Goal: Task Accomplishment & Management: Complete application form

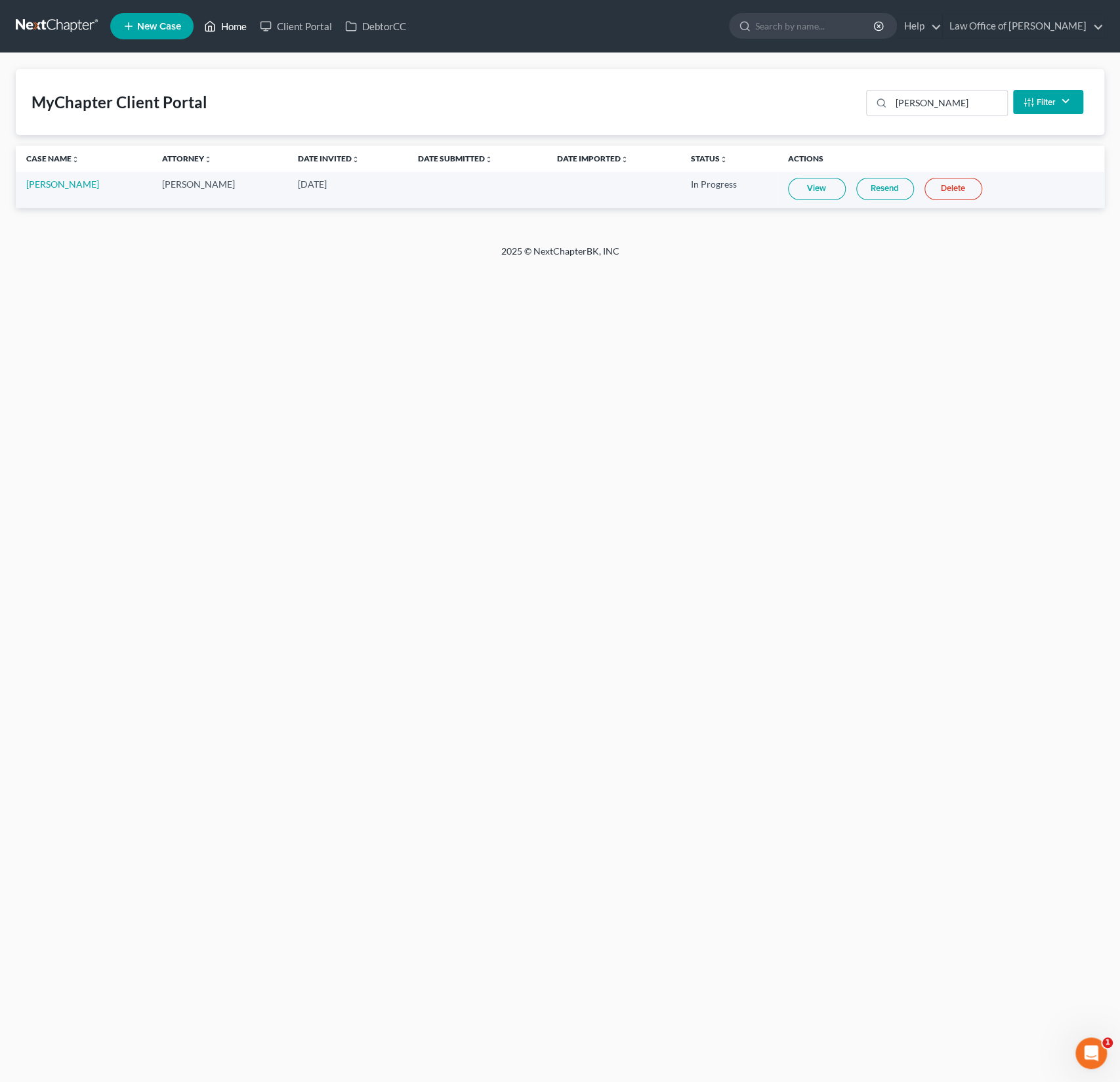
click at [246, 20] on link "Home" at bounding box center [225, 27] width 56 height 23
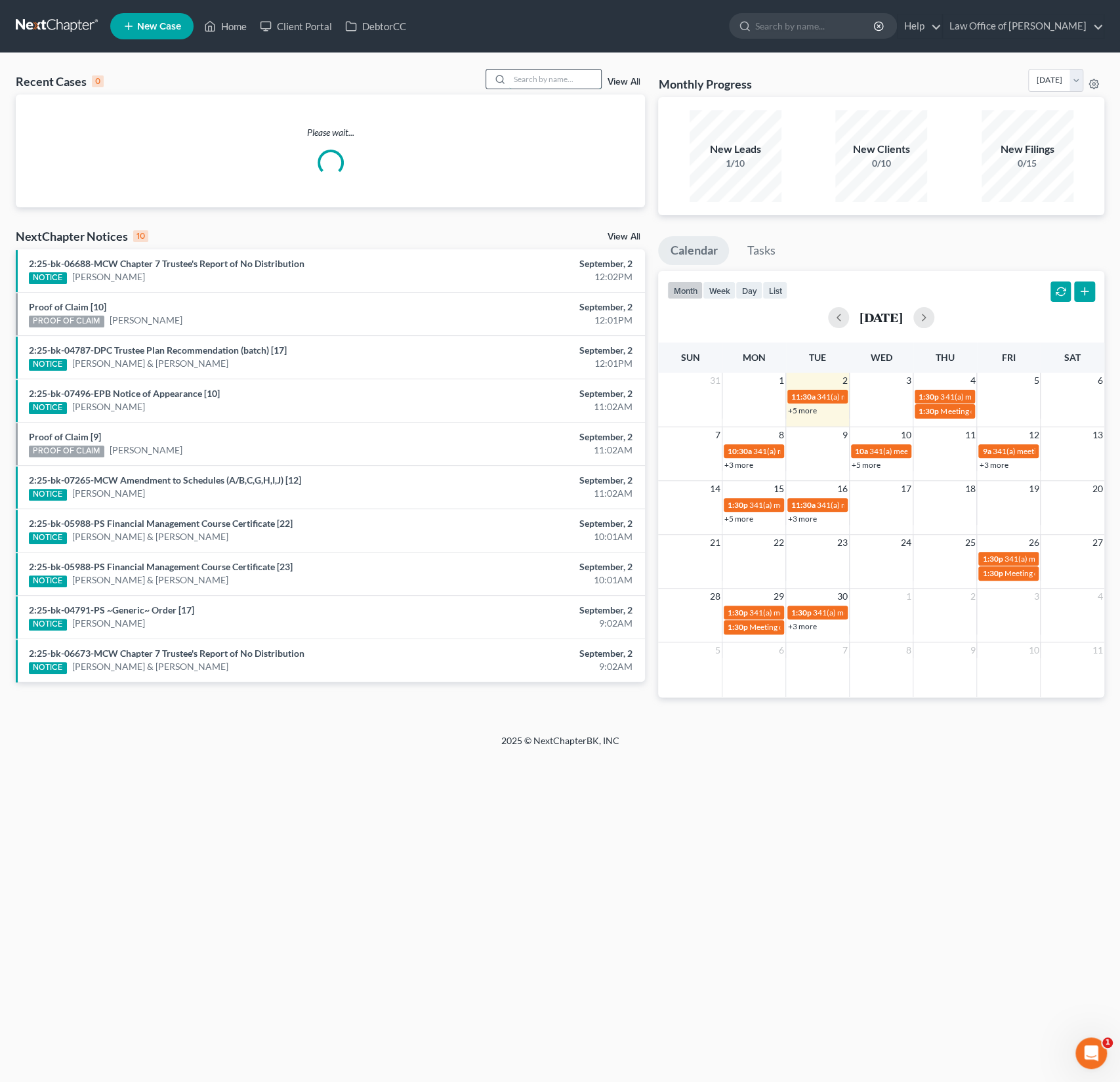
click at [561, 72] on input "search" at bounding box center [555, 79] width 92 height 19
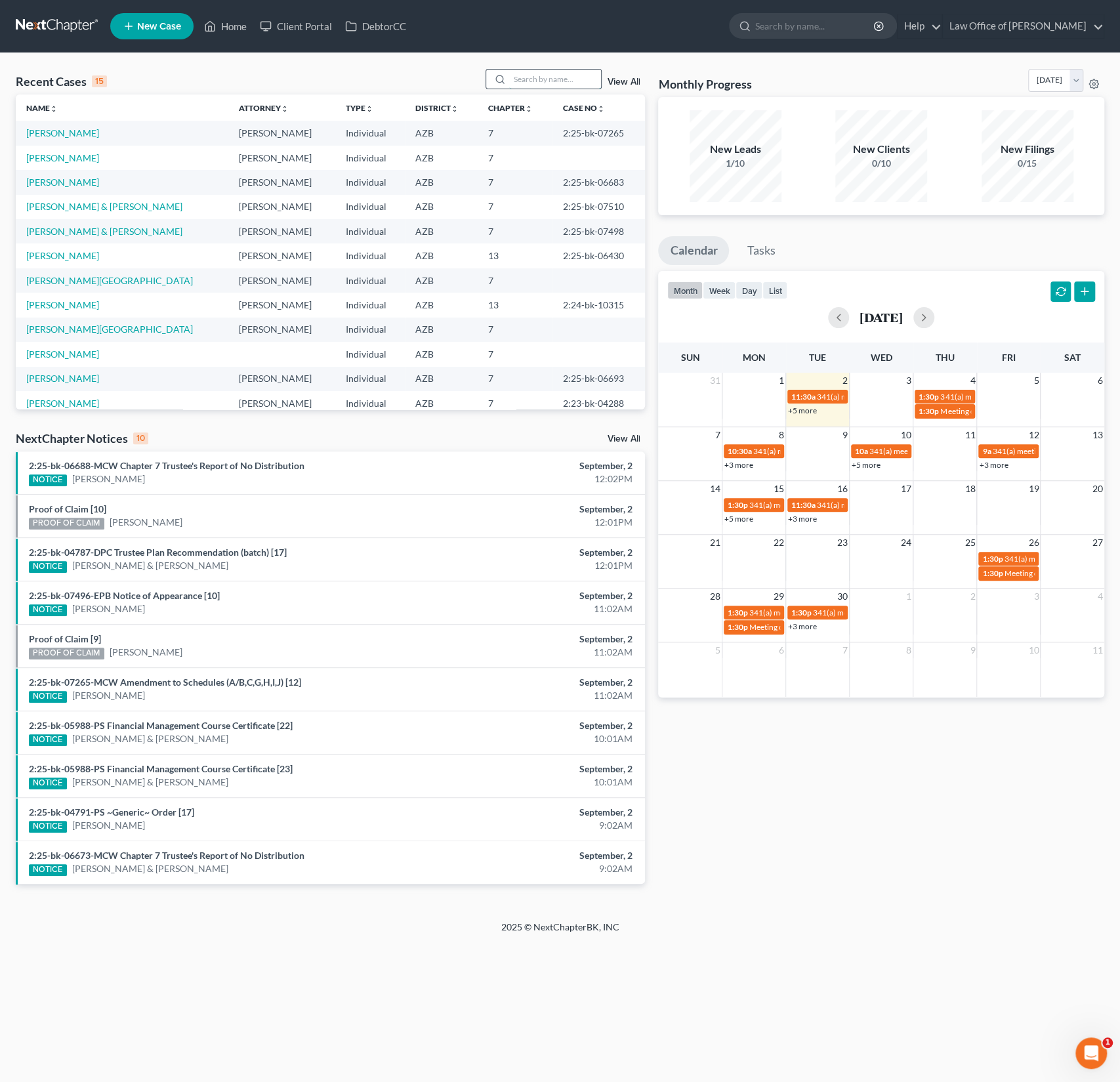
click at [552, 74] on input "search" at bounding box center [555, 79] width 92 height 19
type input "[PERSON_NAME]"
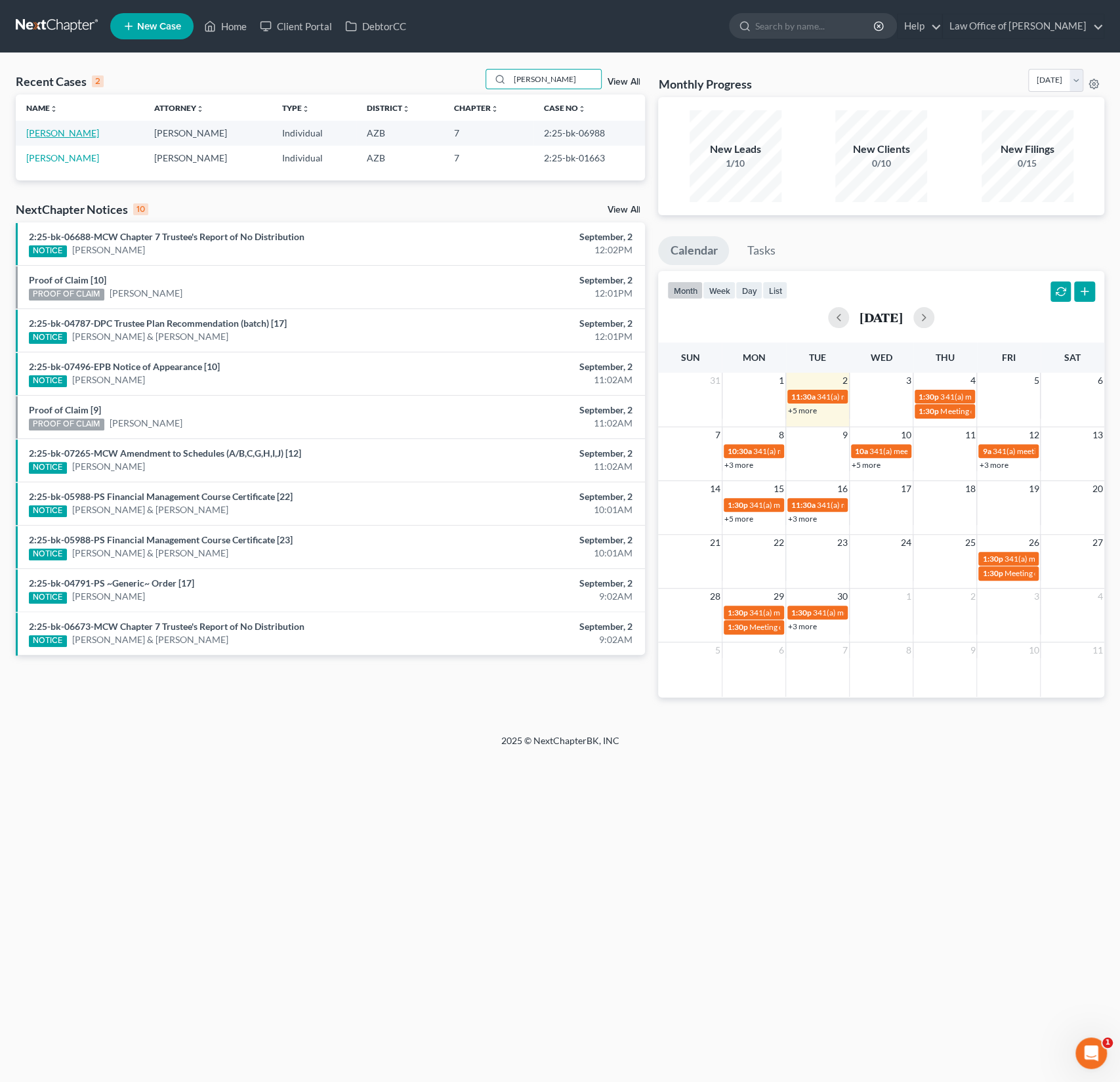
click at [63, 136] on link "[PERSON_NAME]" at bounding box center [62, 133] width 73 height 11
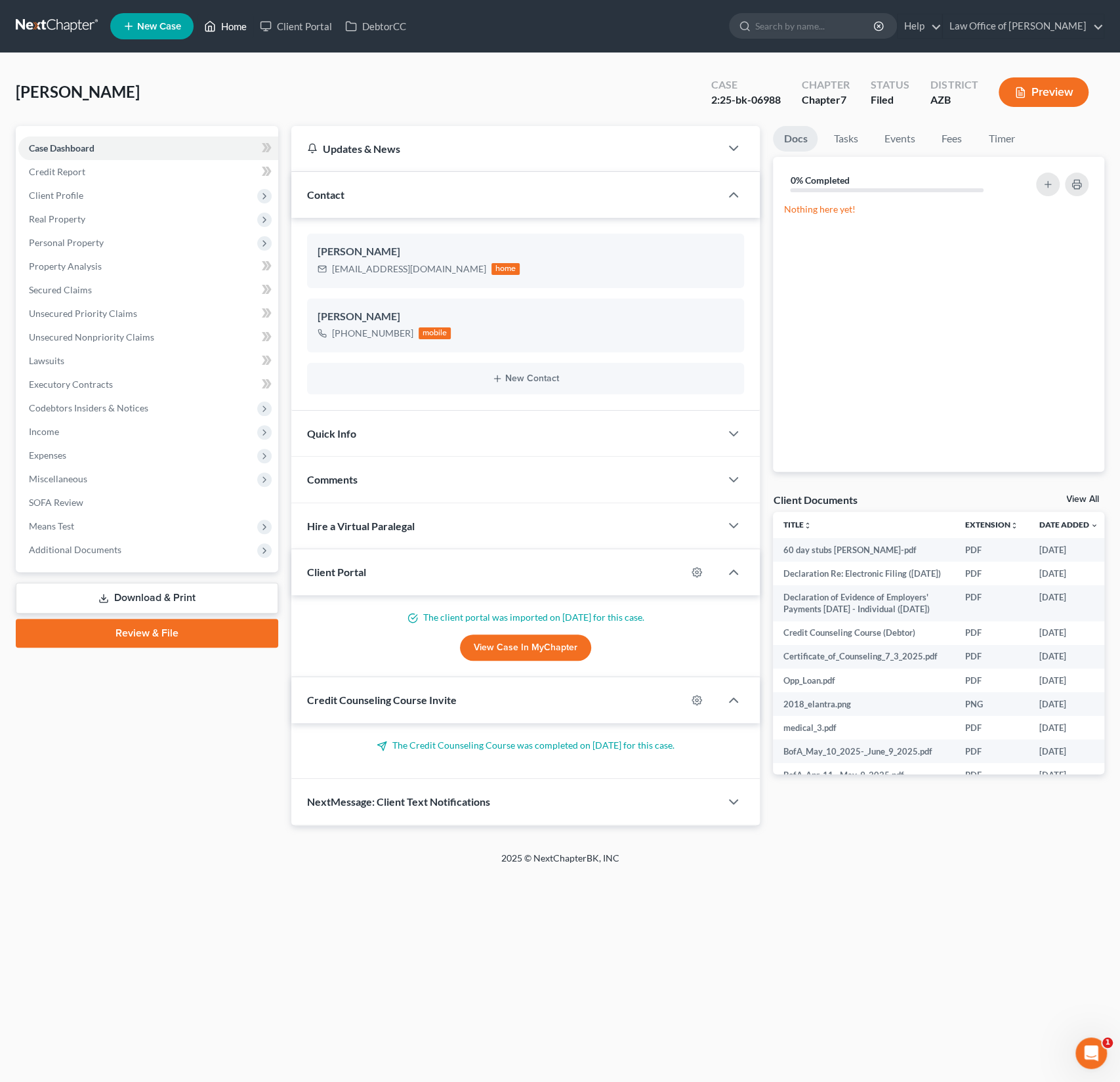
click at [242, 30] on link "Home" at bounding box center [225, 27] width 56 height 23
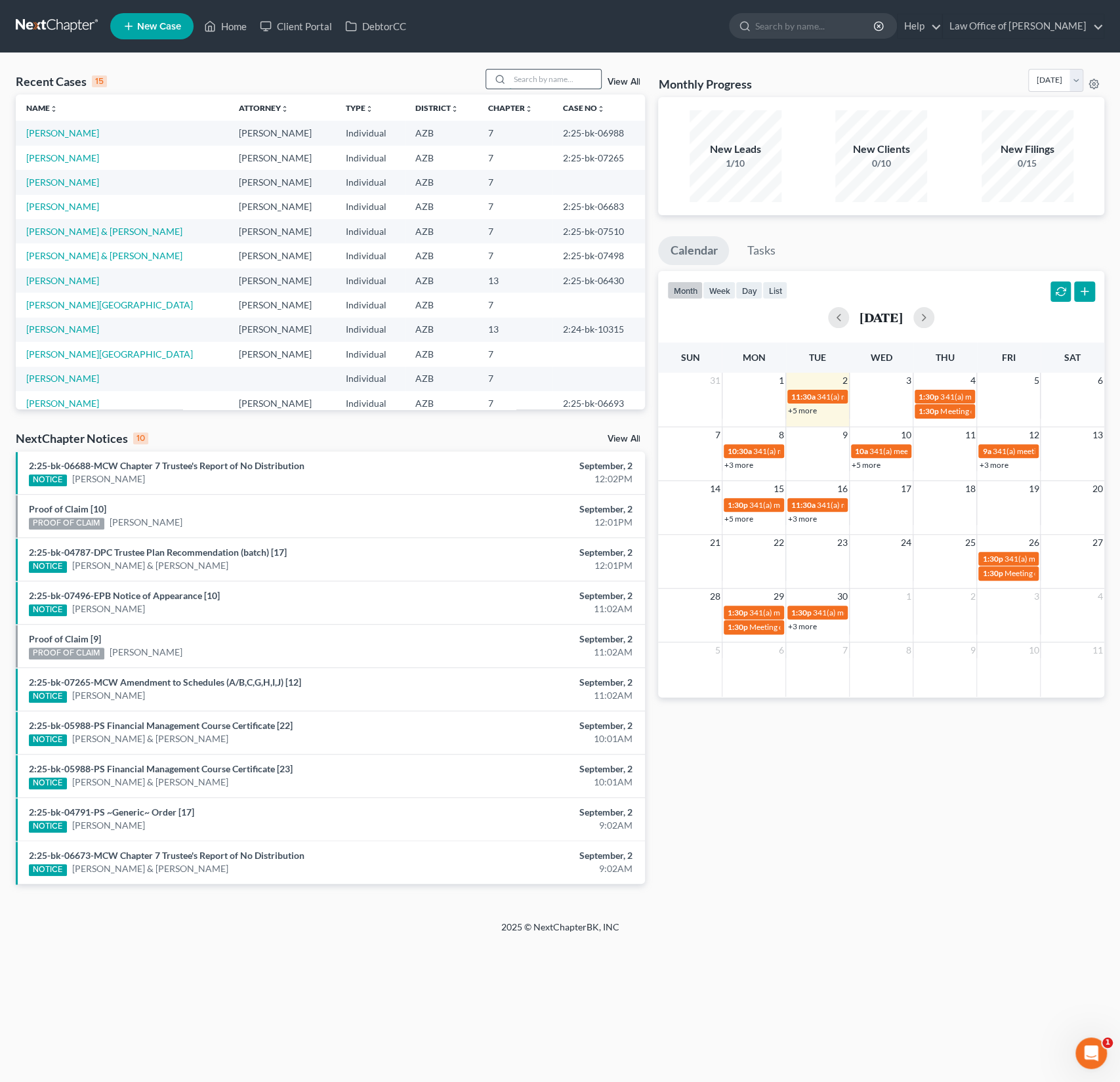
click at [532, 80] on input "search" at bounding box center [555, 79] width 92 height 19
type input "tye"
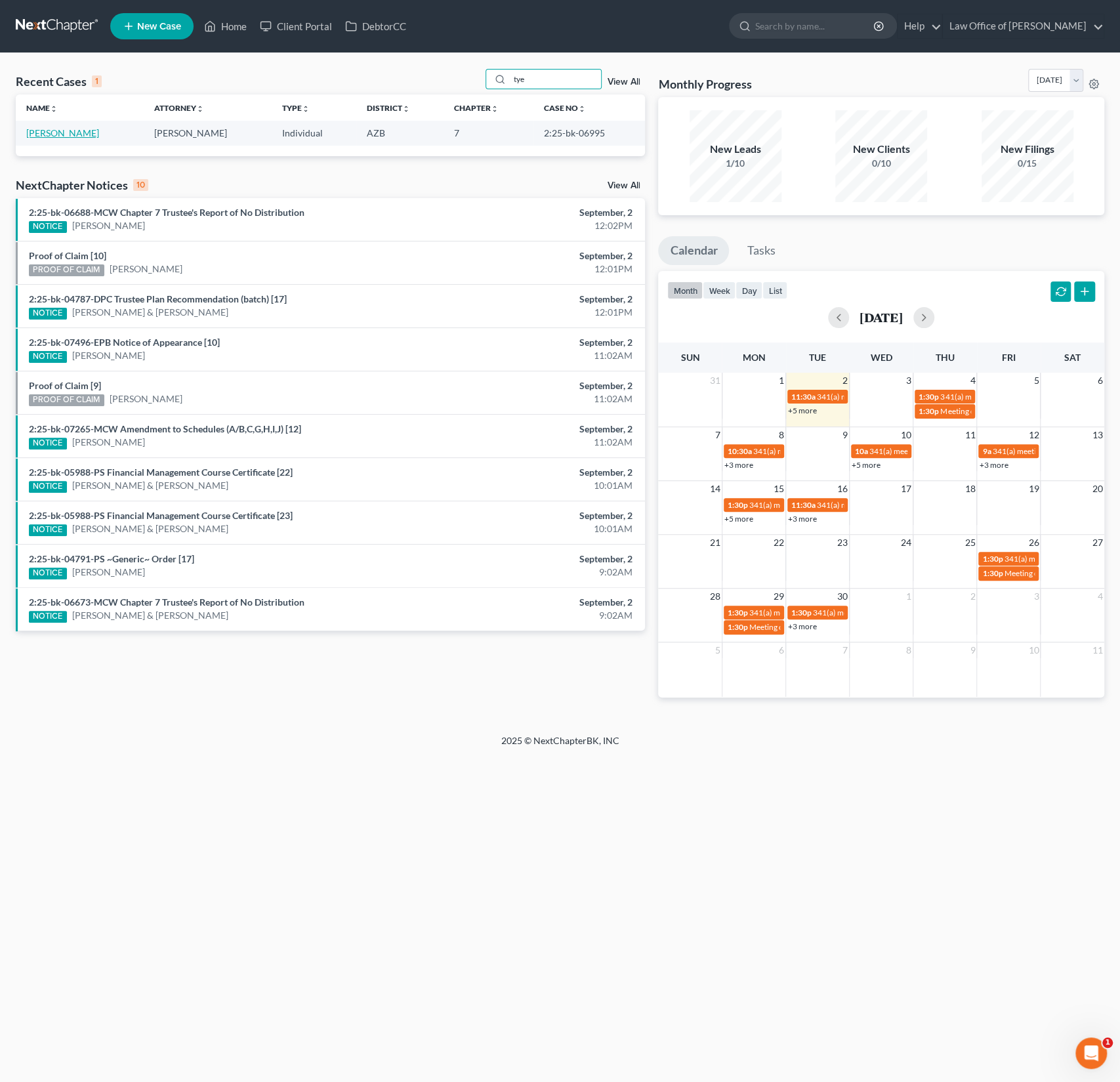
click at [69, 134] on link "[PERSON_NAME]" at bounding box center [62, 133] width 73 height 11
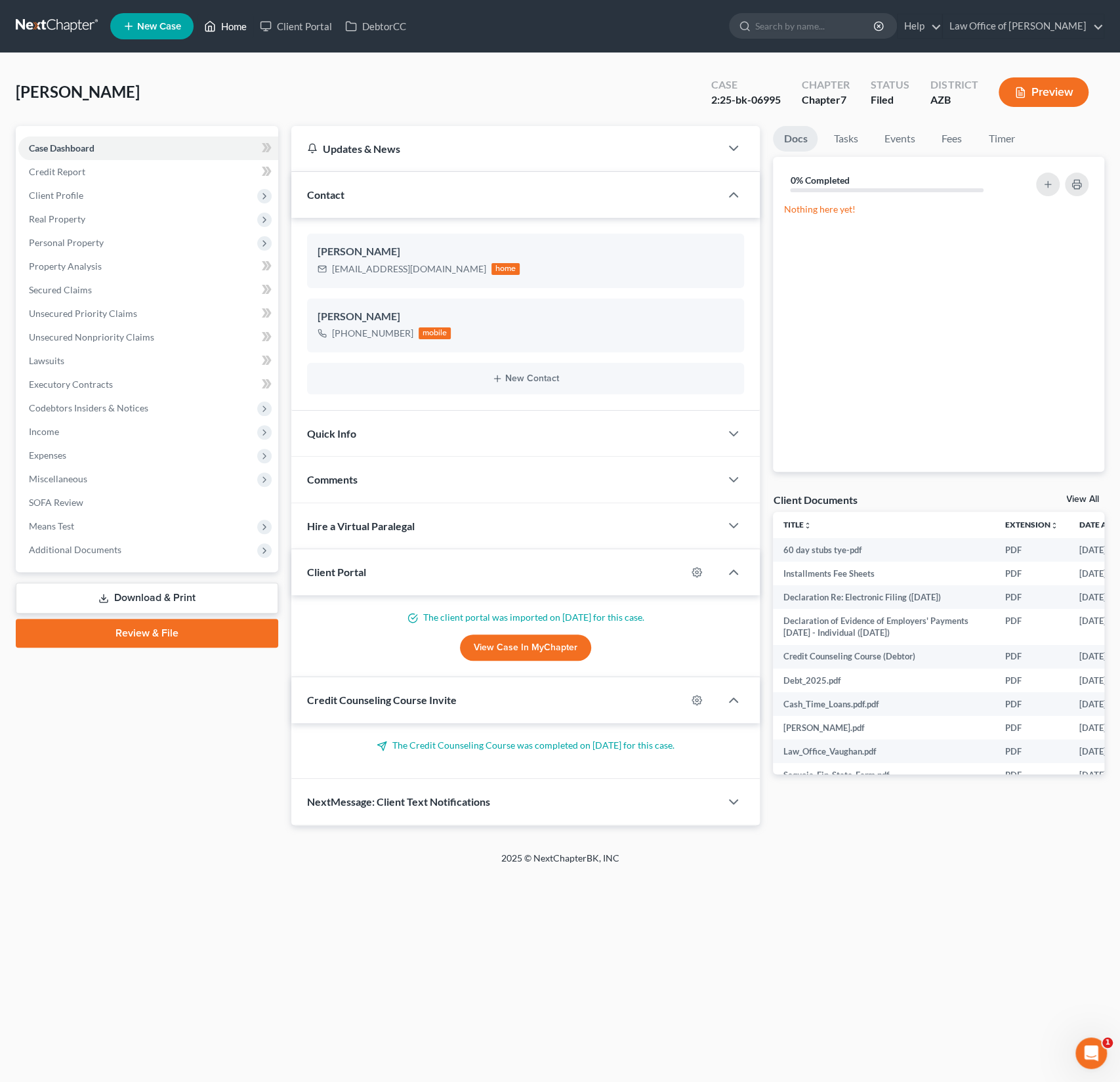
click at [238, 27] on link "Home" at bounding box center [225, 27] width 56 height 23
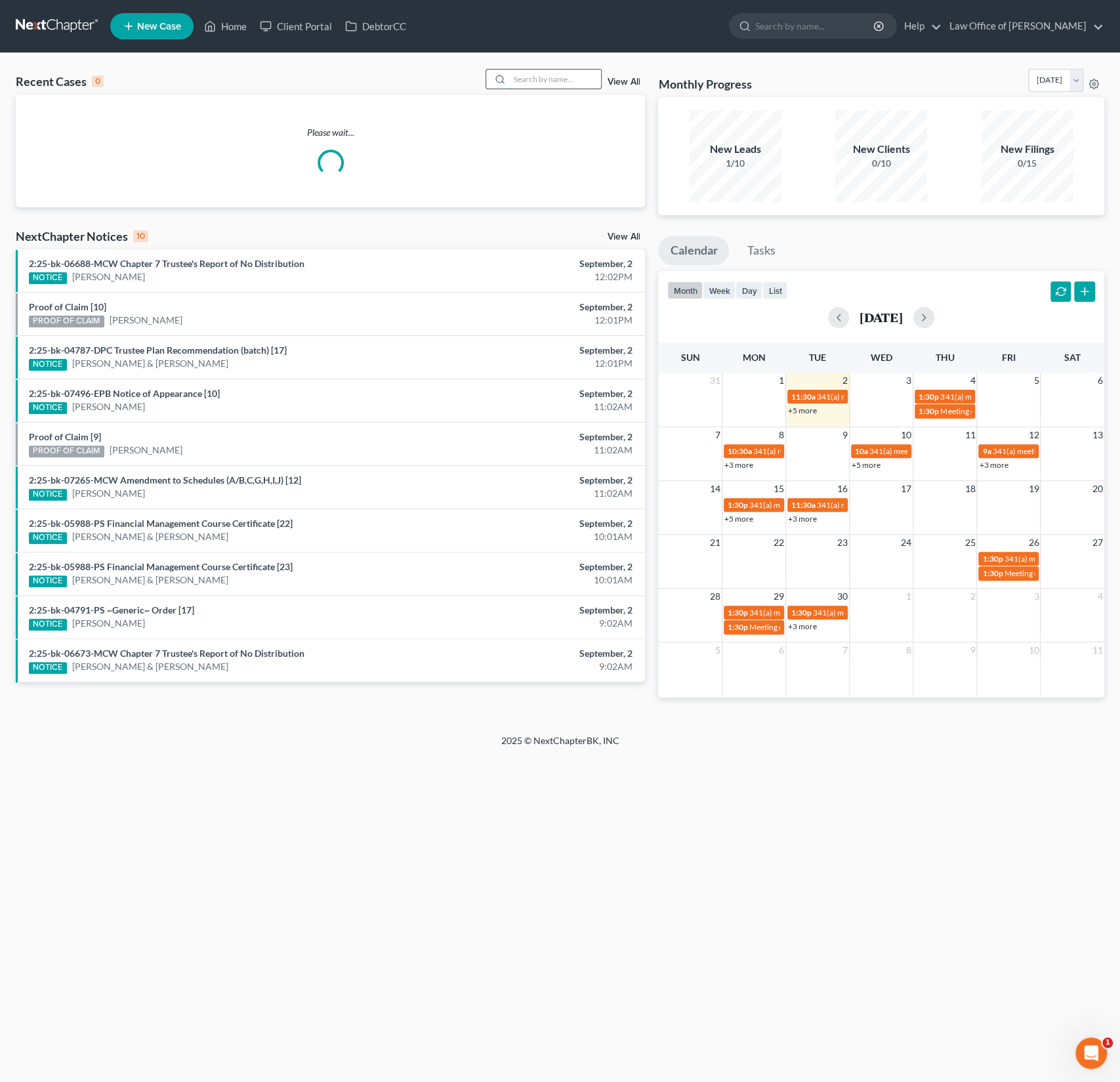
click at [569, 78] on input "search" at bounding box center [555, 79] width 92 height 19
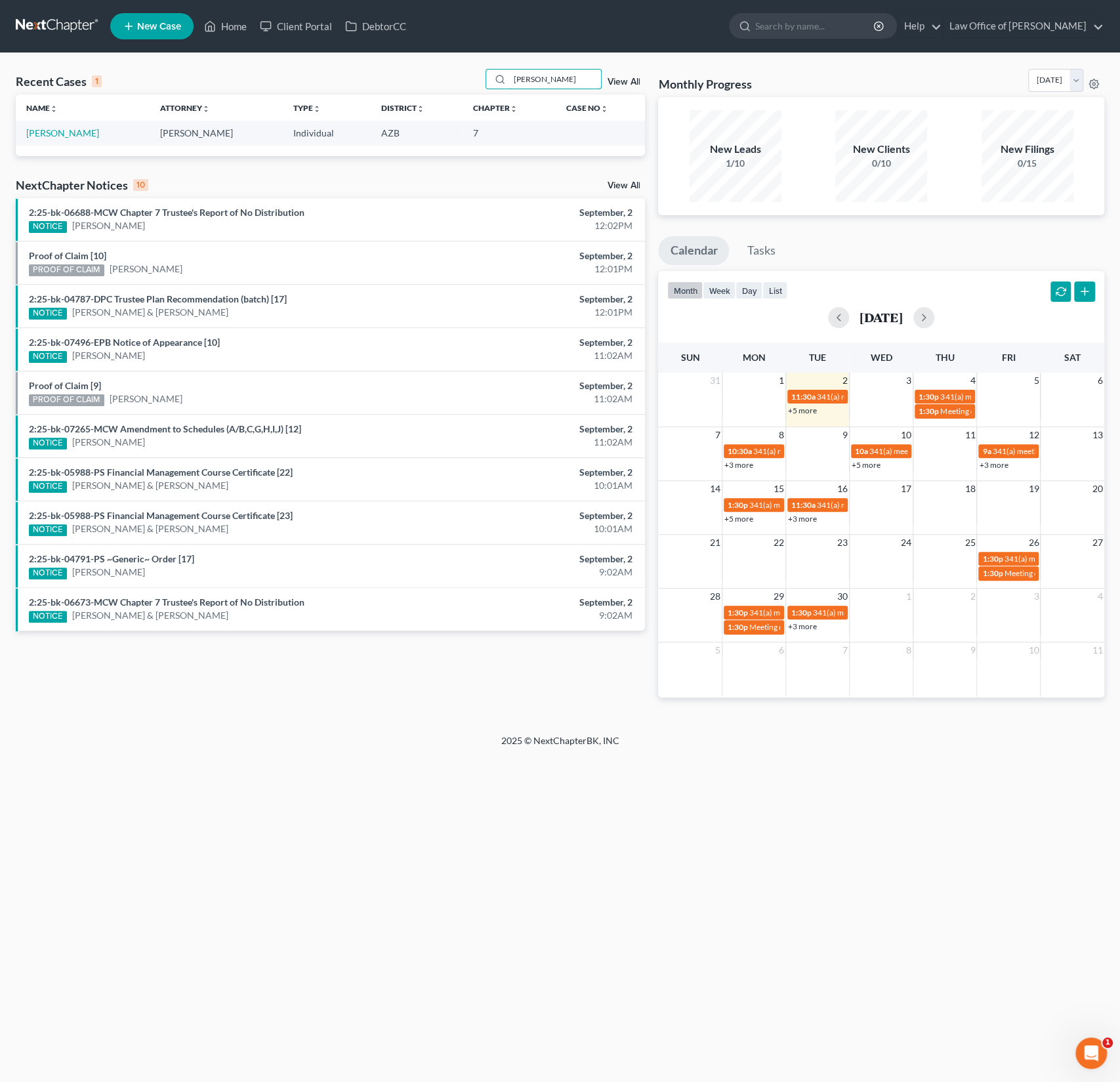
type input "[PERSON_NAME]"
click at [60, 139] on td "[PERSON_NAME]" at bounding box center [83, 133] width 134 height 24
click at [58, 129] on link "[PERSON_NAME]" at bounding box center [62, 133] width 73 height 11
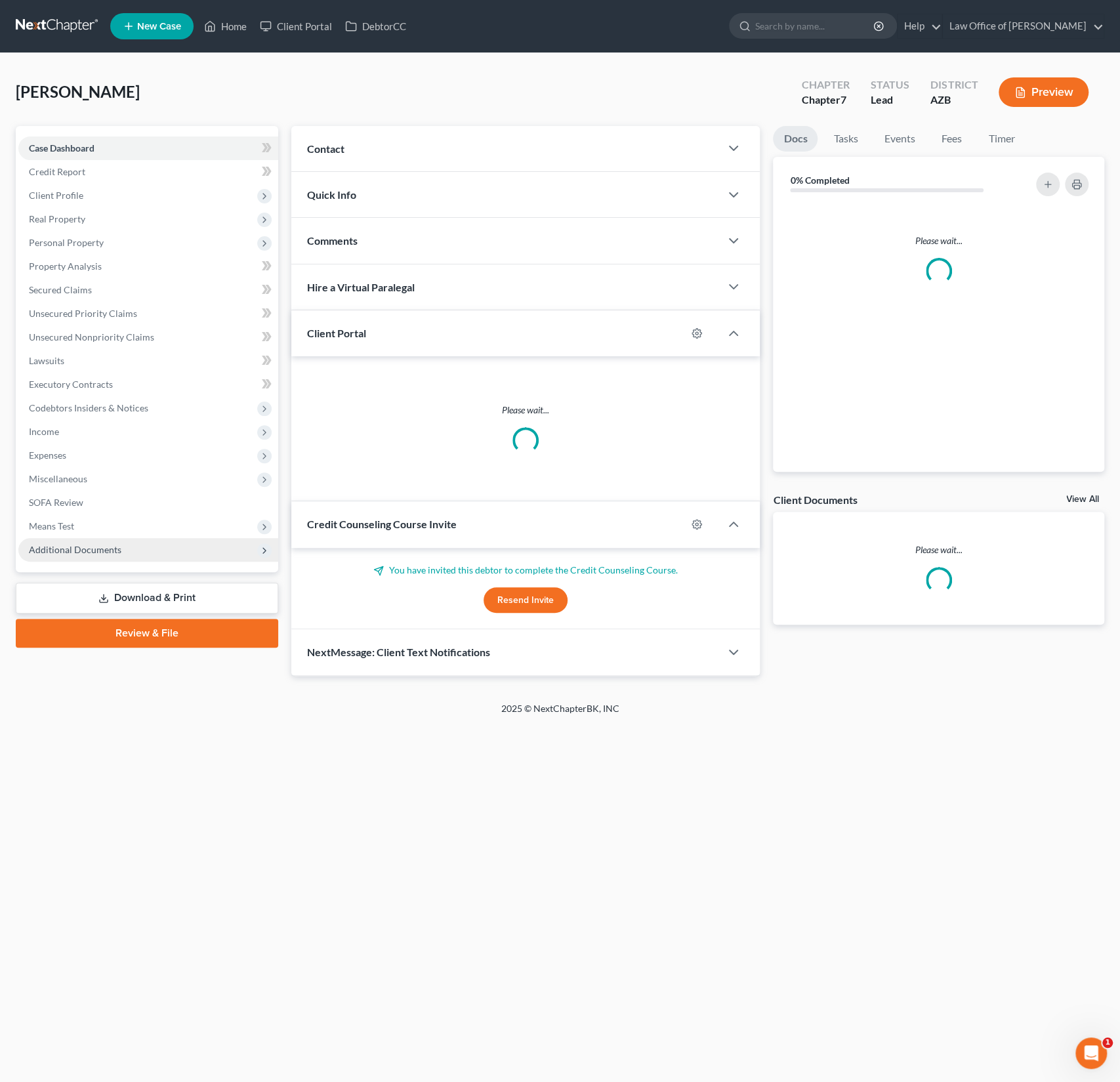
click at [60, 548] on span "Additional Documents" at bounding box center [75, 550] width 93 height 11
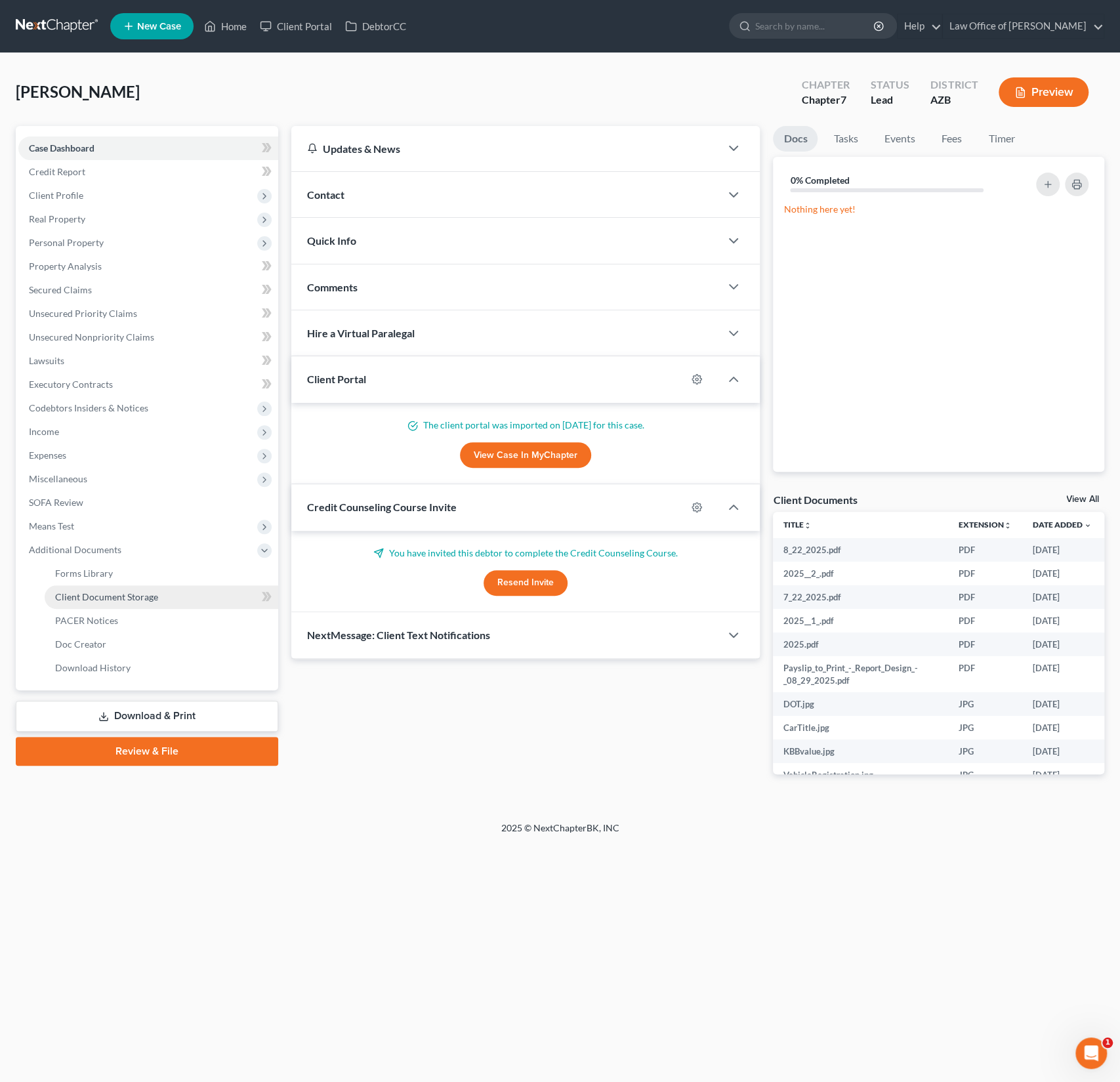
click at [89, 590] on link "Client Document Storage" at bounding box center [161, 598] width 234 height 23
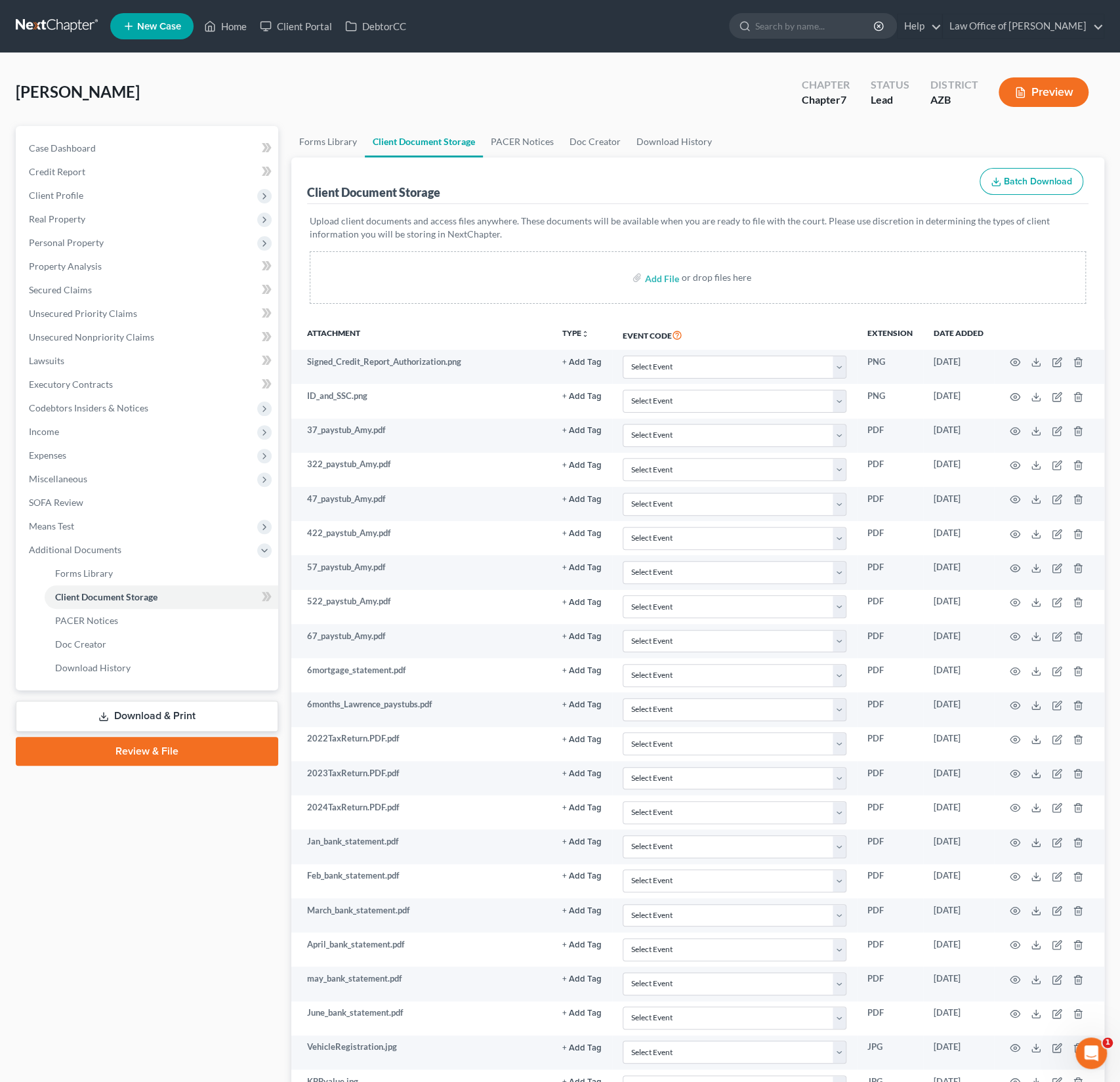
click at [1028, 186] on button "Batch Download" at bounding box center [1031, 181] width 104 height 27
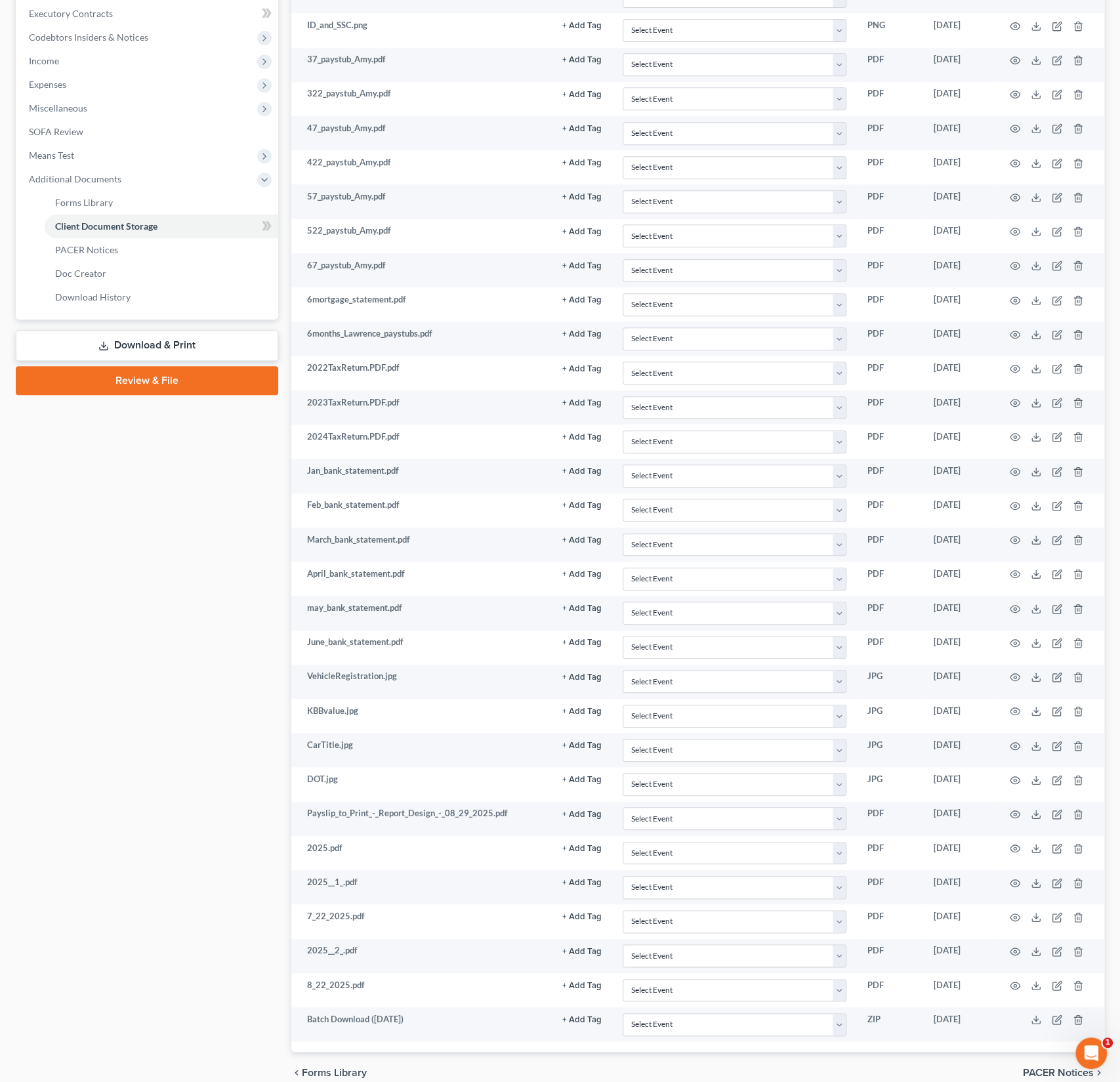
scroll to position [419, 0]
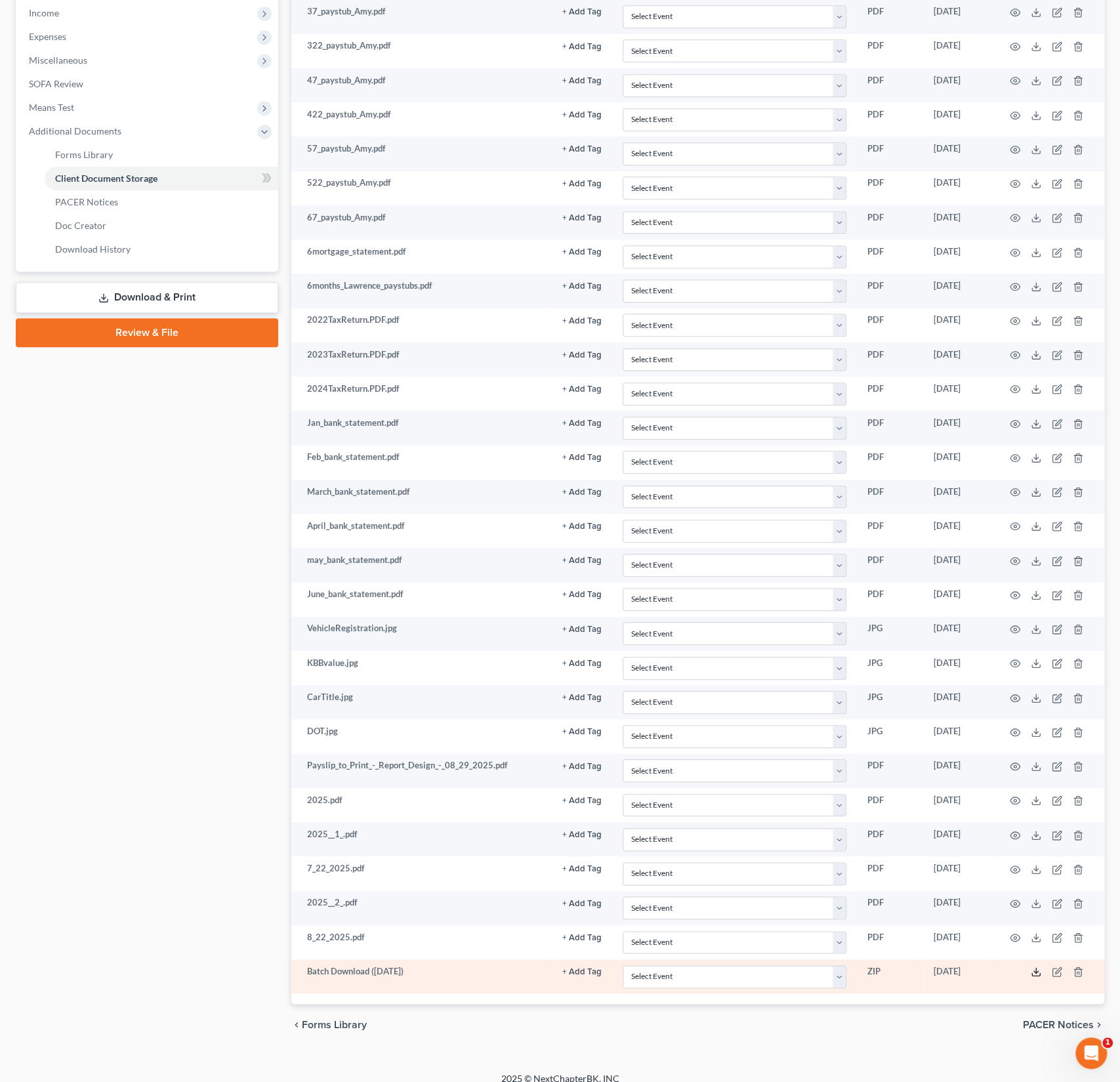
click at [1037, 967] on icon at bounding box center [1036, 971] width 10 height 10
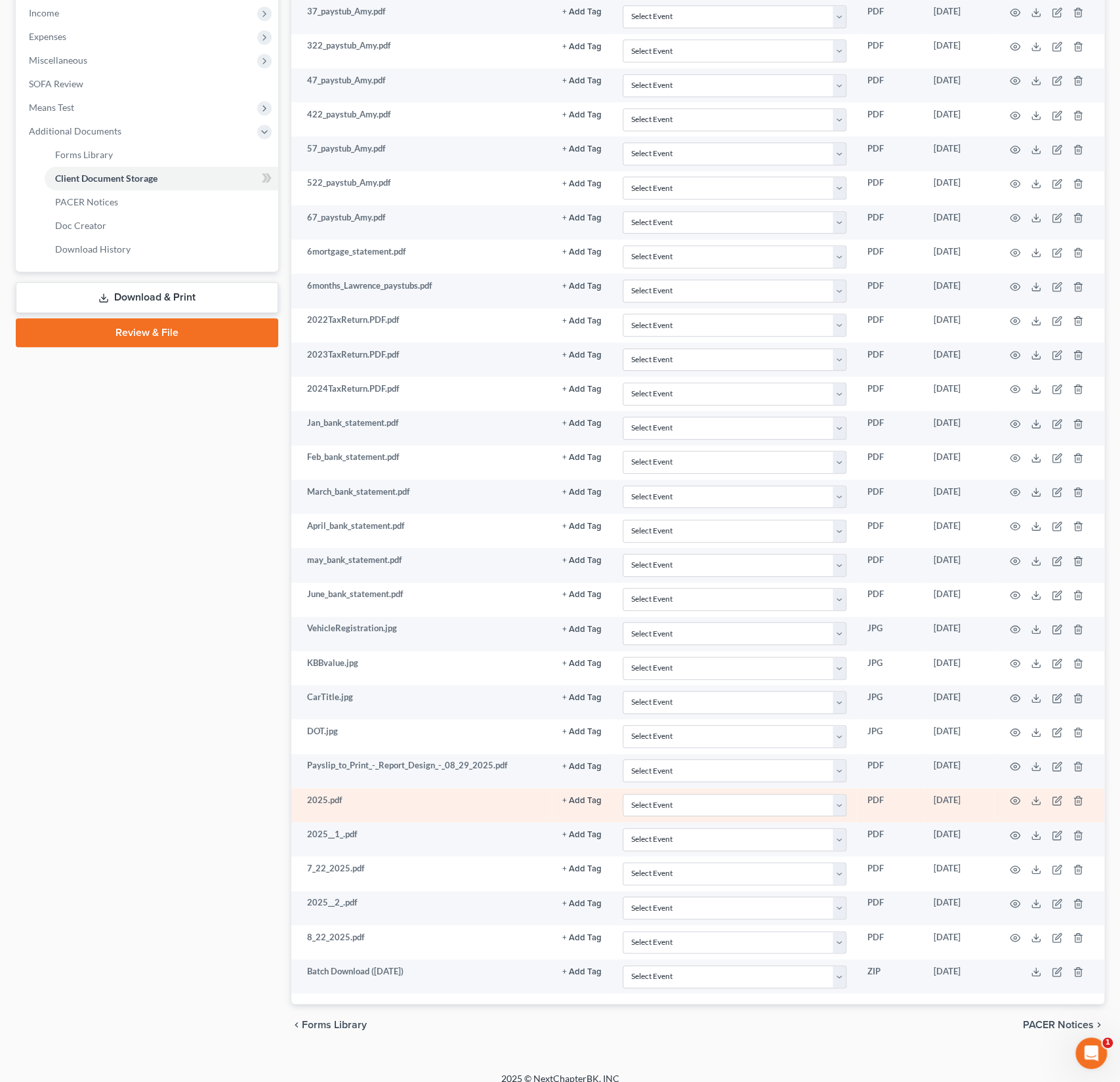
scroll to position [0, 0]
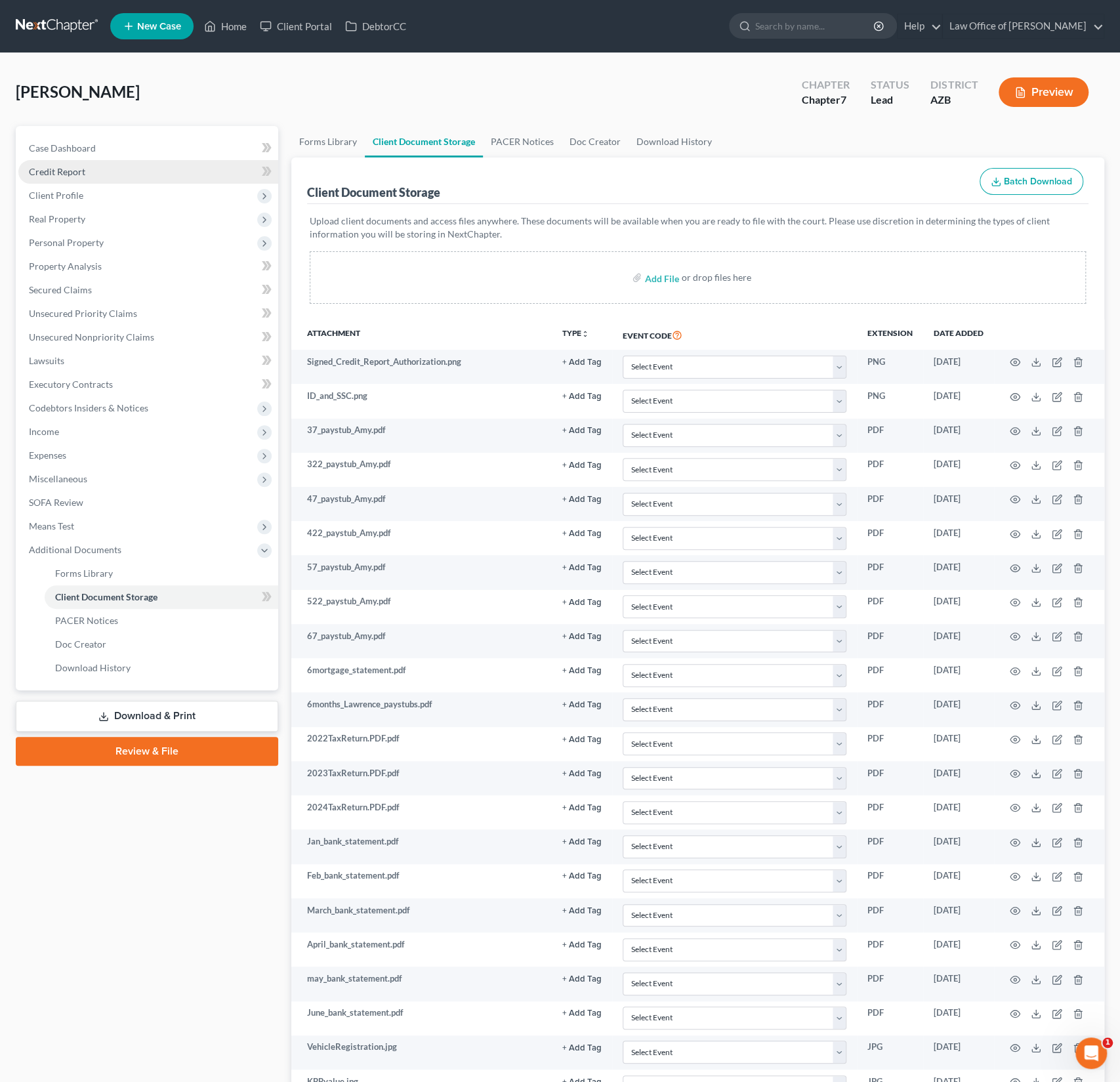
click at [58, 176] on span "Credit Report" at bounding box center [57, 172] width 56 height 11
click at [60, 193] on span "Client Profile" at bounding box center [56, 195] width 55 height 11
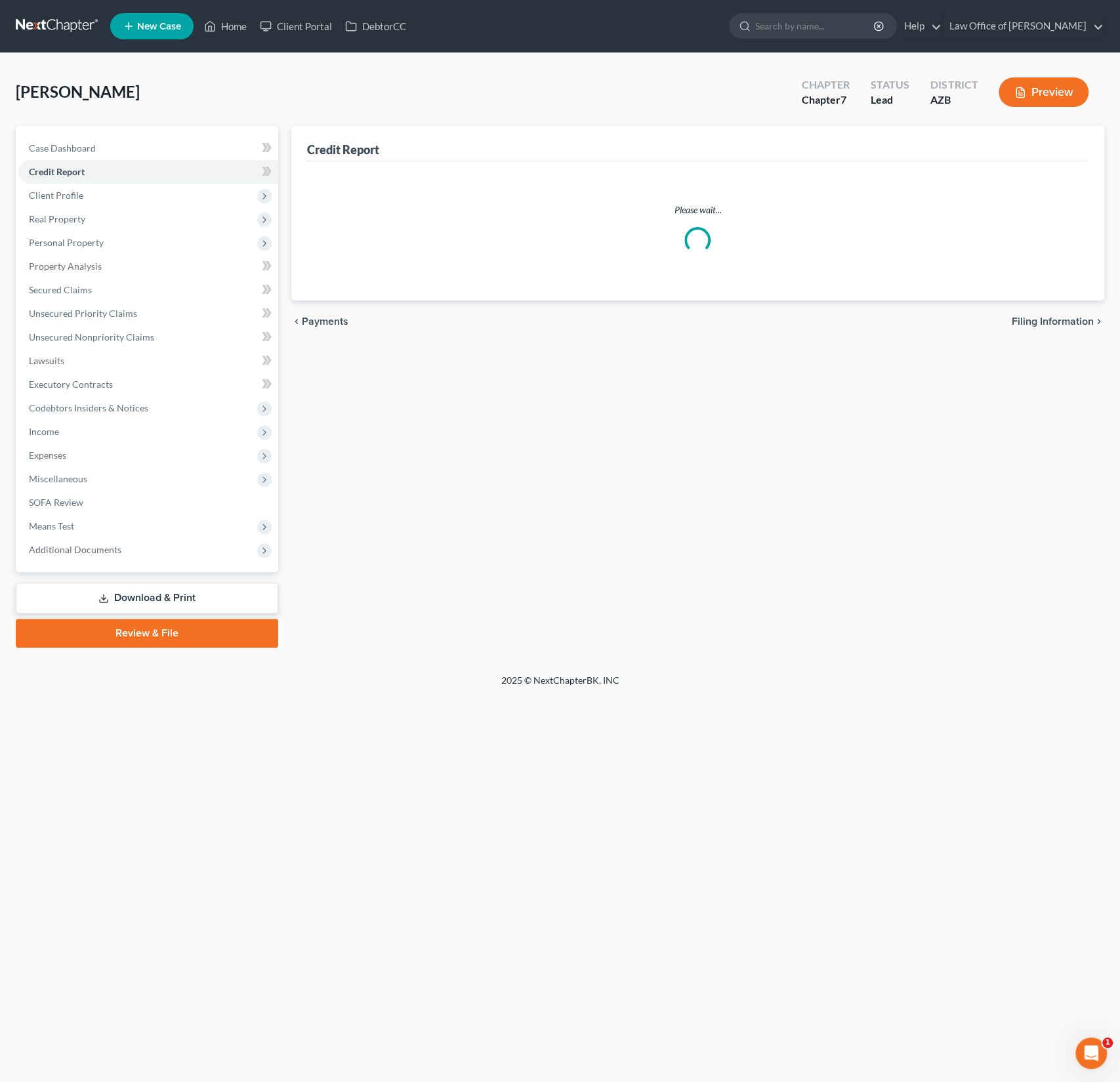
click at [76, 216] on span "Filing Information" at bounding box center [92, 218] width 74 height 11
select select "1"
select select "0"
select select "3"
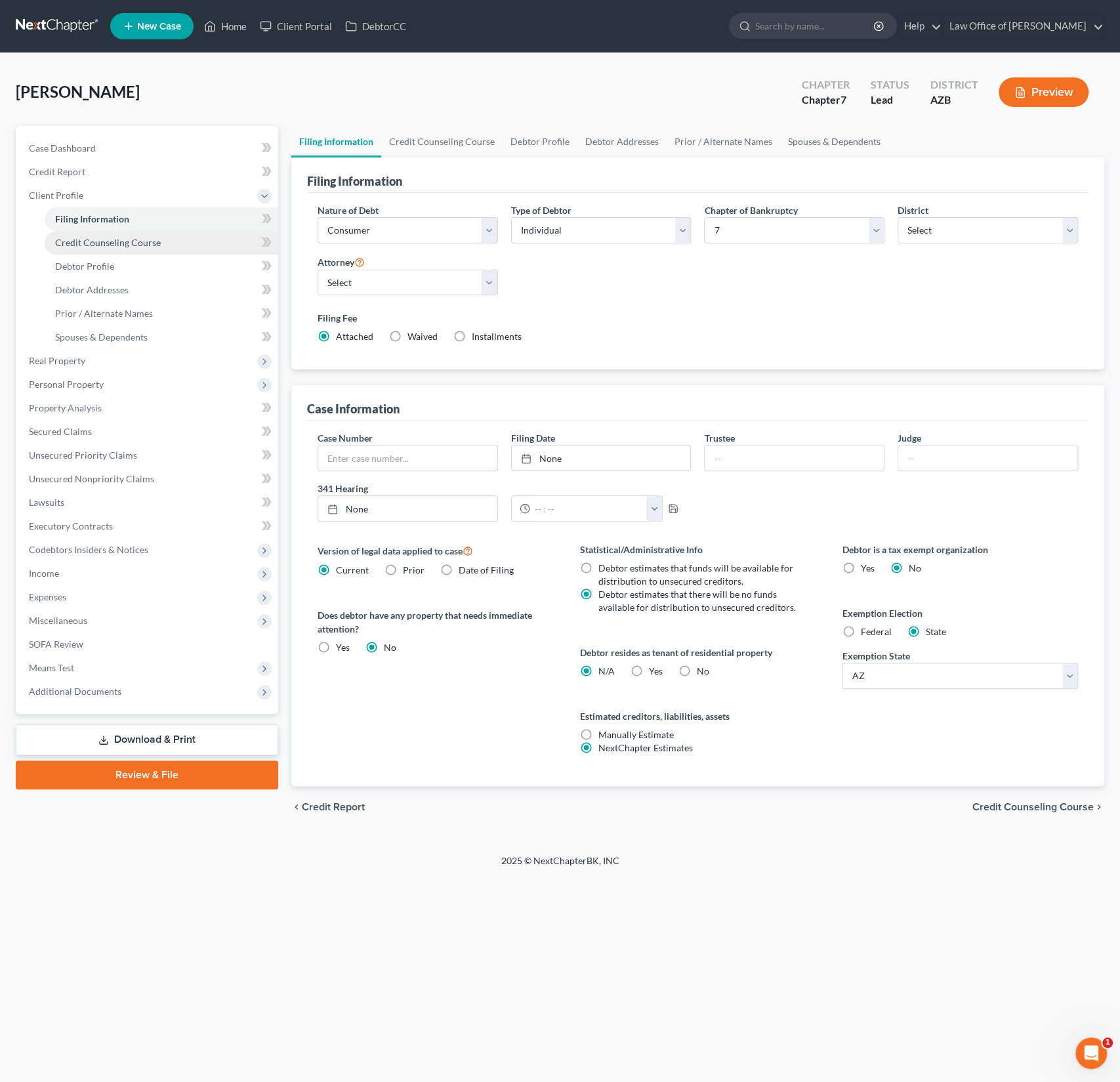
click at [93, 239] on span "Credit Counseling Course" at bounding box center [108, 243] width 105 height 11
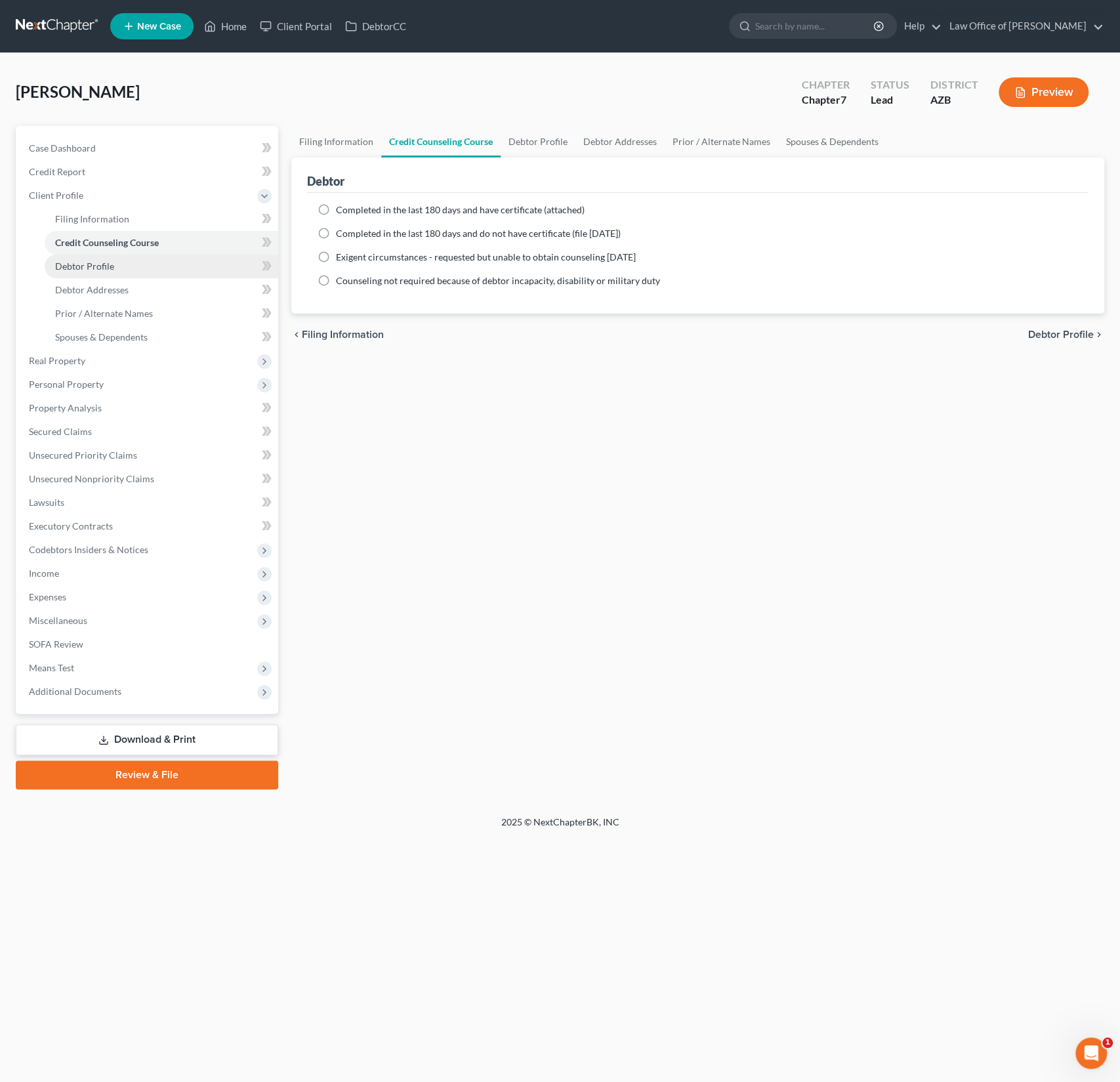
click at [109, 259] on link "Debtor Profile" at bounding box center [161, 266] width 234 height 23
select select "1"
select select "2"
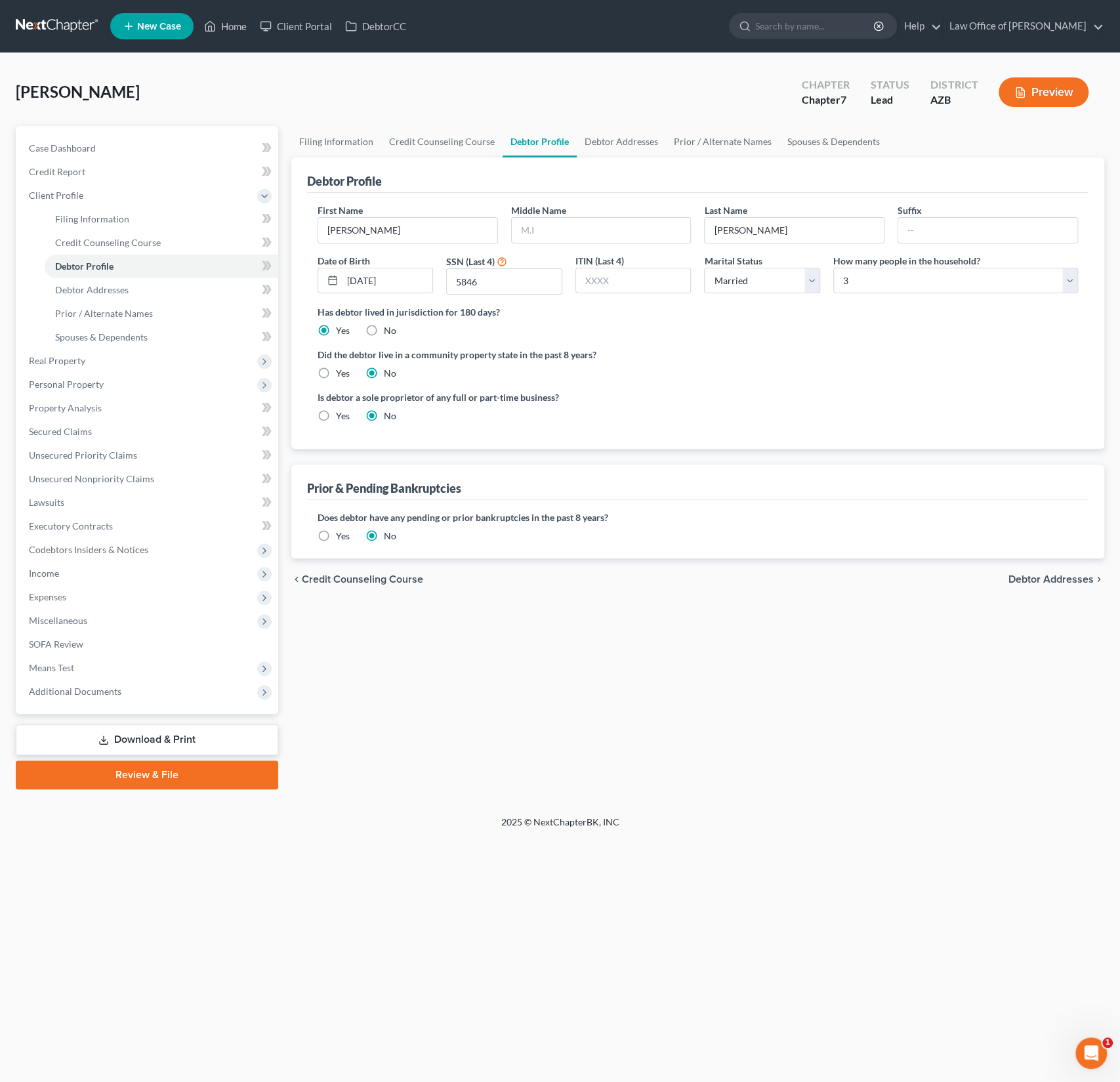
click at [336, 371] on label "Yes" at bounding box center [343, 373] width 14 height 13
click at [342, 371] on input "Yes" at bounding box center [346, 371] width 9 height 9
radio input "true"
radio input "false"
click at [585, 231] on input "text" at bounding box center [601, 230] width 179 height 25
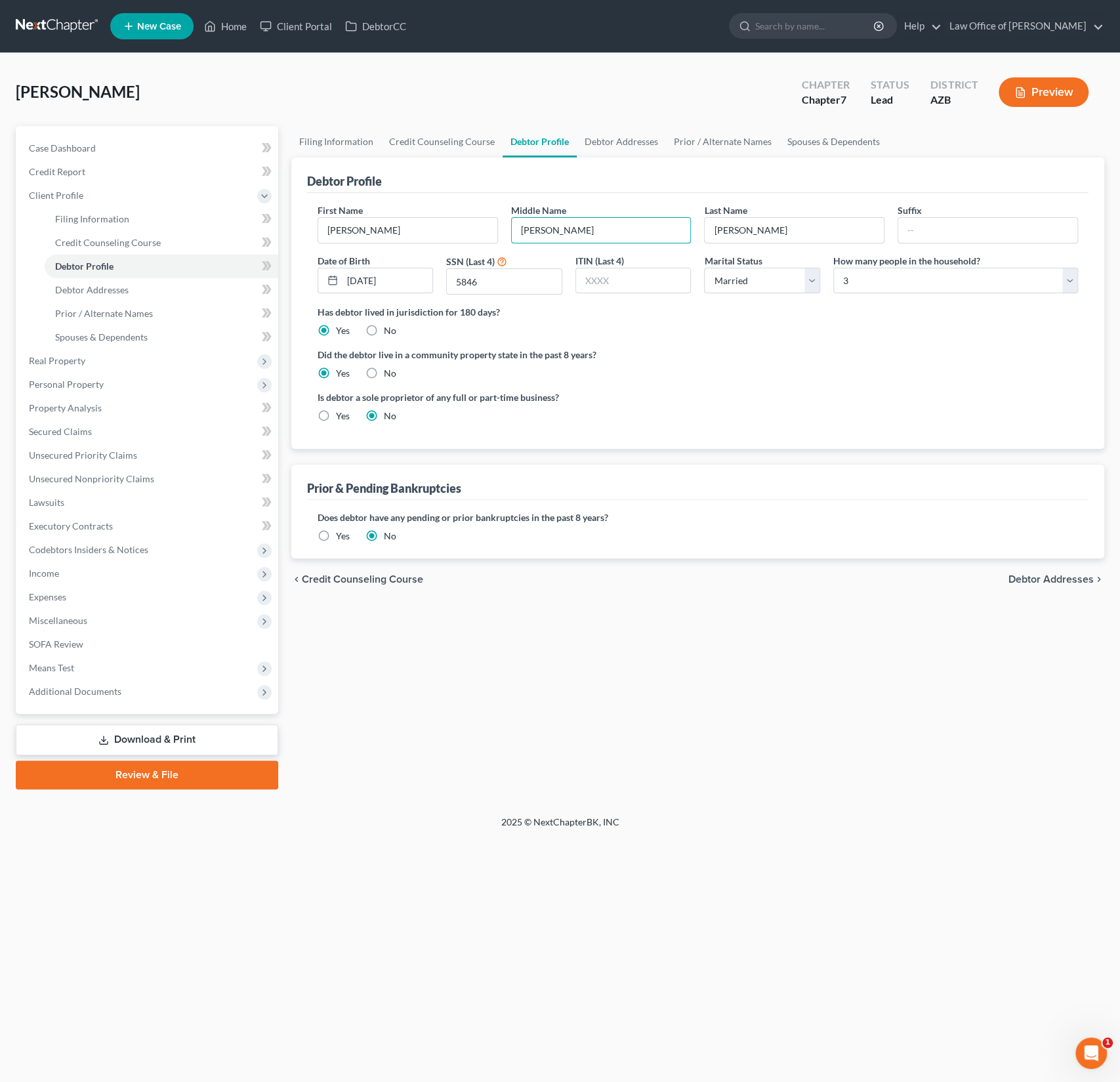
type input "[PERSON_NAME]"
click at [535, 743] on div "Filing Information Credit Counseling Course Debtor Profile Debtor Addresses Pri…" at bounding box center [697, 458] width 826 height 664
click at [107, 296] on link "Debtor Addresses" at bounding box center [161, 290] width 234 height 23
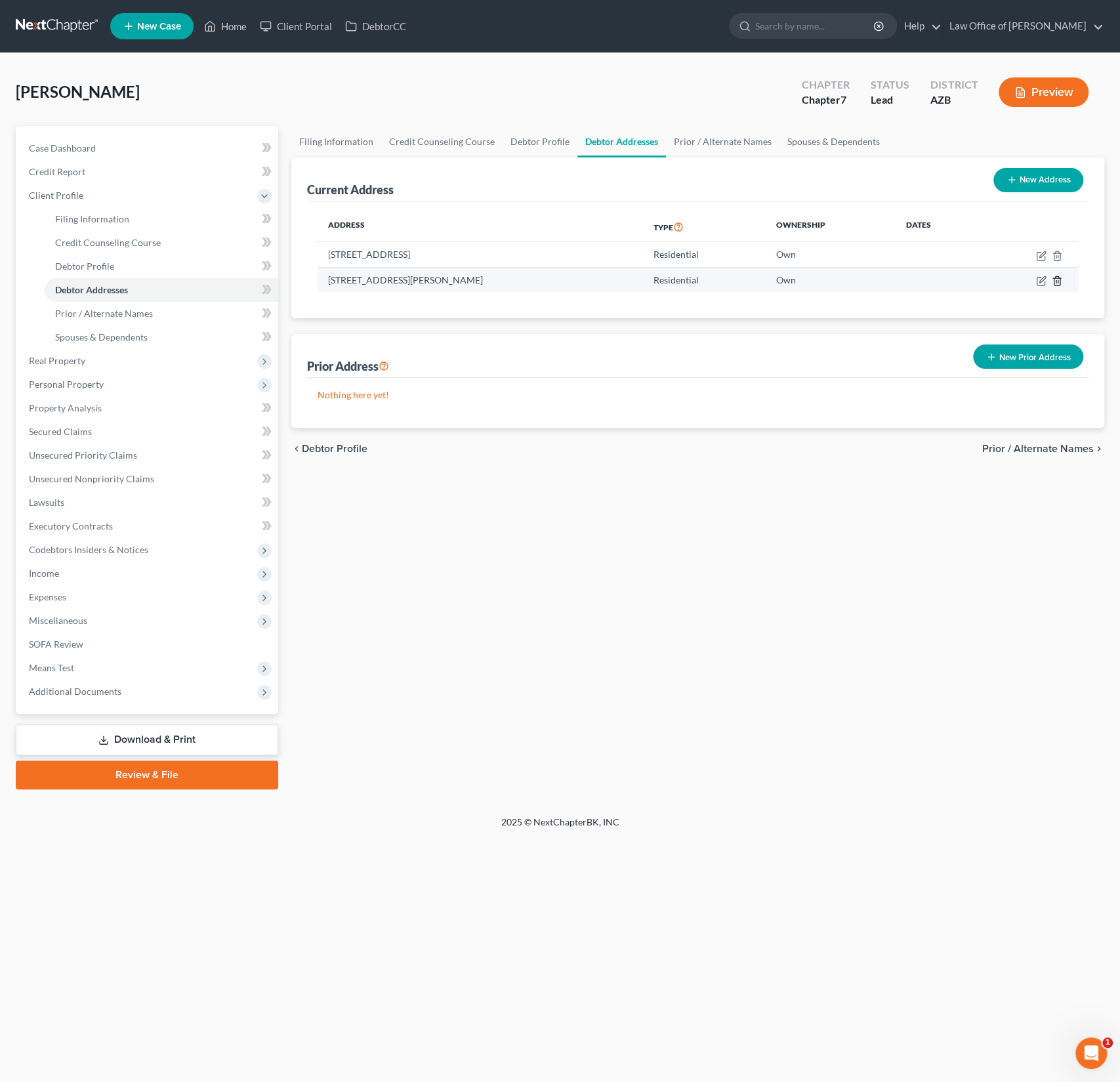
click at [1055, 281] on icon "button" at bounding box center [1057, 280] width 10 height 10
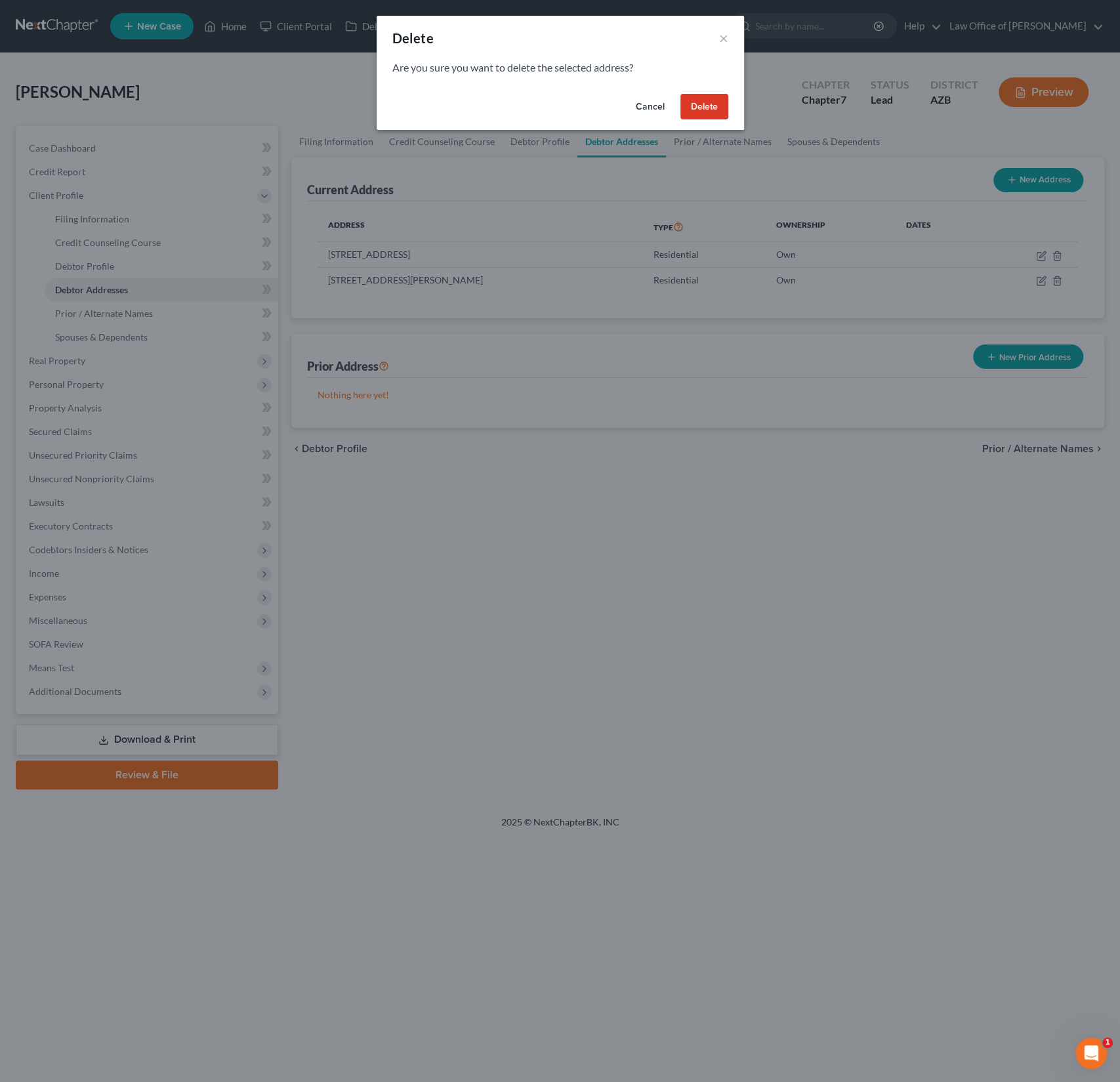
click at [688, 115] on button "Delete" at bounding box center [704, 107] width 48 height 27
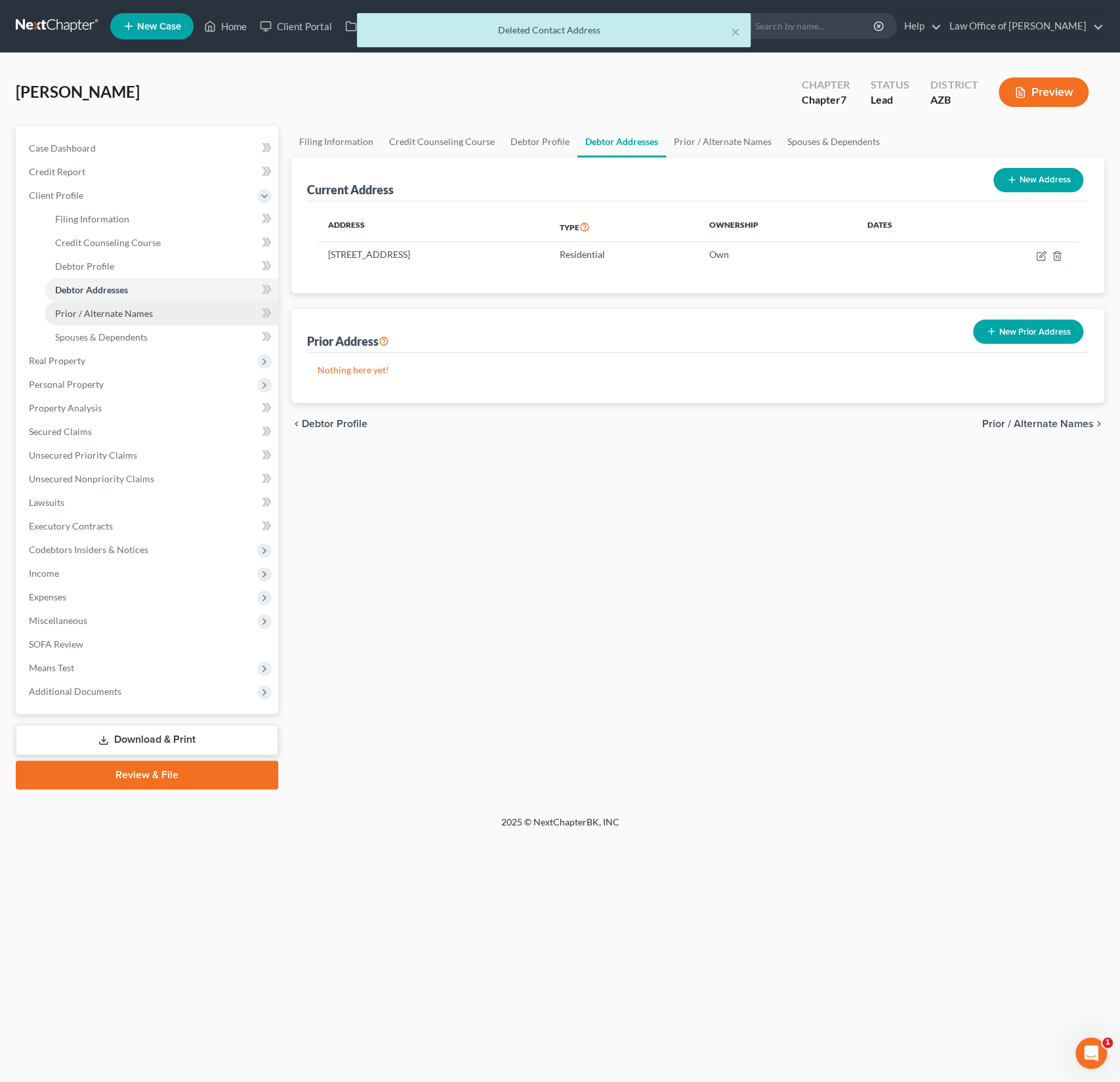
click at [93, 317] on span "Prior / Alternate Names" at bounding box center [104, 314] width 97 height 11
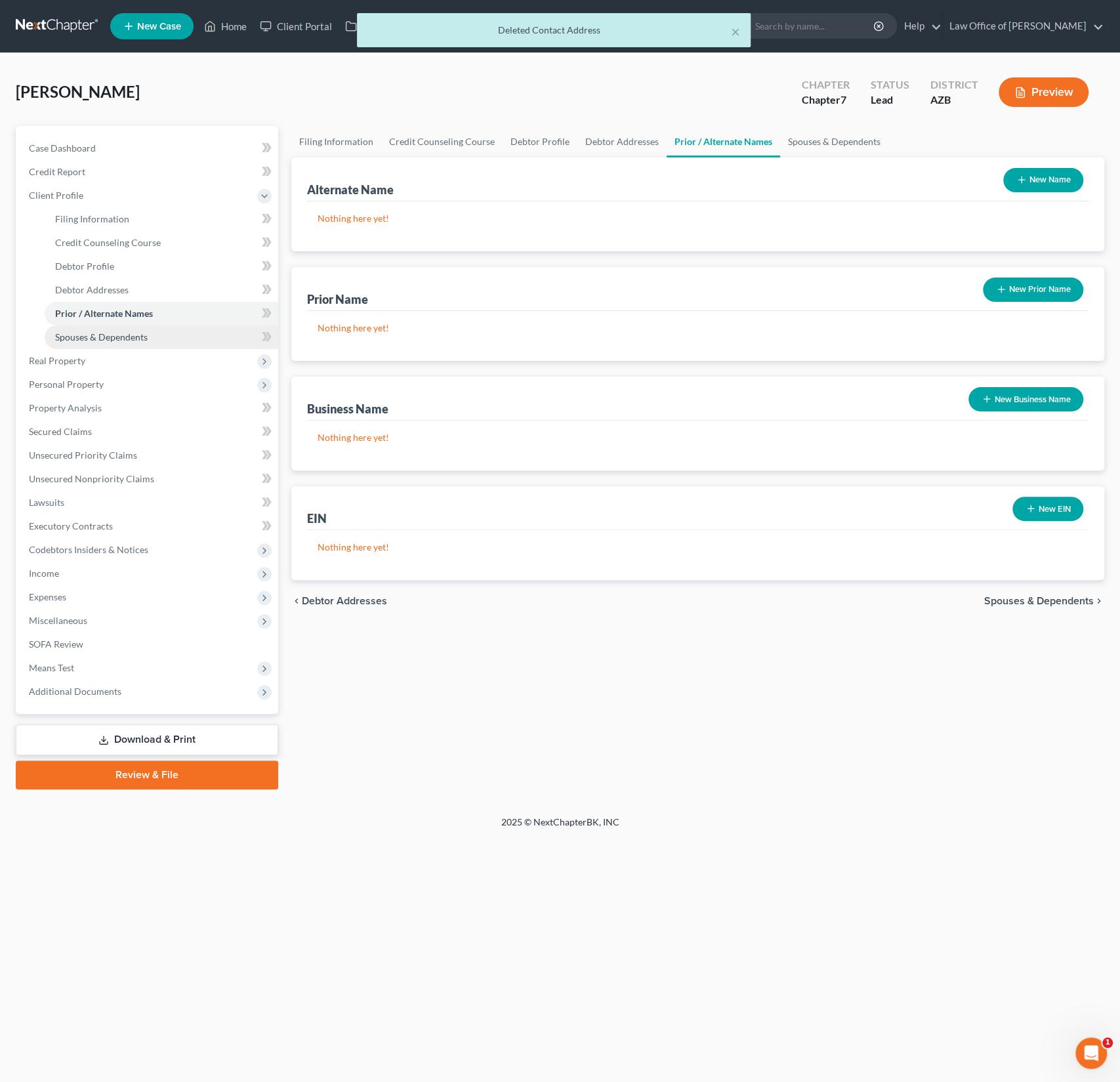
click at [94, 335] on span "Spouses & Dependents" at bounding box center [101, 337] width 93 height 11
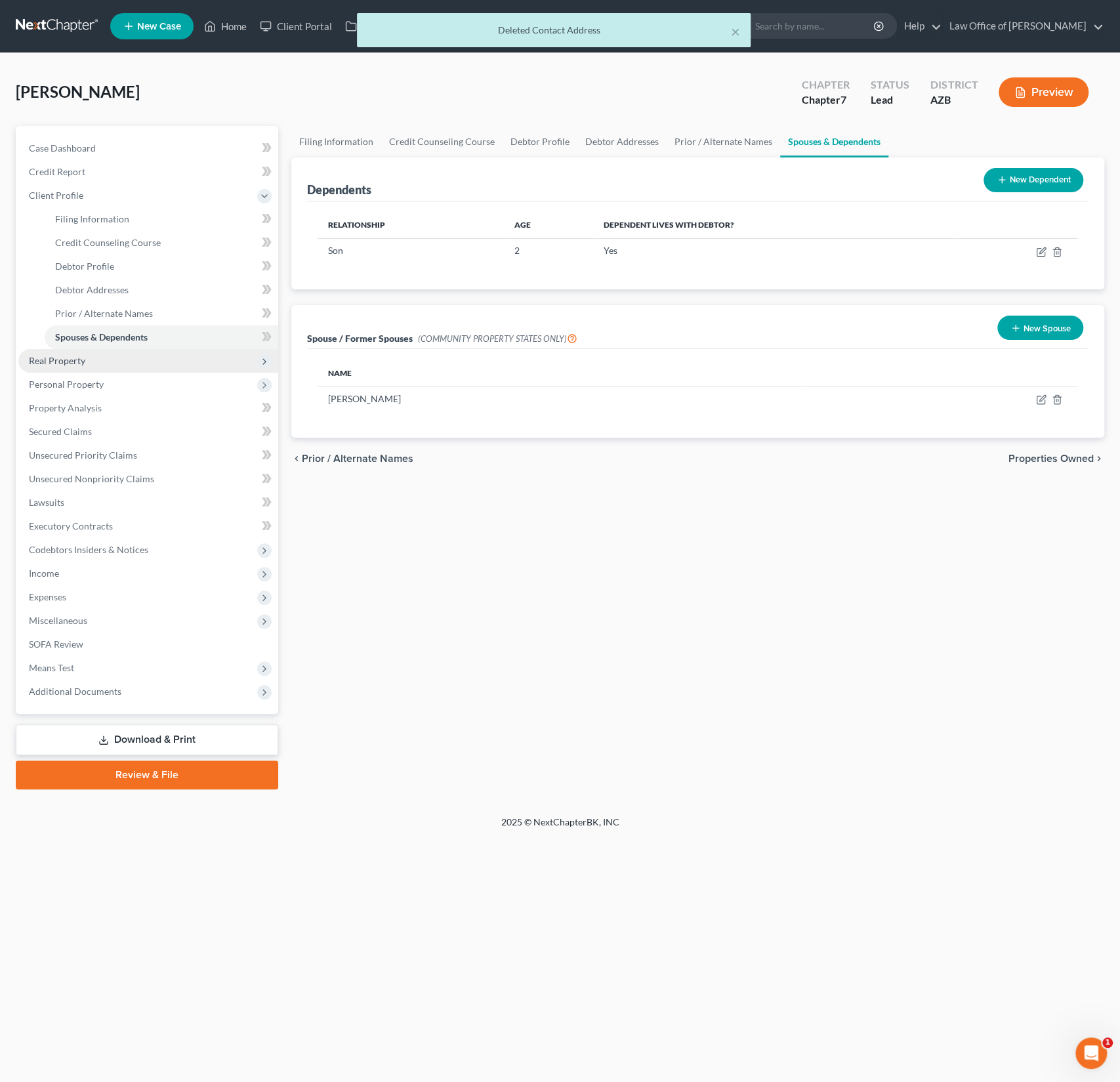
click at [64, 362] on span "Real Property" at bounding box center [57, 360] width 56 height 11
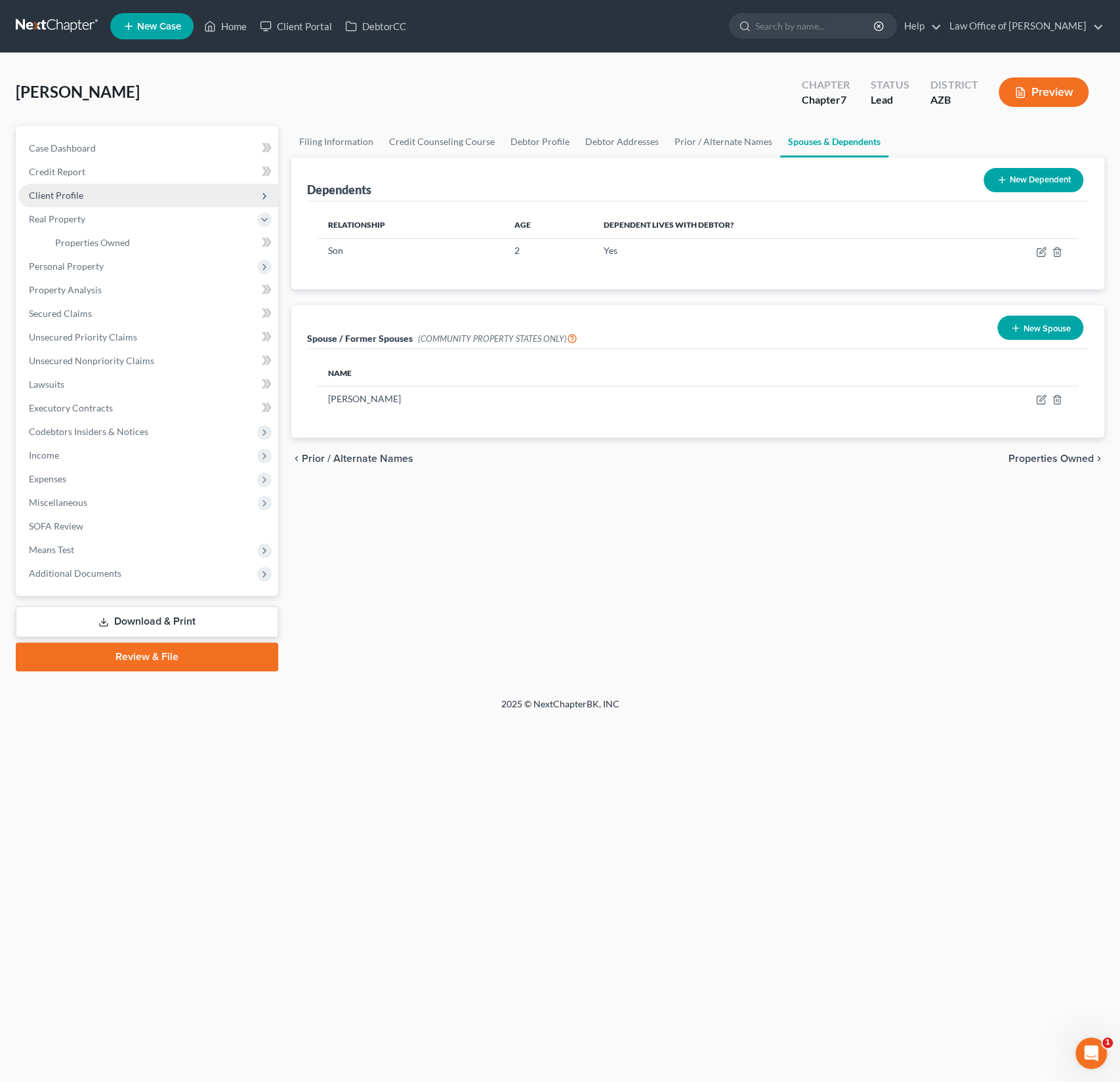
click at [73, 197] on span "Client Profile" at bounding box center [56, 195] width 55 height 11
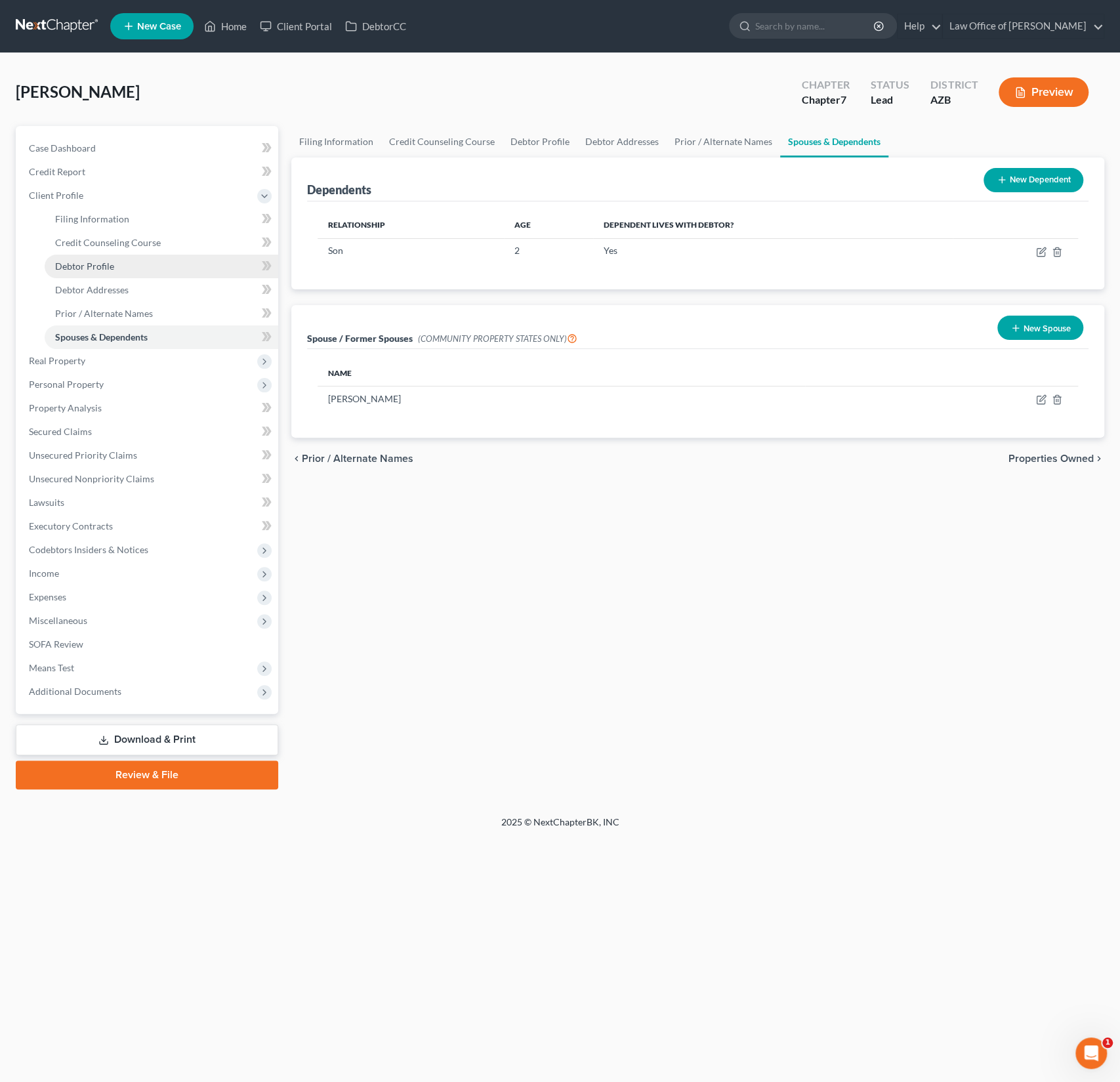
click at [94, 267] on span "Debtor Profile" at bounding box center [85, 266] width 59 height 11
select select "1"
select select "2"
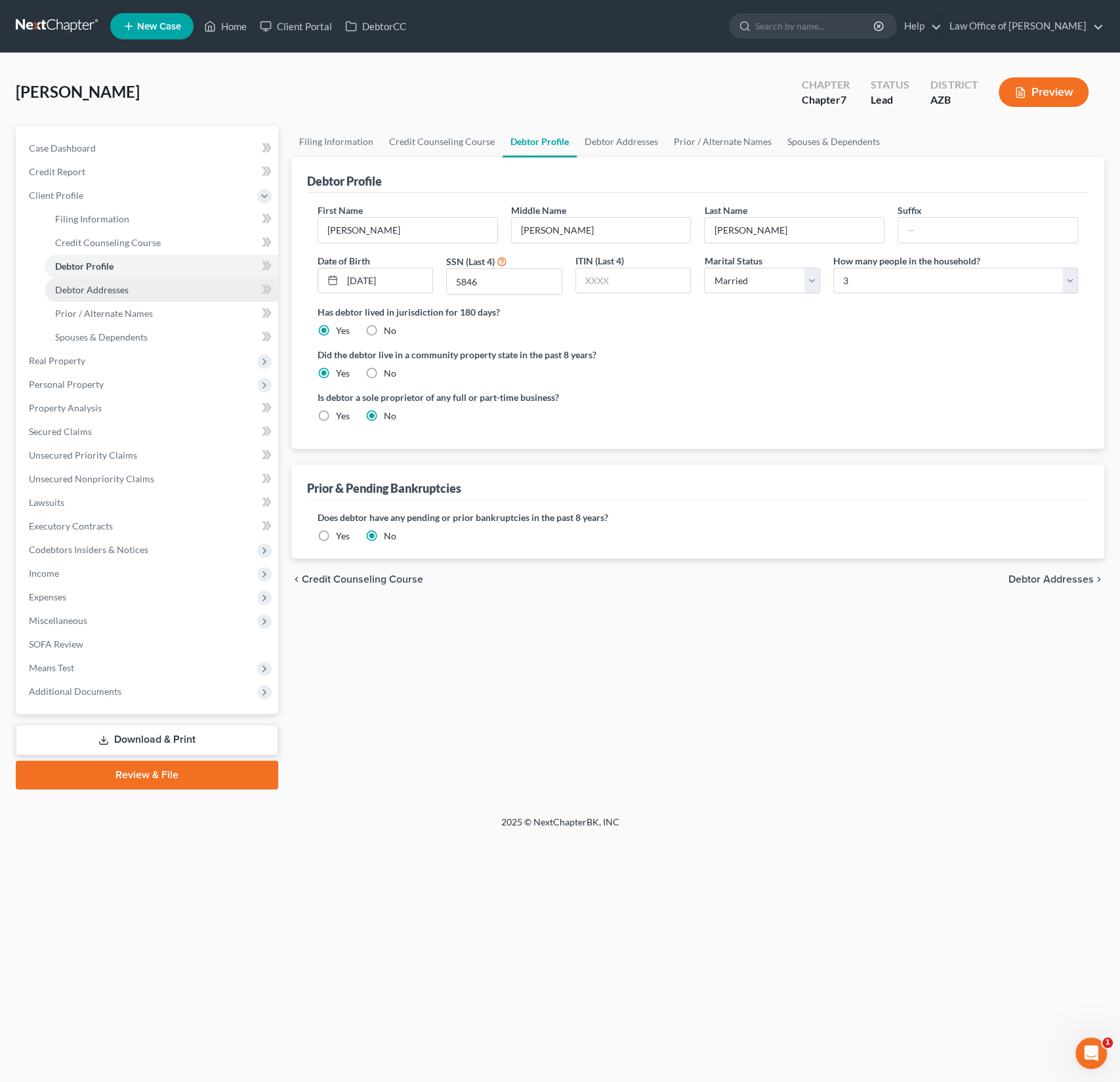
click at [113, 289] on span "Debtor Addresses" at bounding box center [92, 289] width 73 height 11
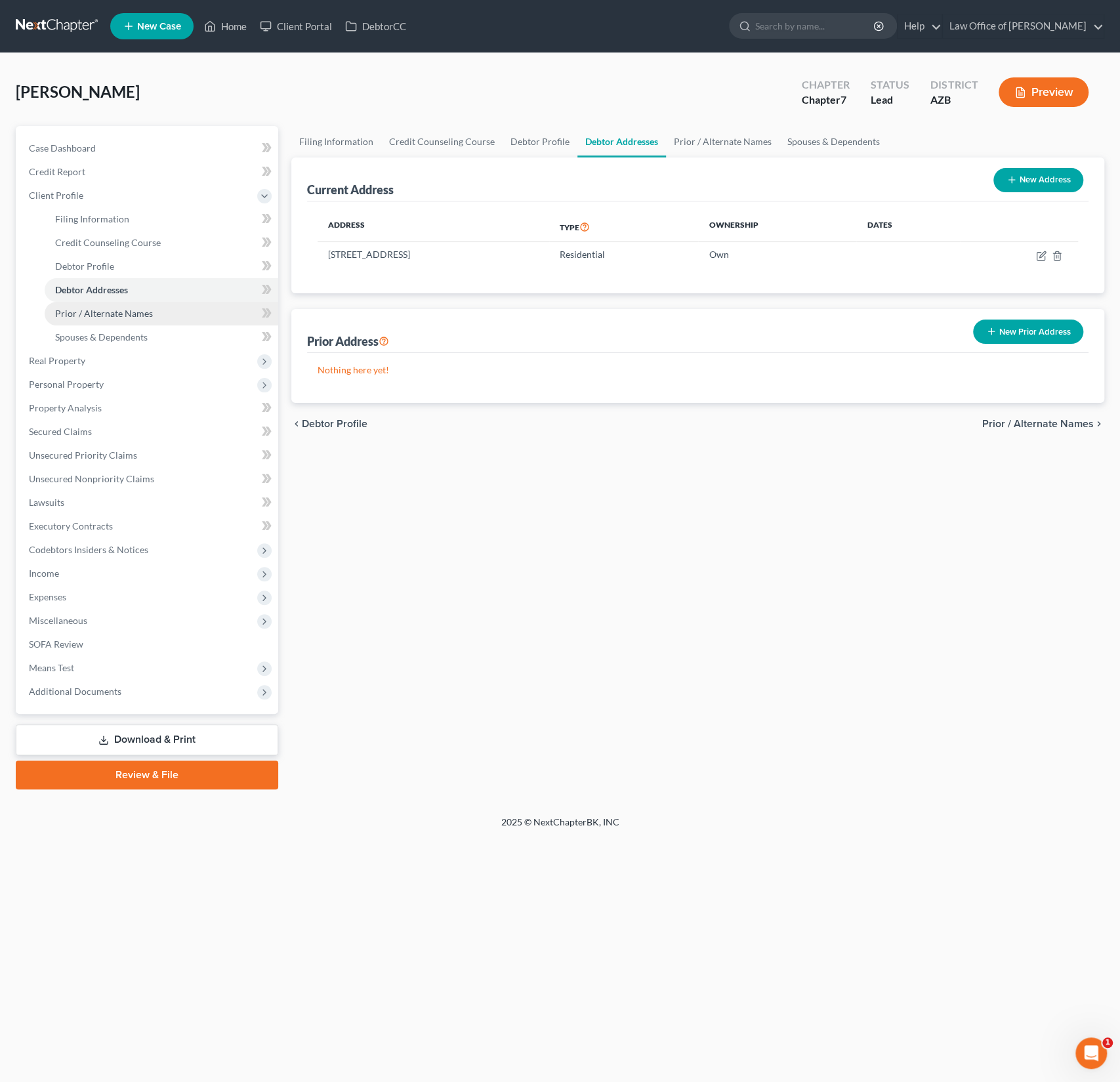
click at [111, 310] on span "Prior / Alternate Names" at bounding box center [104, 314] width 97 height 11
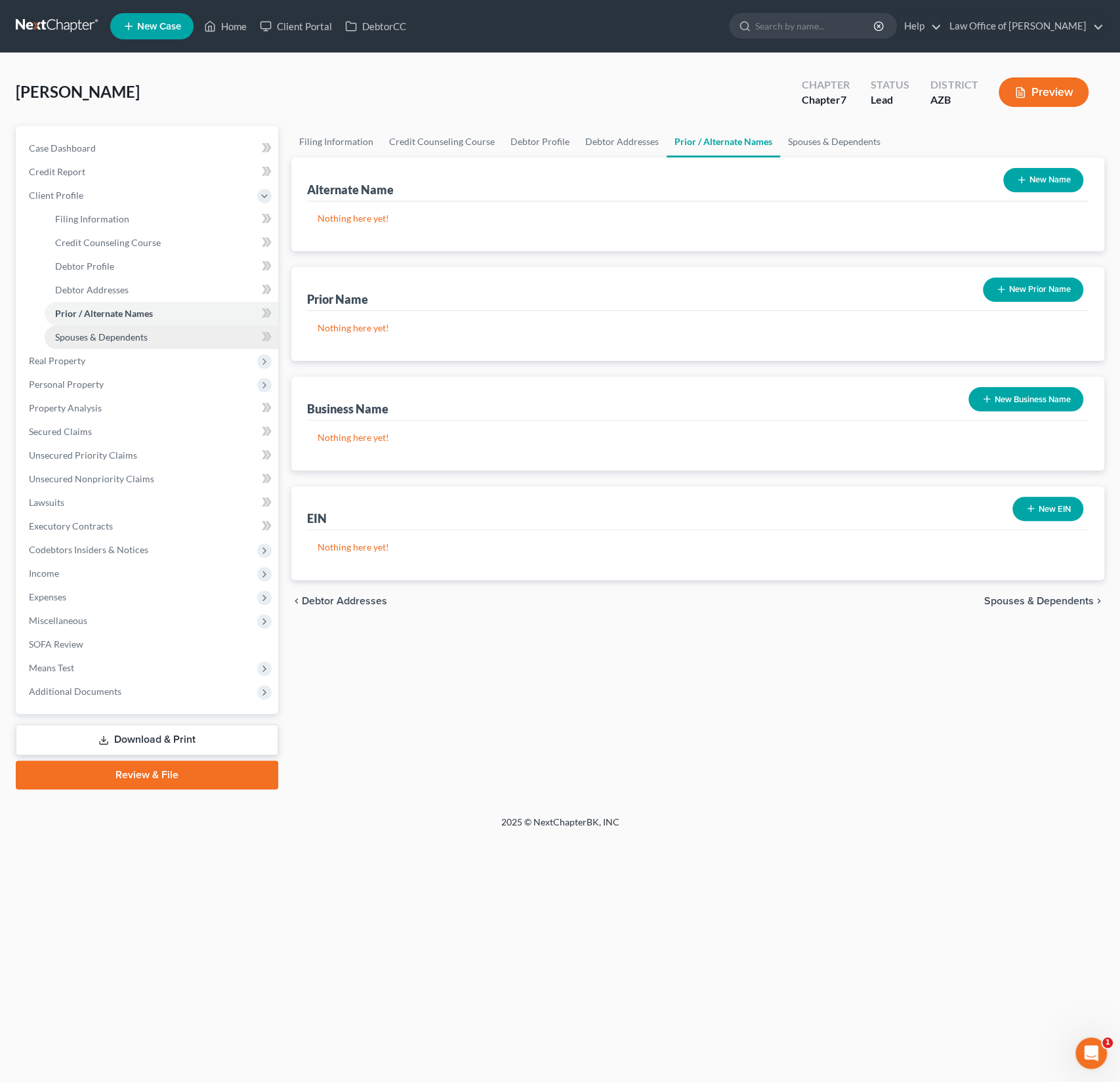
click at [105, 336] on span "Spouses & Dependents" at bounding box center [101, 337] width 93 height 11
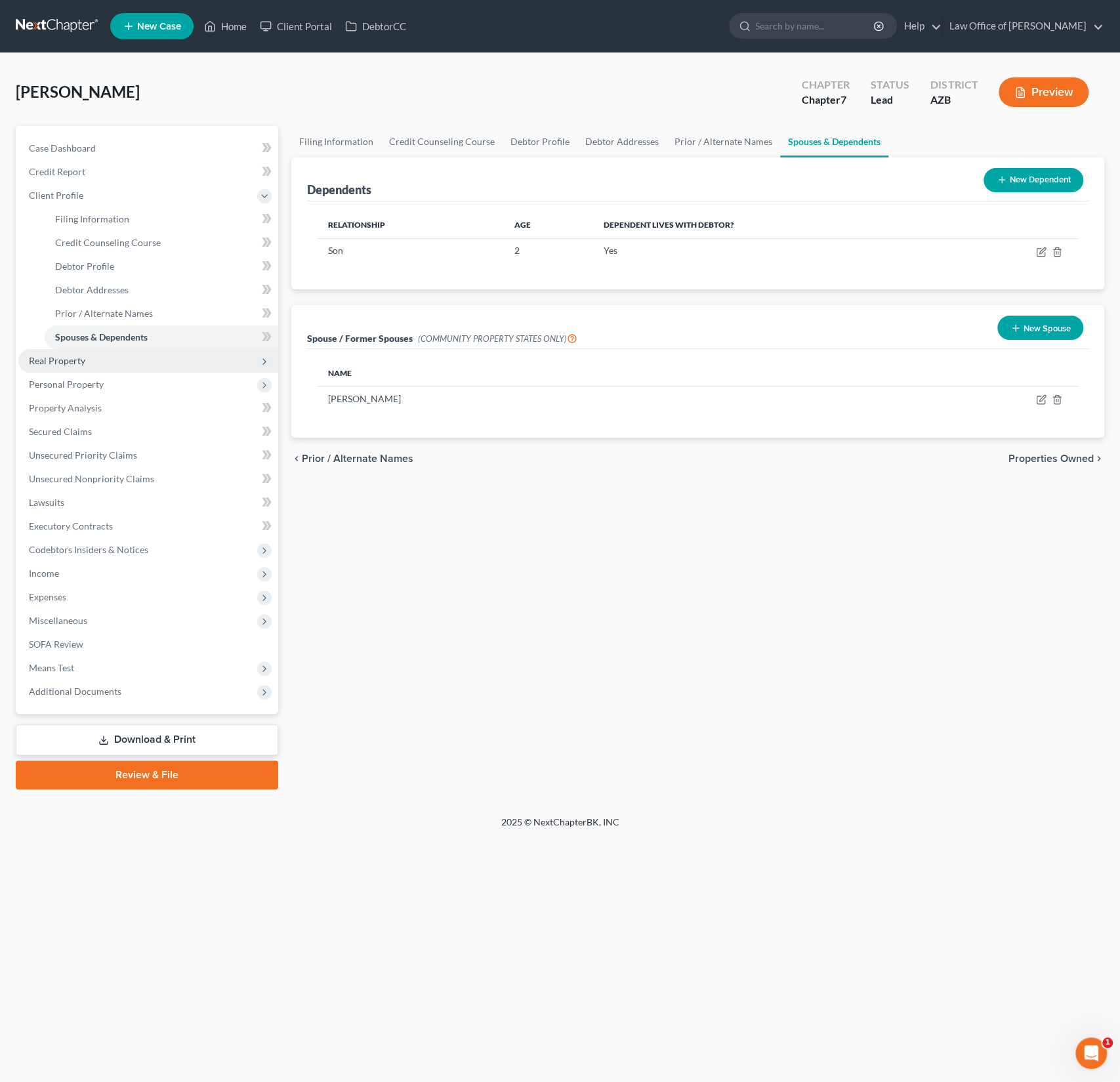
click at [79, 357] on span "Real Property" at bounding box center [57, 360] width 56 height 11
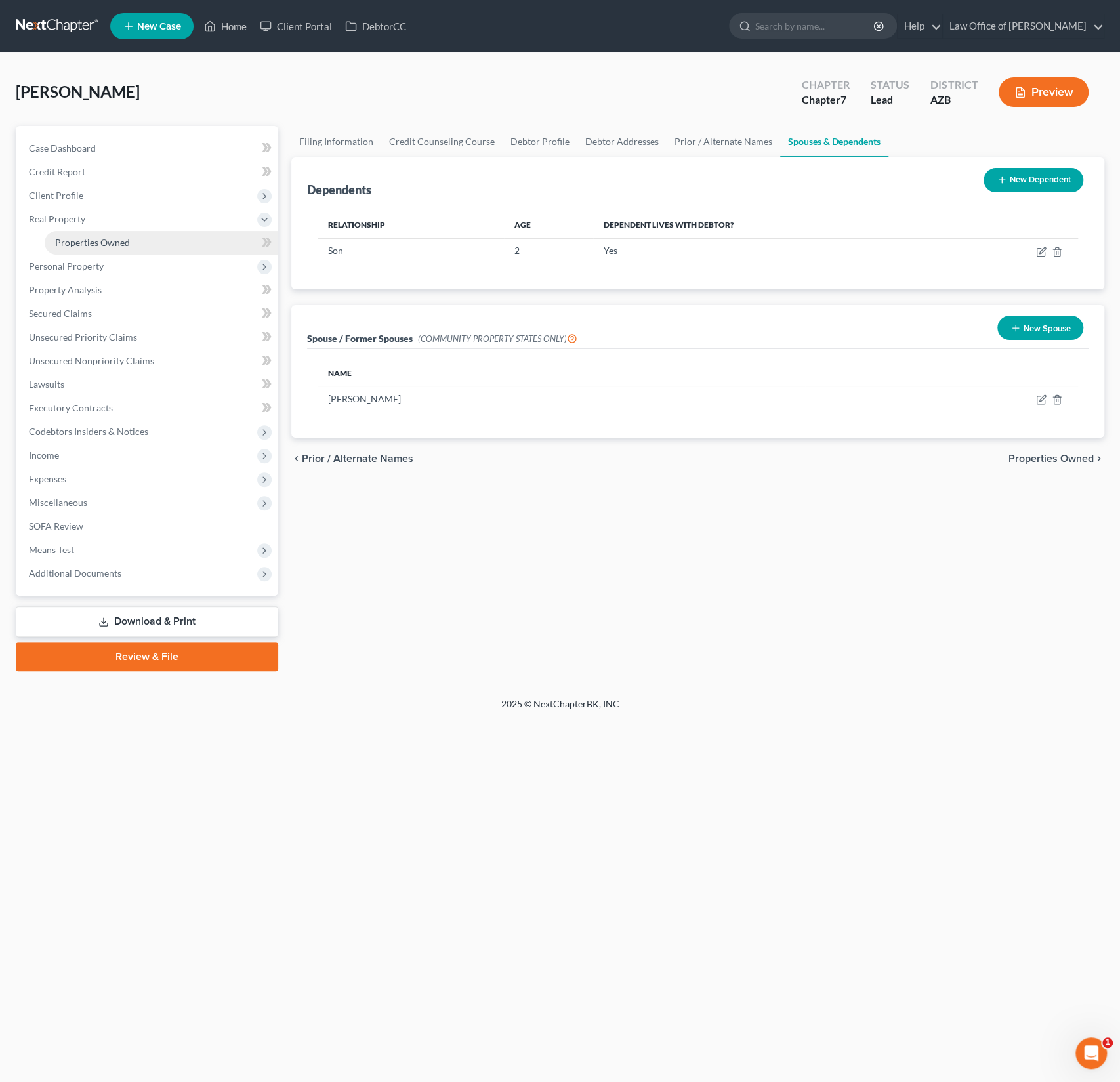
click at [94, 239] on span "Properties Owned" at bounding box center [93, 243] width 75 height 11
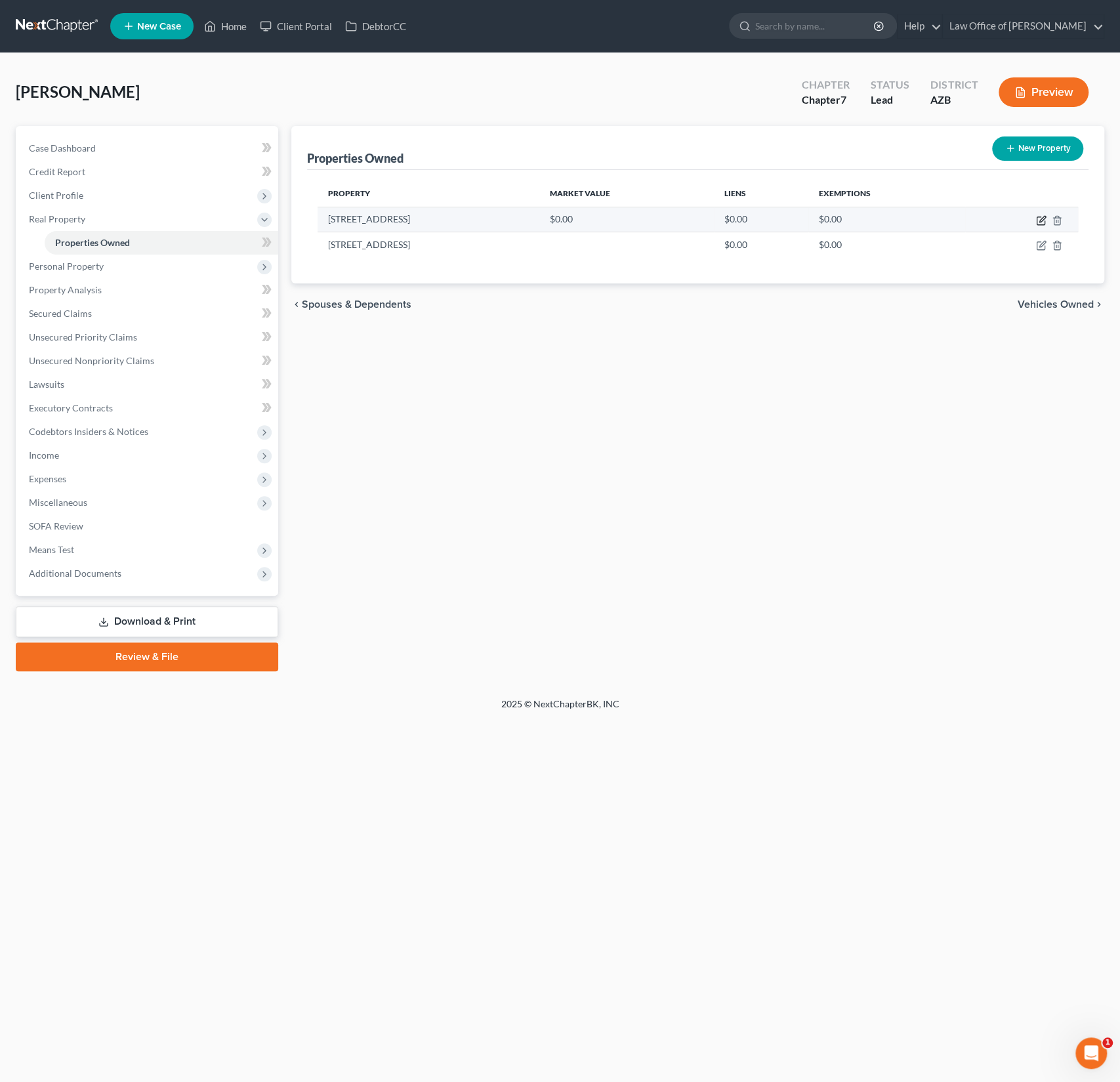
click at [1037, 220] on icon "button" at bounding box center [1041, 220] width 10 height 10
select select "3"
select select "7"
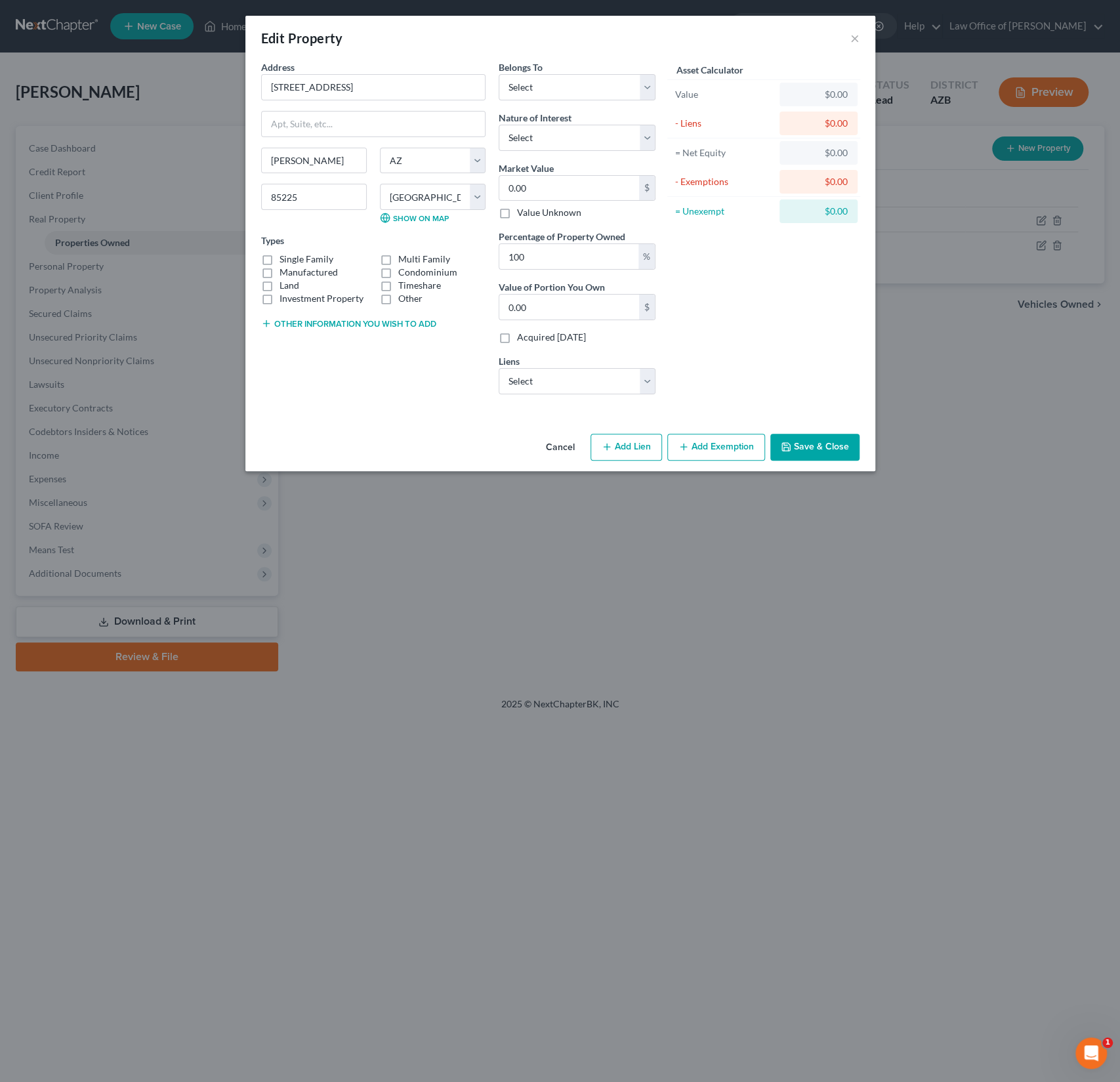
click at [279, 254] on label "Single Family" at bounding box center [306, 259] width 54 height 13
click at [285, 254] on input "Single Family" at bounding box center [289, 257] width 9 height 9
checkbox input "true"
click at [547, 83] on select "Select Debtor 1 Only Debtor 2 Only Debtor 1 And Debtor 2 Only At Least One Of T…" at bounding box center [576, 87] width 157 height 27
select select "0"
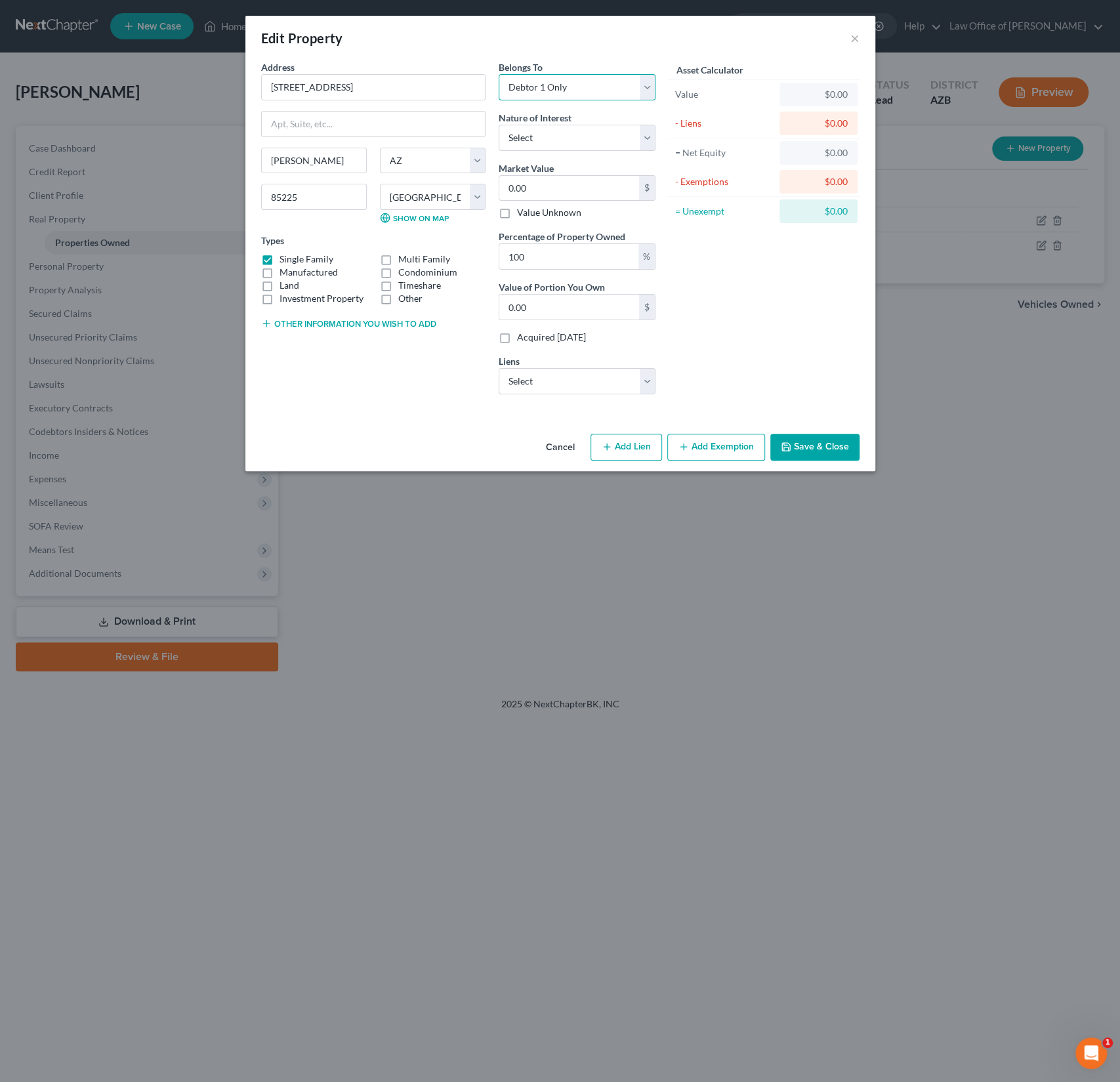
click at [498, 74] on select "Select Debtor 1 Only Debtor 2 Only Debtor 1 And Debtor 2 Only At Least One Of T…" at bounding box center [576, 87] width 157 height 27
click at [569, 142] on select "Select Fee Simple Joint Tenant Life Estate Equitable Interest Future Interest T…" at bounding box center [576, 138] width 157 height 27
select select "0"
click at [498, 125] on select "Select Fee Simple Joint Tenant Life Estate Equitable Interest Future Interest T…" at bounding box center [576, 138] width 157 height 27
drag, startPoint x: 555, startPoint y: 193, endPoint x: 484, endPoint y: 185, distance: 71.4
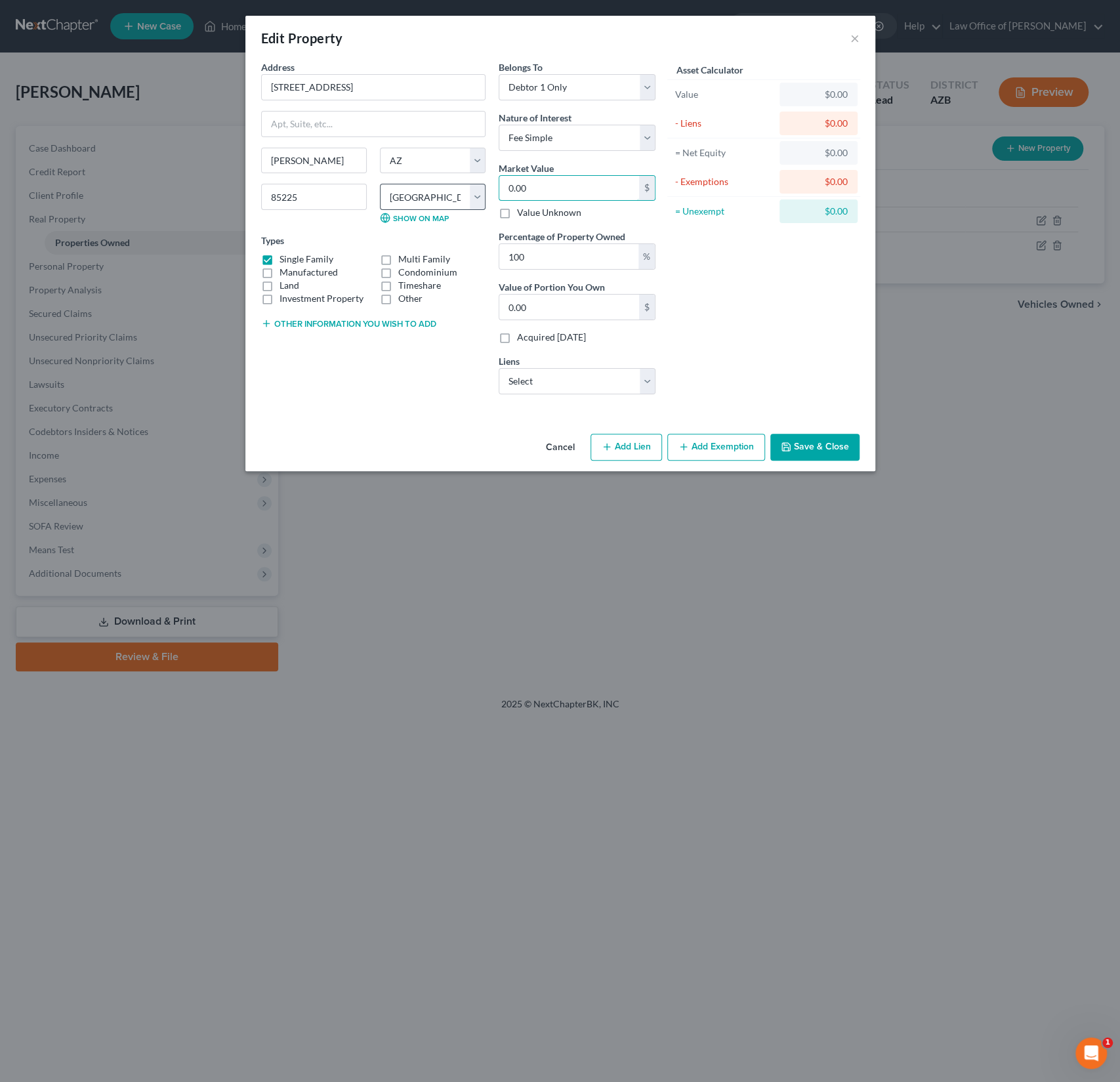
click at [486, 186] on div "Address * 854 W [GEOGRAPHIC_DATA] [GEOGRAPHIC_DATA][PERSON_NAME] [US_STATE][GEO…" at bounding box center [458, 232] width 408 height 345
drag, startPoint x: 573, startPoint y: 194, endPoint x: 502, endPoint y: 183, distance: 71.8
click at [502, 183] on input "0.00" at bounding box center [569, 188] width 140 height 25
type input "3"
type input "3.00"
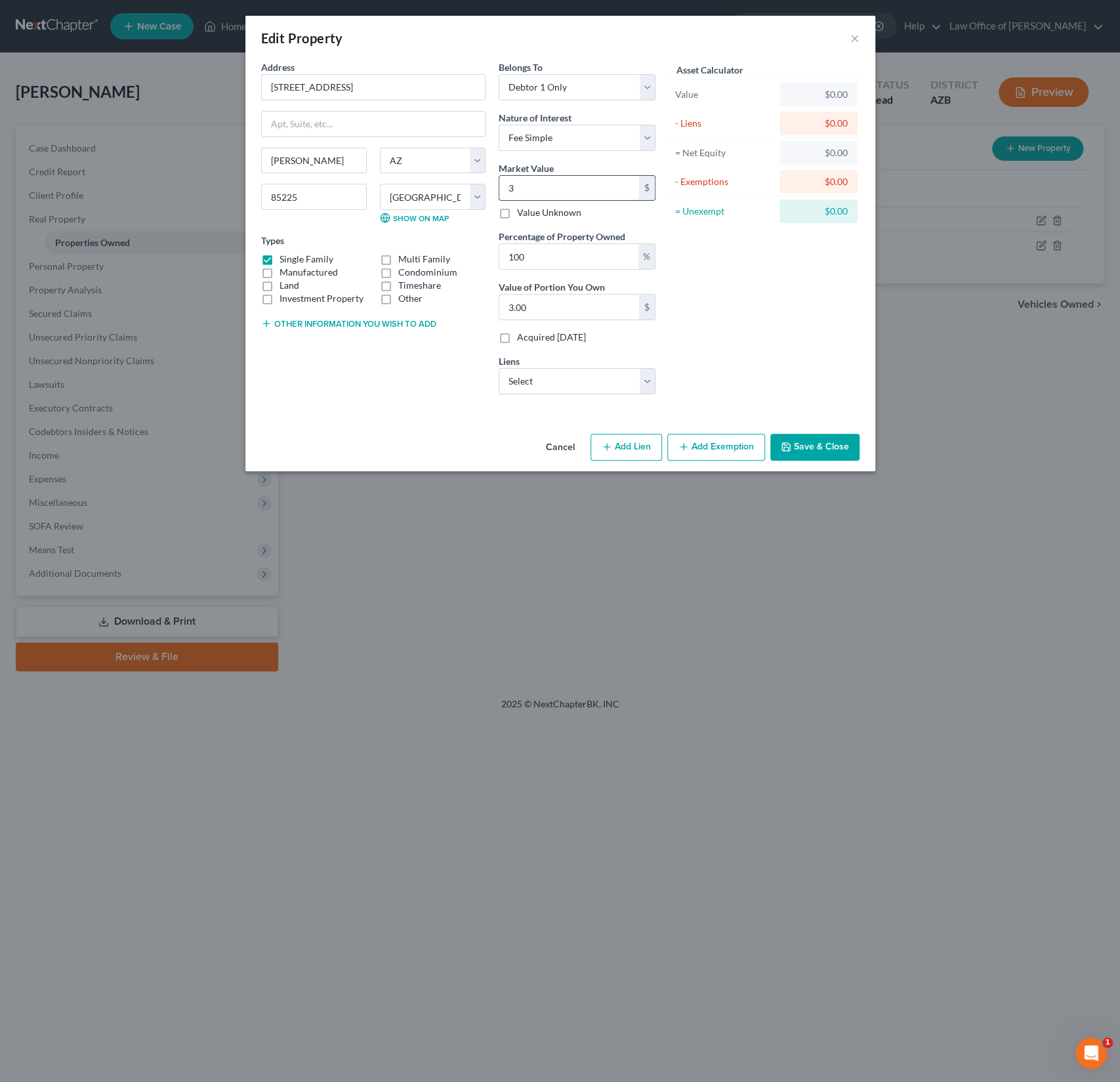
type input "36"
type input "36.00"
type input "367"
type input "367.00"
type input "3675"
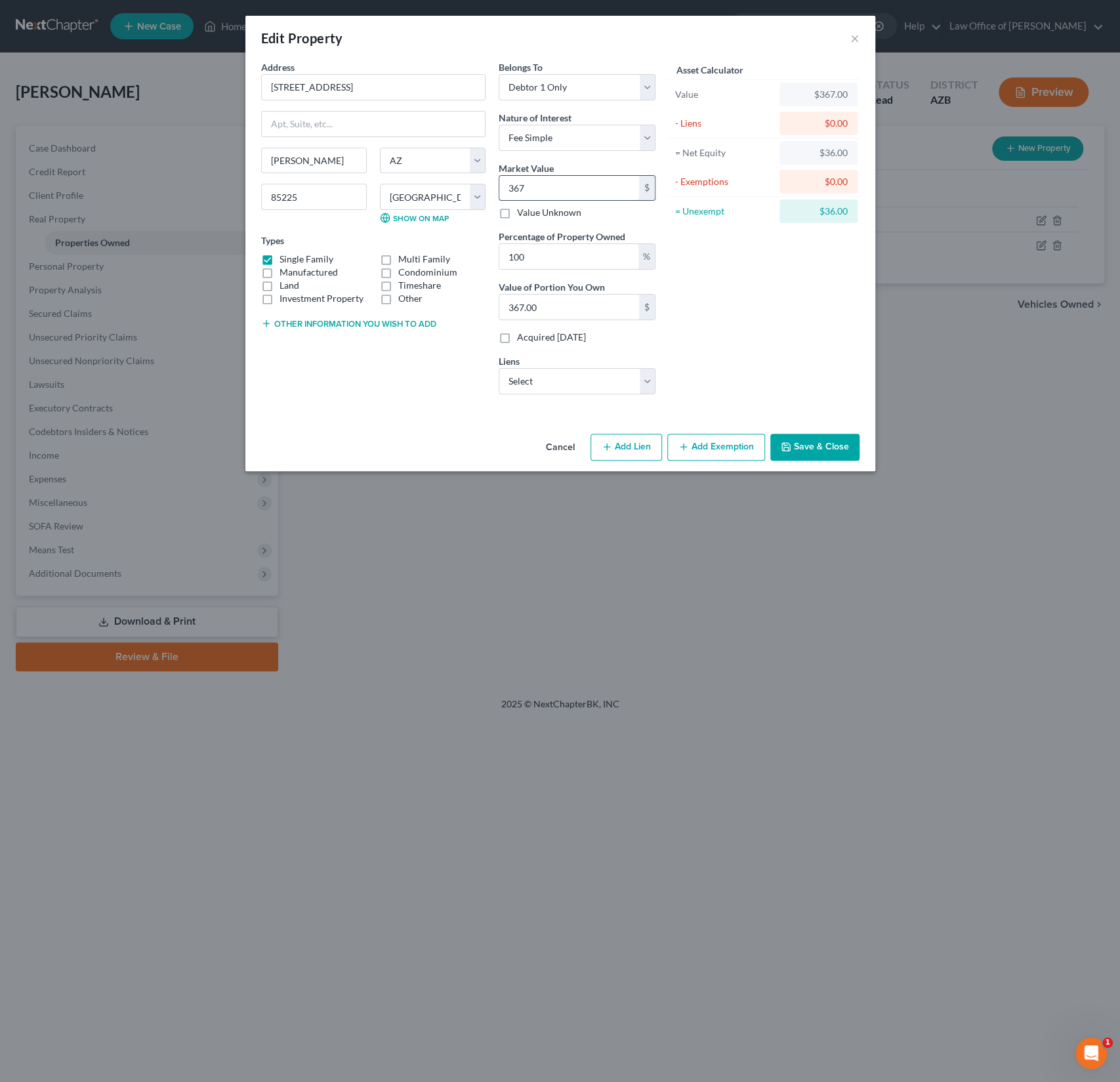
type input "3,675.00"
type input "3,6750"
type input "36,750.00"
type input "36,7500"
type input "367,500.00"
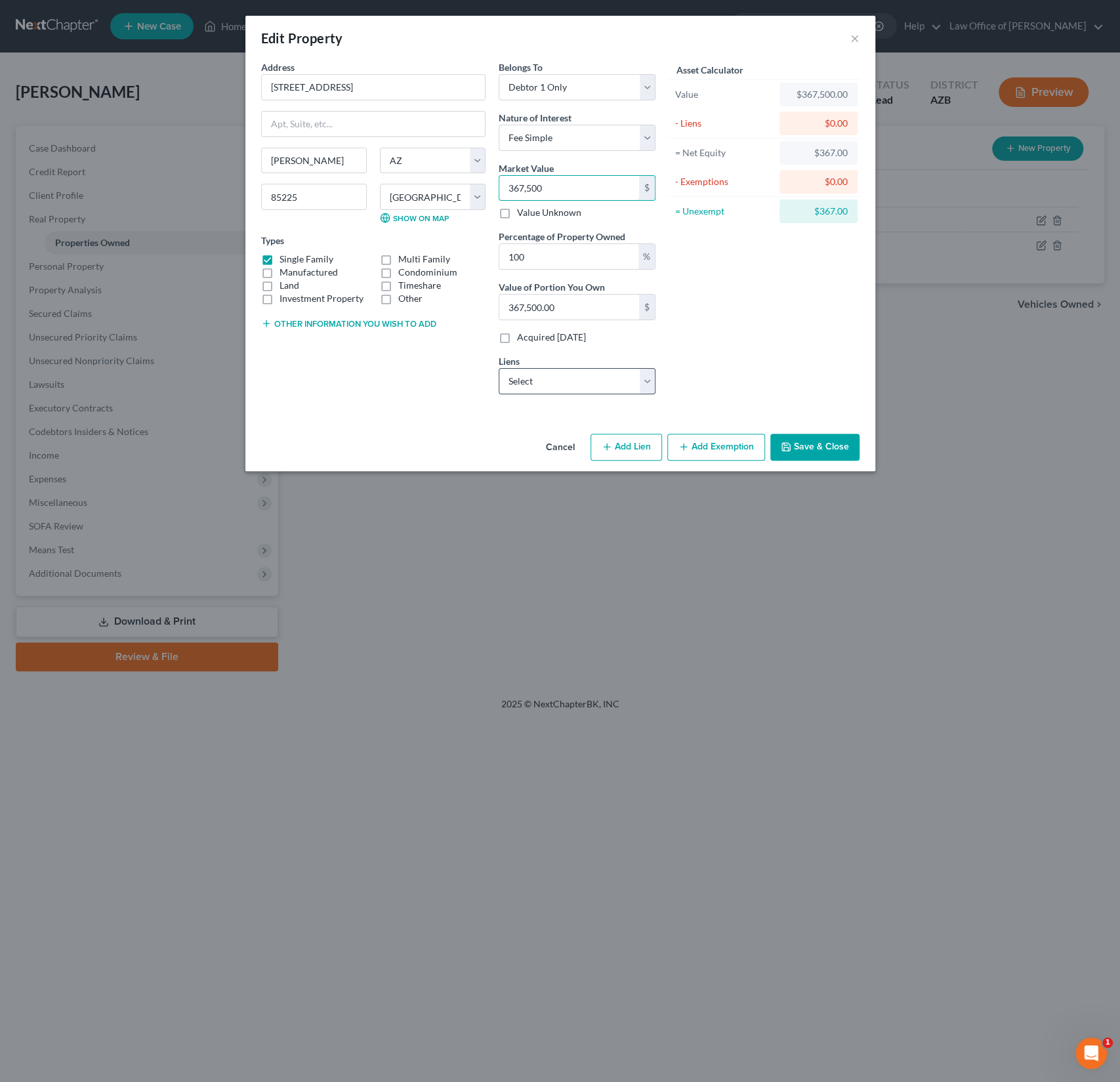
type input "367,500"
click at [564, 375] on select "Select Rocketmort - $116,264.00 Rocketmort - $0.00" at bounding box center [576, 381] width 157 height 27
select select "0"
click at [498, 368] on select "Select Rocketmort - $116,264.00 Rocketmort - $0.00" at bounding box center [576, 381] width 157 height 27
select select
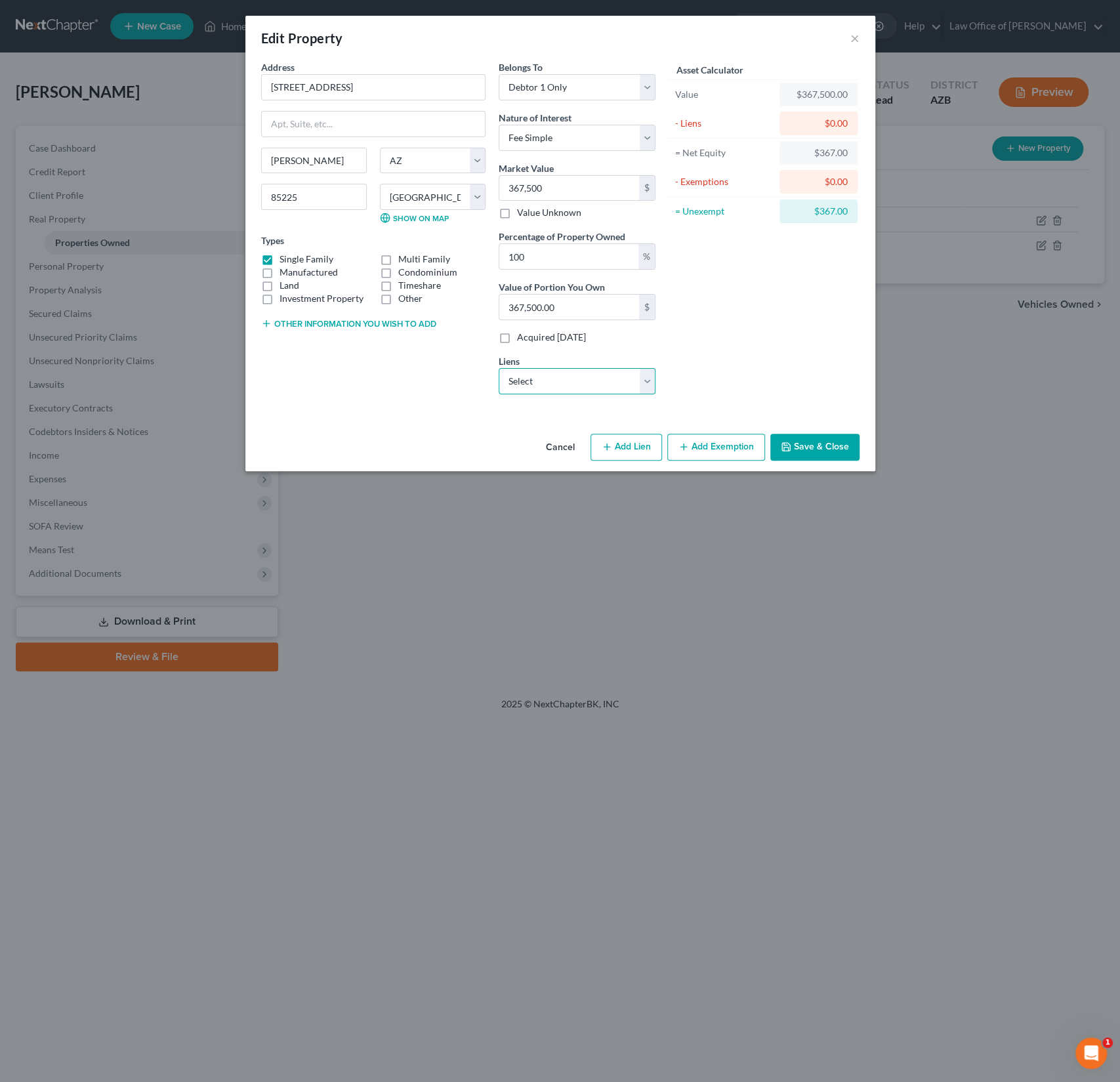
select select "23"
select select "0"
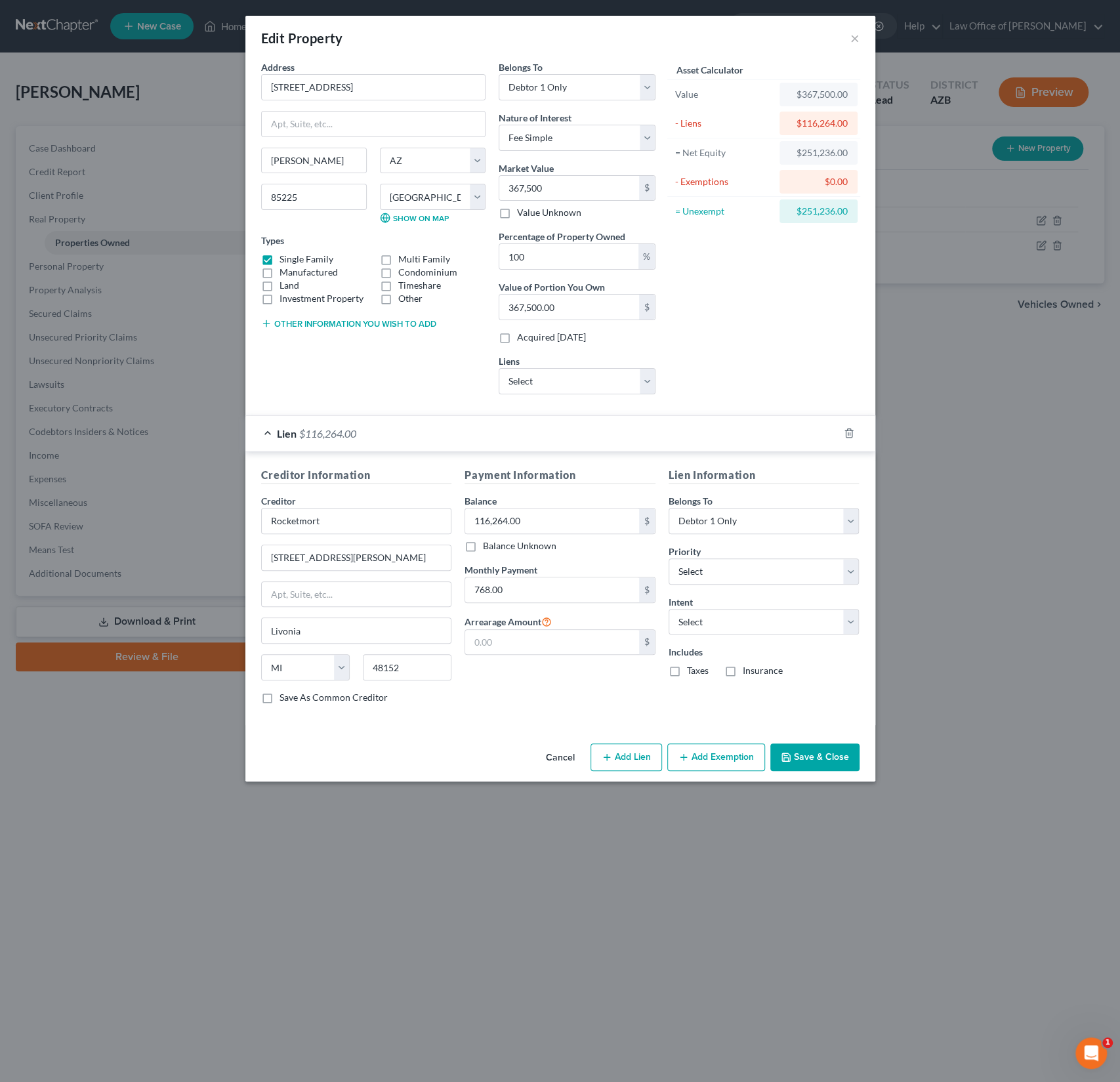
click at [710, 757] on button "Add Exemption" at bounding box center [716, 757] width 97 height 27
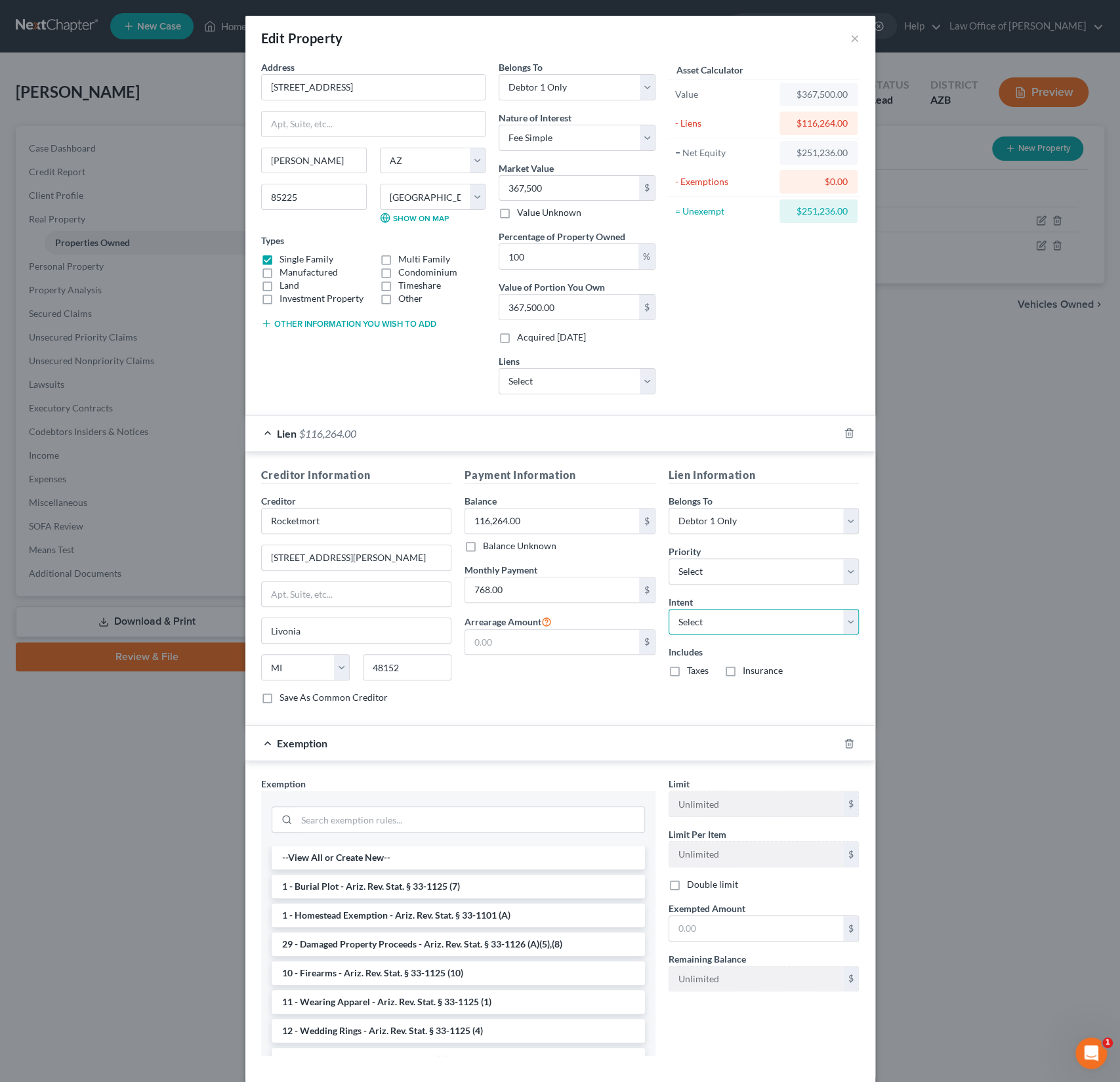
click at [714, 609] on select "Select Surrender Redeem Reaffirm Avoid Other" at bounding box center [764, 623] width 191 height 27
select select "4"
click at [668, 609] on select "Select Surrender Redeem Reaffirm Avoid Other" at bounding box center [764, 623] width 191 height 27
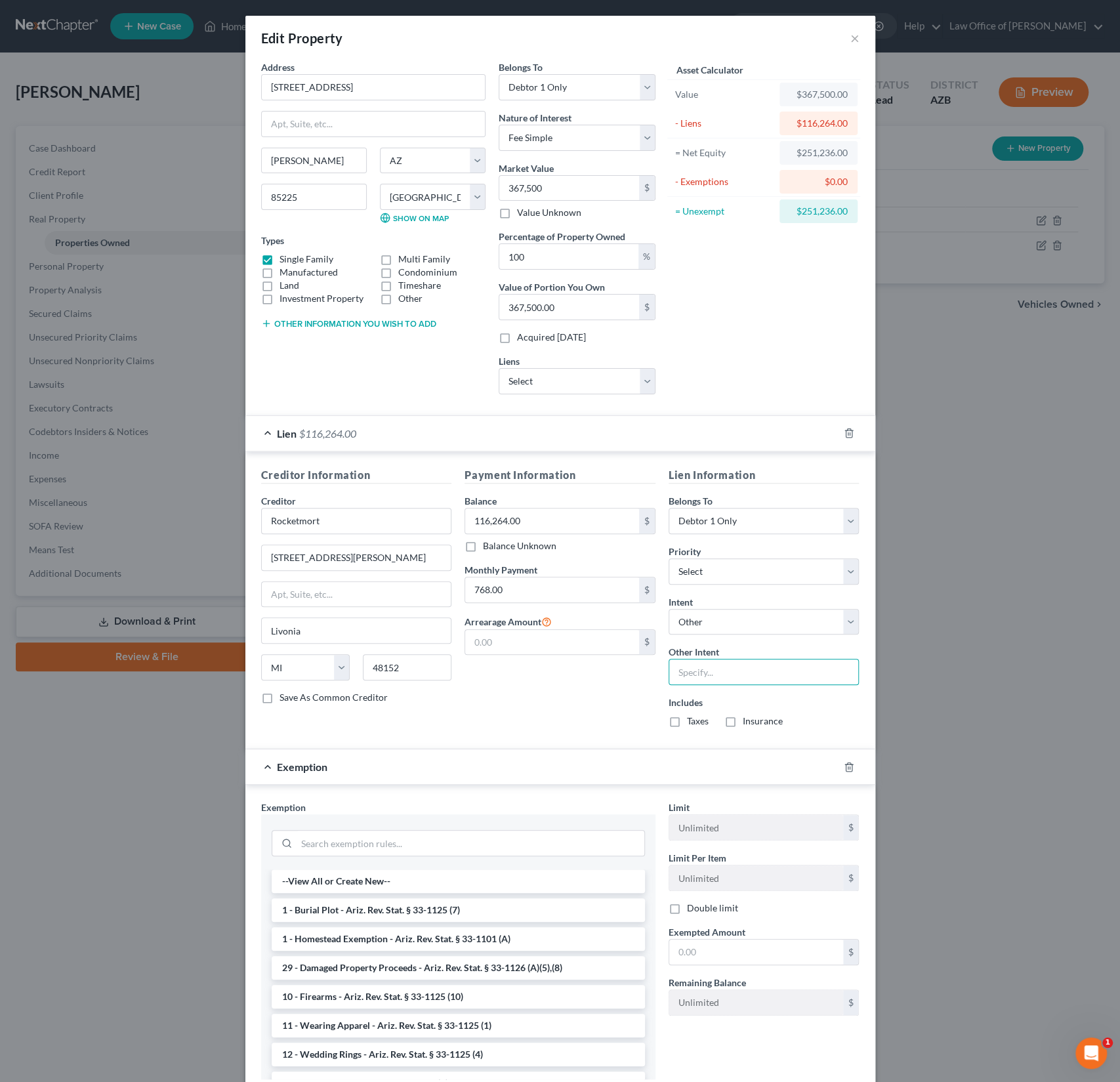
click at [689, 669] on input "text" at bounding box center [764, 672] width 191 height 27
type input "Continue payments"
click at [685, 715] on div "Taxes" at bounding box center [688, 721] width 40 height 13
click at [743, 719] on label "Insurance" at bounding box center [762, 721] width 40 height 13
click at [748, 719] on input "Insurance" at bounding box center [752, 718] width 9 height 9
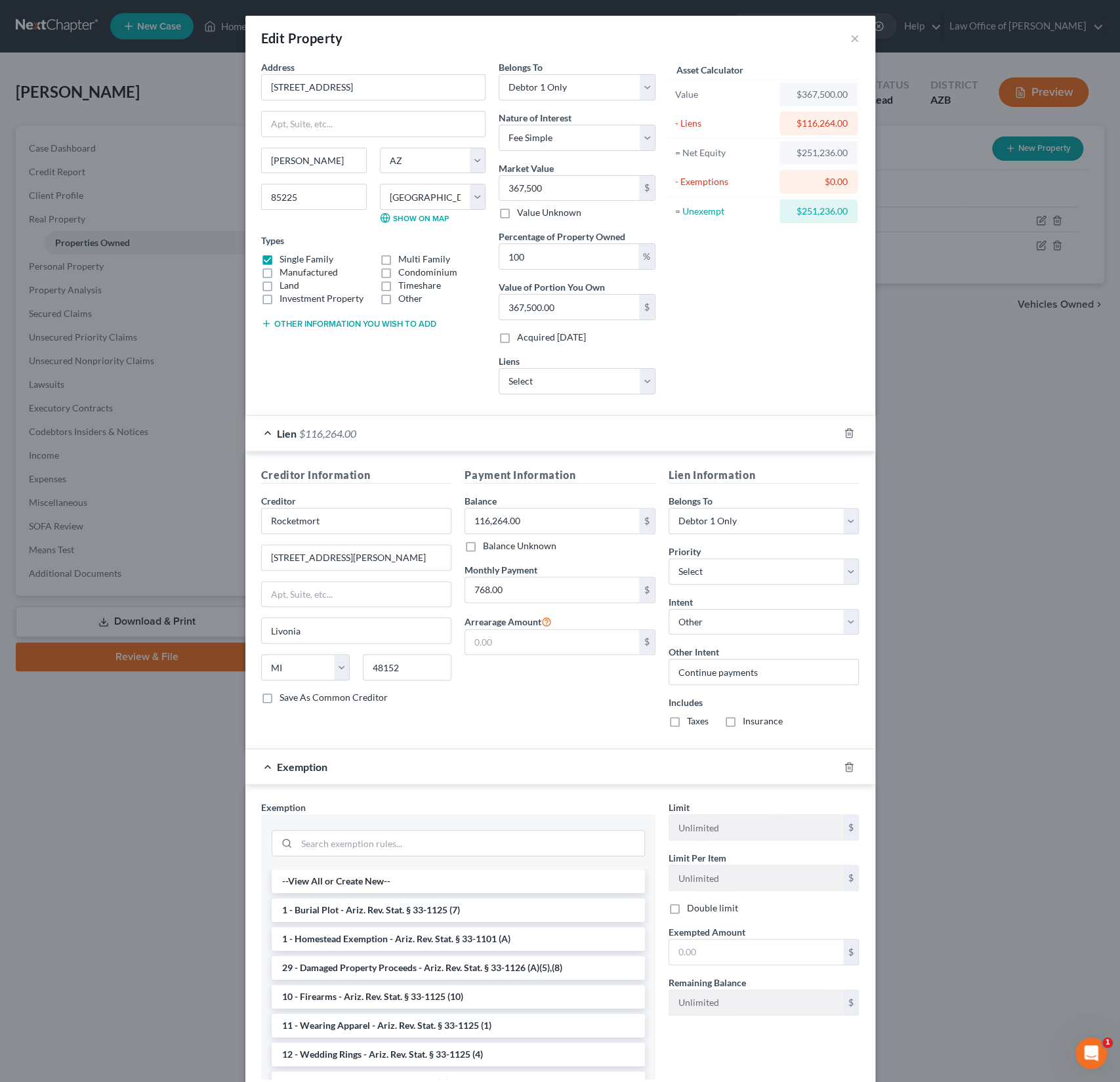
checkbox input "true"
click at [687, 723] on label "Taxes" at bounding box center [698, 721] width 22 height 13
click at [693, 723] on input "Taxes" at bounding box center [696, 718] width 9 height 9
checkbox input "true"
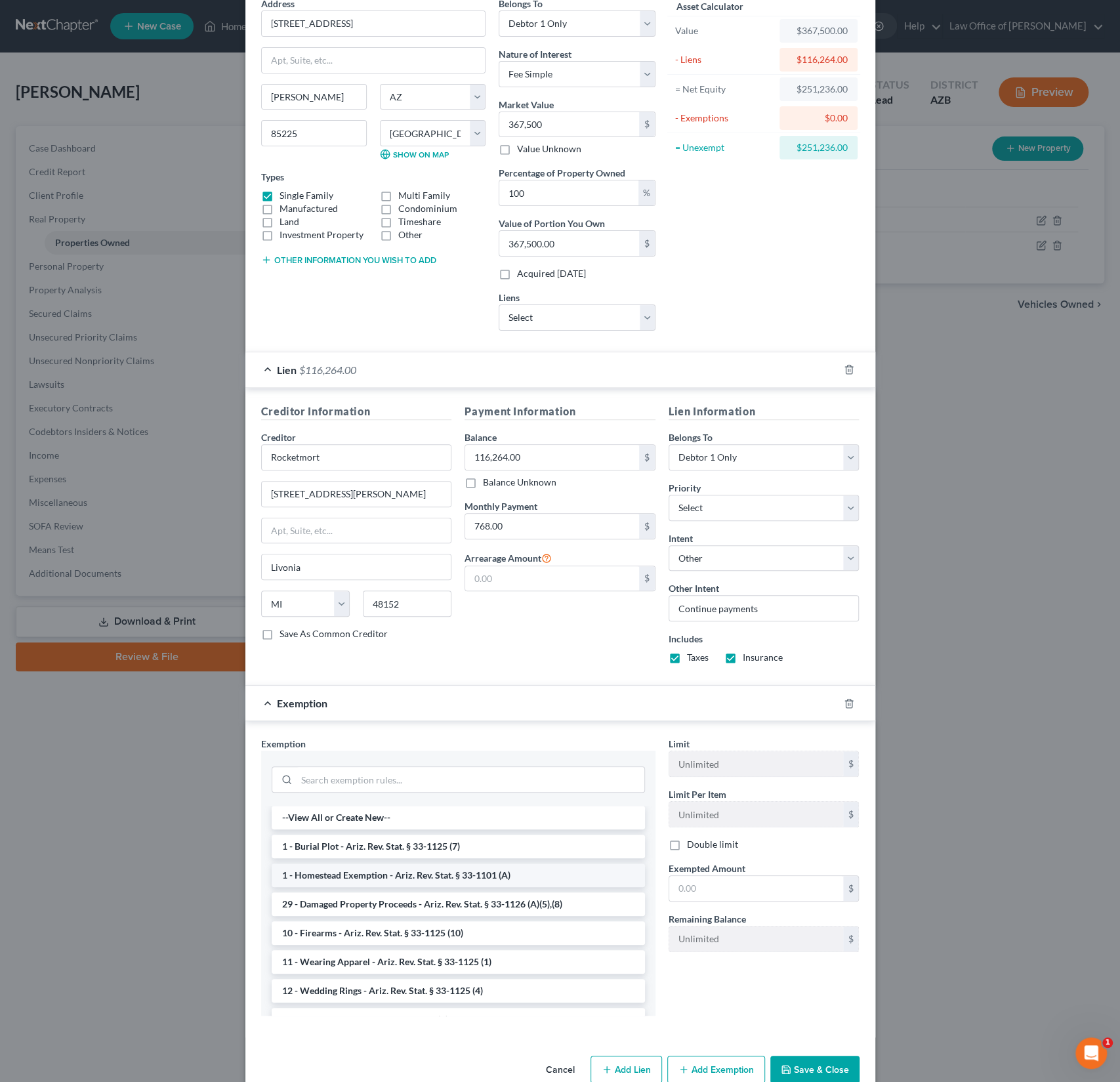
click at [465, 867] on li "1 - Homestead Exemption - Ariz. Rev. Stat. § 33-1101 (A)" at bounding box center [458, 875] width 374 height 23
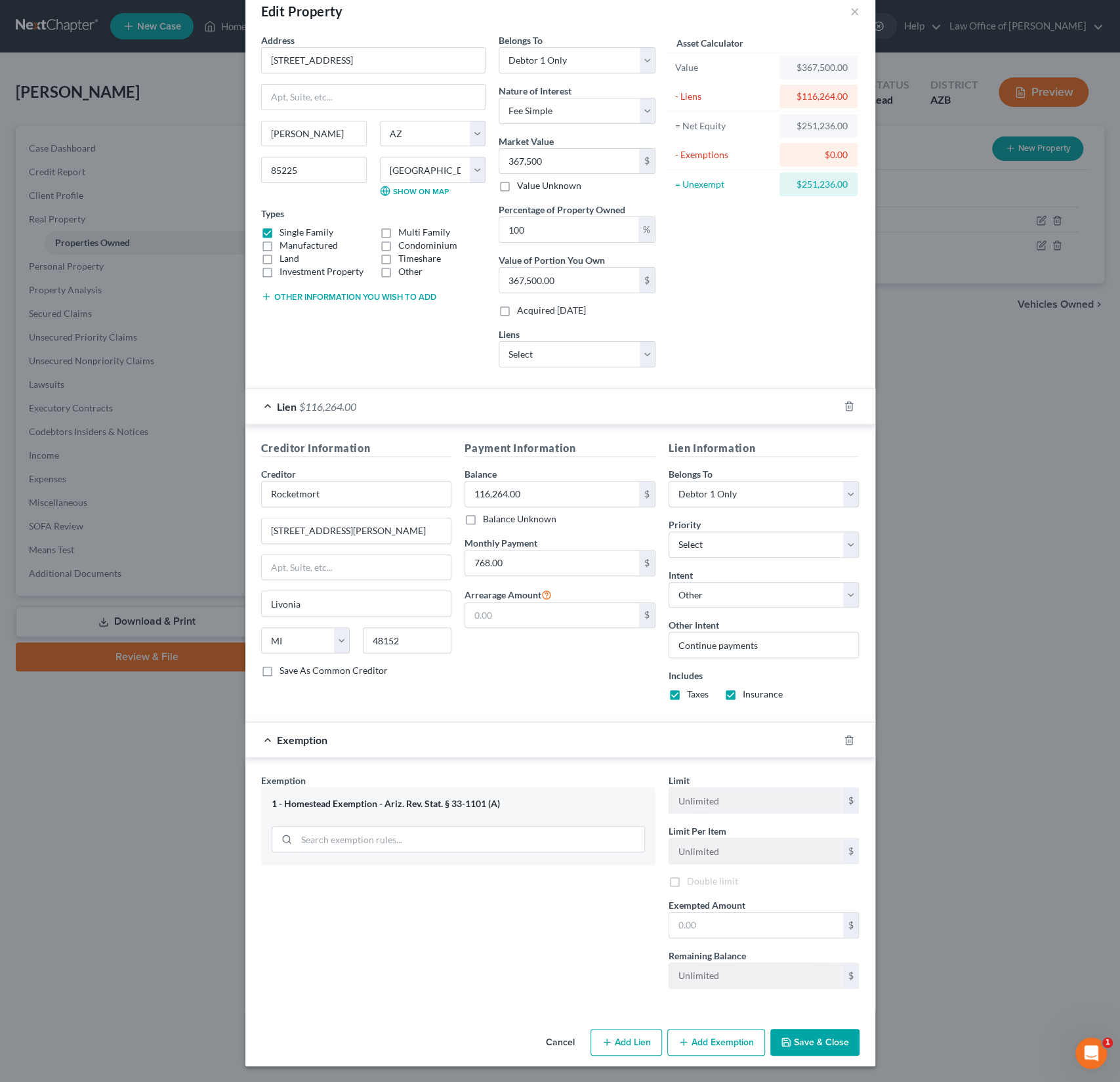
scroll to position [22, 0]
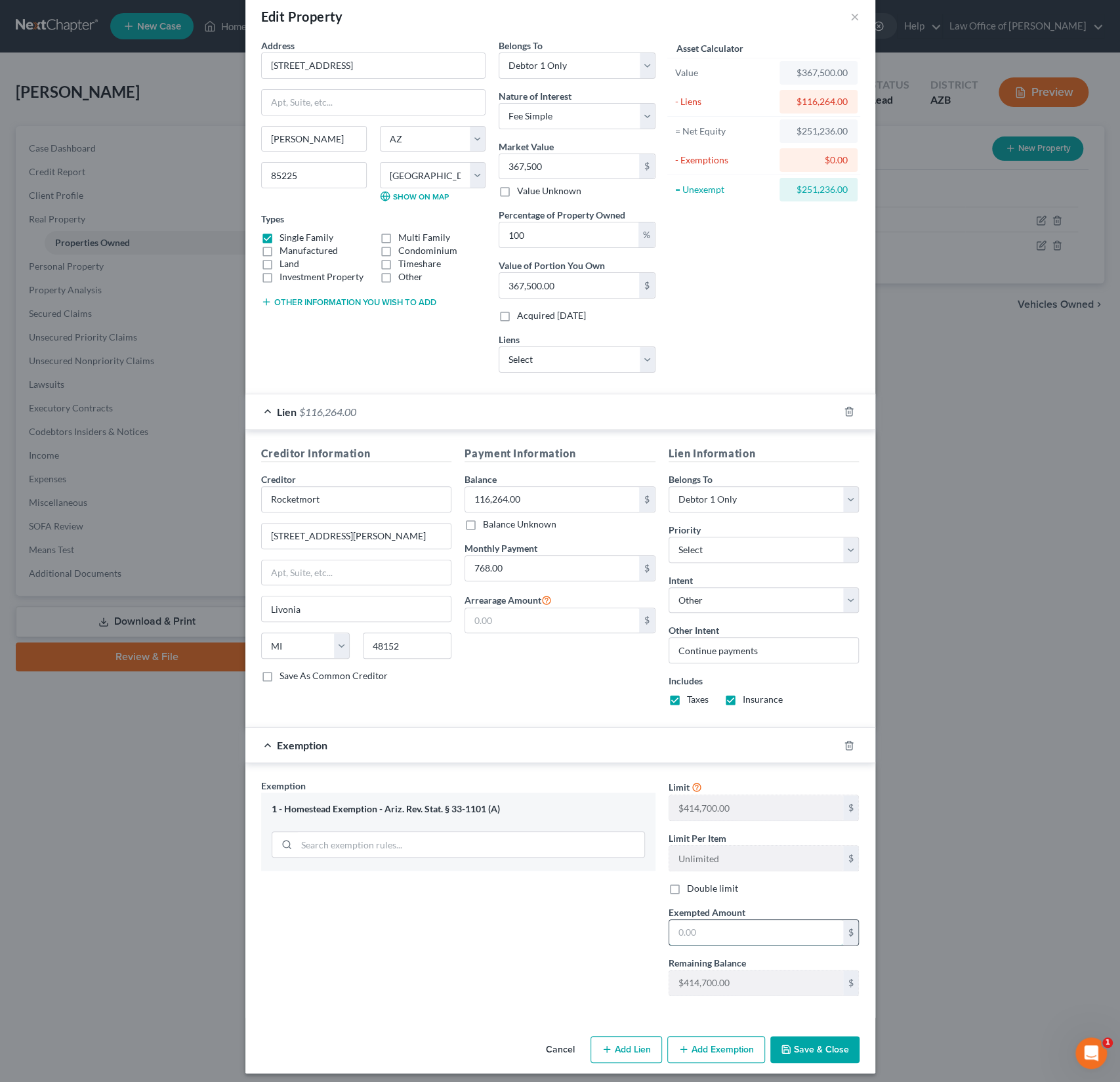
click at [704, 921] on input "text" at bounding box center [756, 933] width 174 height 25
type input "425,200"
click at [810, 1042] on button "Save & Close" at bounding box center [815, 1050] width 89 height 27
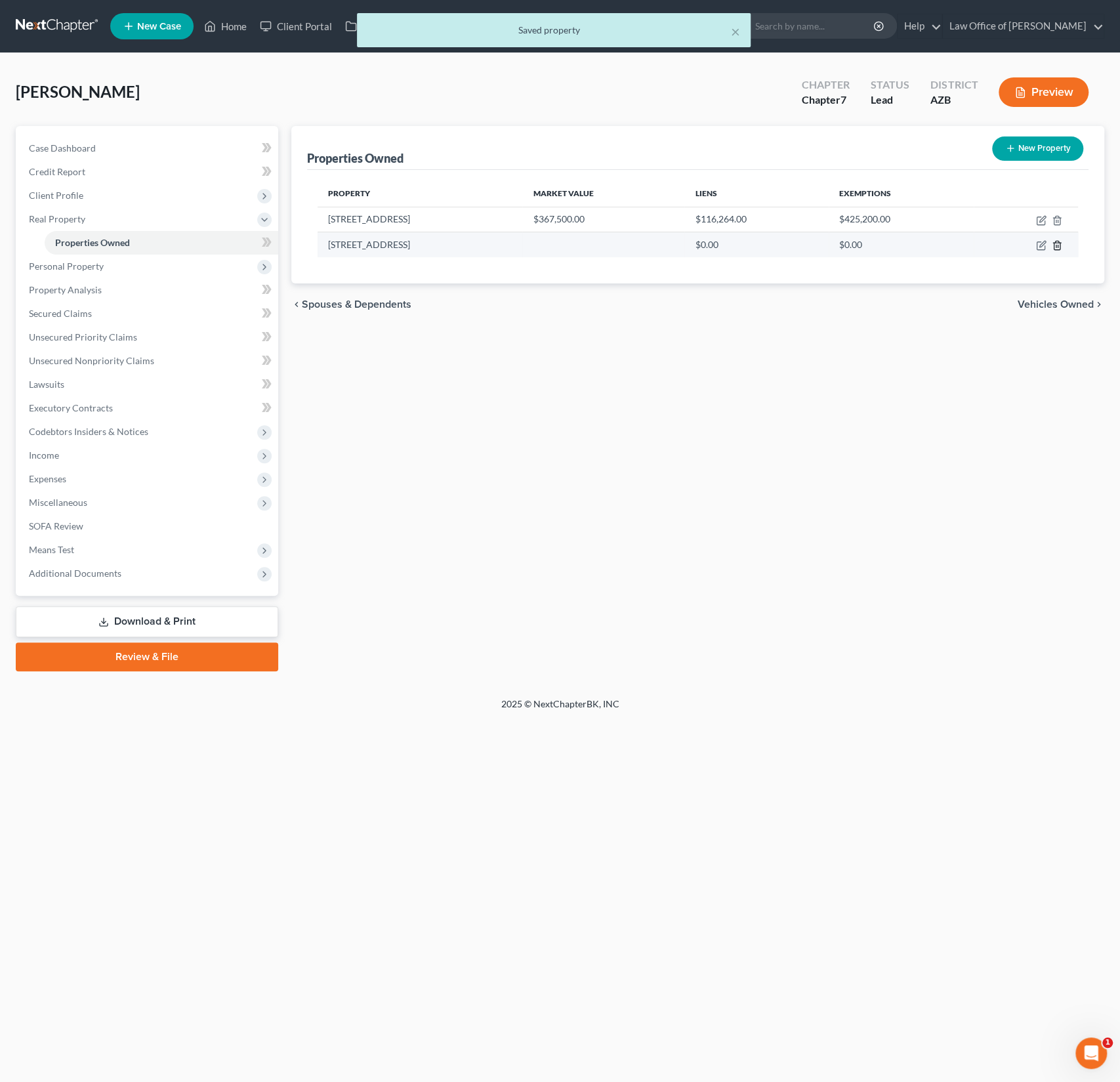
click at [1061, 243] on icon "button" at bounding box center [1057, 245] width 10 height 10
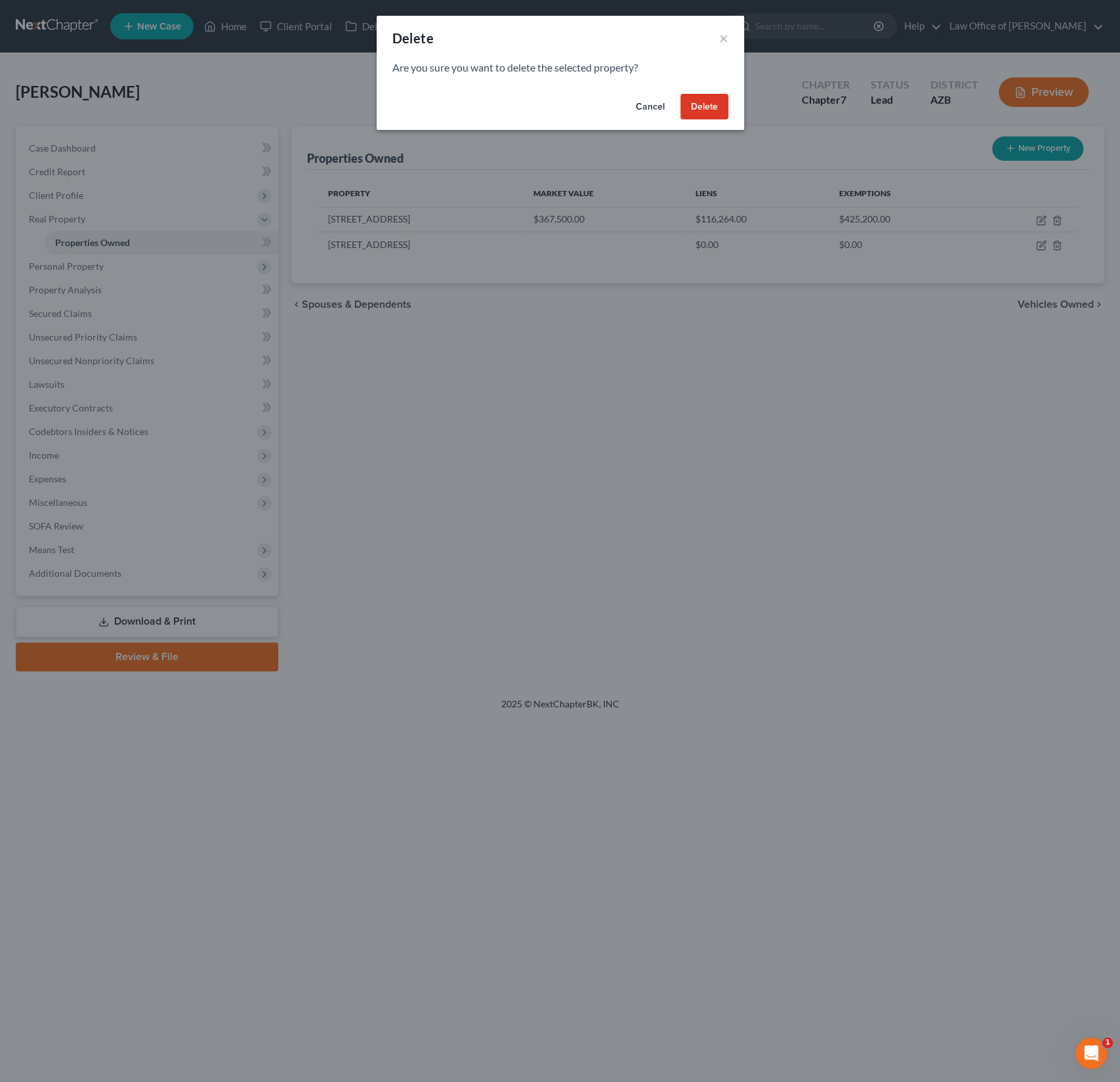
click at [714, 105] on button "Delete" at bounding box center [704, 107] width 48 height 27
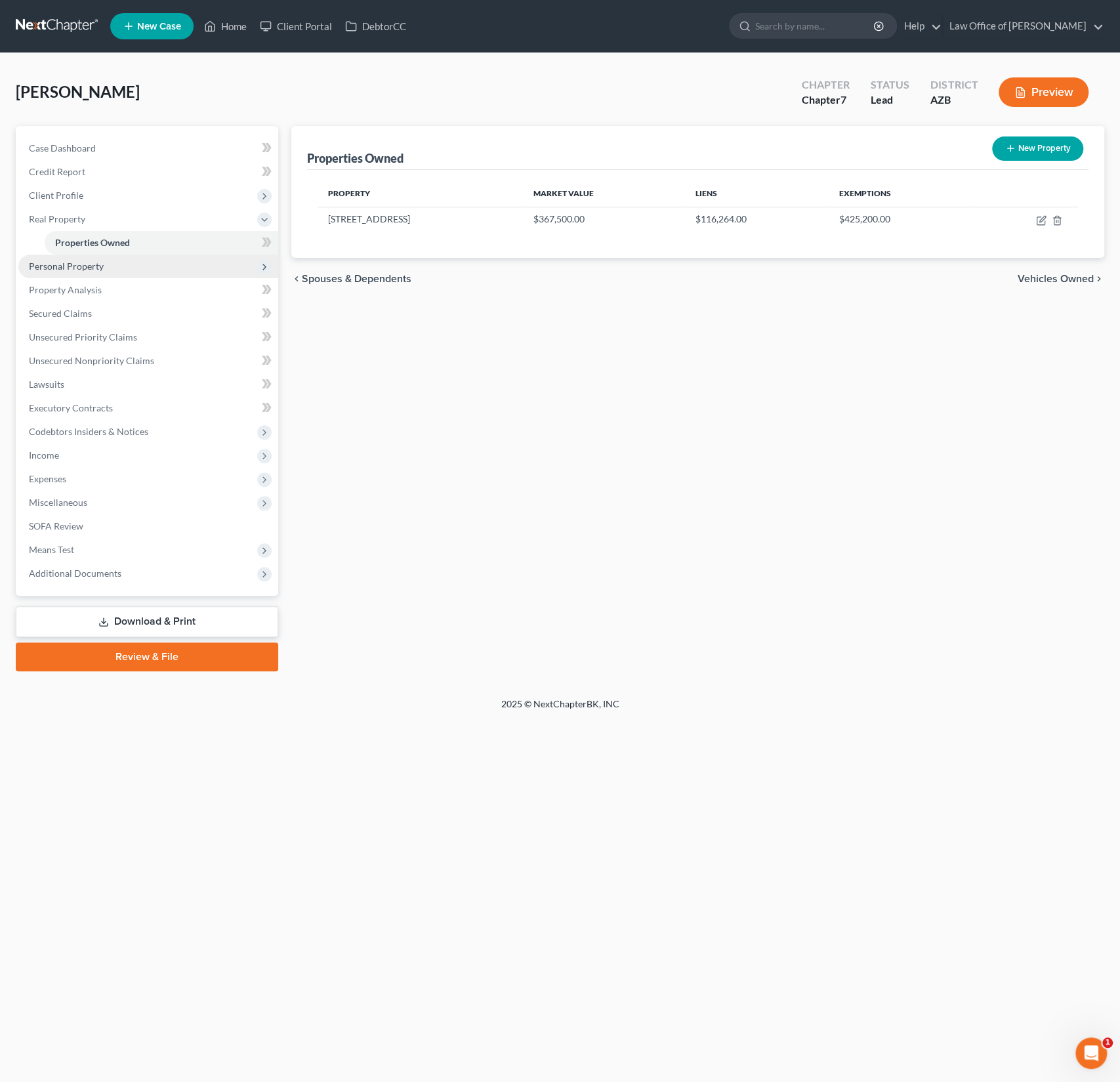
click at [65, 265] on span "Personal Property" at bounding box center [66, 266] width 75 height 11
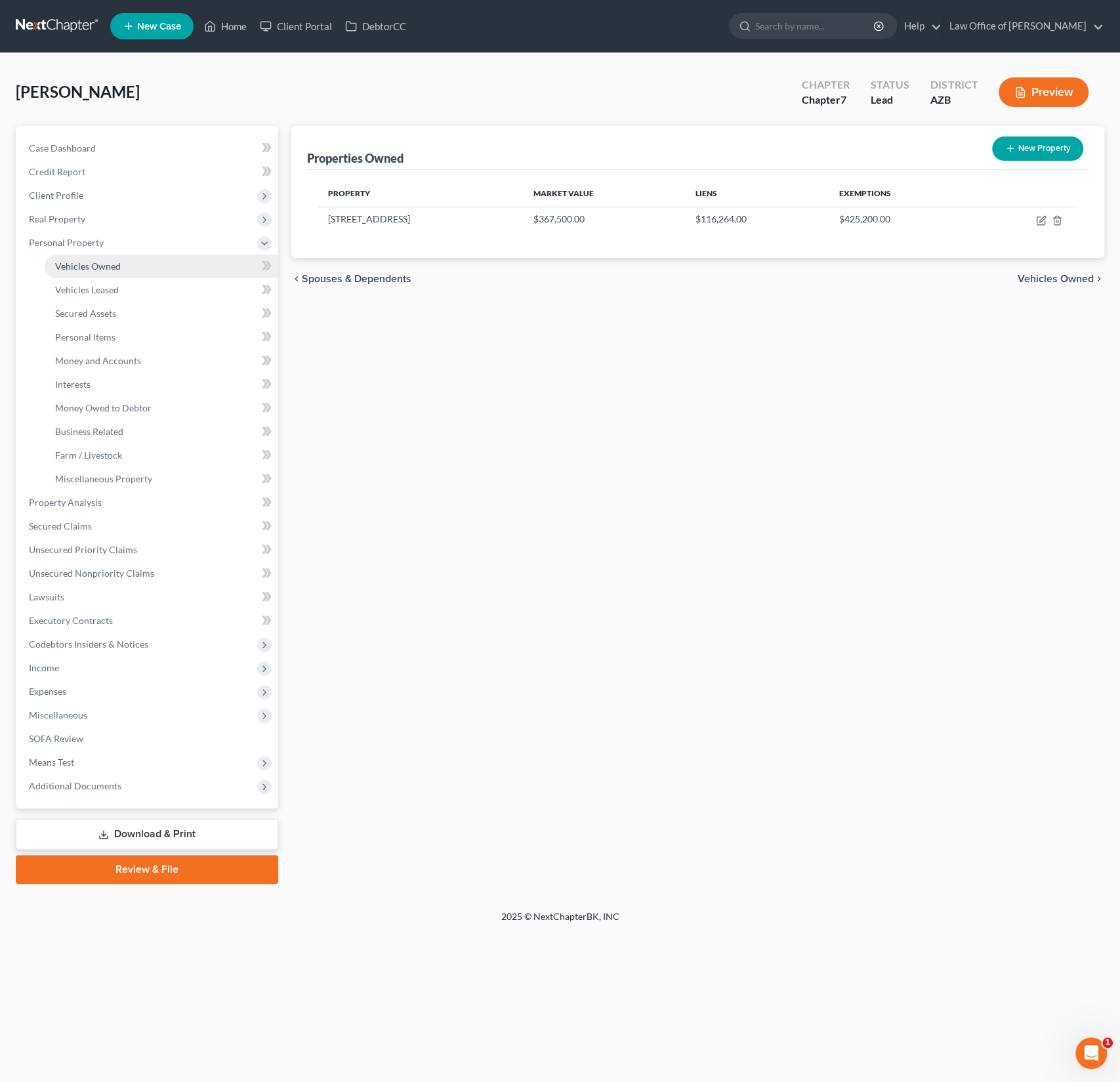
click at [91, 265] on span "Vehicles Owned" at bounding box center [88, 266] width 66 height 11
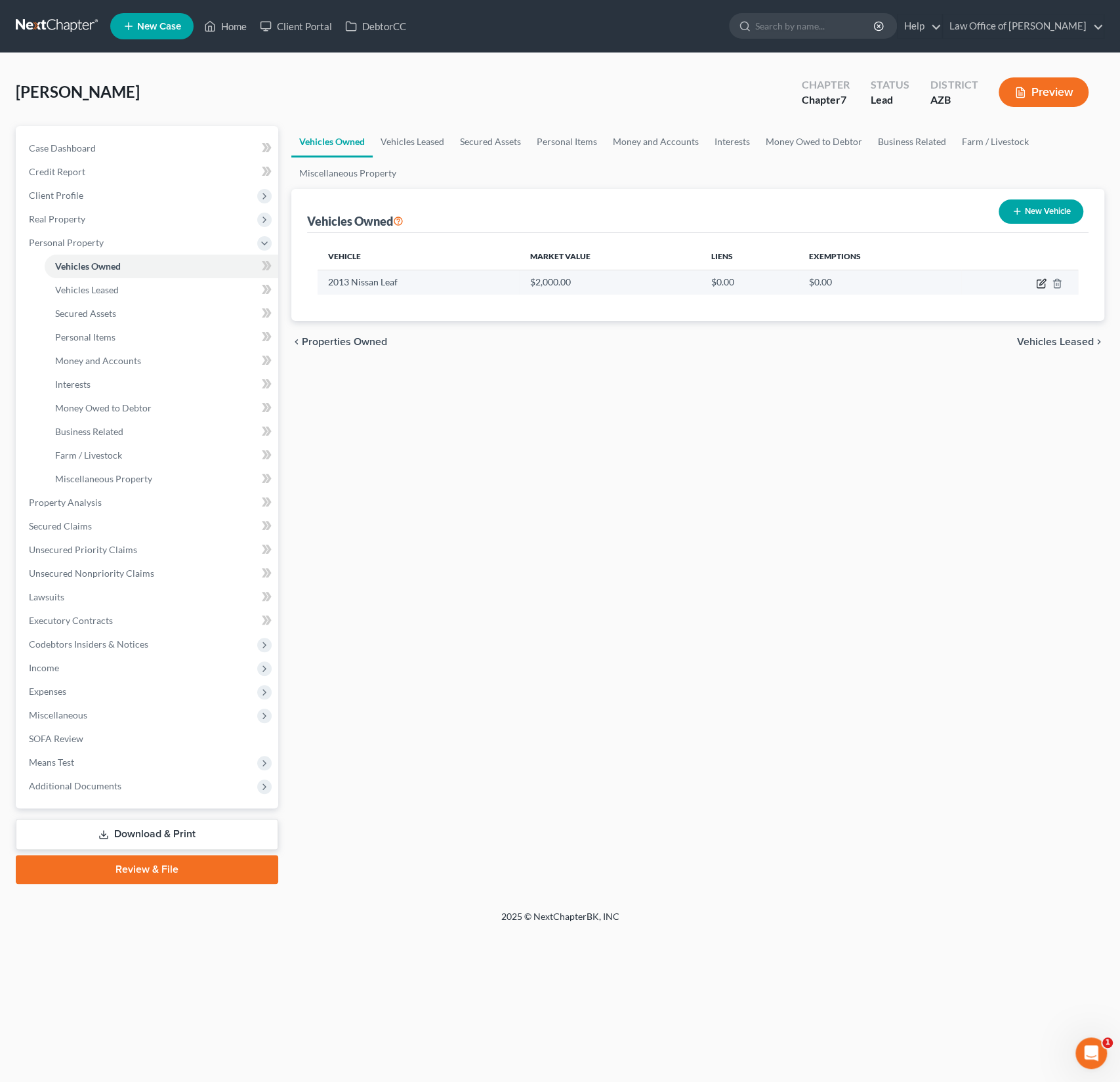
click at [1040, 283] on icon "button" at bounding box center [1041, 283] width 10 height 10
select select "0"
select select "13"
select select "3"
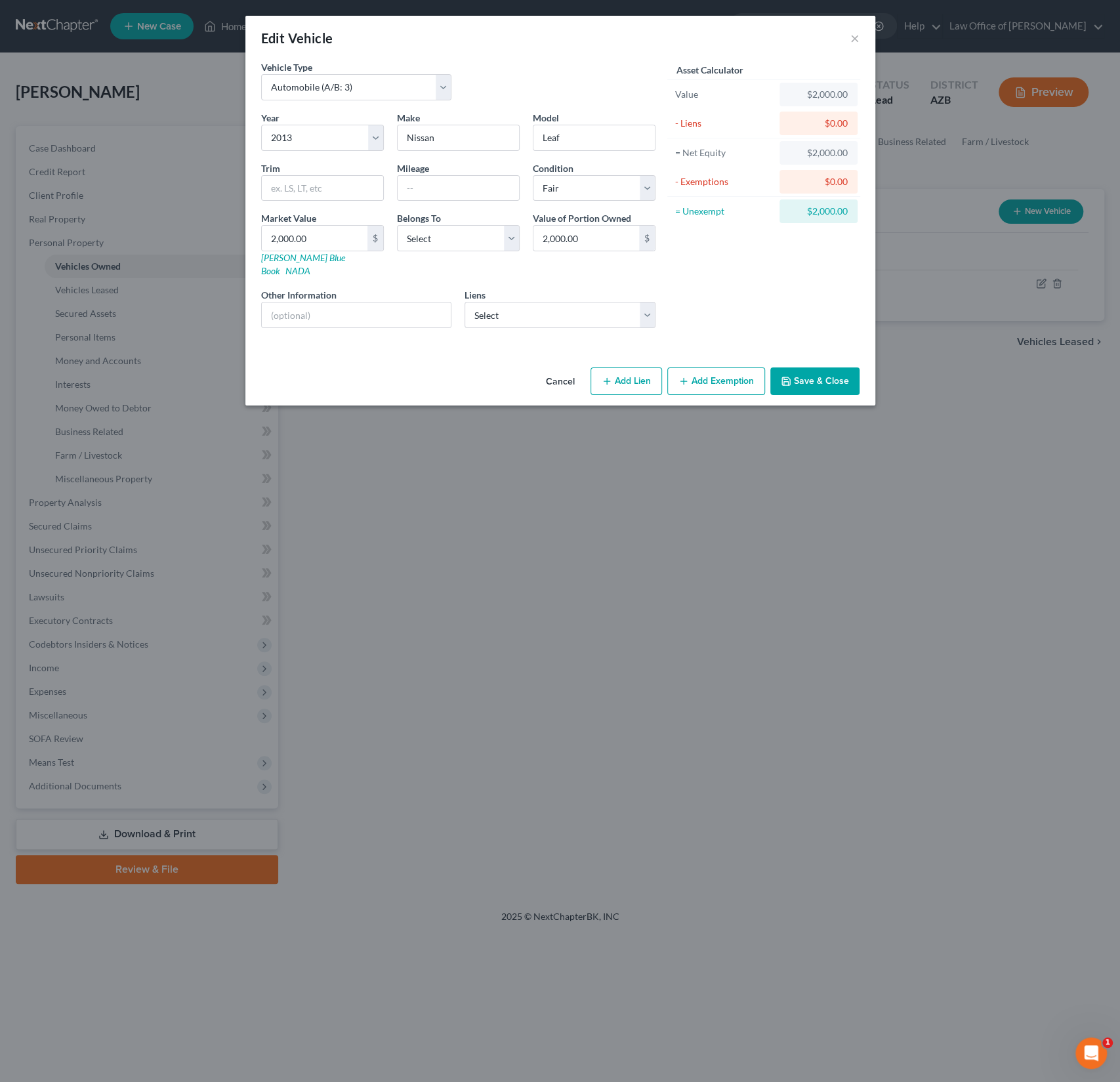
click at [706, 371] on button "Add Exemption" at bounding box center [716, 381] width 97 height 27
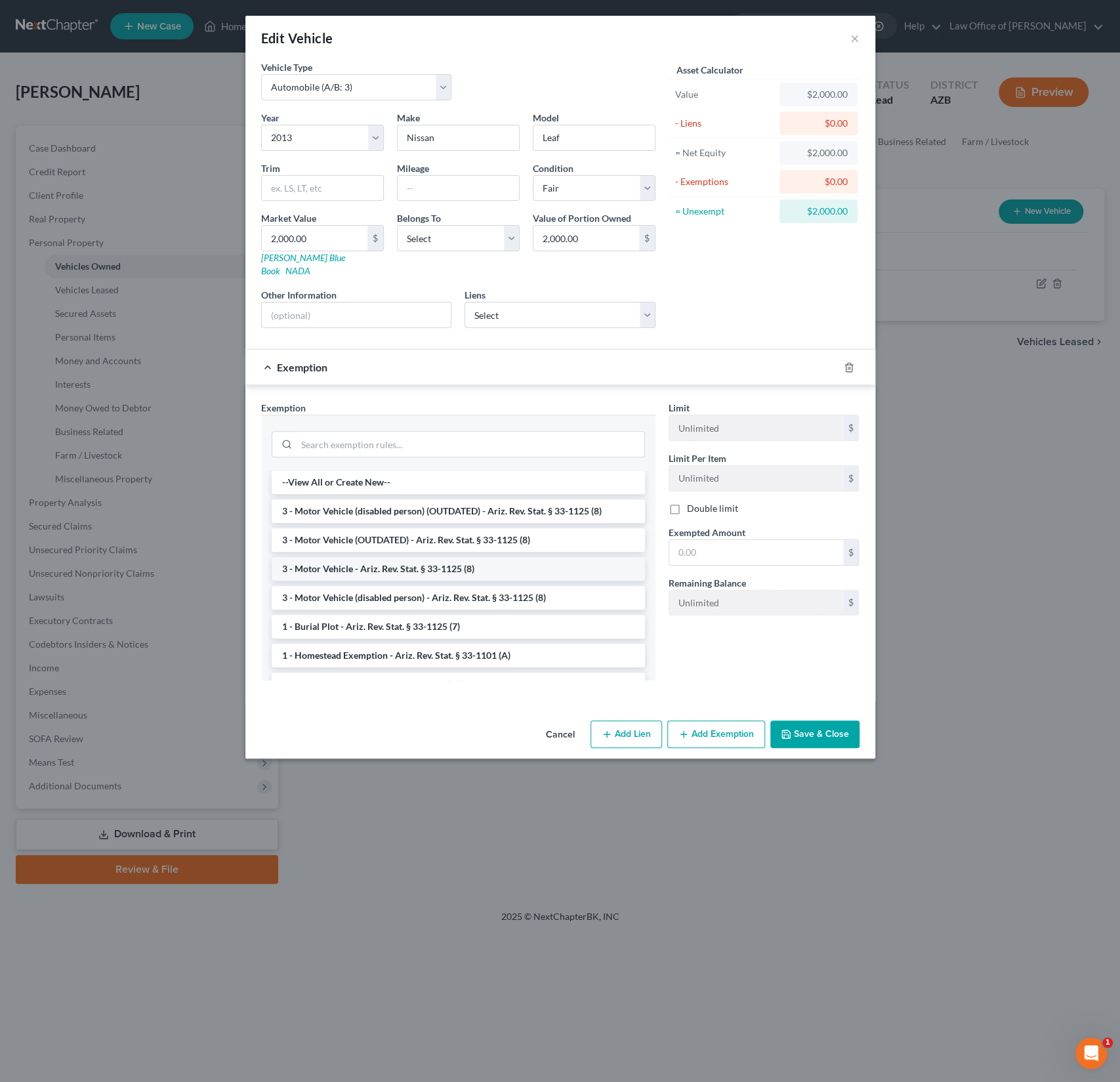
click at [392, 557] on li "3 - Motor Vehicle - Ariz. Rev. Stat. § 33-1125 (8)" at bounding box center [458, 569] width 374 height 23
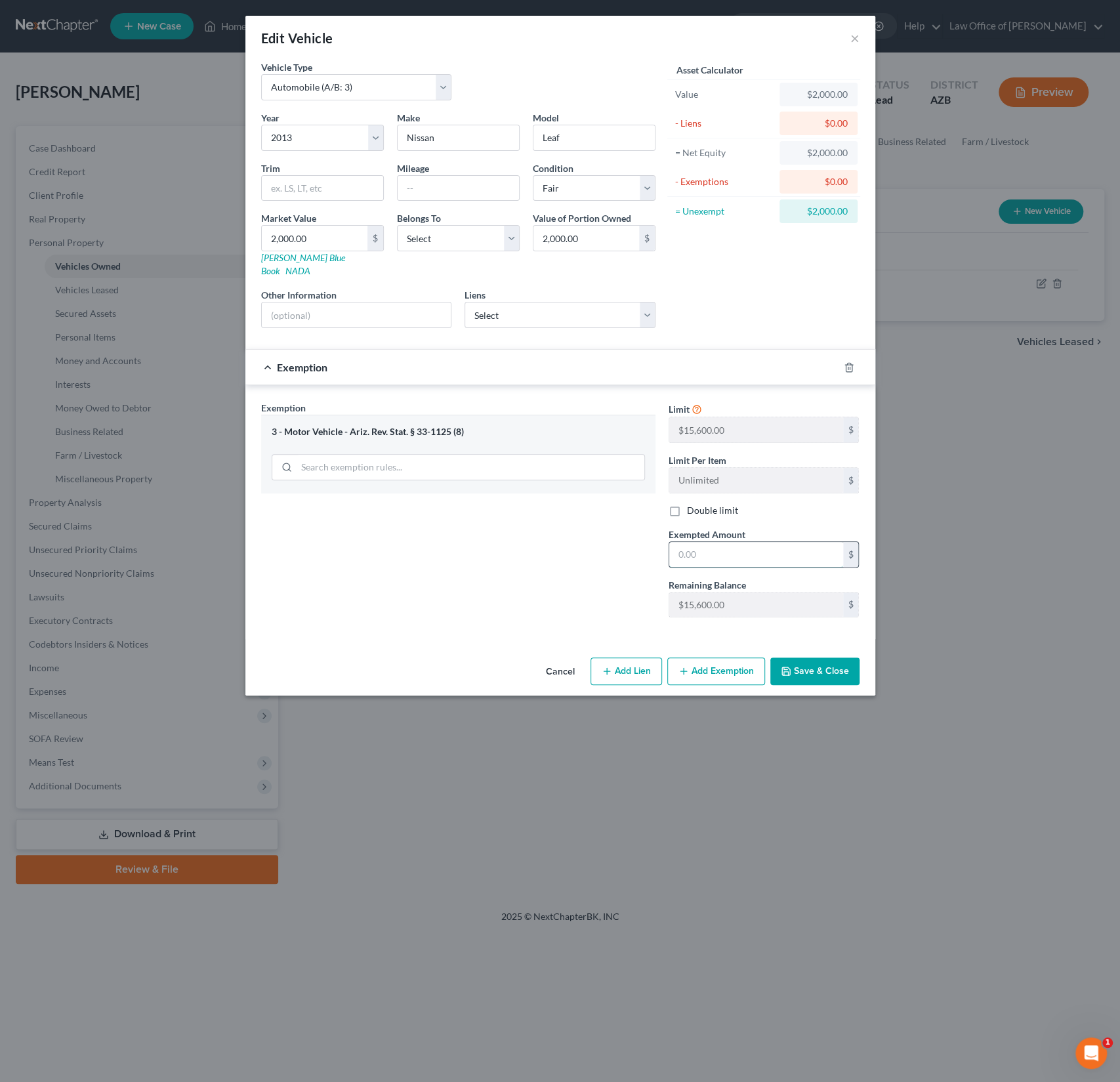
click at [708, 542] on input "text" at bounding box center [756, 555] width 174 height 25
type input "15,600"
click at [819, 658] on button "Save & Close" at bounding box center [815, 671] width 89 height 27
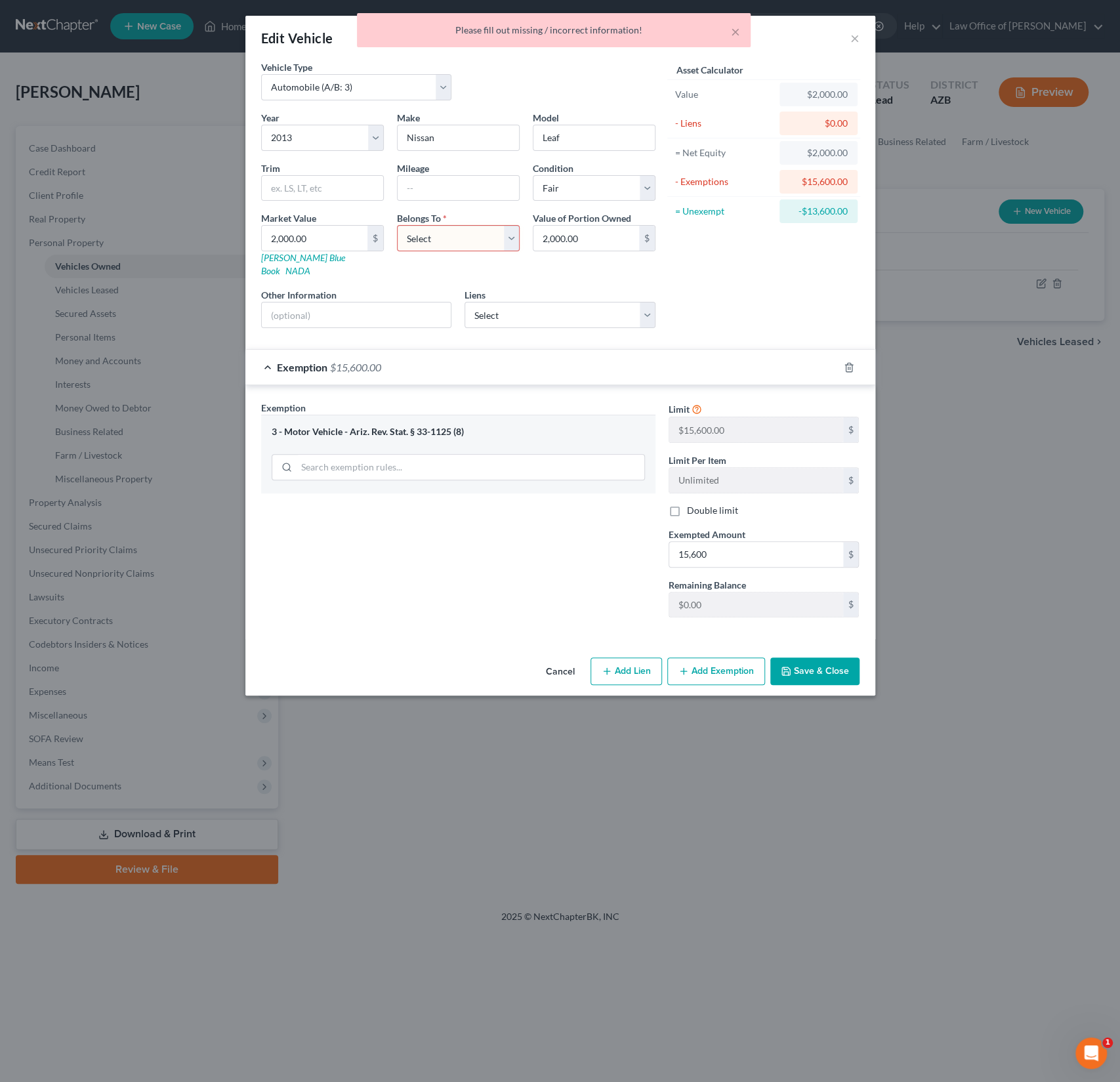
click at [455, 236] on select "Select Debtor 1 Only Debtor 2 Only Debtor 1 And Debtor 2 Only At Least One Of T…" at bounding box center [458, 239] width 122 height 27
select select "0"
click at [397, 225] on select "Select Debtor 1 Only Debtor 2 Only Debtor 1 And Debtor 2 Only At Least One Of T…" at bounding box center [458, 239] width 122 height 27
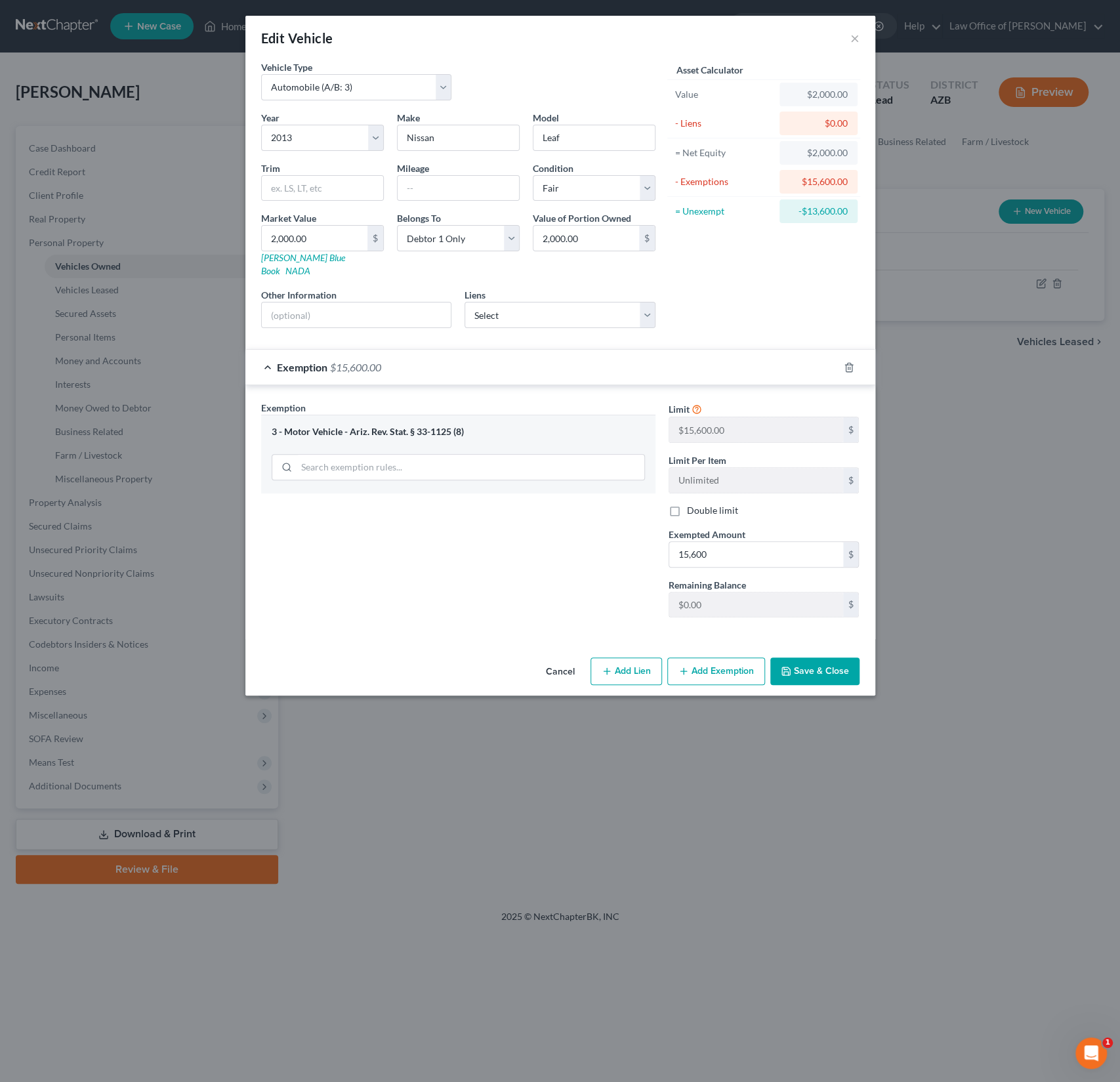
click at [818, 658] on button "Save & Close" at bounding box center [815, 671] width 89 height 27
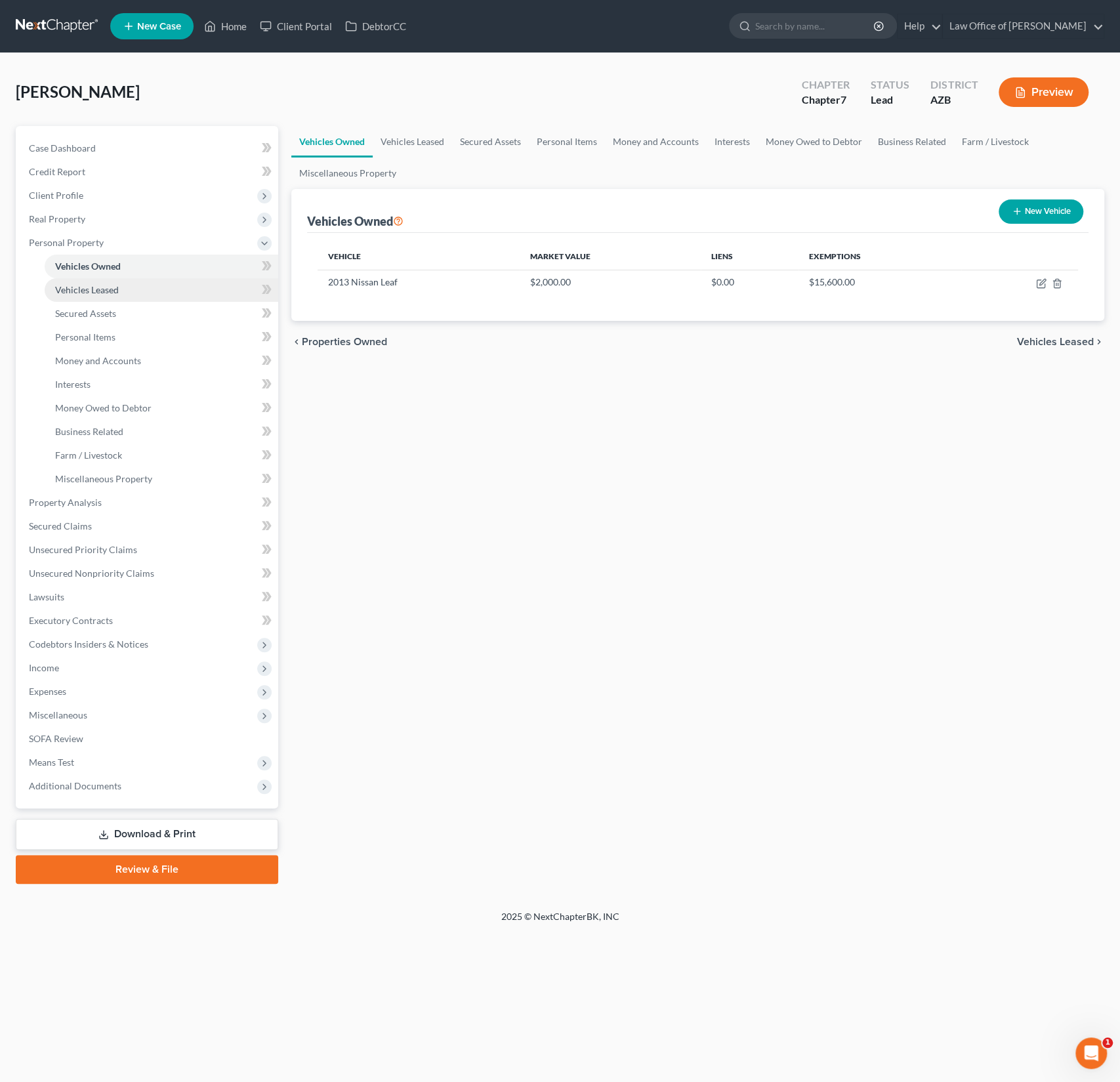
click at [89, 287] on span "Vehicles Leased" at bounding box center [87, 289] width 64 height 11
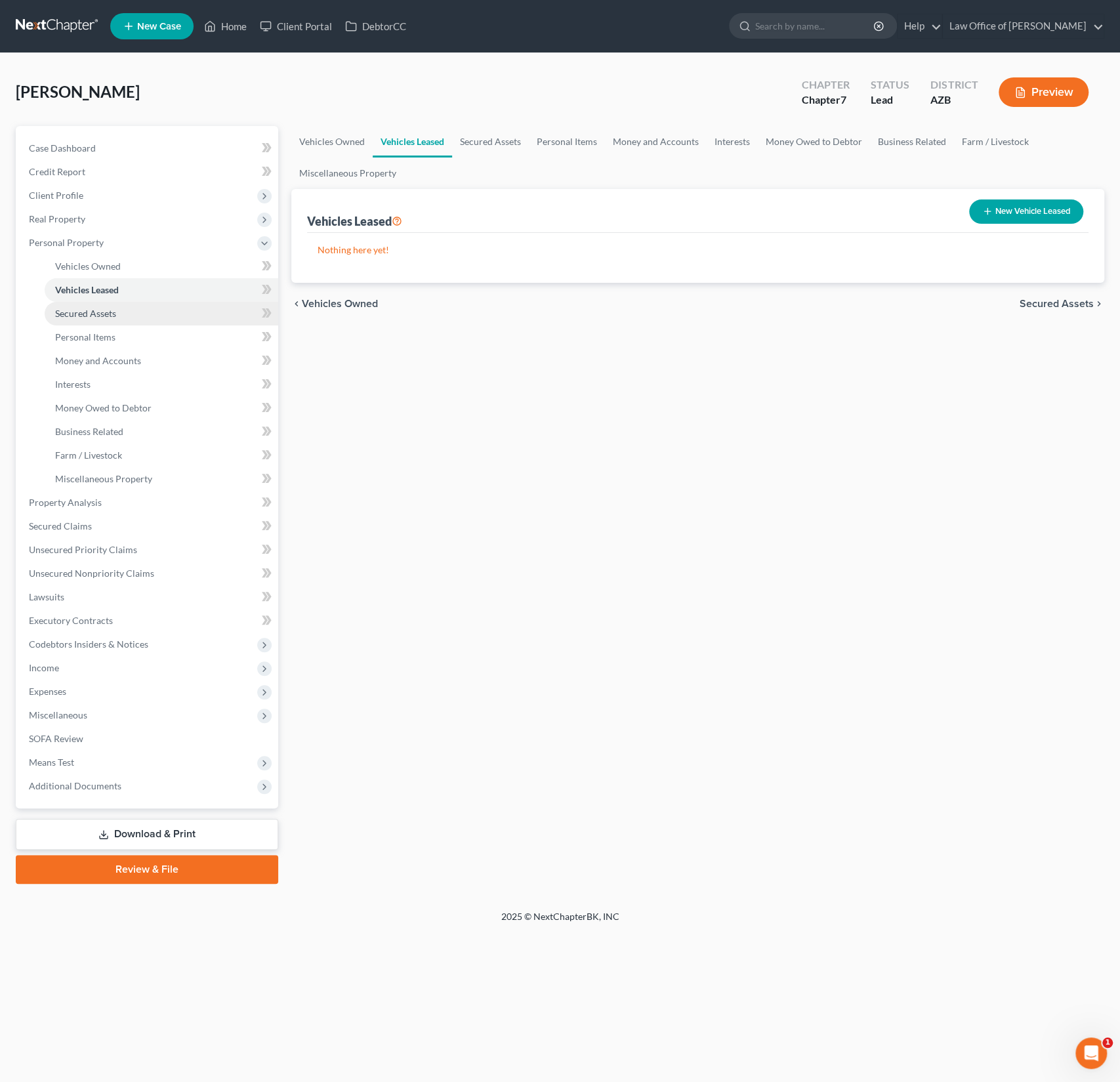
click at [86, 313] on span "Secured Assets" at bounding box center [86, 314] width 61 height 11
click at [93, 333] on span "Personal Items" at bounding box center [85, 337] width 60 height 11
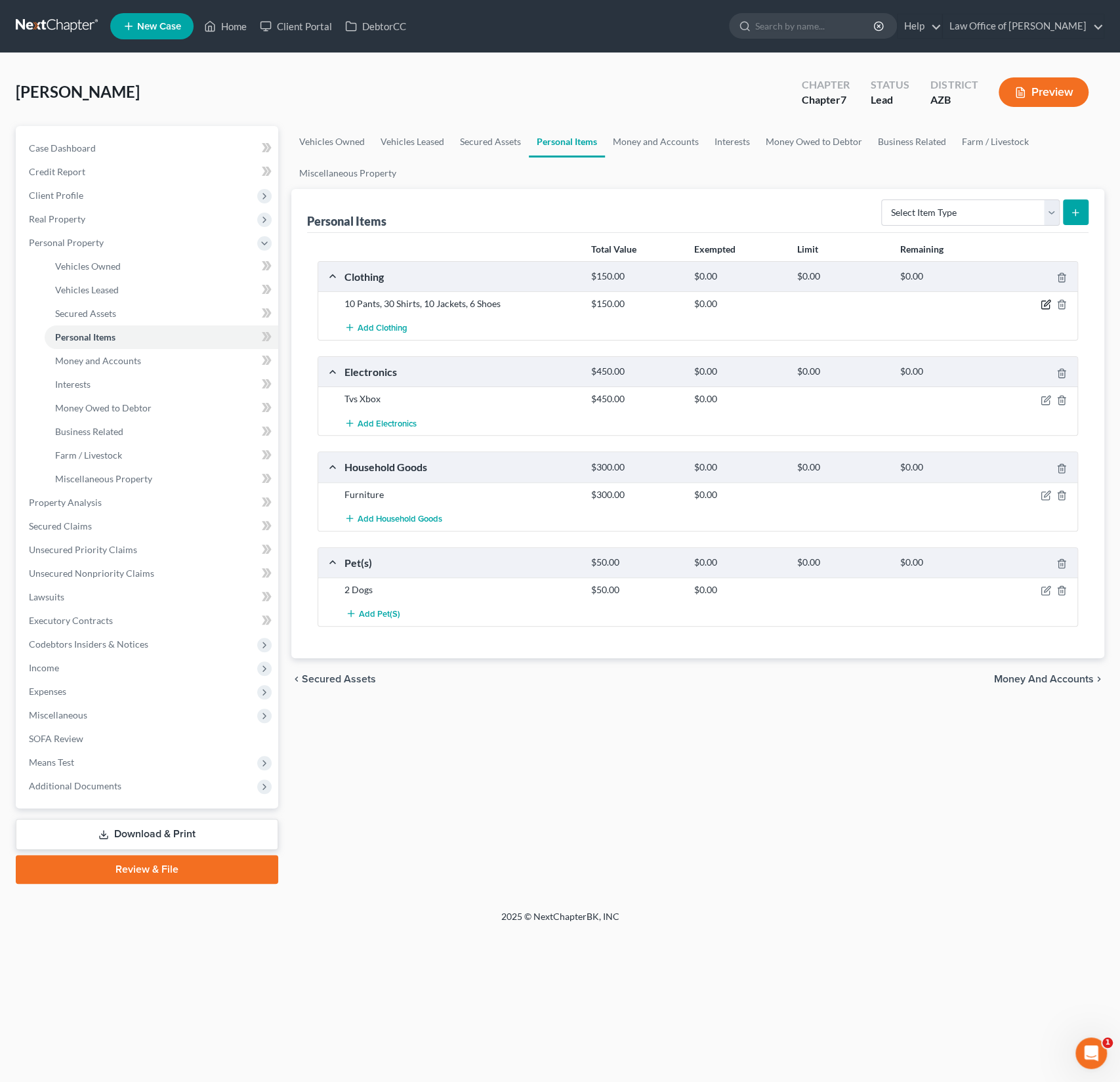
click at [1044, 302] on icon "button" at bounding box center [1045, 304] width 10 height 10
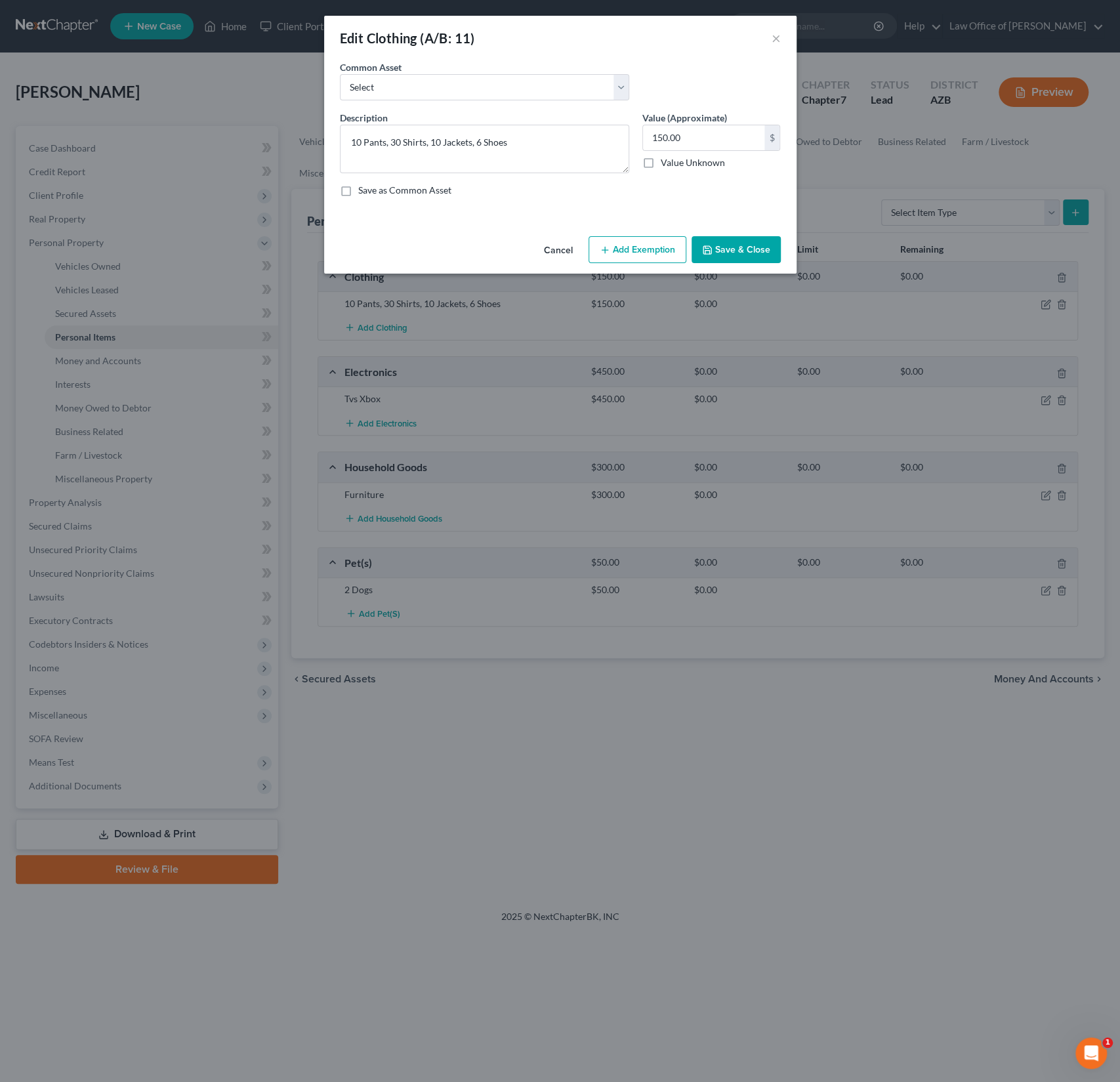
click at [631, 254] on button "Add Exemption" at bounding box center [637, 250] width 97 height 27
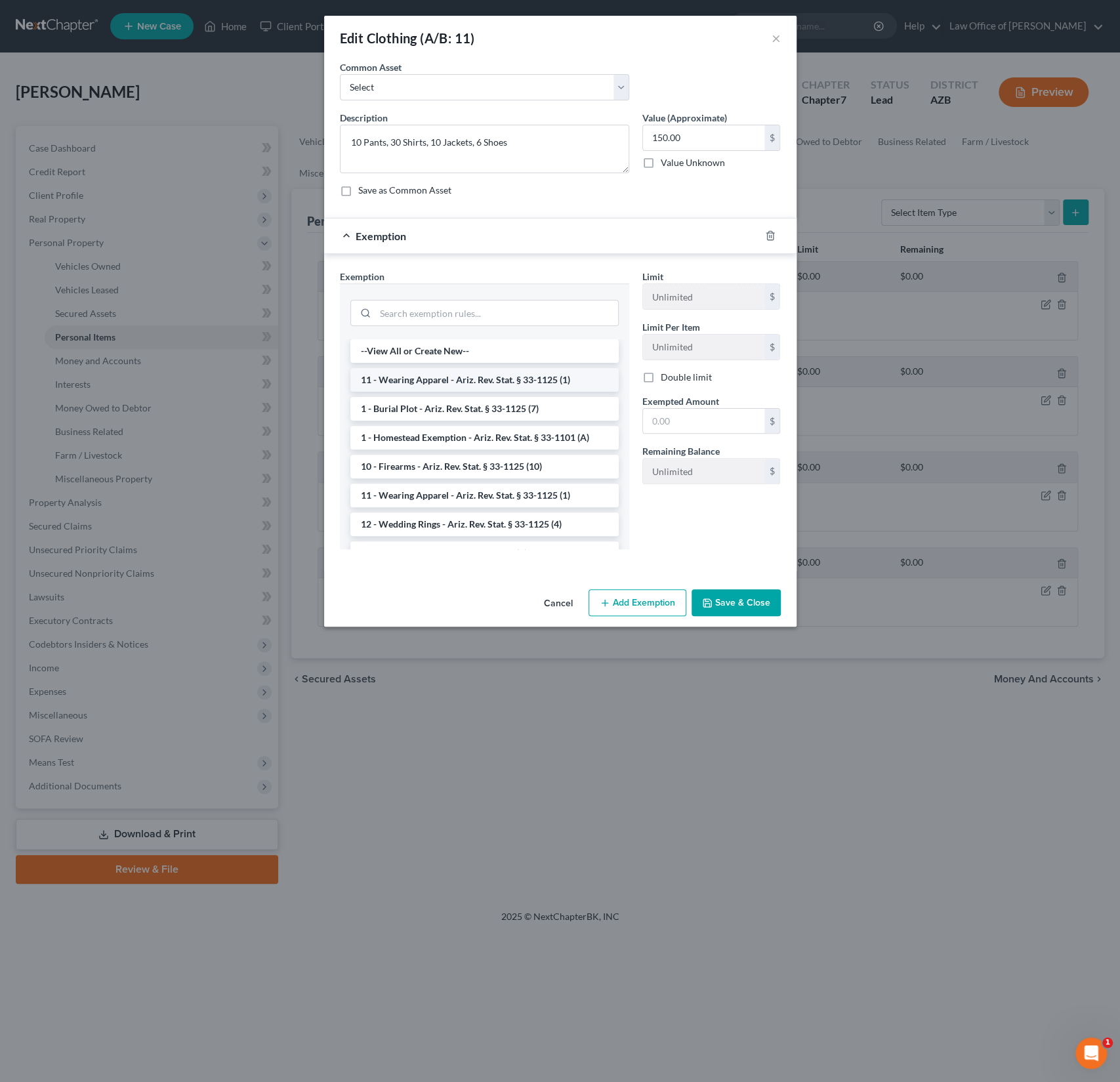
click at [466, 371] on li "11 - Wearing Apparel - Ariz. Rev. Stat. § 33-1125 (1)" at bounding box center [484, 380] width 268 height 23
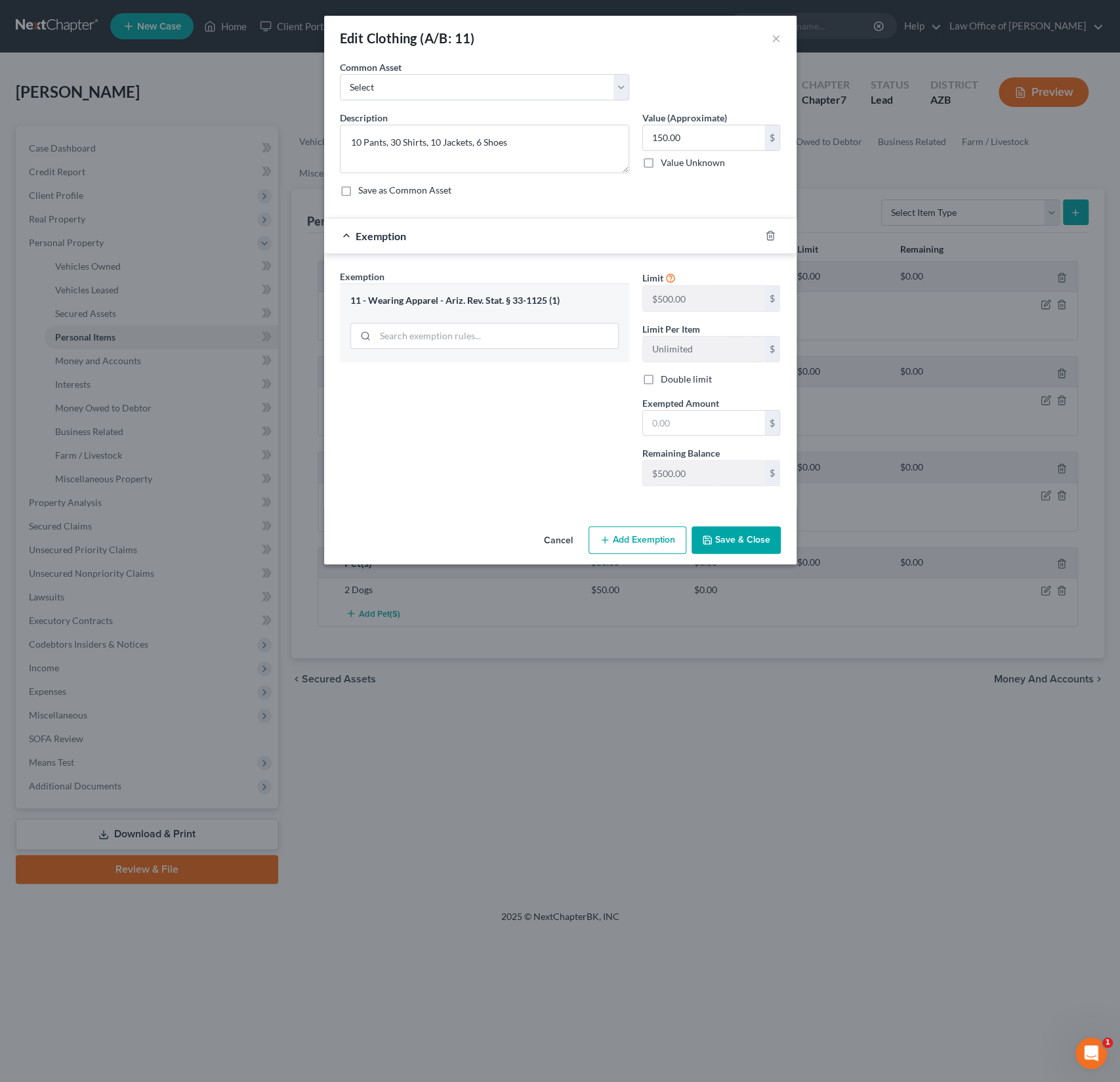
click at [661, 374] on label "Double limit" at bounding box center [686, 379] width 51 height 13
click at [666, 374] on input "Double limit" at bounding box center [670, 377] width 9 height 9
checkbox input "true"
click at [666, 417] on input "text" at bounding box center [704, 424] width 122 height 25
type input "1,000"
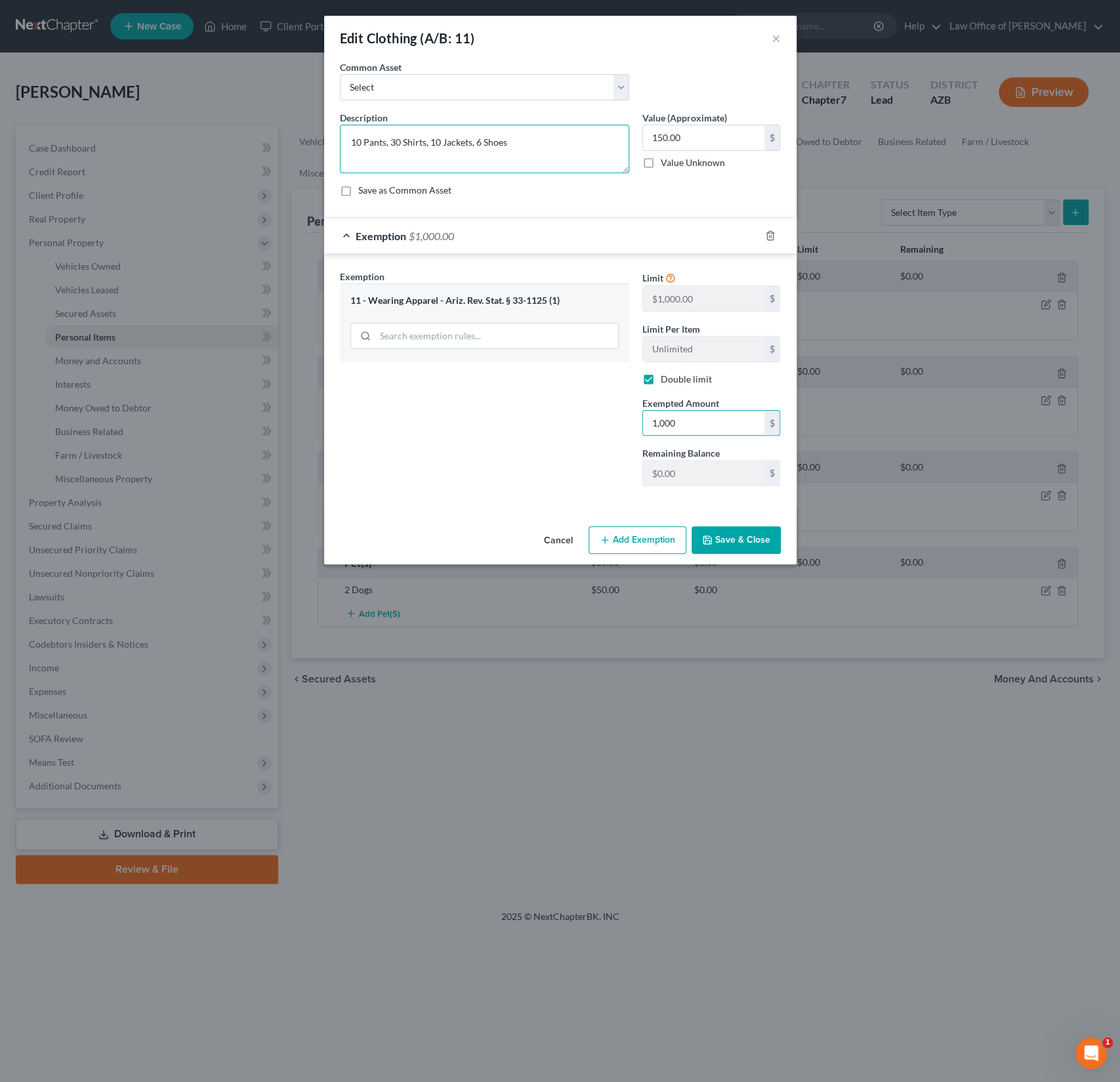
click at [530, 144] on textarea "10 Pants, 30 Shirts, 10 Jackets, 6 Shoes" at bounding box center [484, 149] width 289 height 48
type textarea "10 Pants, 30 Shirts, 10 Jackets, 6 Shoes and other wearing apparel"
click at [739, 533] on button "Save & Close" at bounding box center [736, 540] width 89 height 27
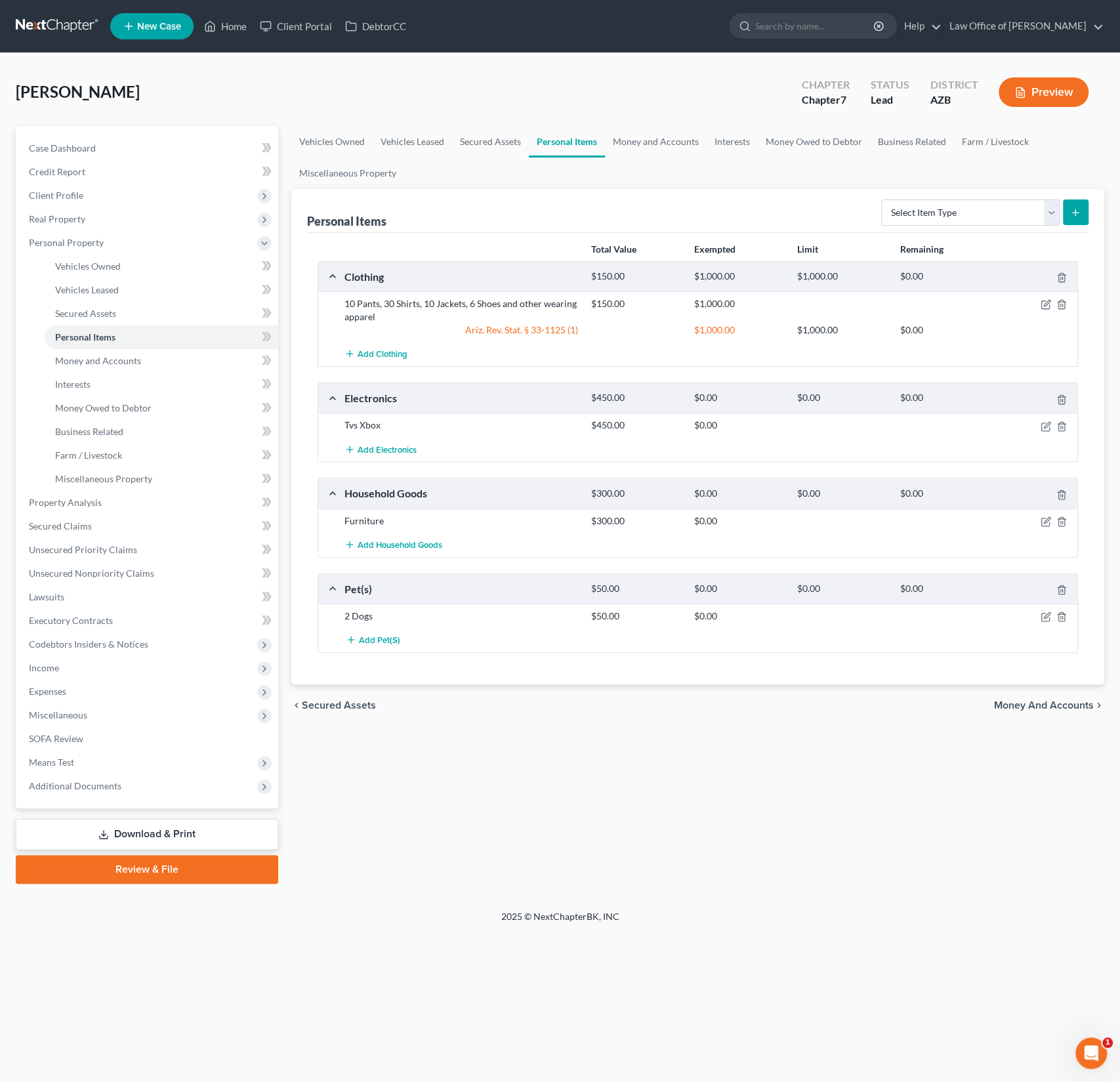
click at [1026, 441] on div "Add Electronics" at bounding box center [708, 449] width 741 height 24
click at [1045, 423] on icon "button" at bounding box center [1045, 427] width 8 height 8
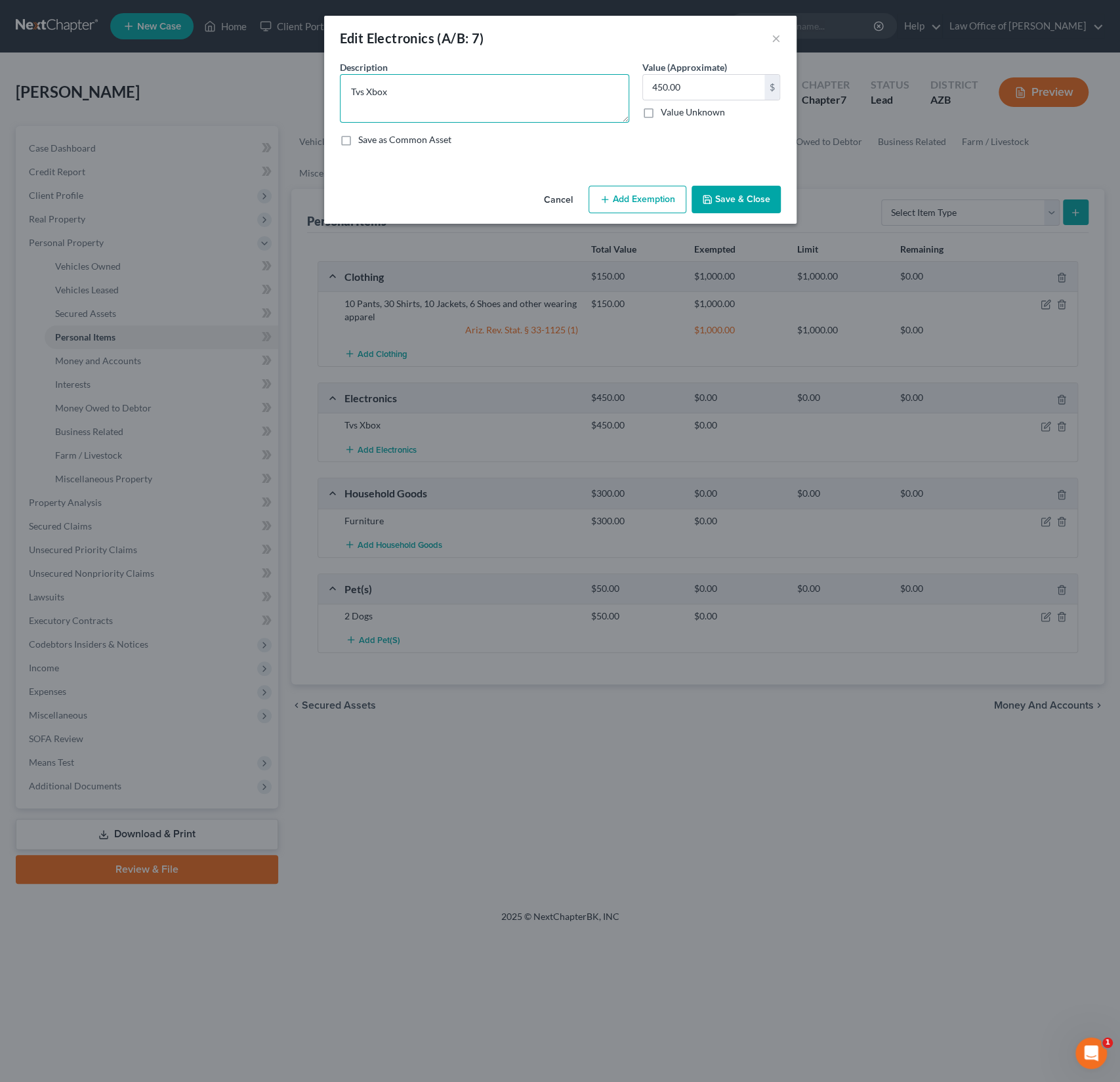
click at [420, 94] on textarea "Tvs Xbox" at bounding box center [484, 98] width 289 height 48
type textarea "Tvs Xbox and other household electronics"
click at [635, 195] on button "Add Exemption" at bounding box center [637, 199] width 97 height 27
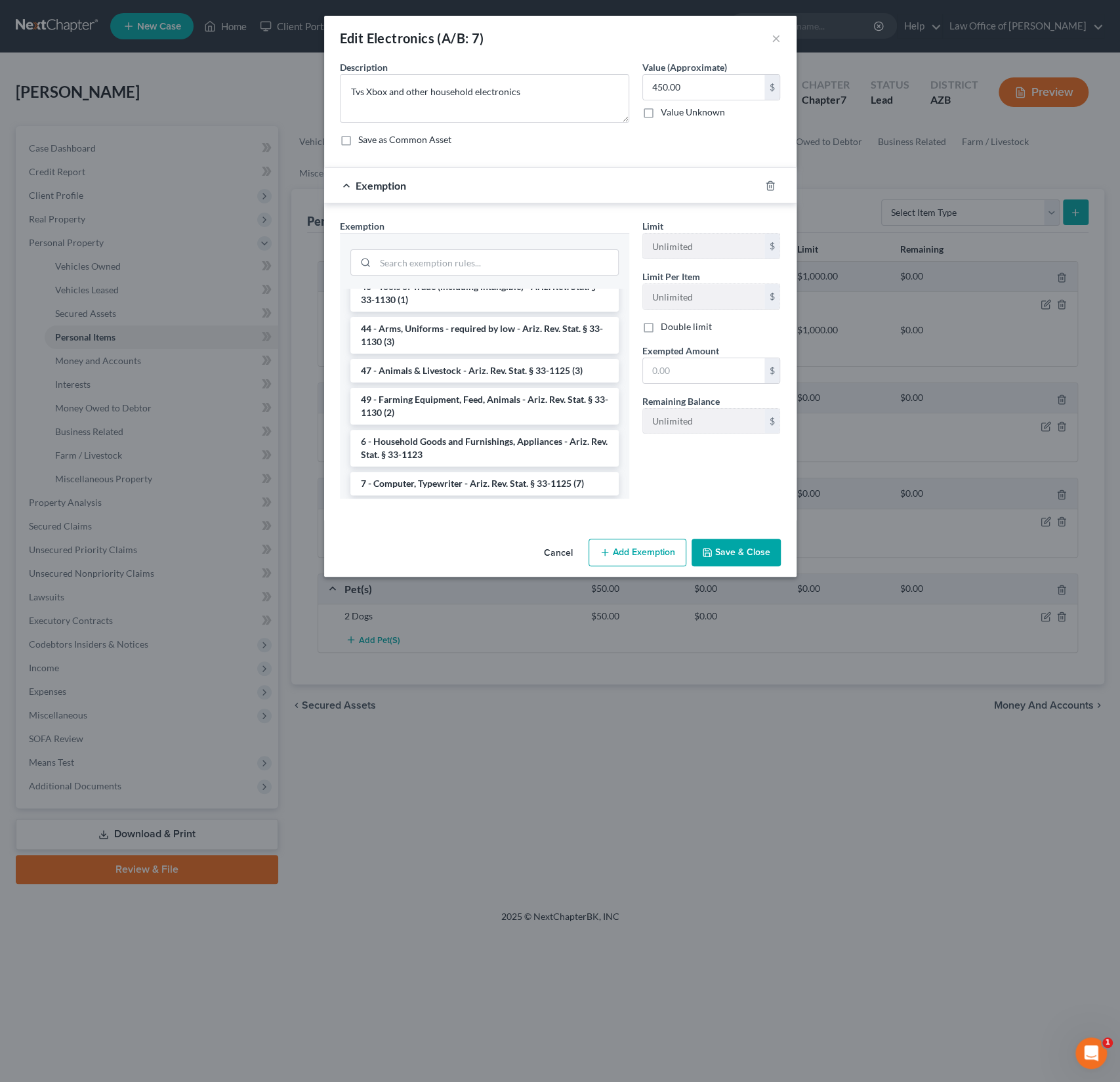
scroll to position [1488, 0]
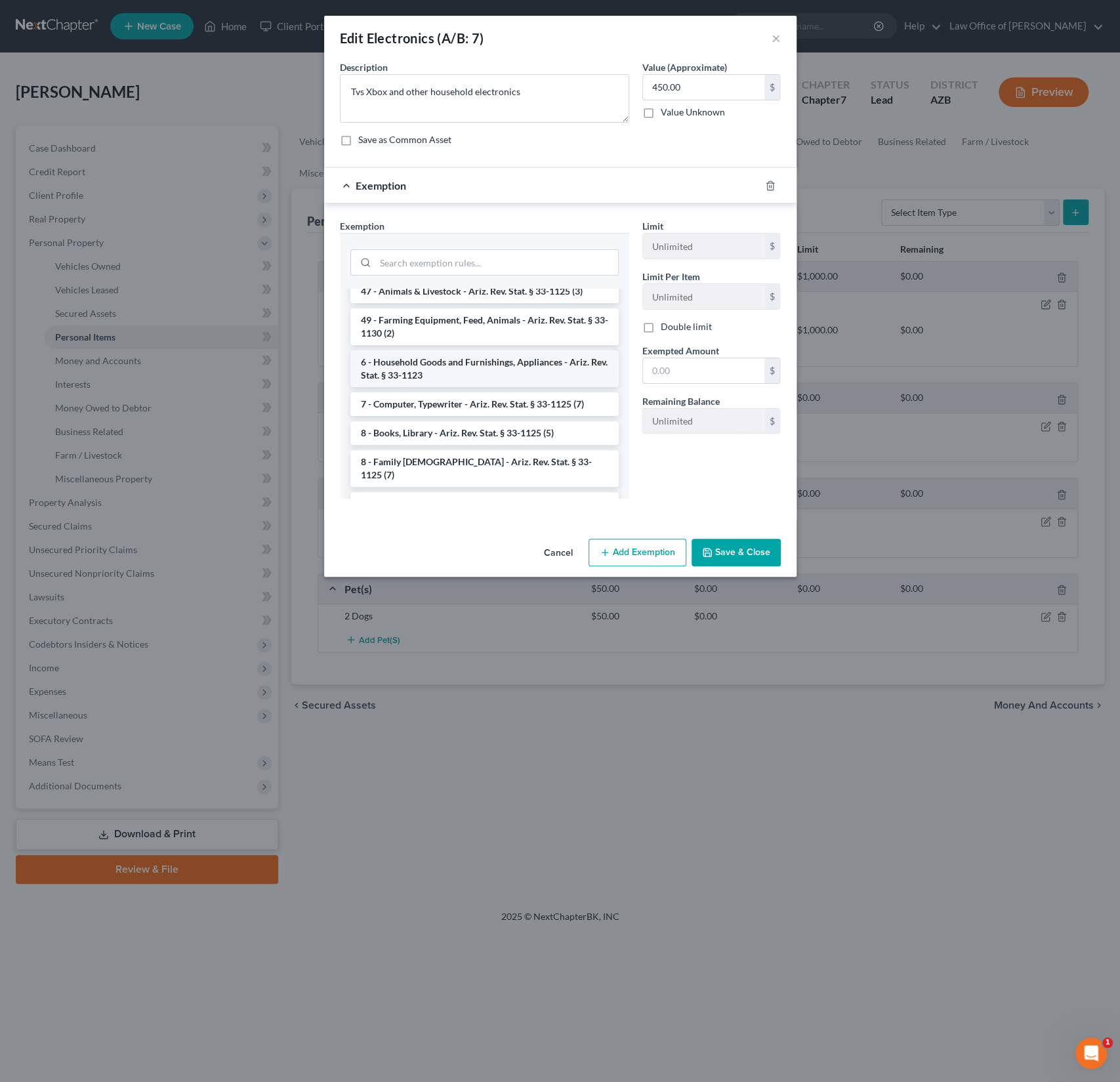
click at [447, 354] on li "6 - Household Goods and Furnishings, Appliances - Ariz. Rev. Stat. § 33-1123" at bounding box center [484, 368] width 268 height 37
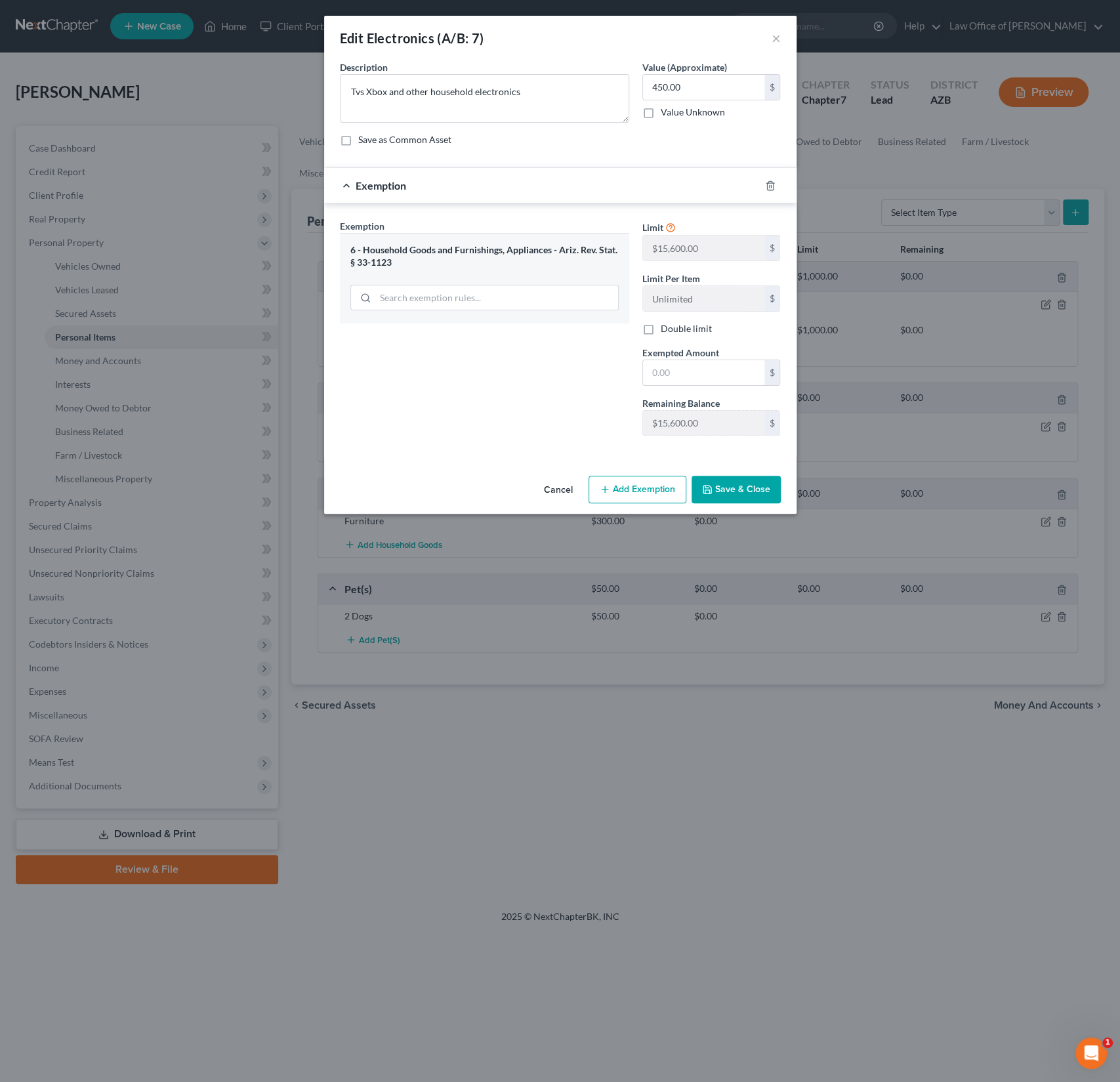
click at [661, 334] on label "Double limit" at bounding box center [686, 328] width 51 height 13
click at [666, 331] on input "Double limit" at bounding box center [670, 326] width 9 height 9
checkbox input "true"
click at [675, 364] on input "text" at bounding box center [704, 373] width 122 height 25
type input "15,600"
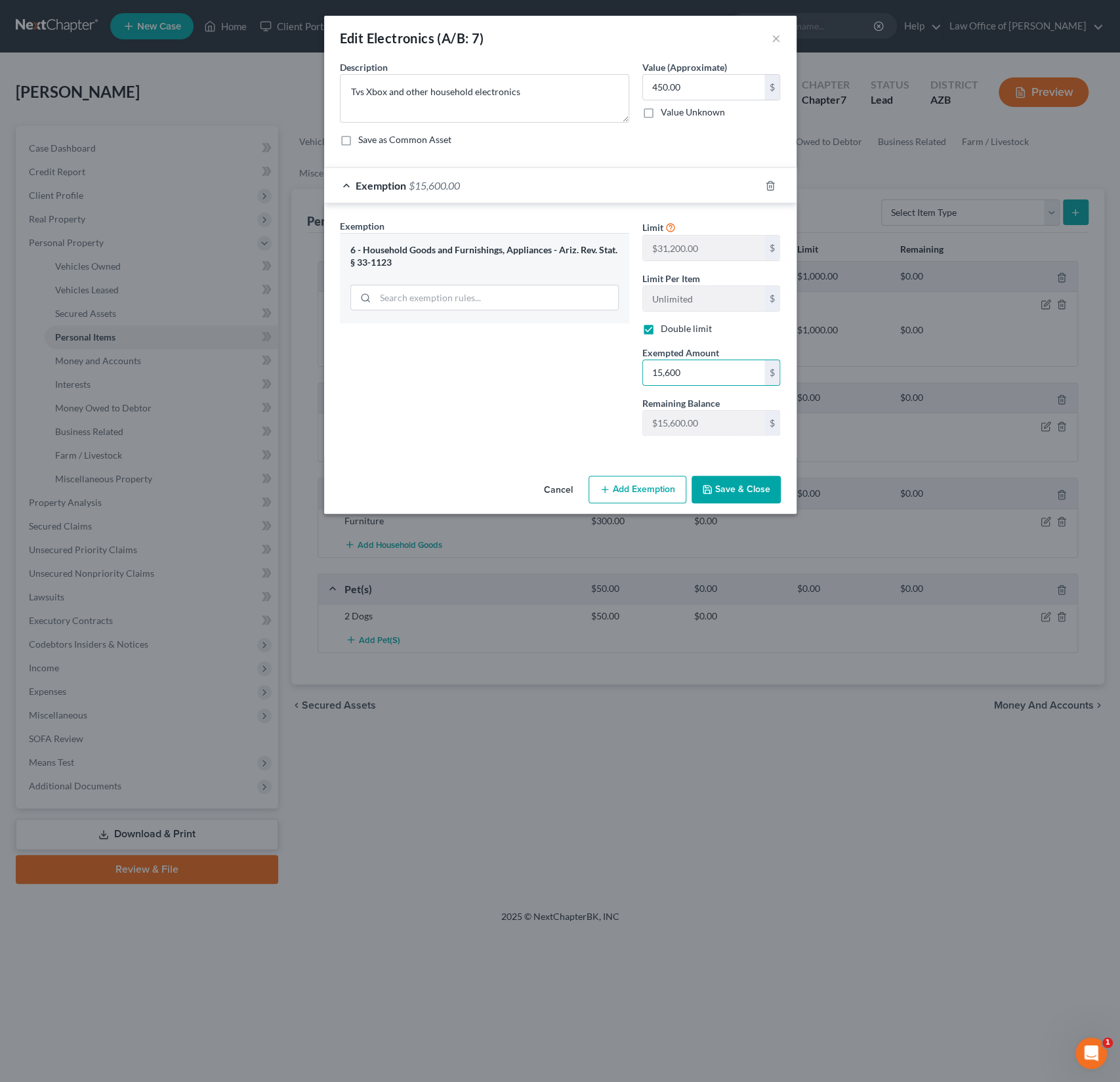
click at [761, 488] on button "Save & Close" at bounding box center [736, 489] width 89 height 27
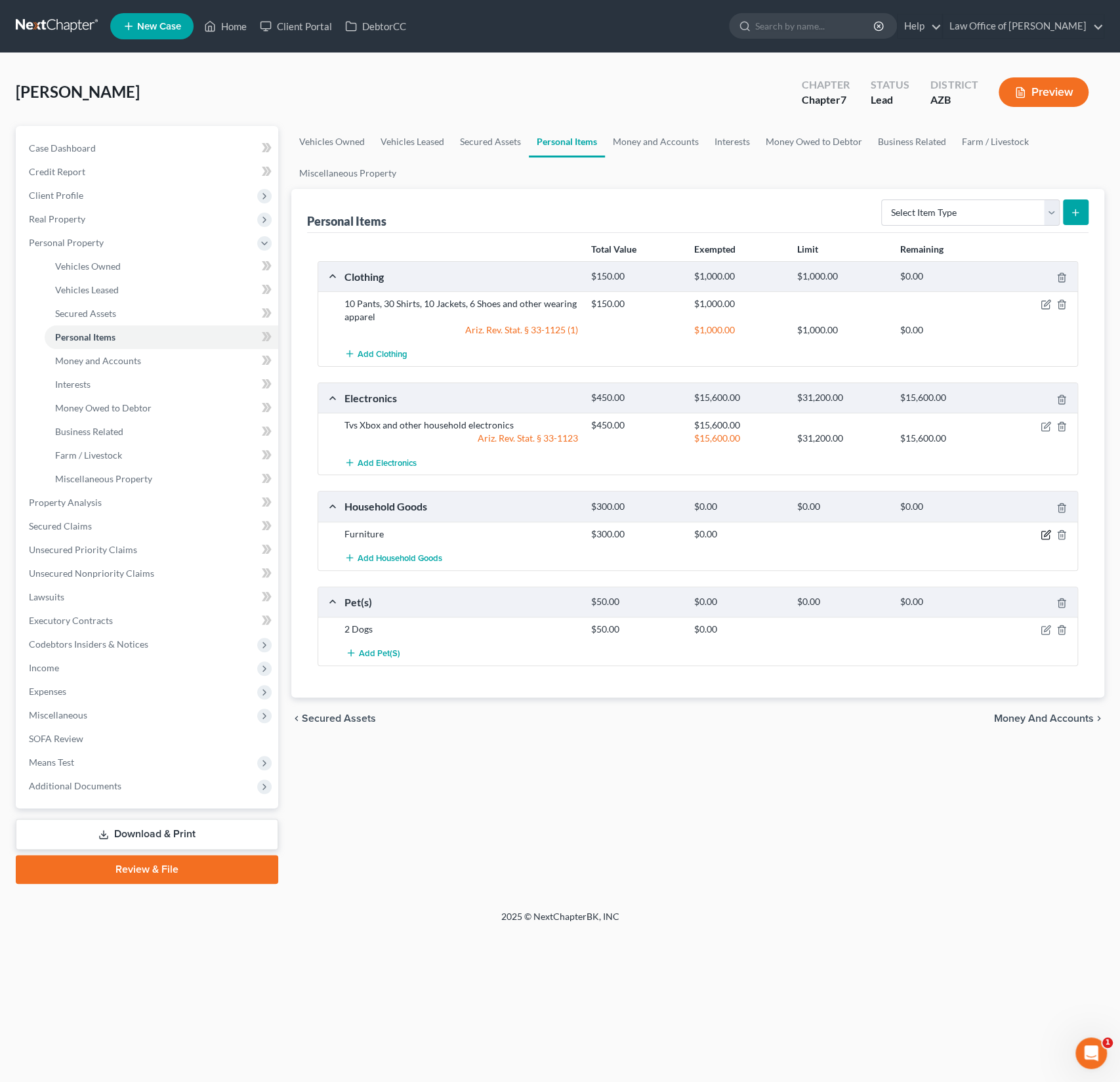
click at [1045, 532] on icon "button" at bounding box center [1045, 534] width 10 height 10
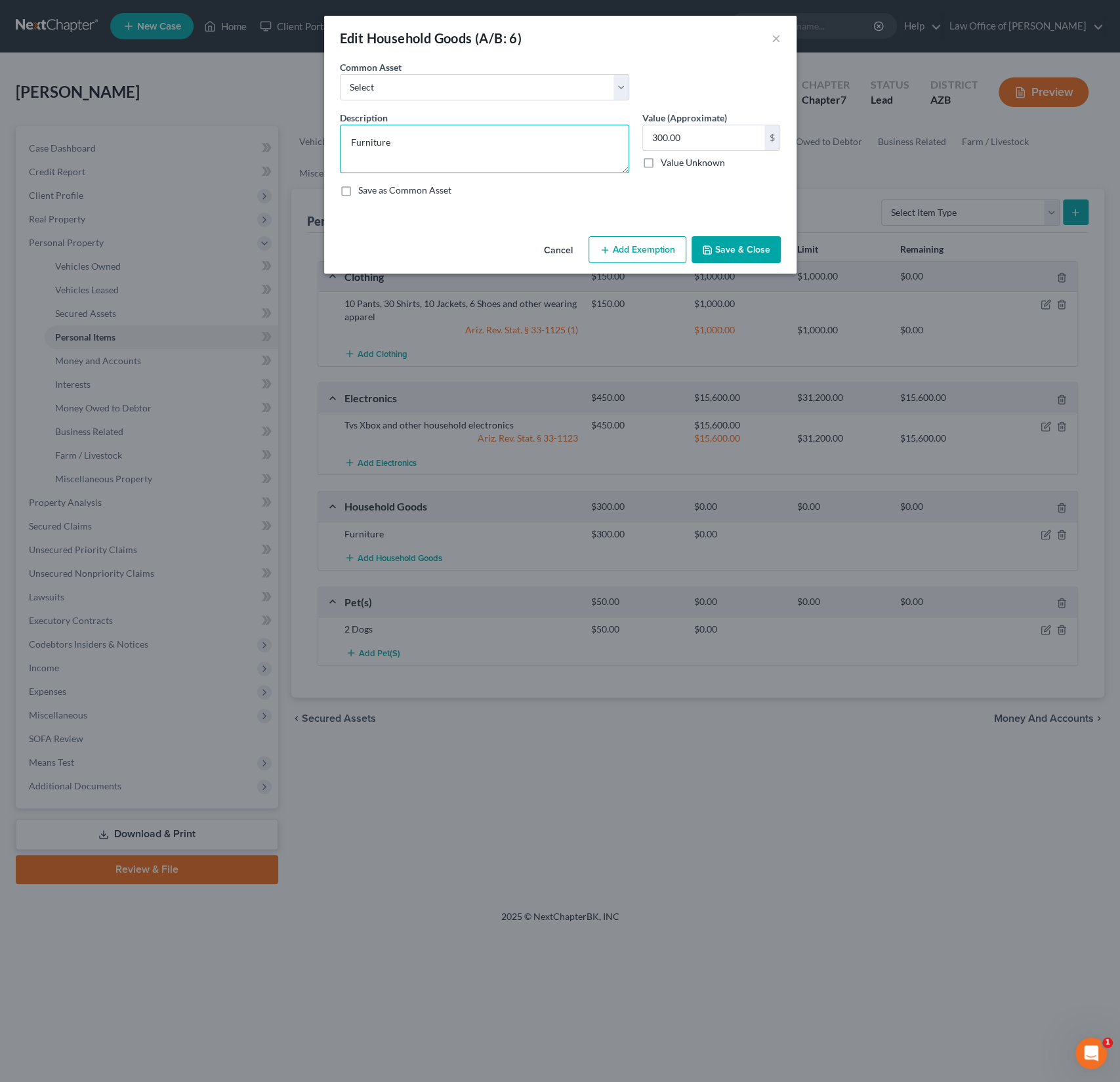
click at [453, 133] on textarea "Furniture" at bounding box center [484, 149] width 289 height 48
click at [442, 147] on textarea "Furniture" at bounding box center [484, 149] width 289 height 48
type textarea "Furniture and other household goods"
click at [657, 258] on button "Add Exemption" at bounding box center [637, 250] width 97 height 27
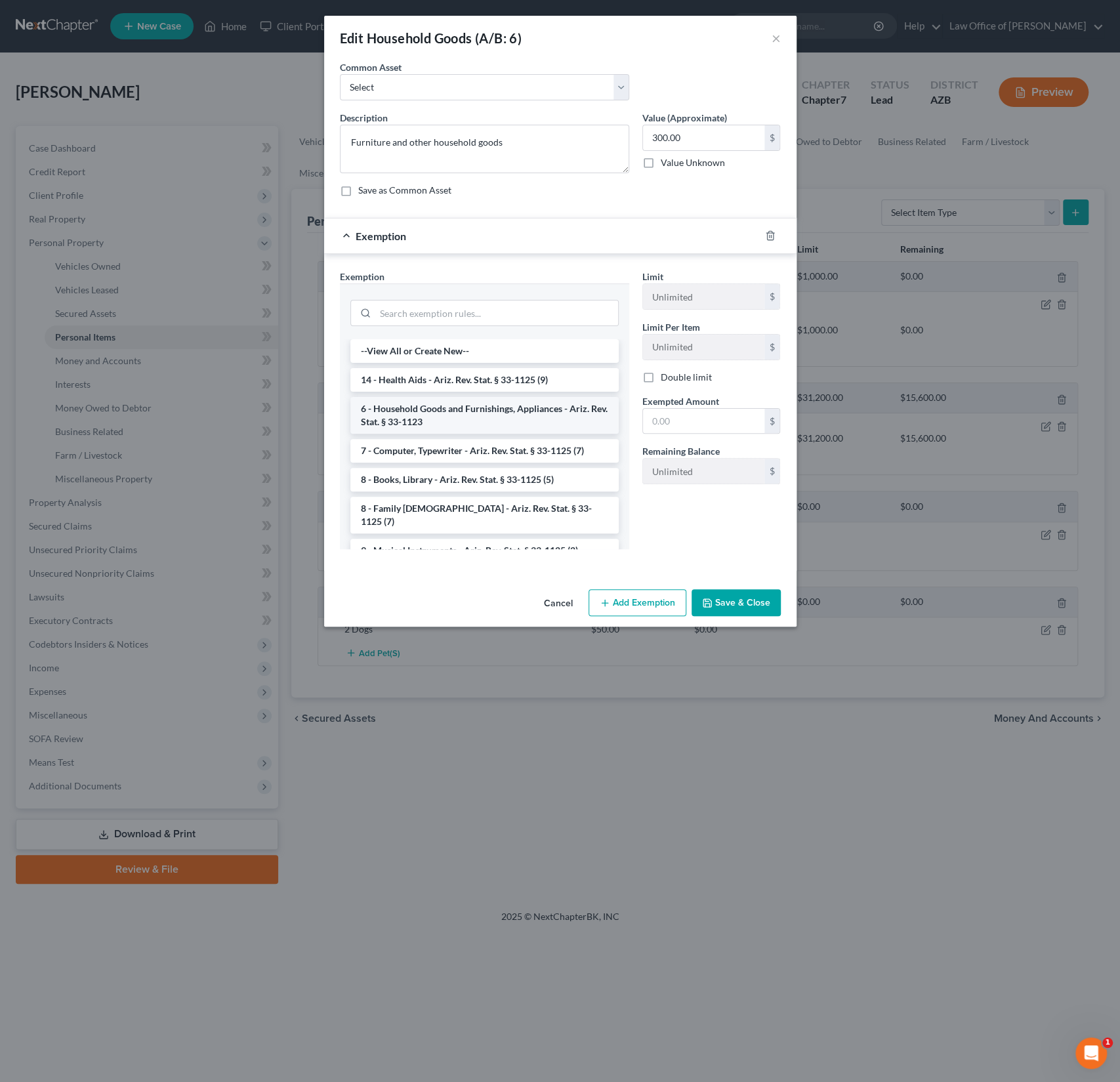
click at [464, 404] on li "6 - Household Goods and Furnishings, Appliances - Ariz. Rev. Stat. § 33-1123" at bounding box center [484, 415] width 268 height 37
checkbox input "true"
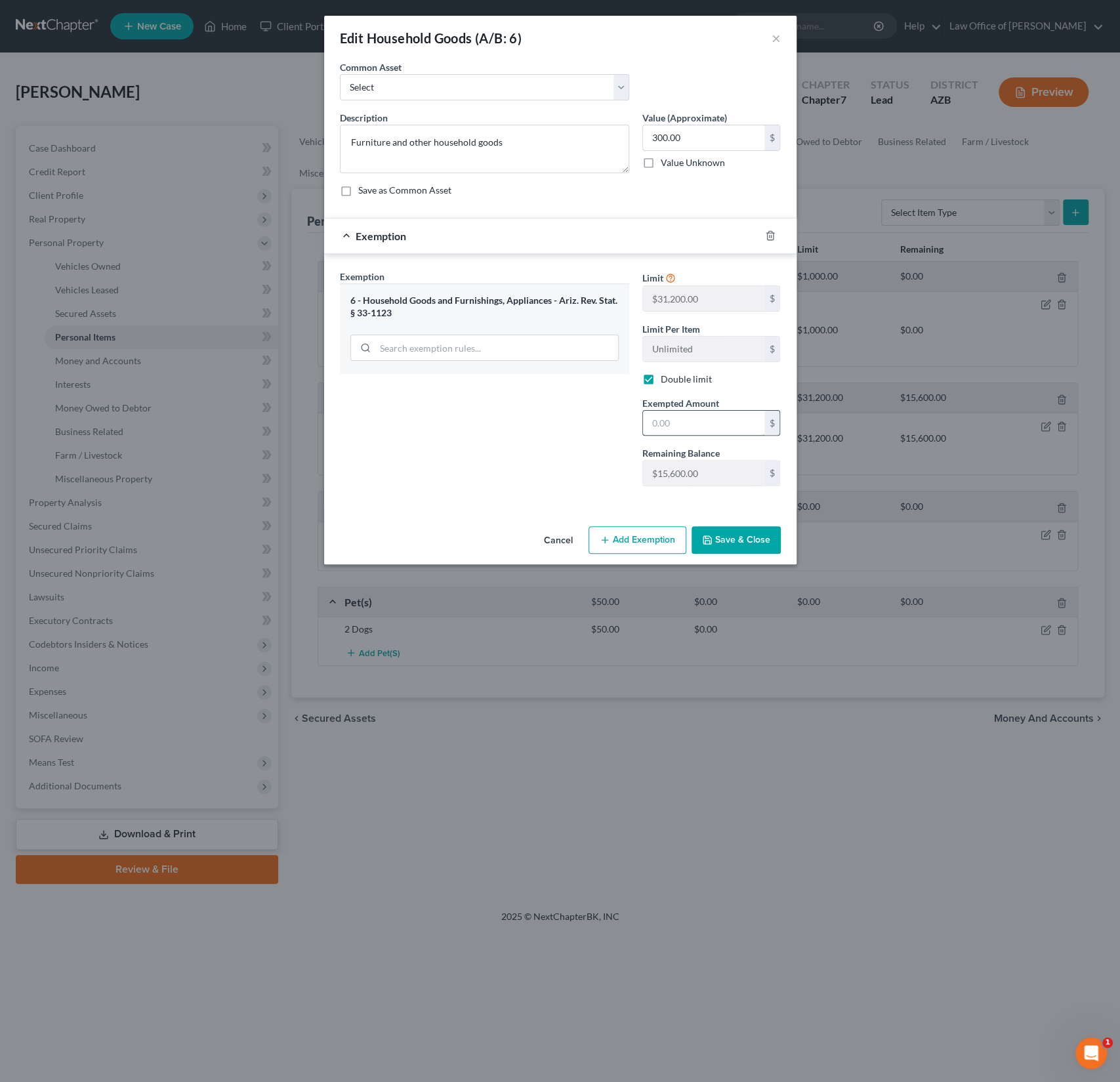
click at [682, 417] on input "text" at bounding box center [704, 424] width 122 height 25
type input "15,600"
click at [733, 543] on button "Save & Close" at bounding box center [736, 540] width 89 height 27
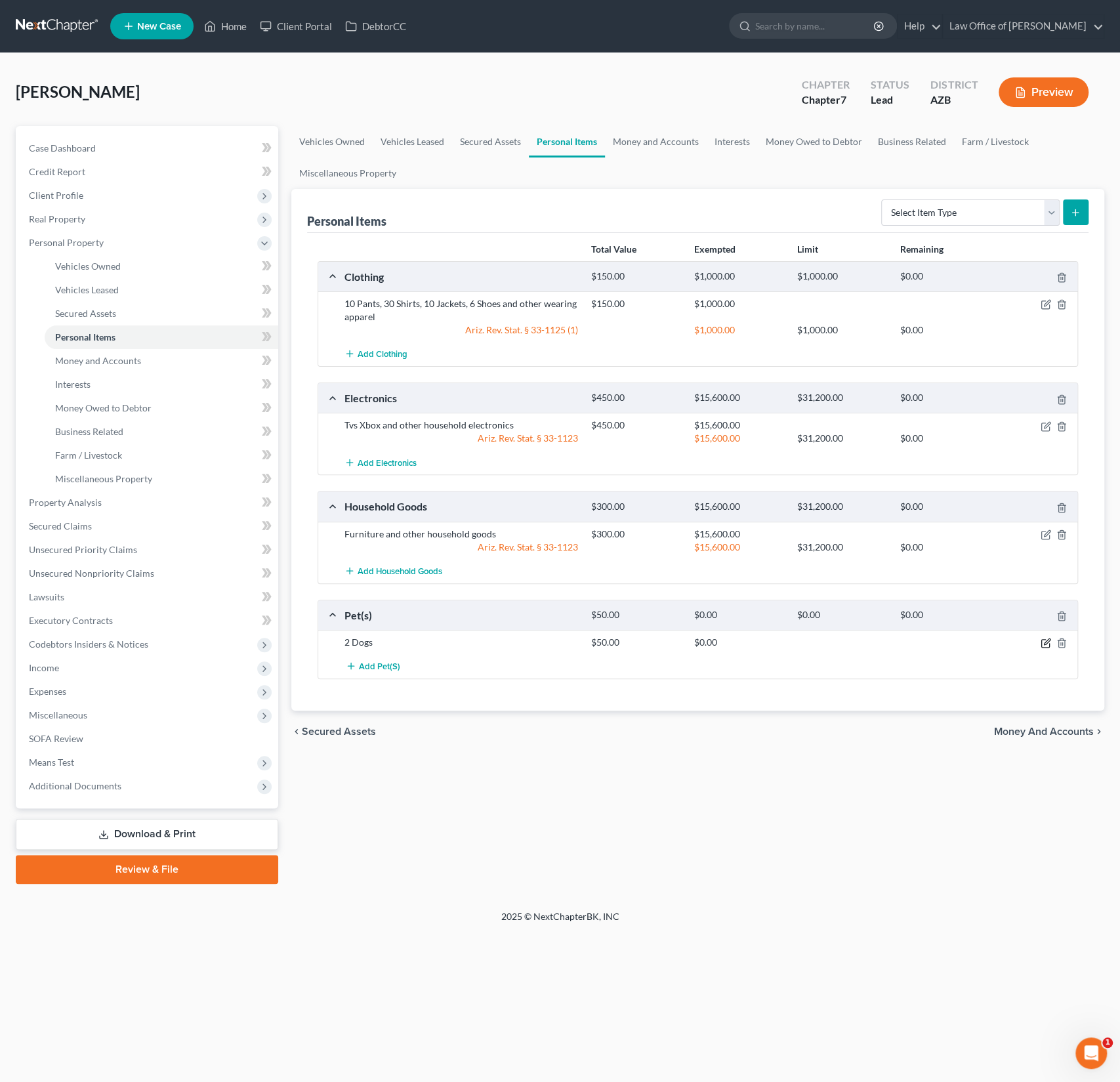
click at [1045, 640] on icon "button" at bounding box center [1045, 643] width 10 height 10
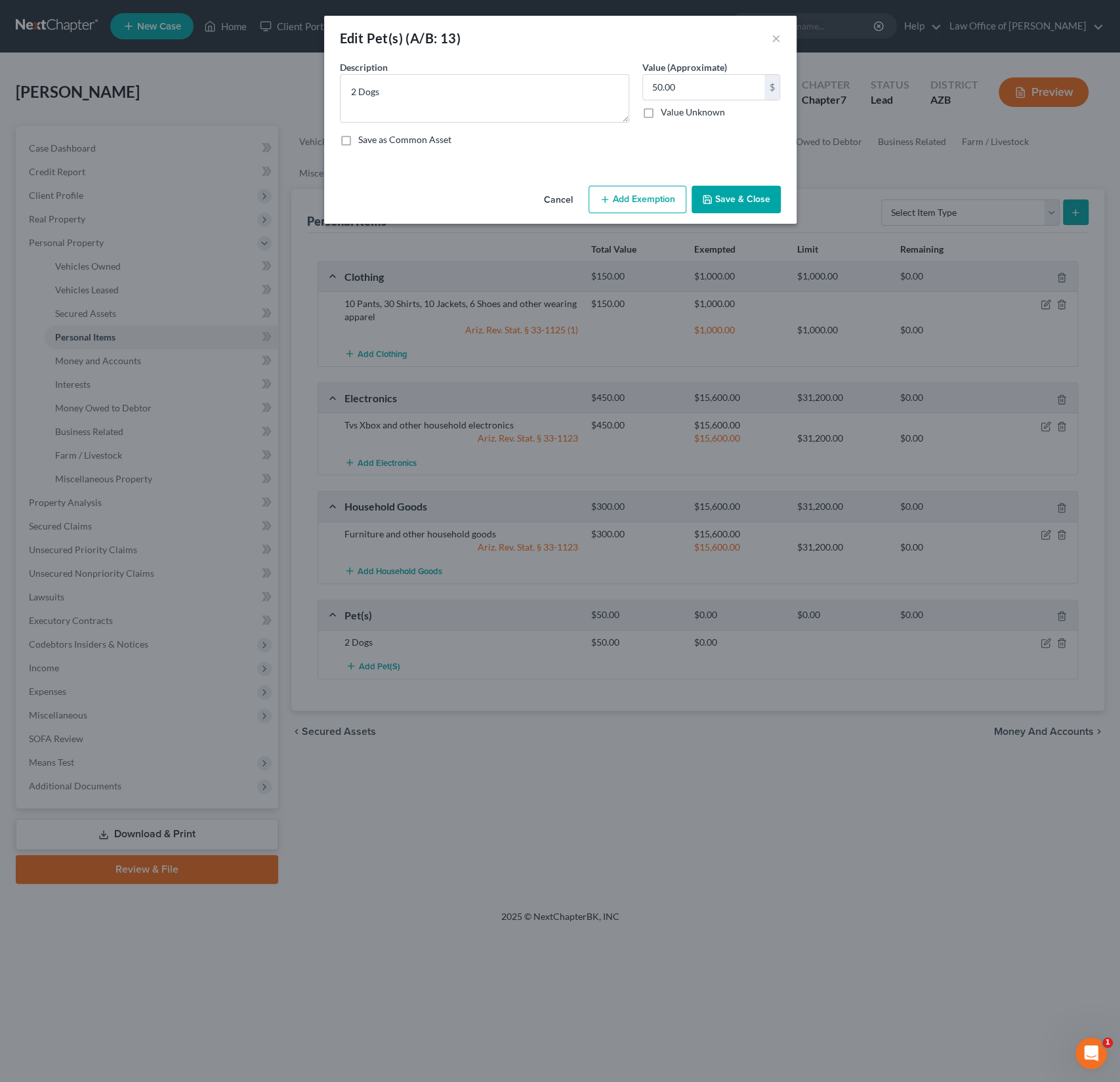
click at [1045, 636] on div "Edit Pet(s) (A/B: 13) × An exemption set must first be selected from the Filing…" at bounding box center [560, 541] width 1120 height 1082
click at [637, 196] on button "Add Exemption" at bounding box center [637, 199] width 97 height 27
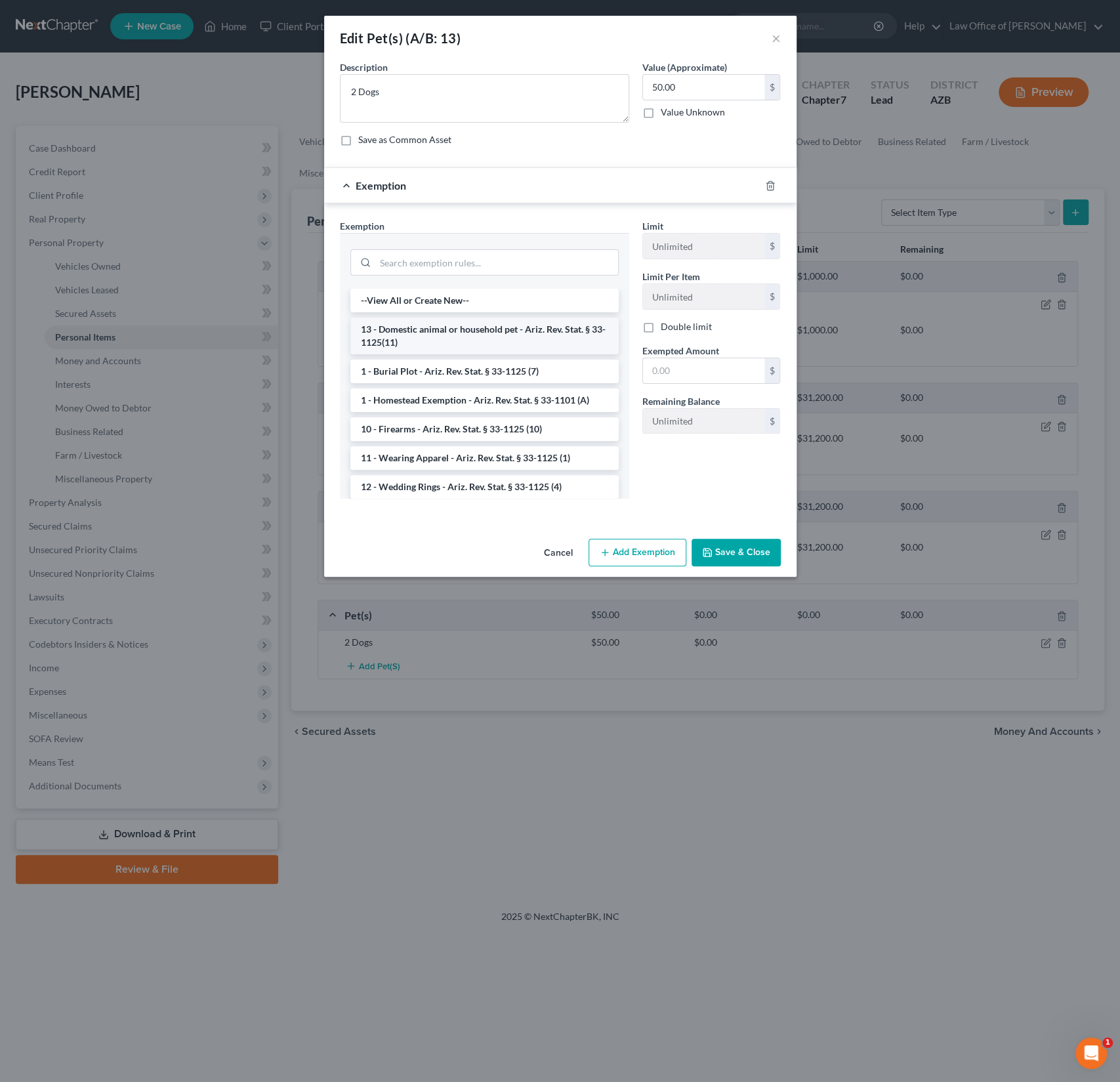
click at [487, 336] on li "13 - Domestic animal or household pet - Ariz. Rev. Stat. § 33-1125(11)" at bounding box center [484, 335] width 268 height 37
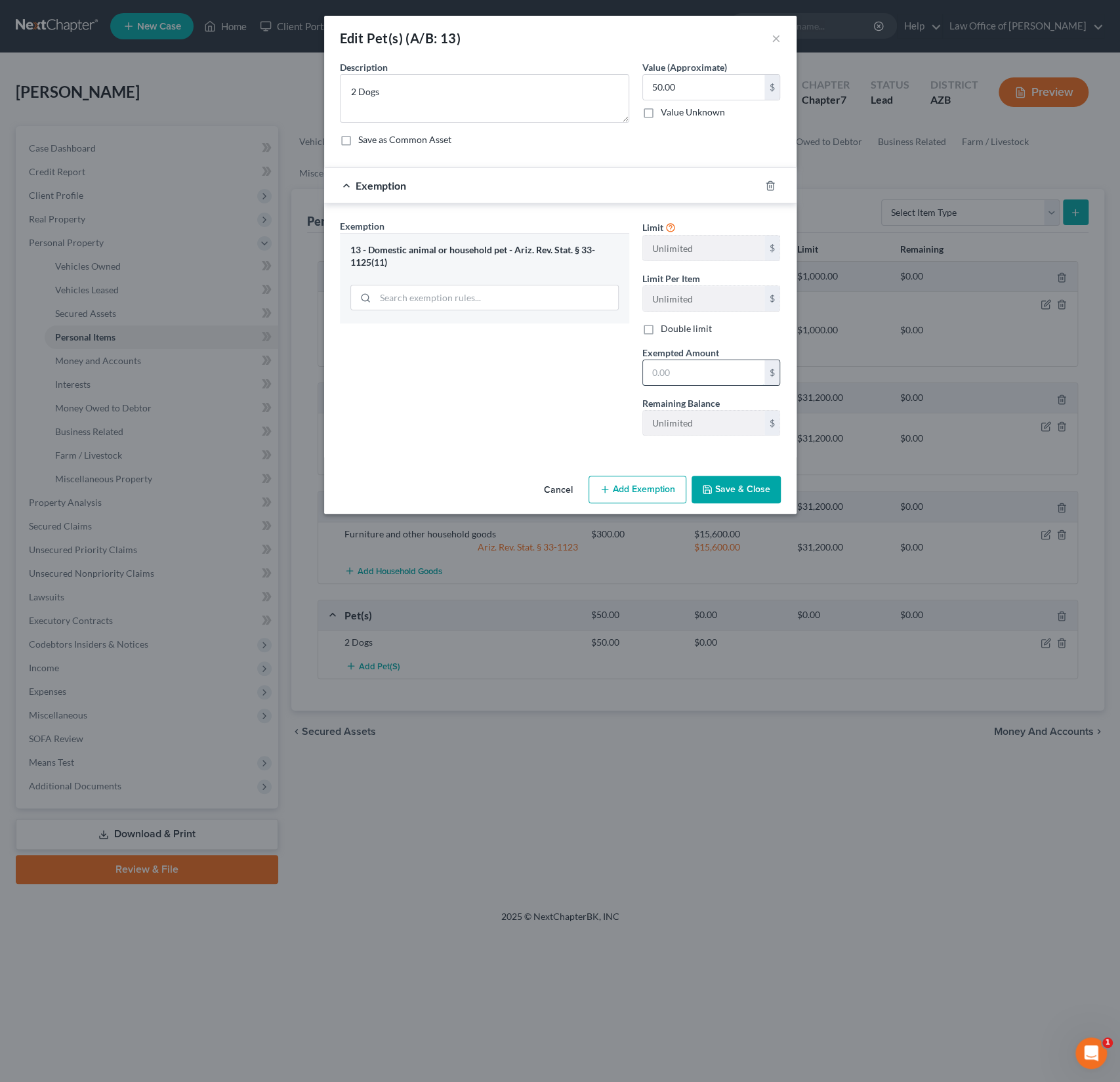
click at [698, 360] on input "text" at bounding box center [704, 373] width 122 height 25
click at [659, 373] on input "text" at bounding box center [704, 373] width 122 height 25
type input "500"
click at [583, 433] on div "Exemption Set must be selected for CA. Exemption * 13 - Domestic animal or hous…" at bounding box center [484, 332] width 303 height 227
click at [728, 479] on button "Save & Close" at bounding box center [736, 489] width 89 height 27
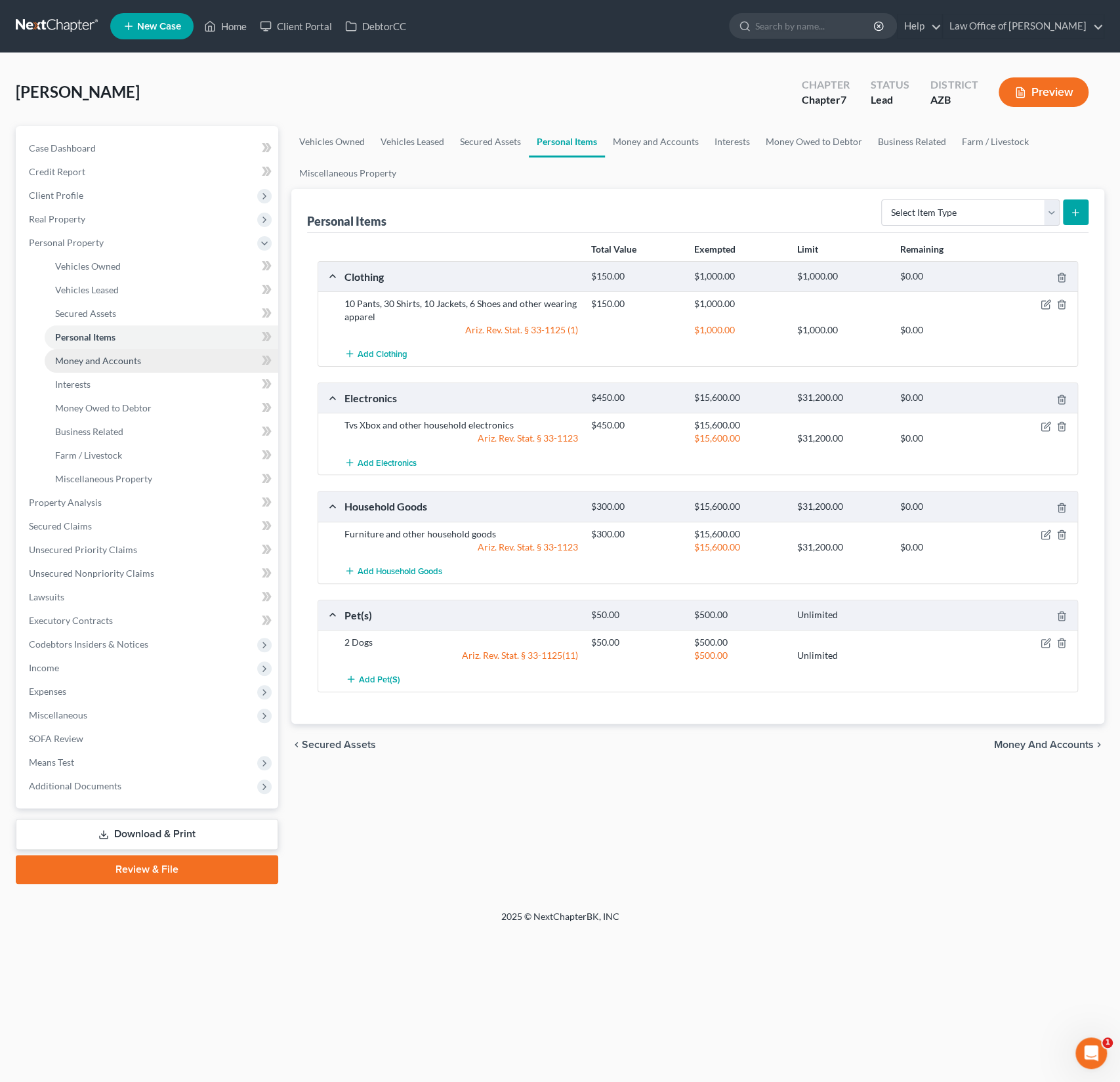
click at [97, 357] on span "Money and Accounts" at bounding box center [98, 360] width 86 height 11
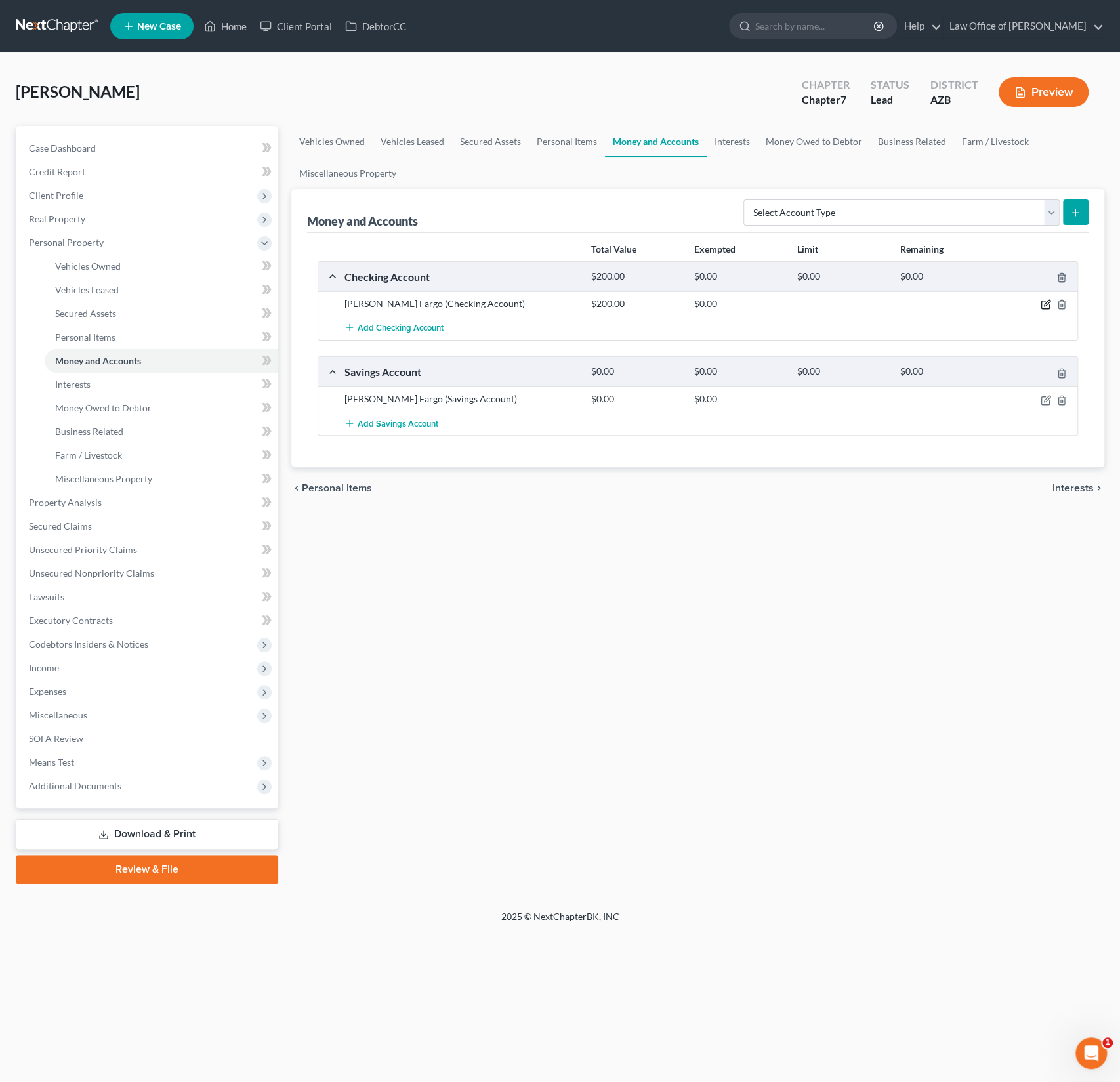
click at [1047, 304] on icon "button" at bounding box center [1045, 304] width 10 height 10
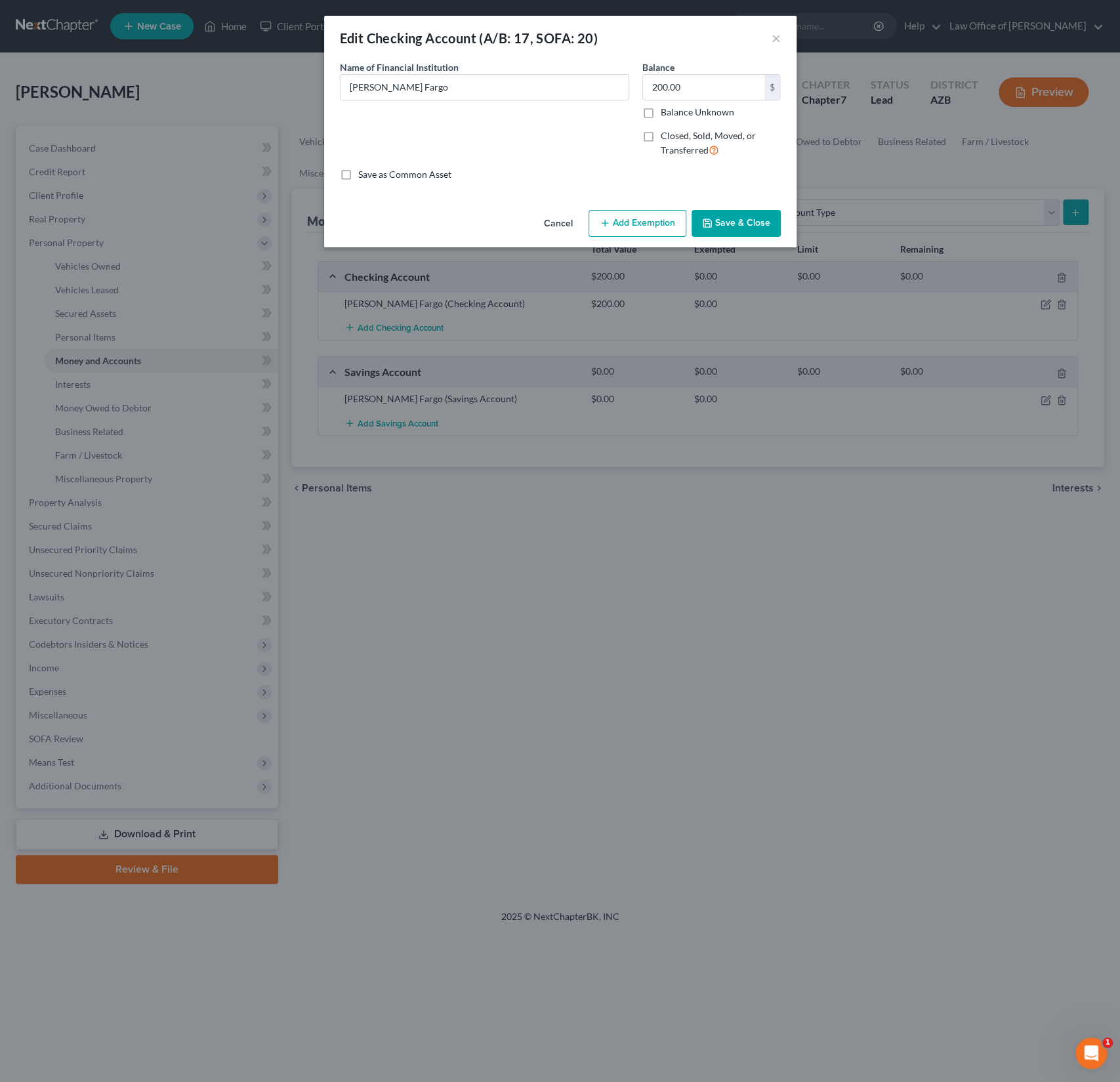
click at [618, 239] on div "Cancel Add Exemption Save & Close" at bounding box center [561, 227] width 473 height 44
click at [630, 229] on button "Add Exemption" at bounding box center [637, 223] width 97 height 27
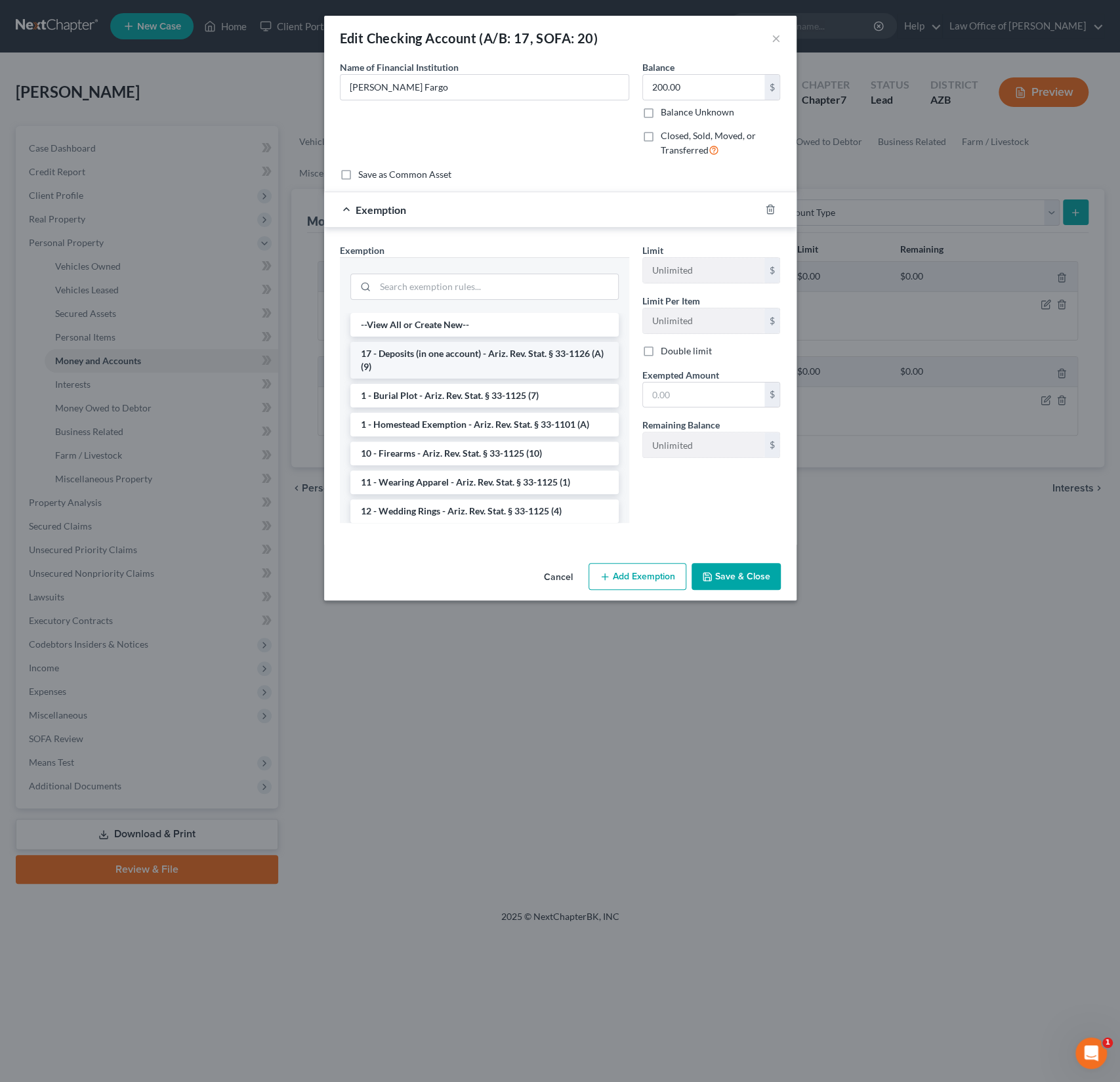
click at [440, 354] on li "17 - Deposits (in one account) - Ariz. Rev. Stat. § 33-1126 (A)(9)" at bounding box center [484, 360] width 268 height 37
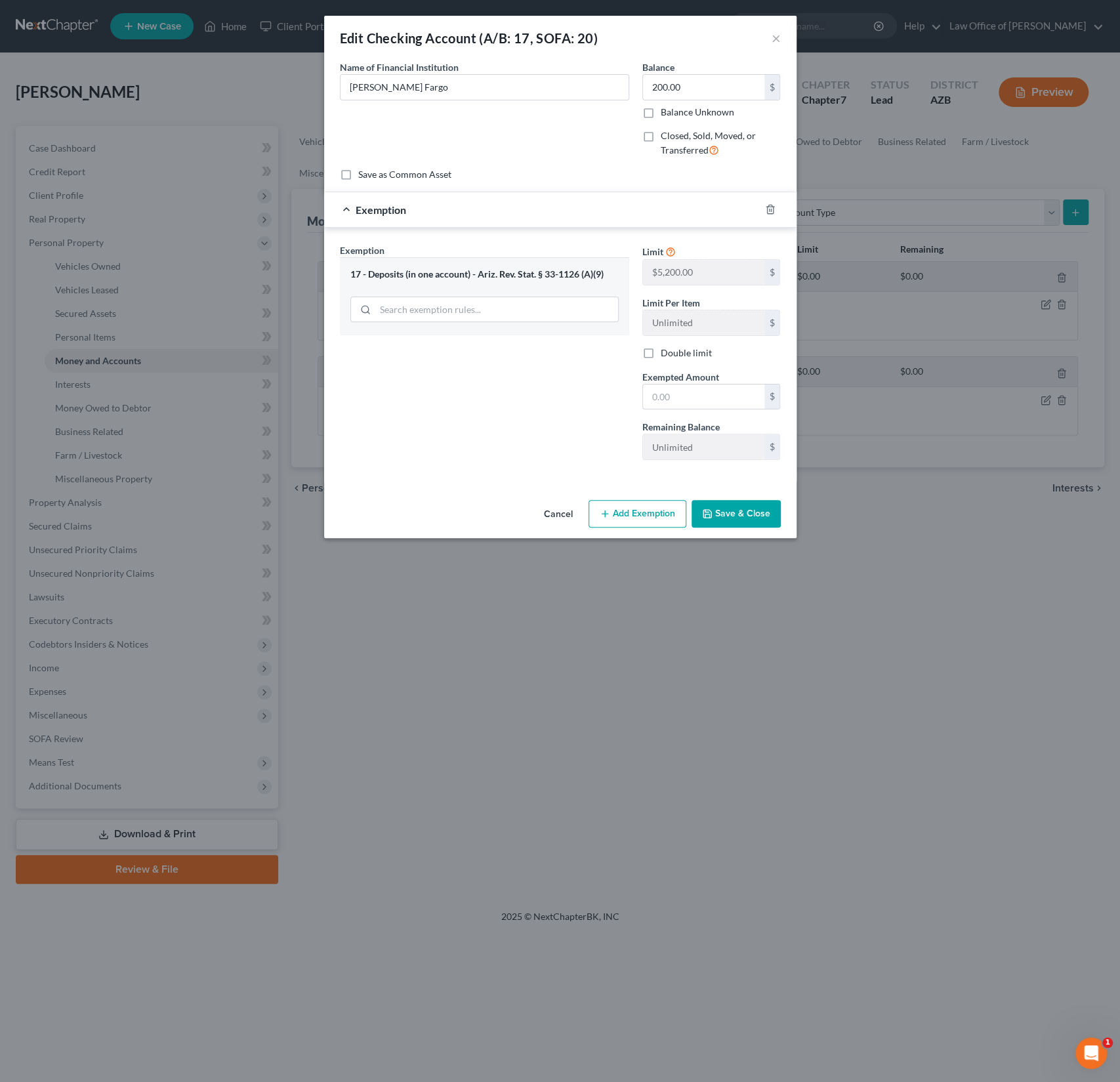
click at [661, 346] on label "Double limit" at bounding box center [686, 353] width 51 height 13
click at [666, 346] on input "Double limit" at bounding box center [670, 350] width 9 height 9
checkbox input "true"
click at [676, 399] on input "text" at bounding box center [704, 397] width 122 height 25
type input "5,200"
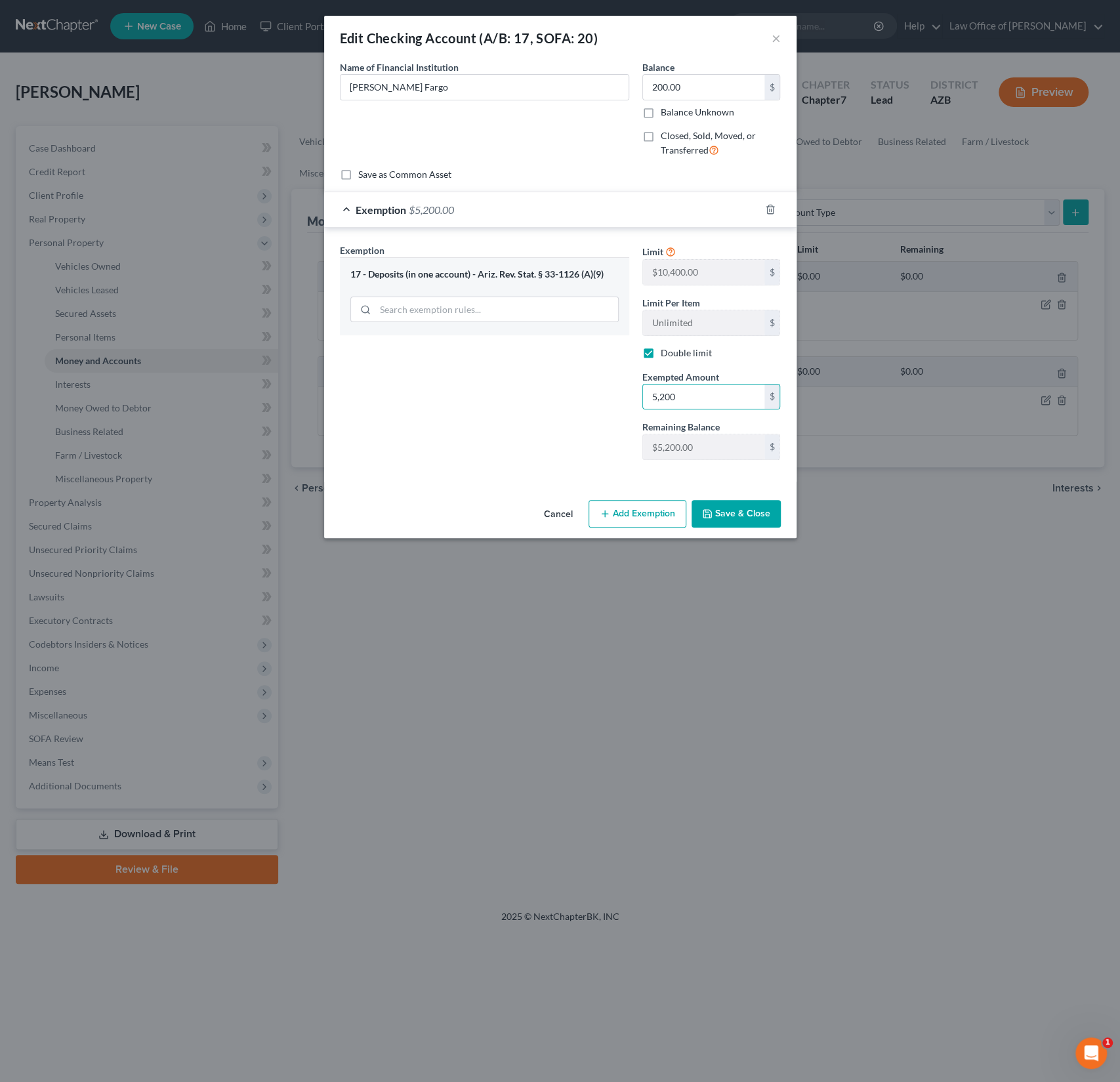
click at [743, 526] on div "Cancel Add Exemption Save & Close" at bounding box center [561, 516] width 473 height 44
click at [735, 508] on button "Save & Close" at bounding box center [736, 513] width 89 height 27
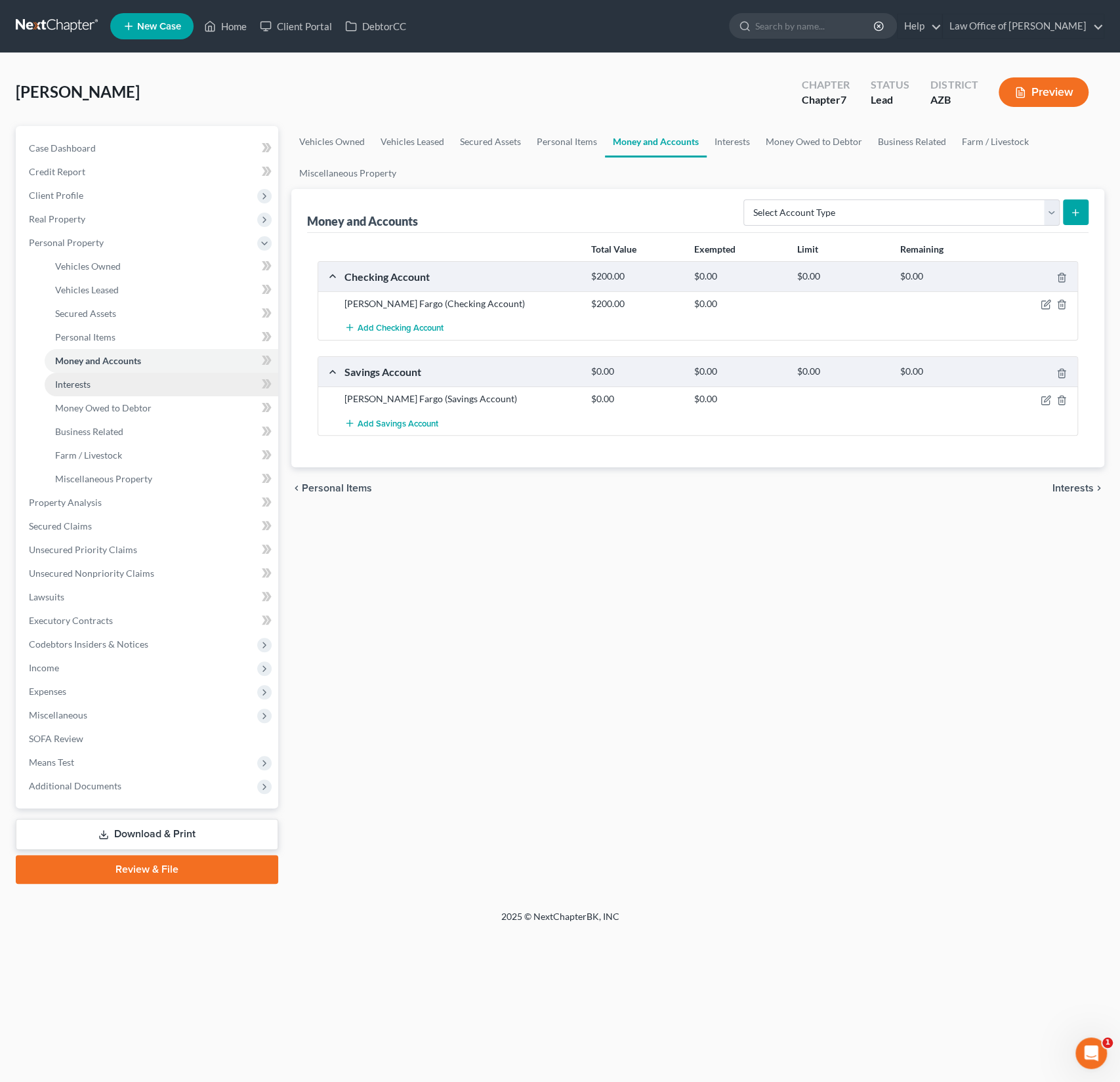
click at [90, 384] on span "Interests" at bounding box center [73, 384] width 35 height 11
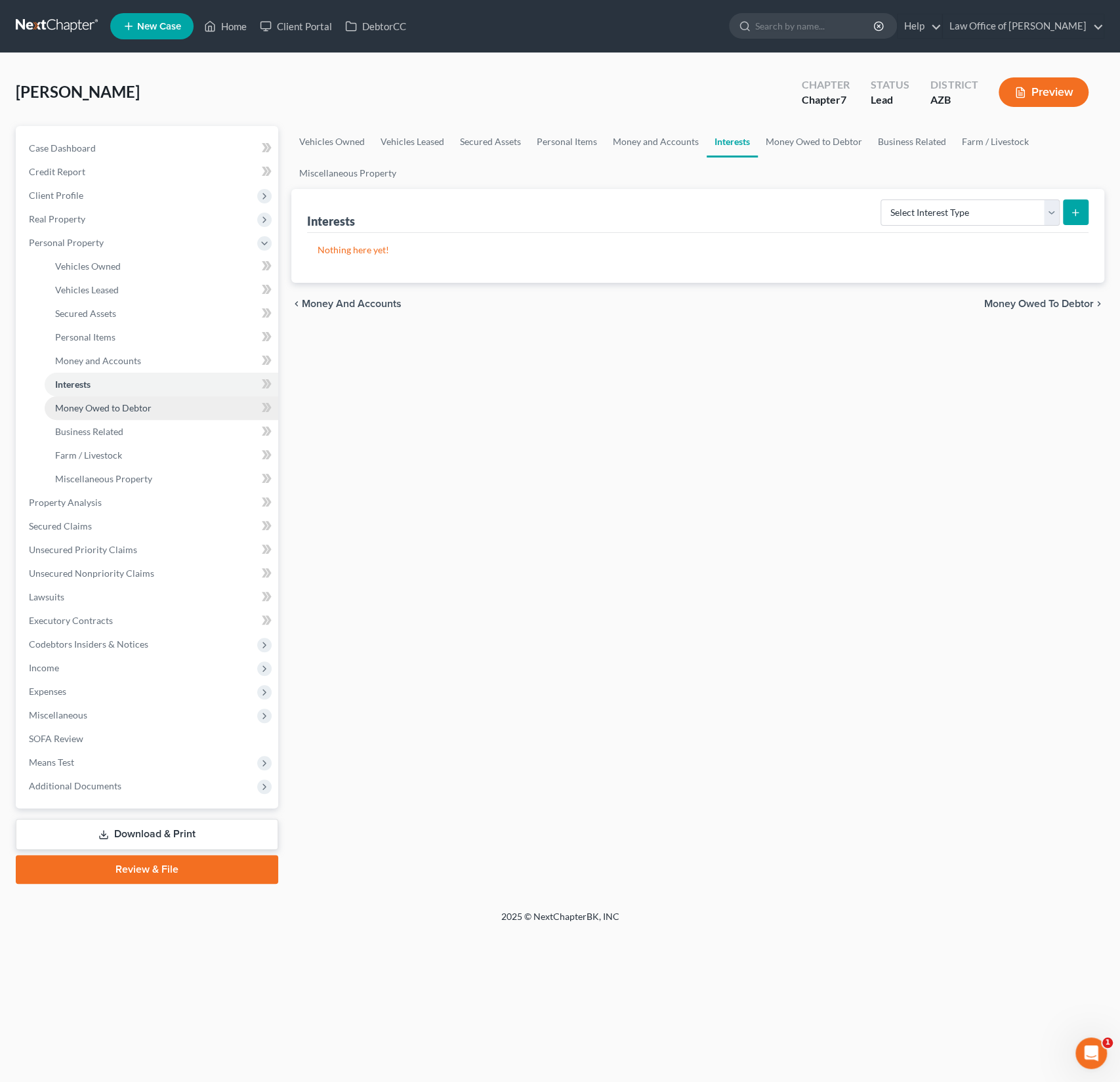
click at [98, 406] on span "Money Owed to Debtor" at bounding box center [104, 408] width 97 height 11
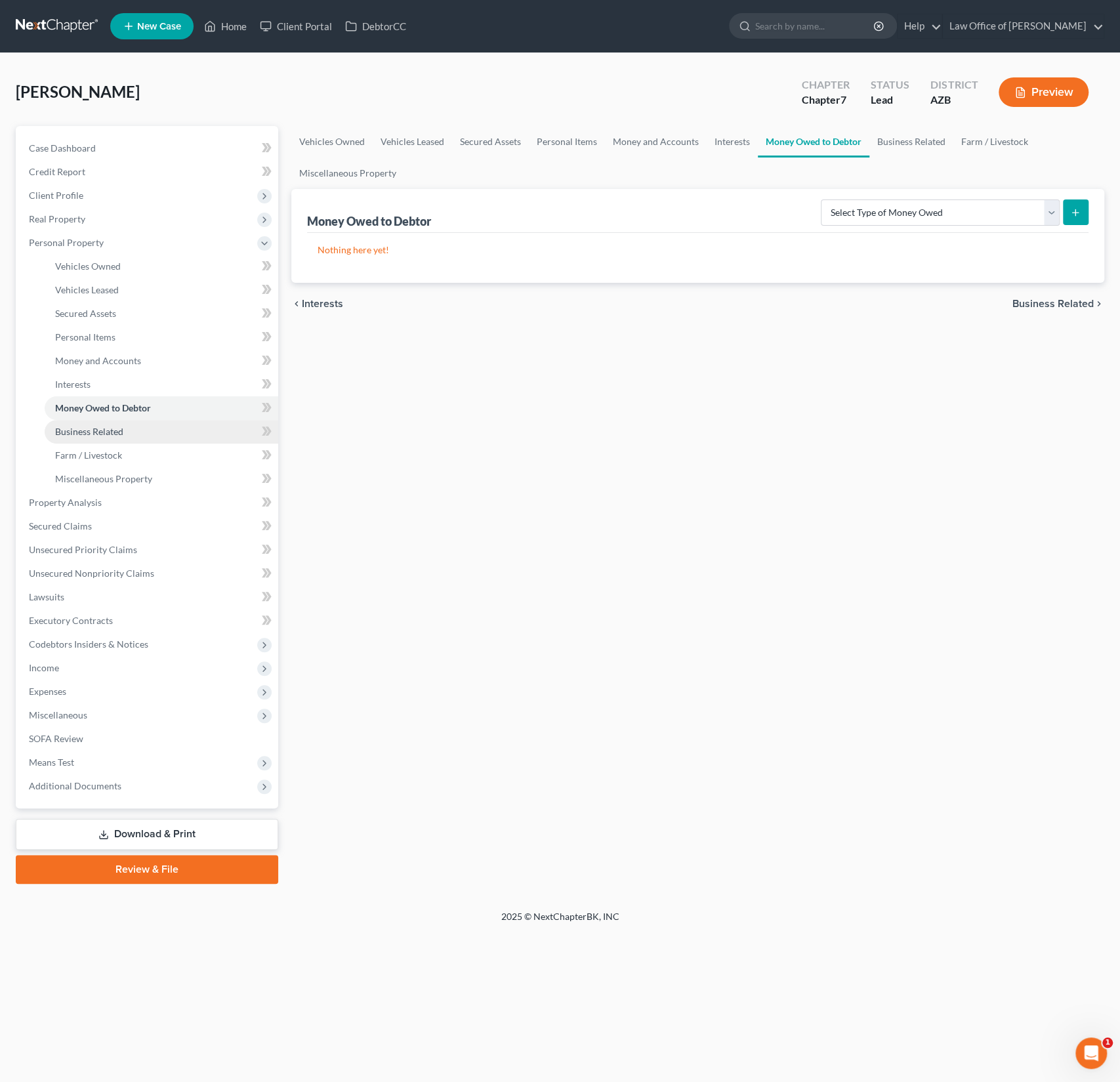
click at [105, 436] on span "Business Related" at bounding box center [90, 431] width 69 height 11
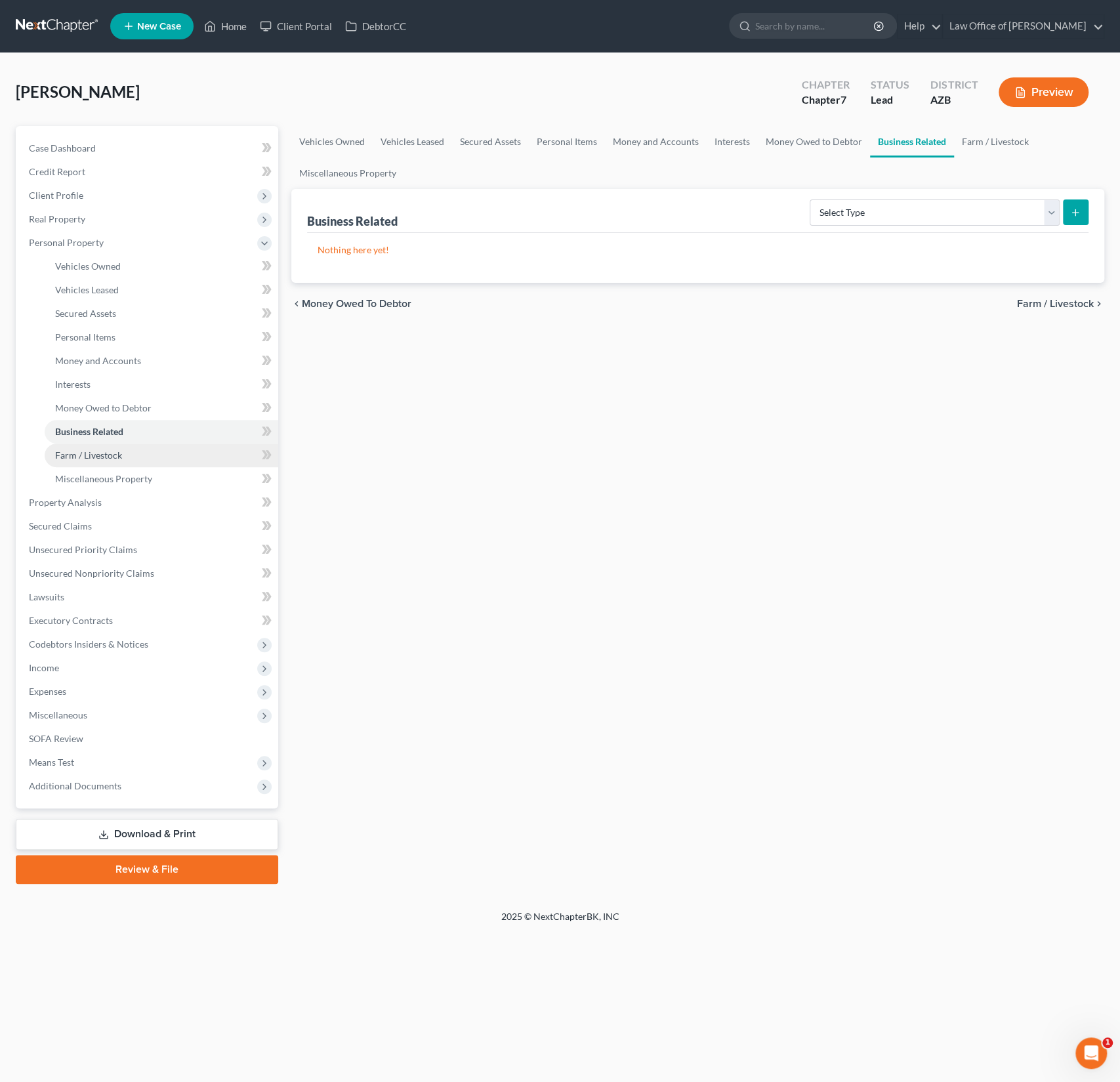
click at [104, 458] on span "Farm / Livestock" at bounding box center [89, 455] width 67 height 11
click at [112, 478] on span "Miscellaneous Property" at bounding box center [104, 479] width 97 height 11
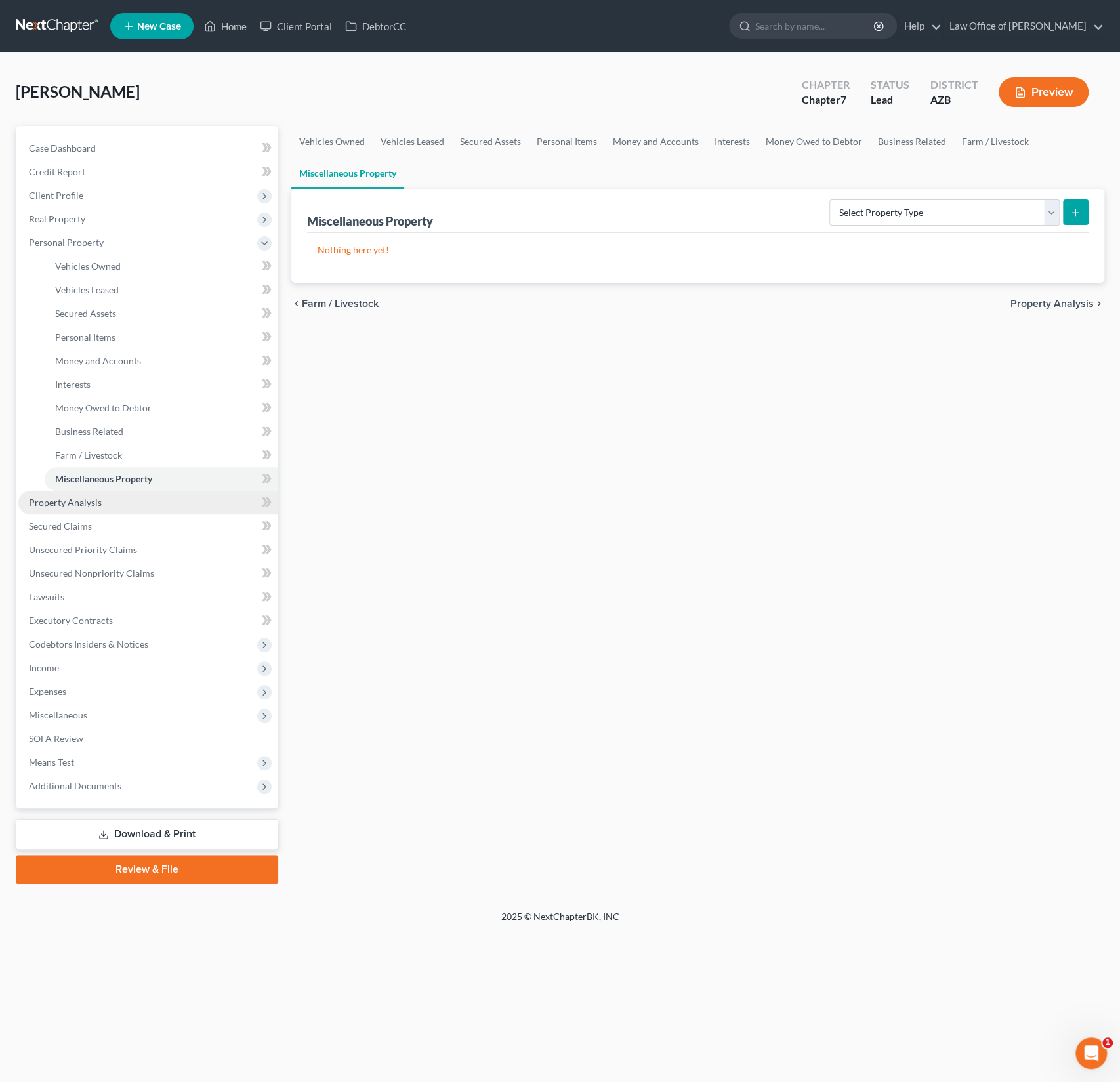
click at [84, 504] on span "Property Analysis" at bounding box center [65, 502] width 73 height 11
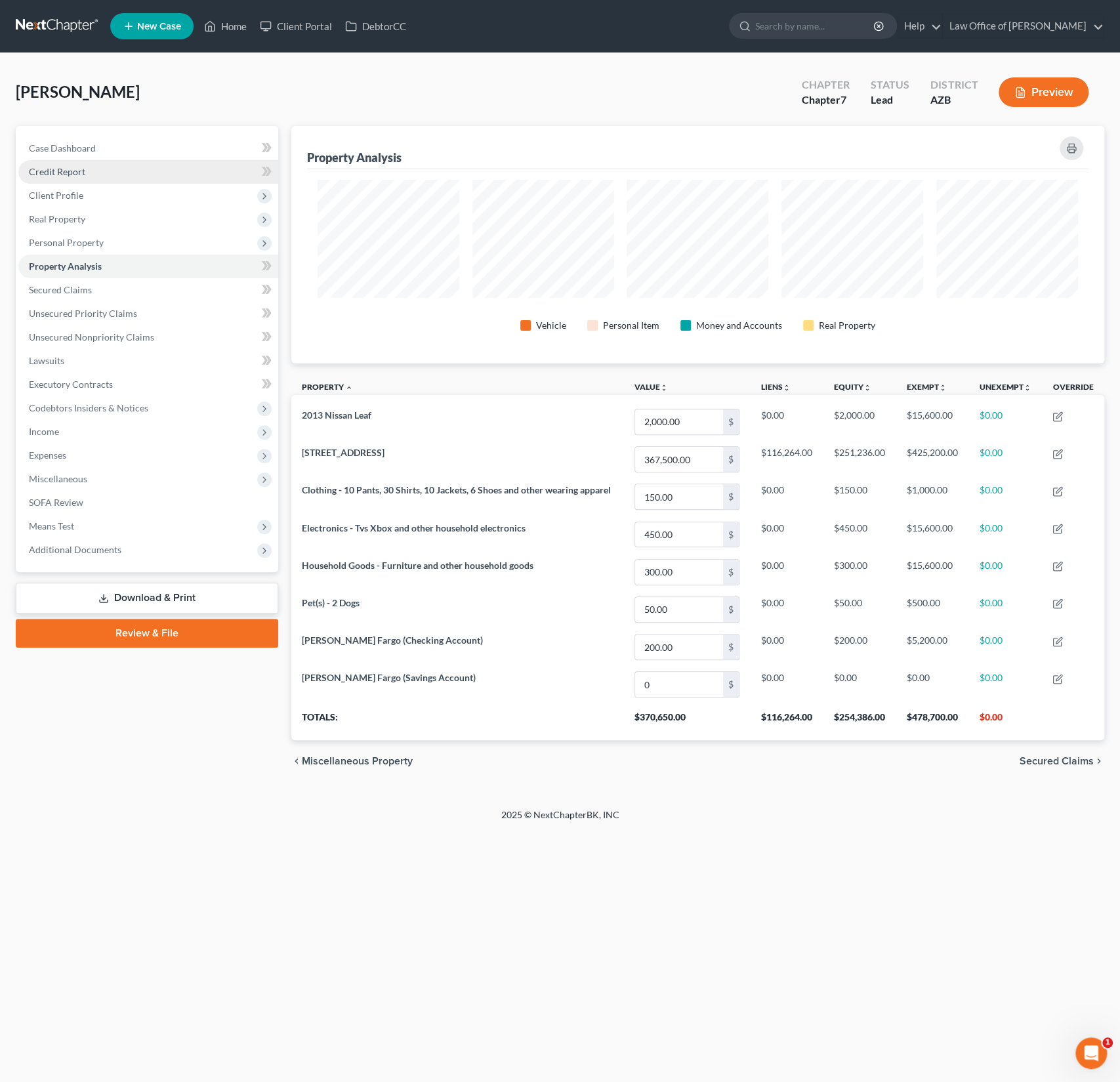
scroll to position [237, 813]
click at [95, 294] on link "Secured Claims" at bounding box center [148, 290] width 260 height 23
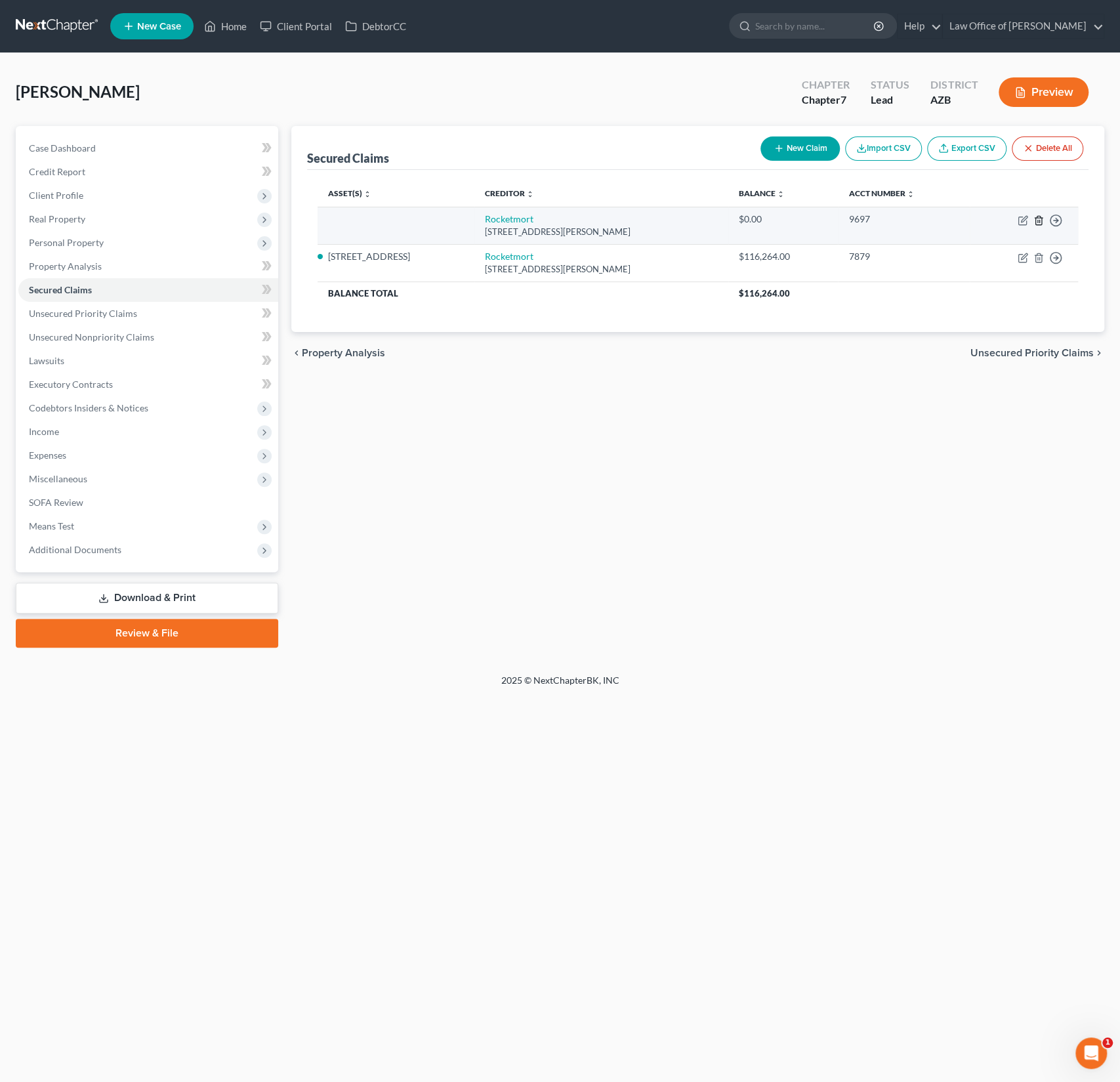
click at [1040, 220] on line "button" at bounding box center [1040, 221] width 0 height 2
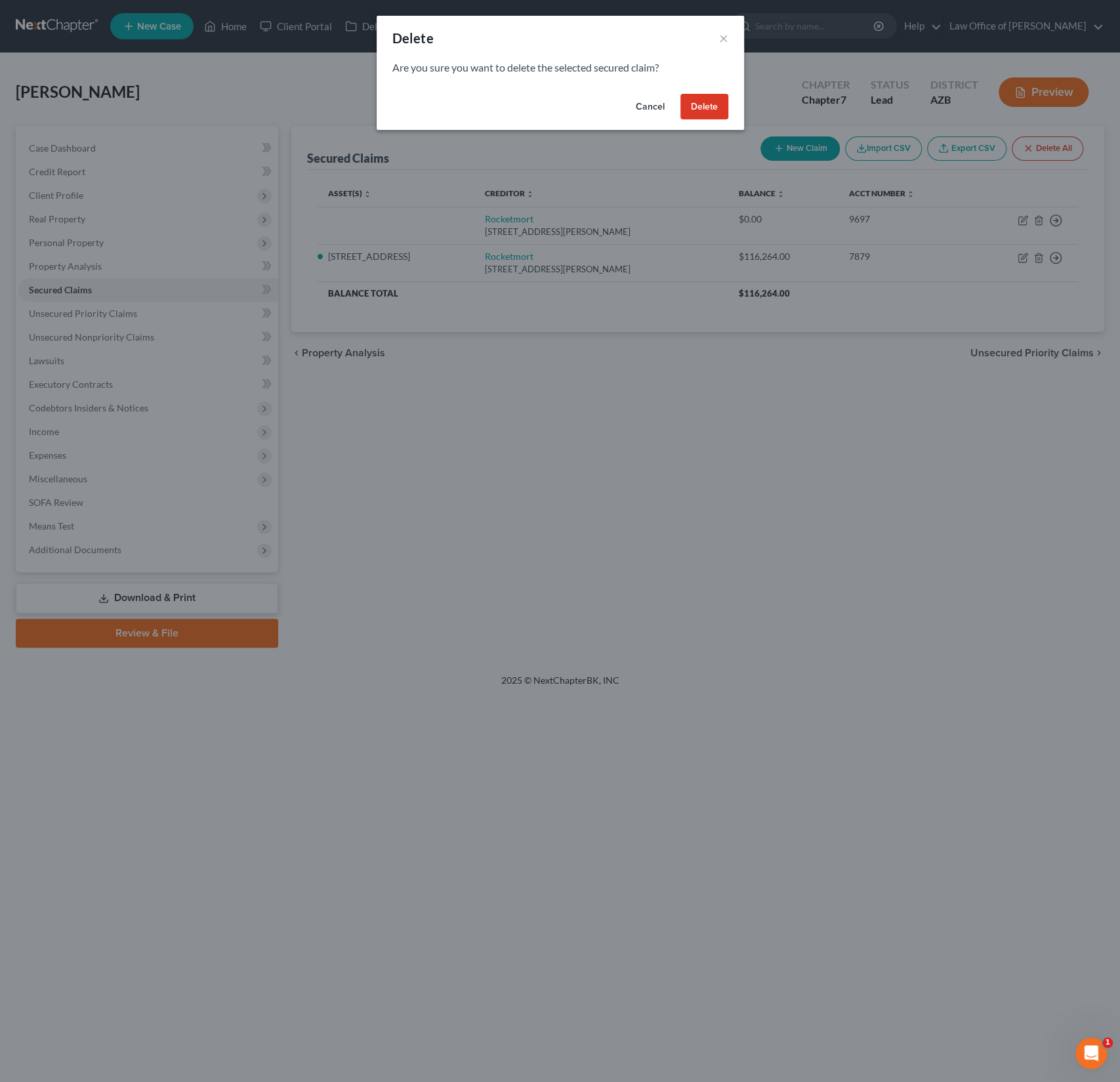
click at [711, 101] on button "Delete" at bounding box center [704, 107] width 48 height 27
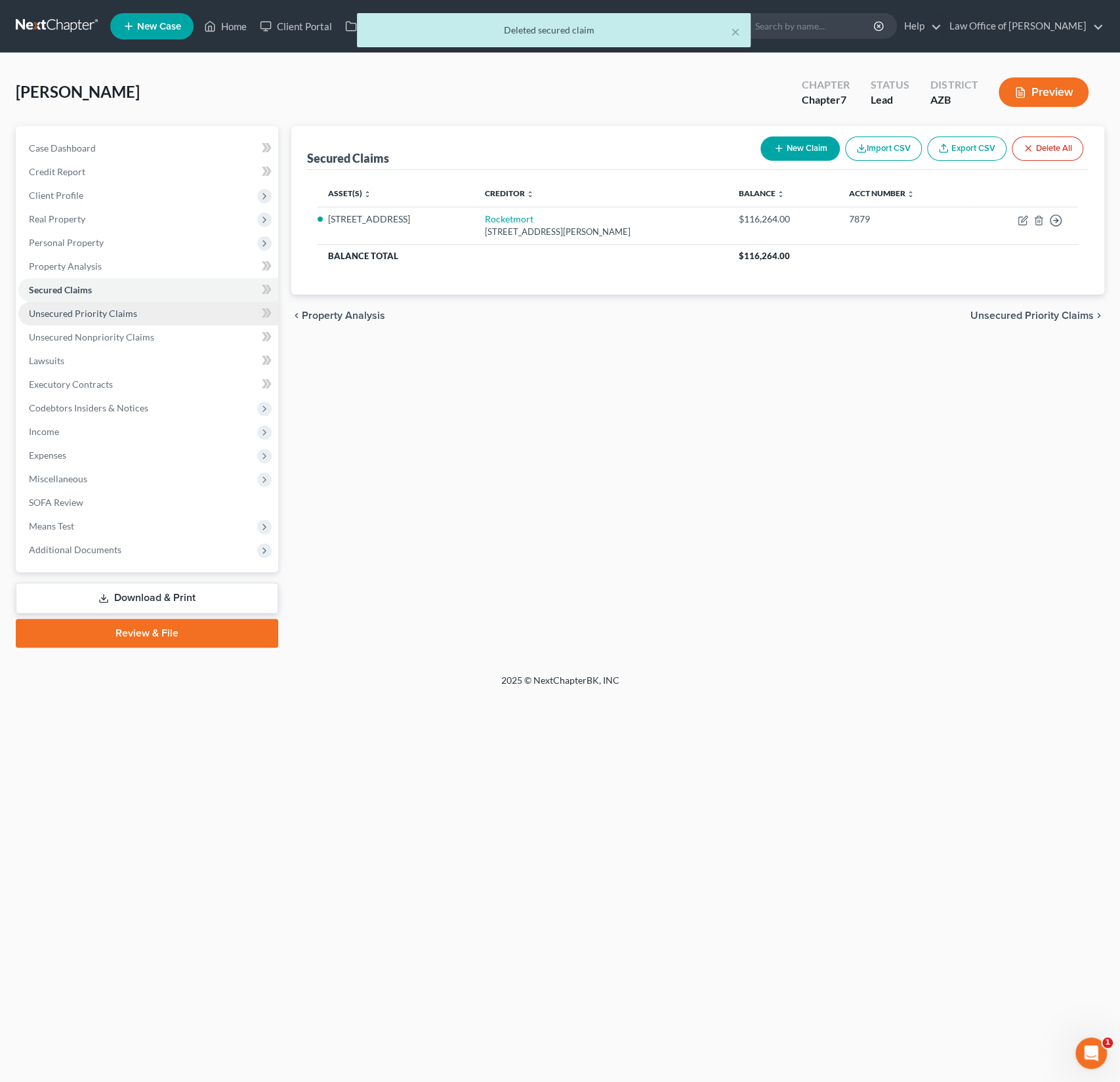
click at [97, 309] on span "Unsecured Priority Claims" at bounding box center [83, 314] width 108 height 11
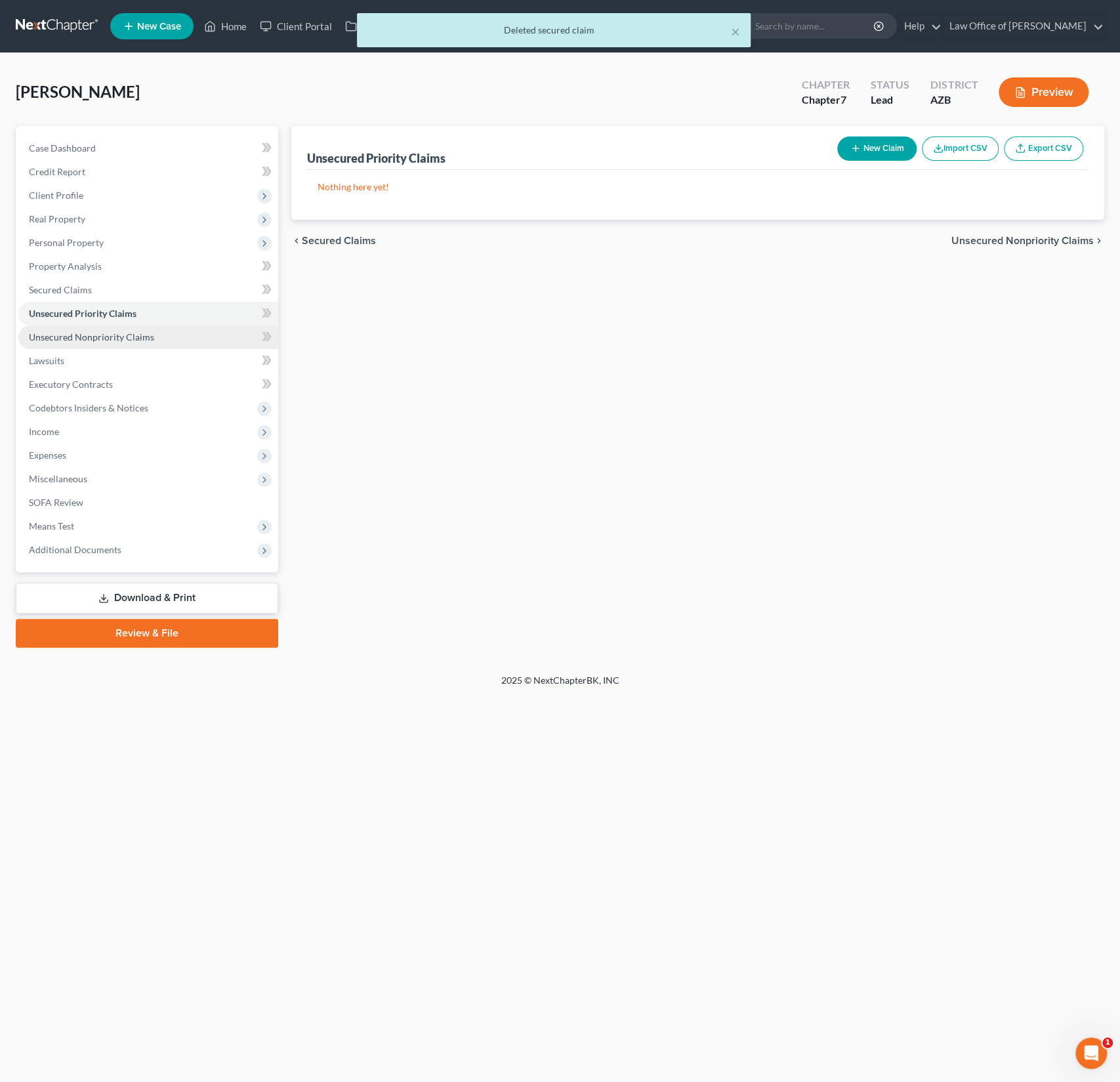
click at [99, 342] on span "Unsecured Nonpriority Claims" at bounding box center [91, 337] width 126 height 11
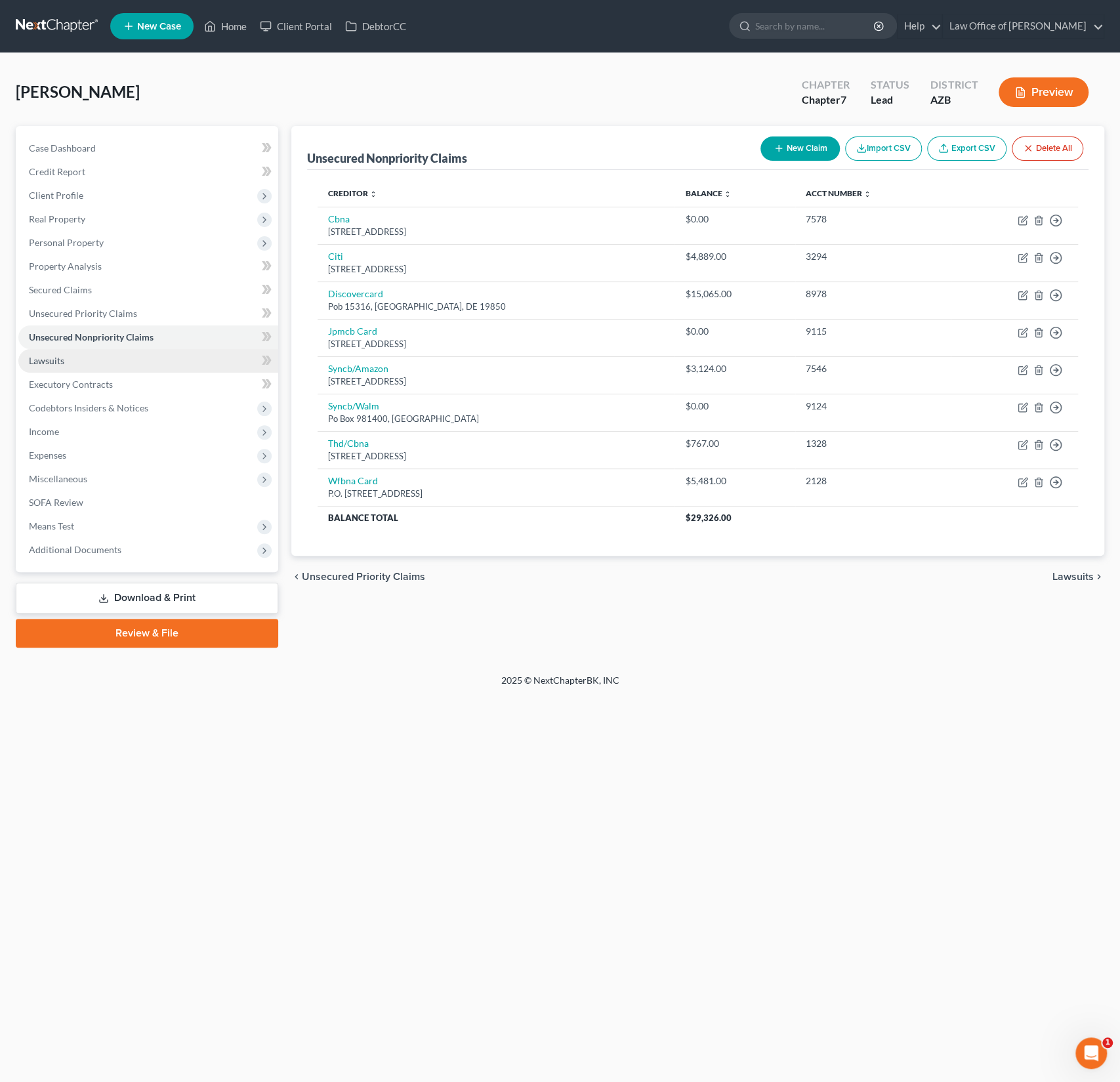
click at [77, 367] on link "Lawsuits" at bounding box center [148, 361] width 260 height 23
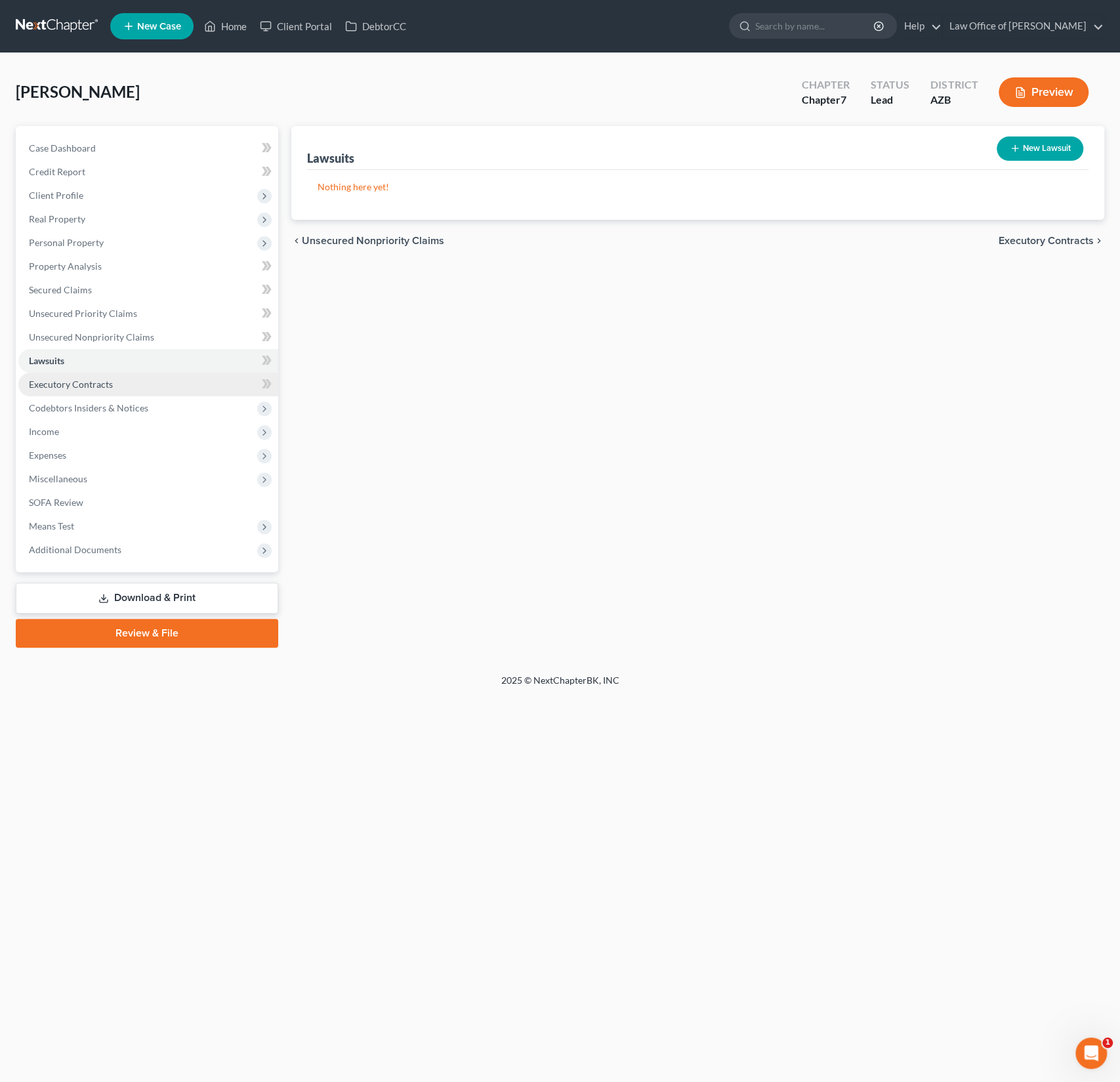
click at [92, 376] on link "Executory Contracts" at bounding box center [148, 385] width 260 height 23
click at [101, 406] on span "Codebtors Insiders & Notices" at bounding box center [88, 408] width 119 height 11
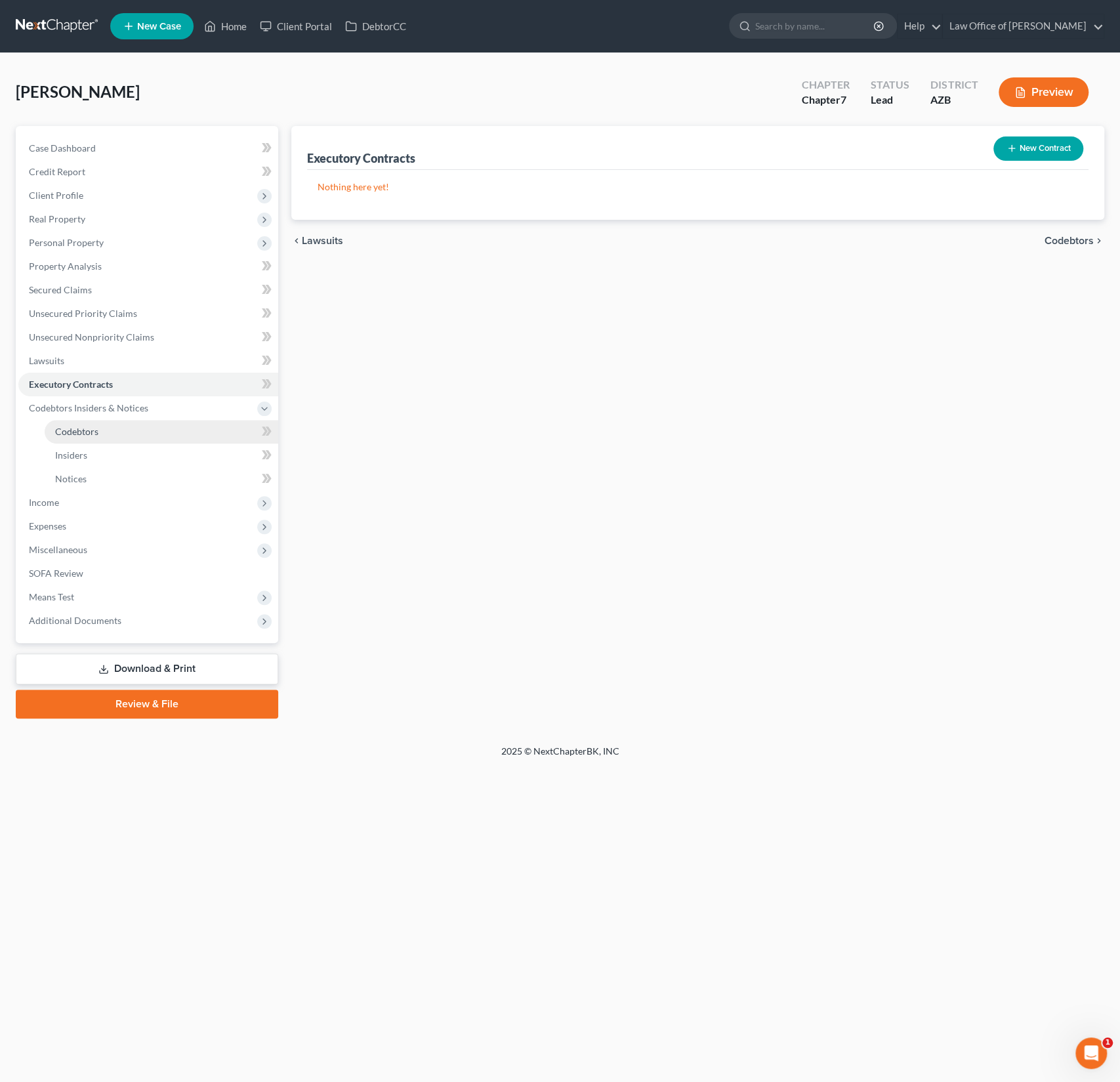
click at [97, 426] on span "Codebtors" at bounding box center [77, 431] width 44 height 11
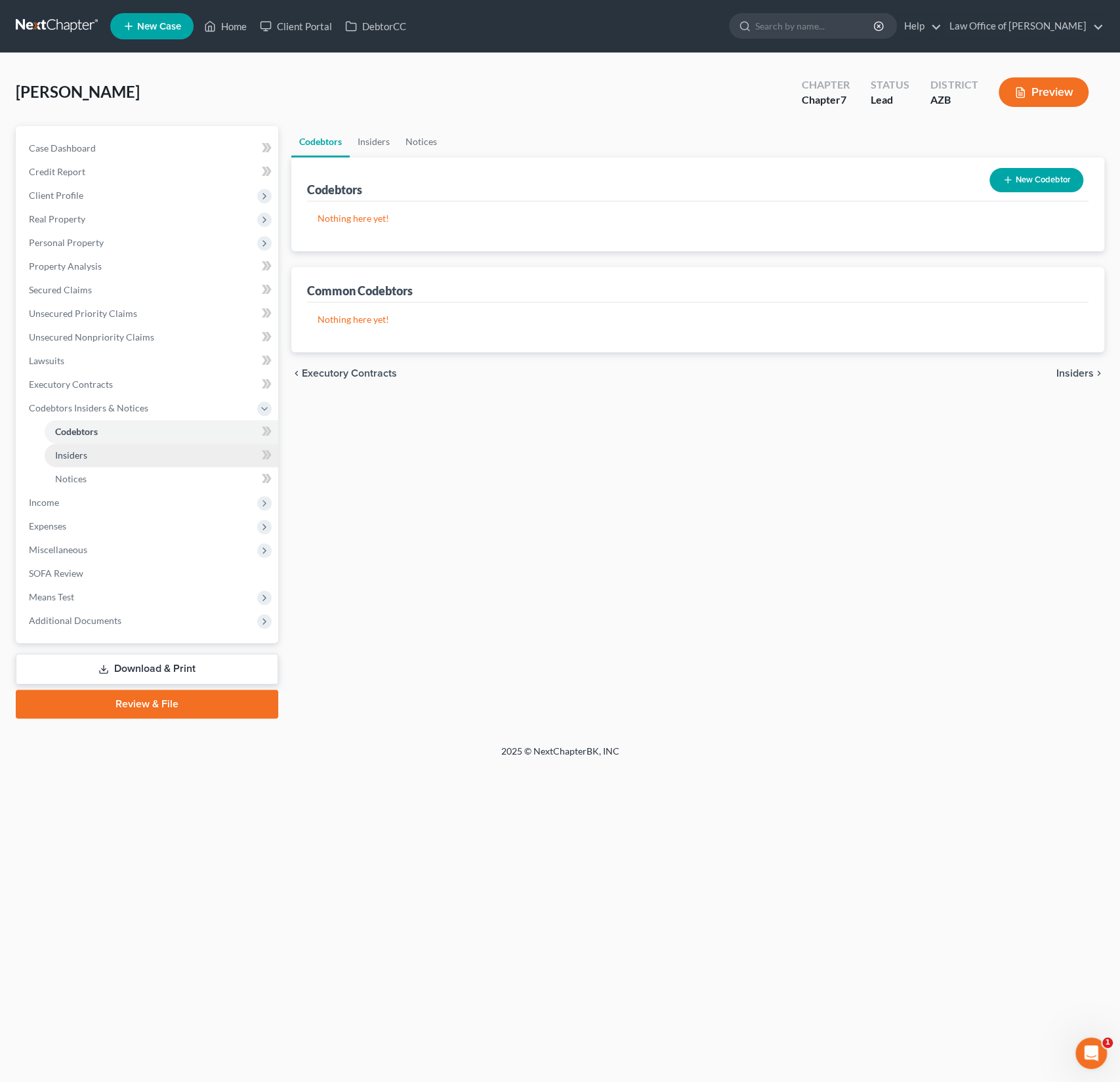
click at [87, 454] on link "Insiders" at bounding box center [161, 456] width 234 height 23
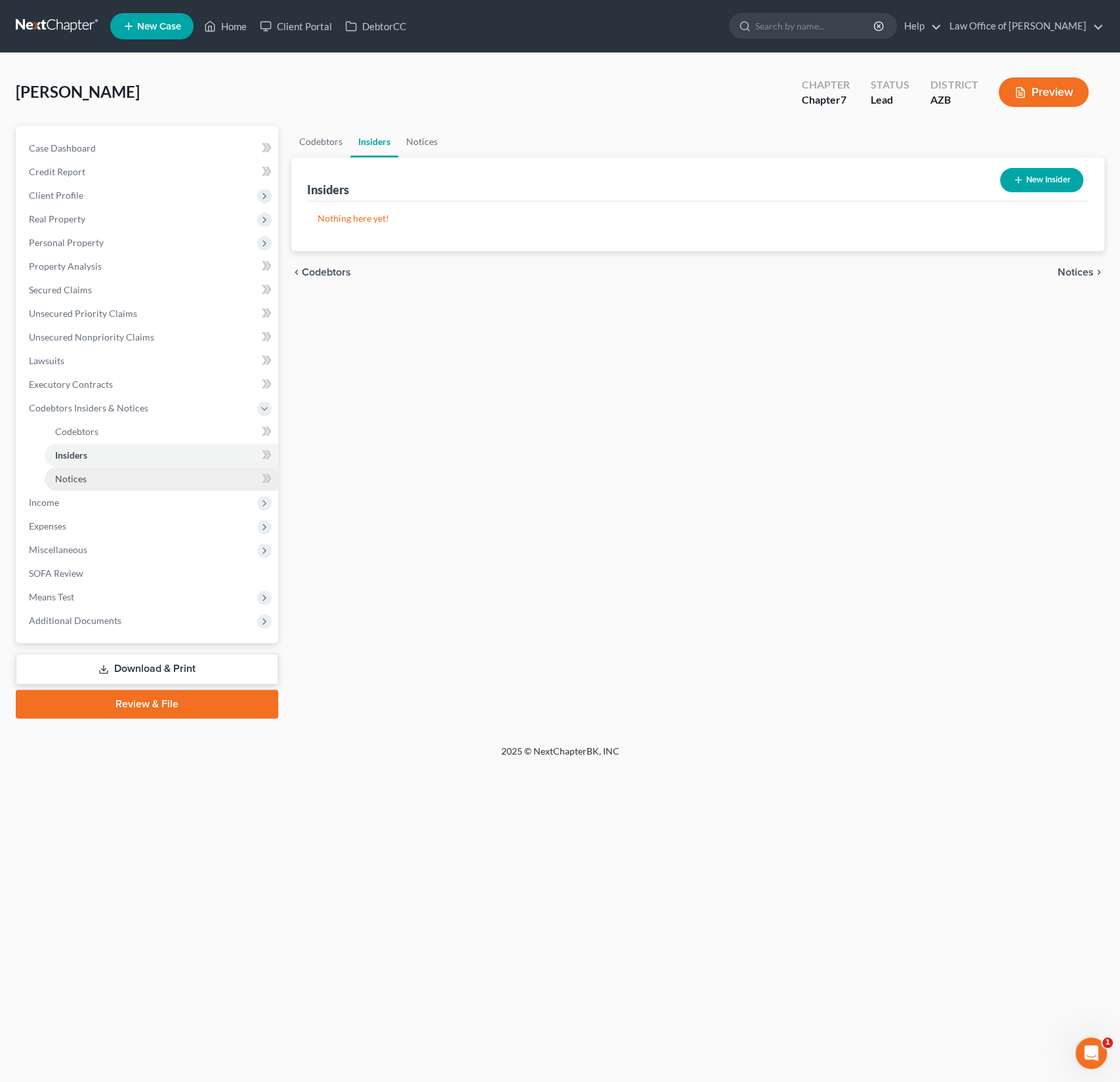
click at [86, 470] on link "Notices" at bounding box center [161, 479] width 234 height 23
click at [68, 511] on span "Income" at bounding box center [148, 502] width 260 height 23
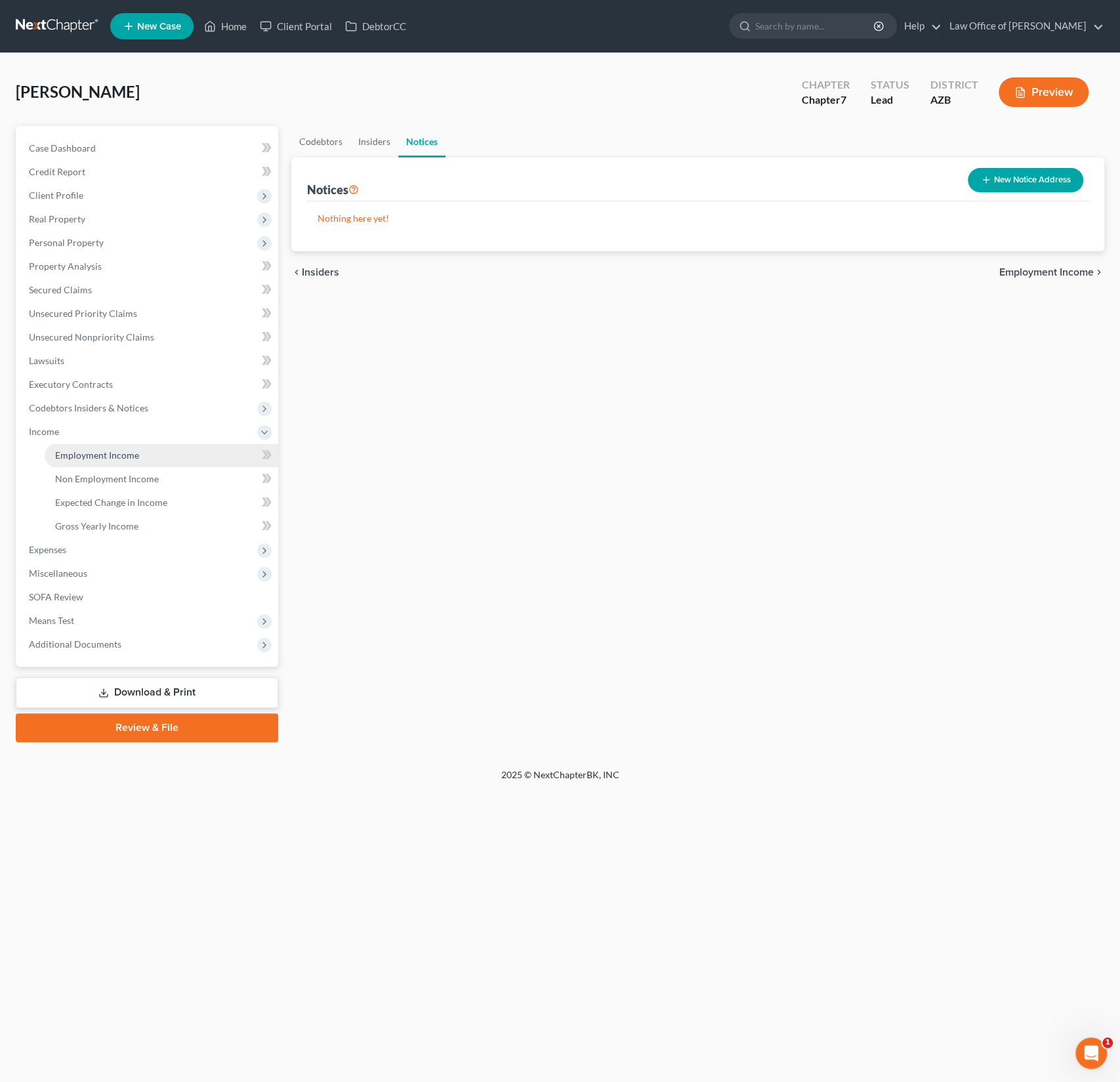
click at [119, 453] on span "Employment Income" at bounding box center [97, 455] width 84 height 11
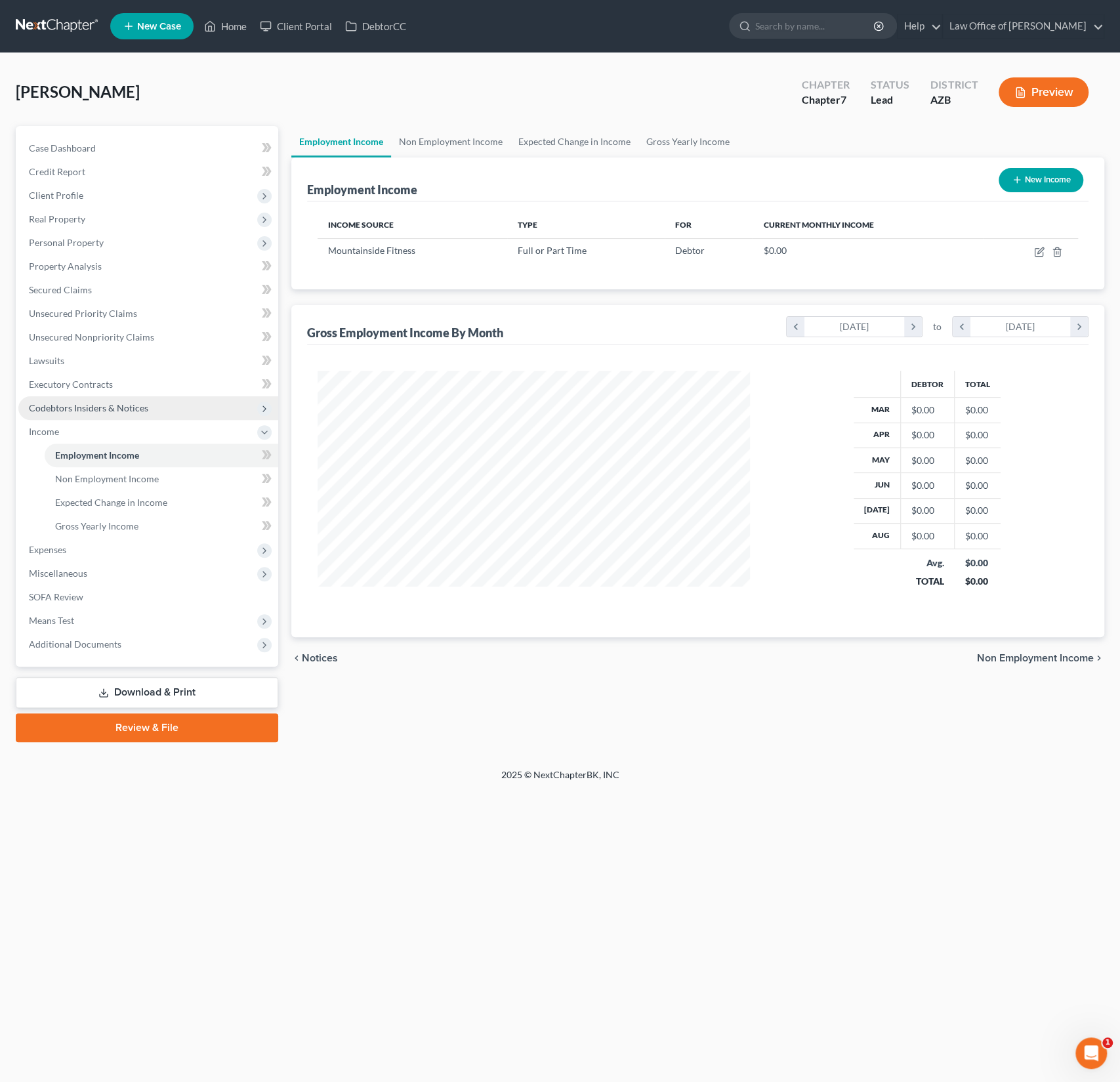
scroll to position [234, 459]
click at [1038, 240] on td at bounding box center [1030, 250] width 95 height 25
click at [1038, 248] on icon "button" at bounding box center [1039, 251] width 10 height 10
select select "0"
select select "3"
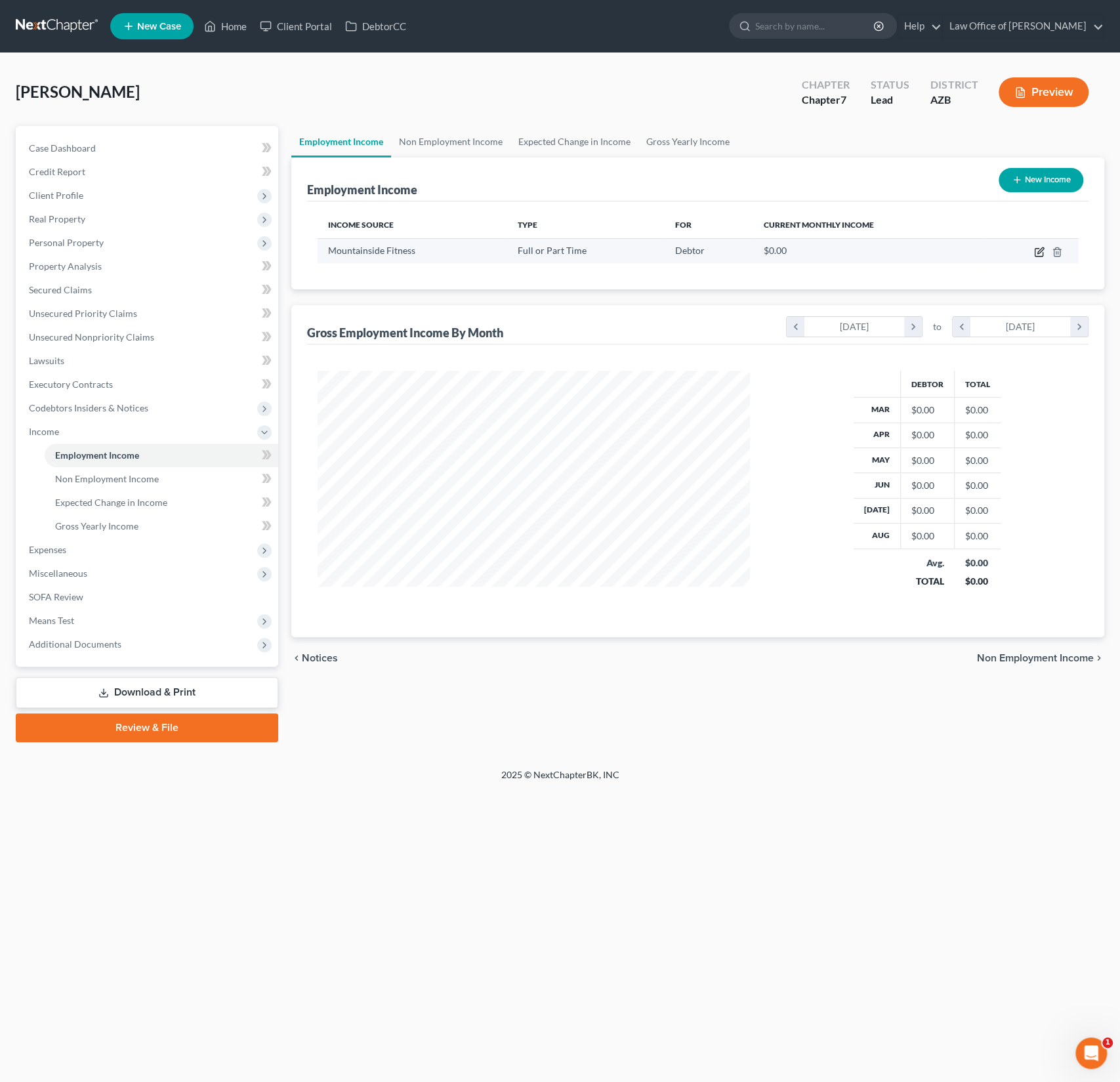
select select "1"
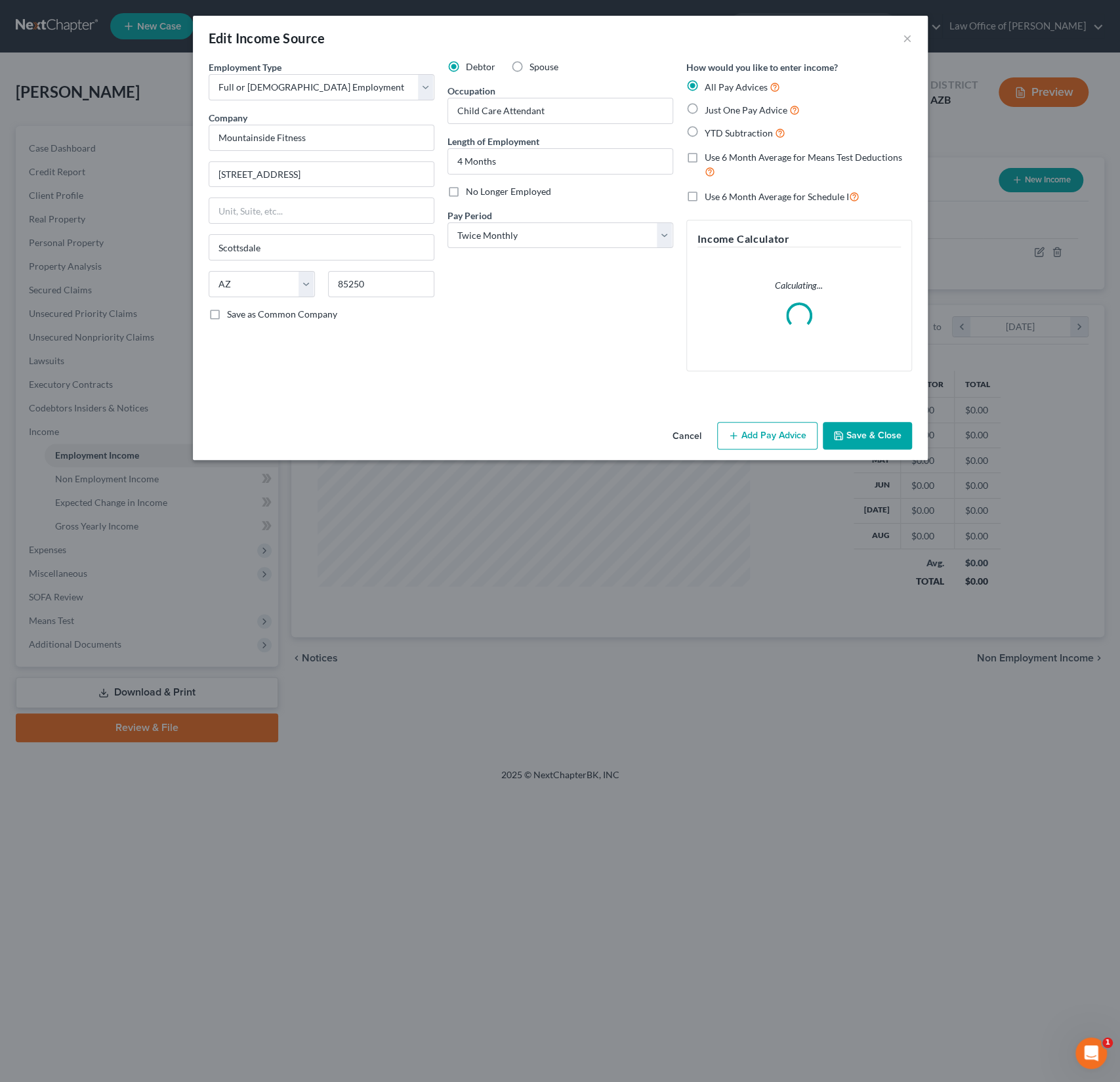
click at [705, 131] on label "YTD Subtraction" at bounding box center [745, 133] width 80 height 15
click at [710, 131] on input "YTD Subtraction" at bounding box center [714, 129] width 9 height 9
radio input "true"
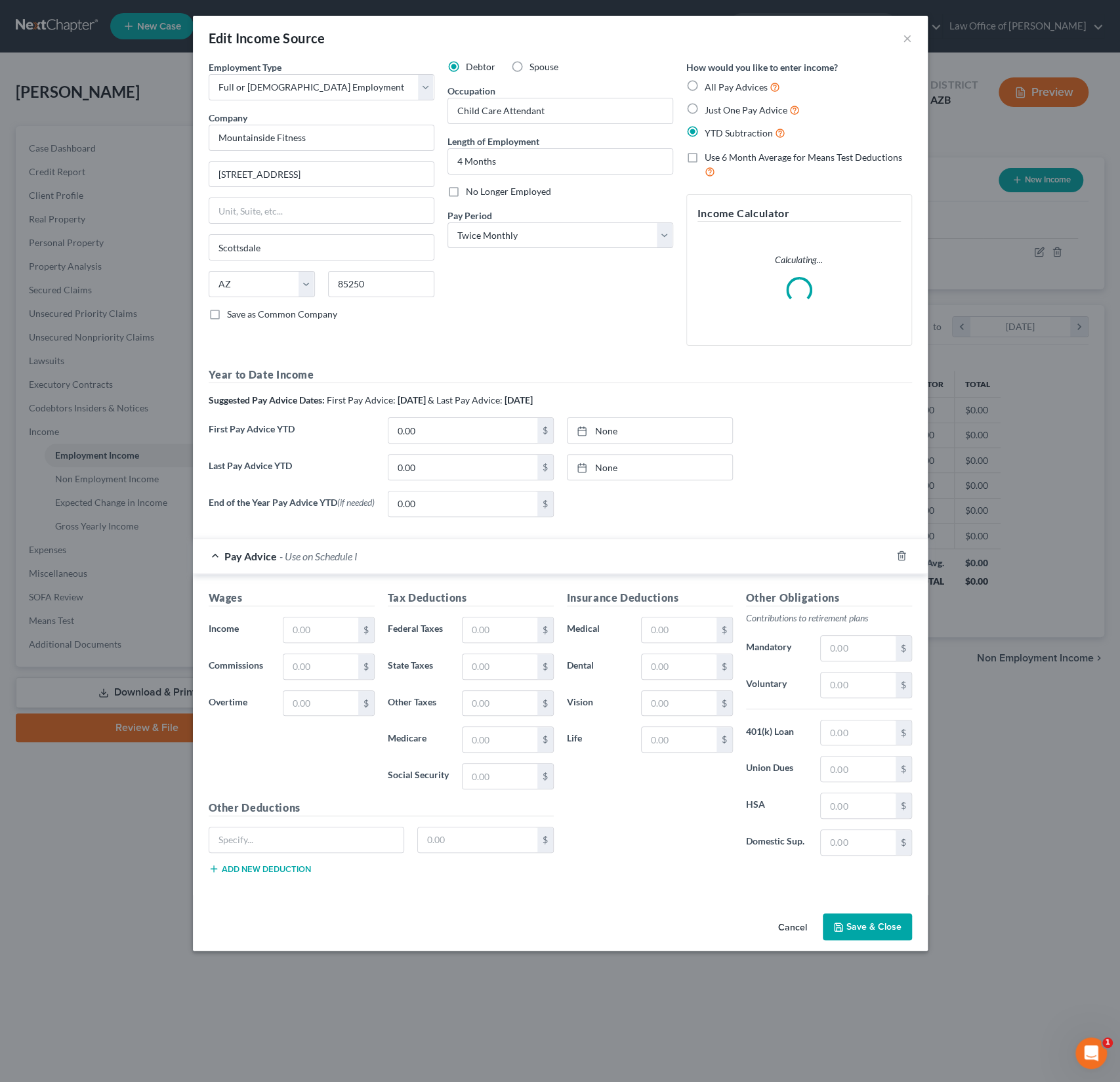
click at [441, 451] on div "First Pay Advice YTD 0.00 $ None close Date Time chevron_left [DATE] chevron_ri…" at bounding box center [560, 435] width 717 height 37
drag, startPoint x: 438, startPoint y: 473, endPoint x: 380, endPoint y: 459, distance: 59.7
click at [380, 459] on div "Last Pay Advice YTD 0.00 $ None close Date Time chevron_left [DATE] chevron_rig…" at bounding box center [560, 472] width 717 height 37
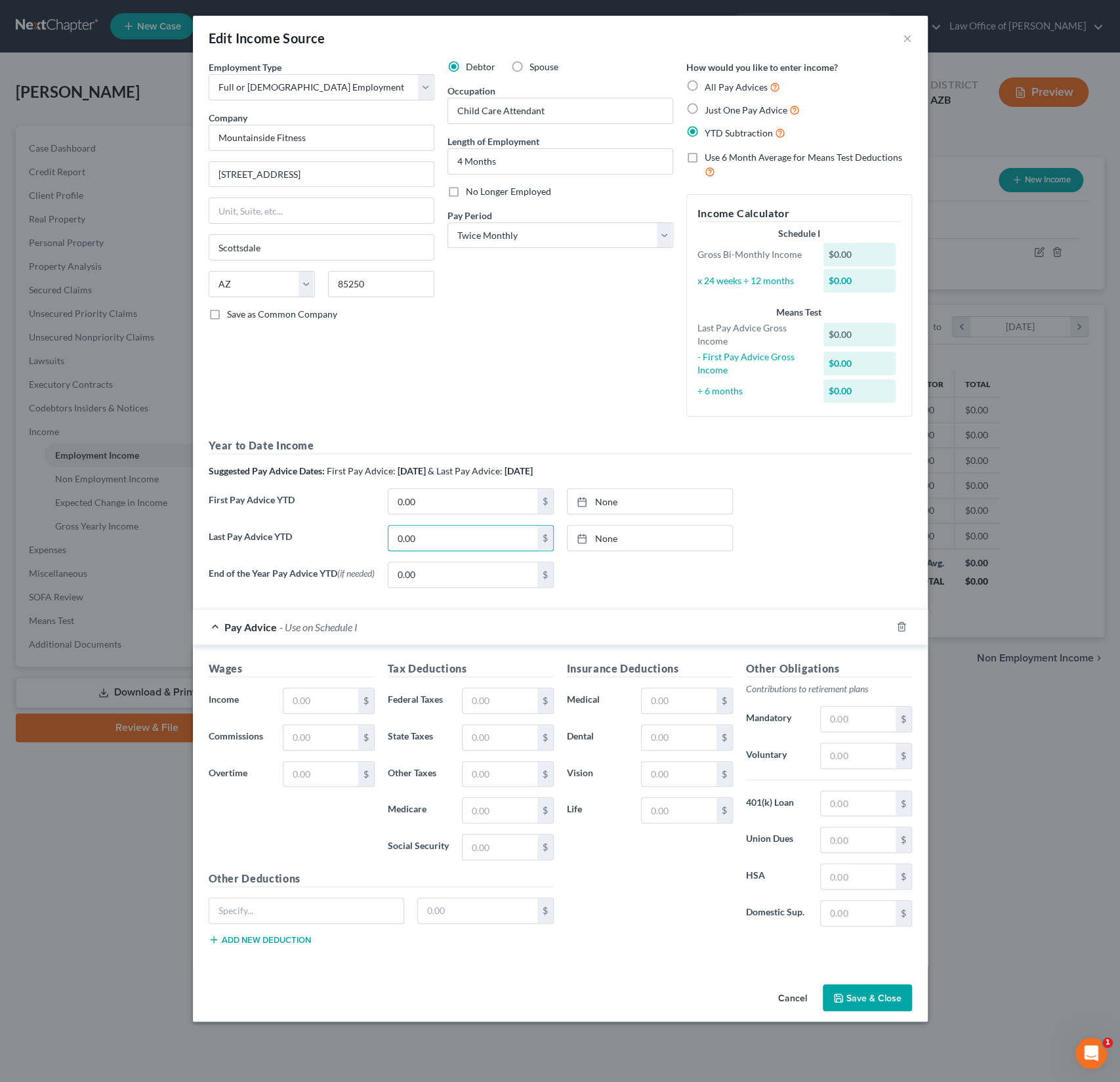
drag, startPoint x: 443, startPoint y: 469, endPoint x: 367, endPoint y: 459, distance: 76.7
click at [367, 459] on div "Year to Date Income Suggested Pay Advice Dates: First Pay Advice: [DATE] & Last…" at bounding box center [561, 517] width 704 height 160
drag, startPoint x: 426, startPoint y: 540, endPoint x: 368, endPoint y: 534, distance: 58.3
click at [368, 534] on div "Last Pay Advice YTD 0.00 $ None close Date Time chevron_left [DATE] chevron_rig…" at bounding box center [560, 543] width 717 height 37
type input "482.41"
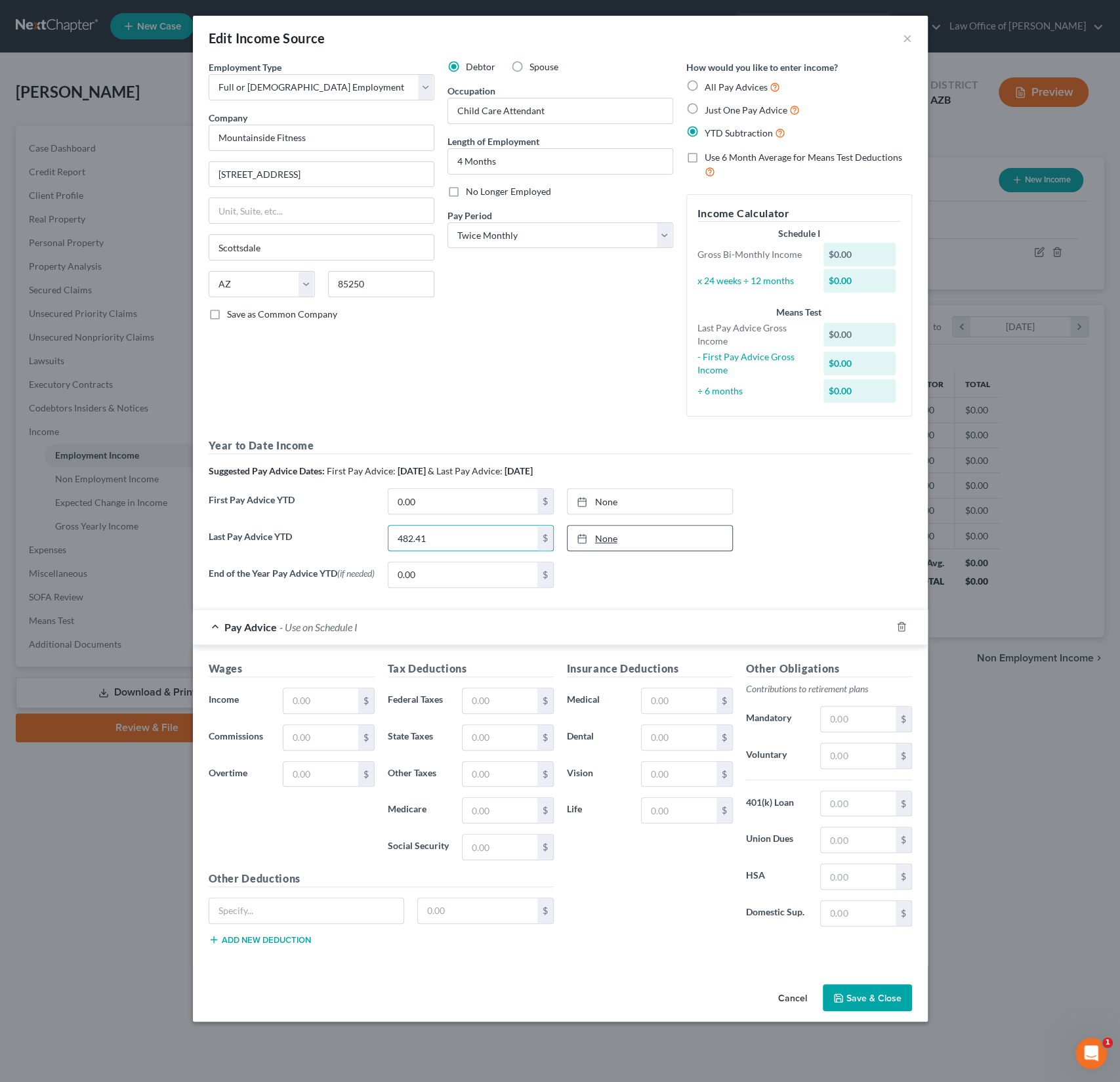
click at [608, 535] on link "None" at bounding box center [650, 538] width 165 height 25
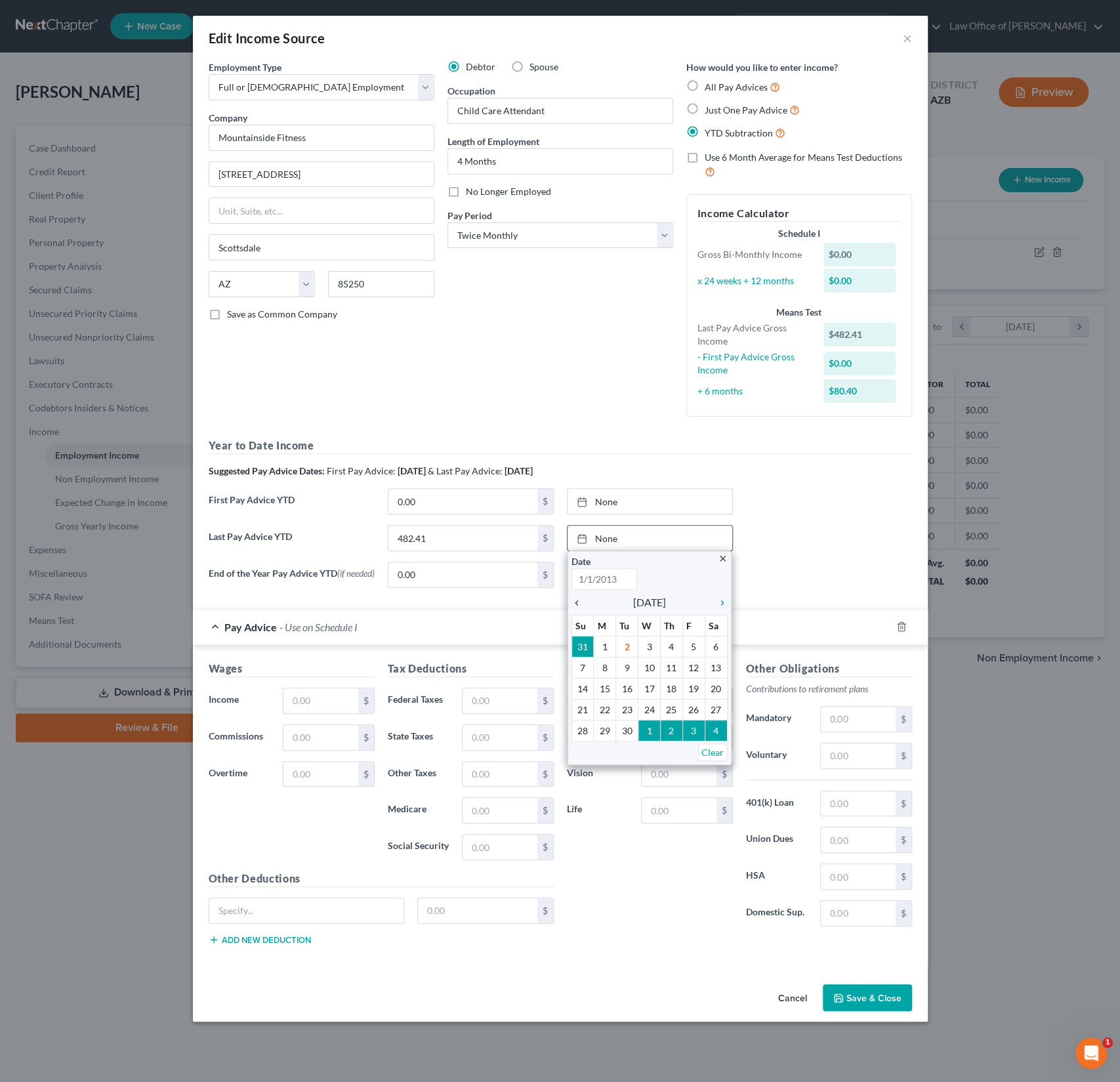
click at [578, 598] on icon "chevron_left" at bounding box center [580, 603] width 17 height 10
type input "[DATE]"
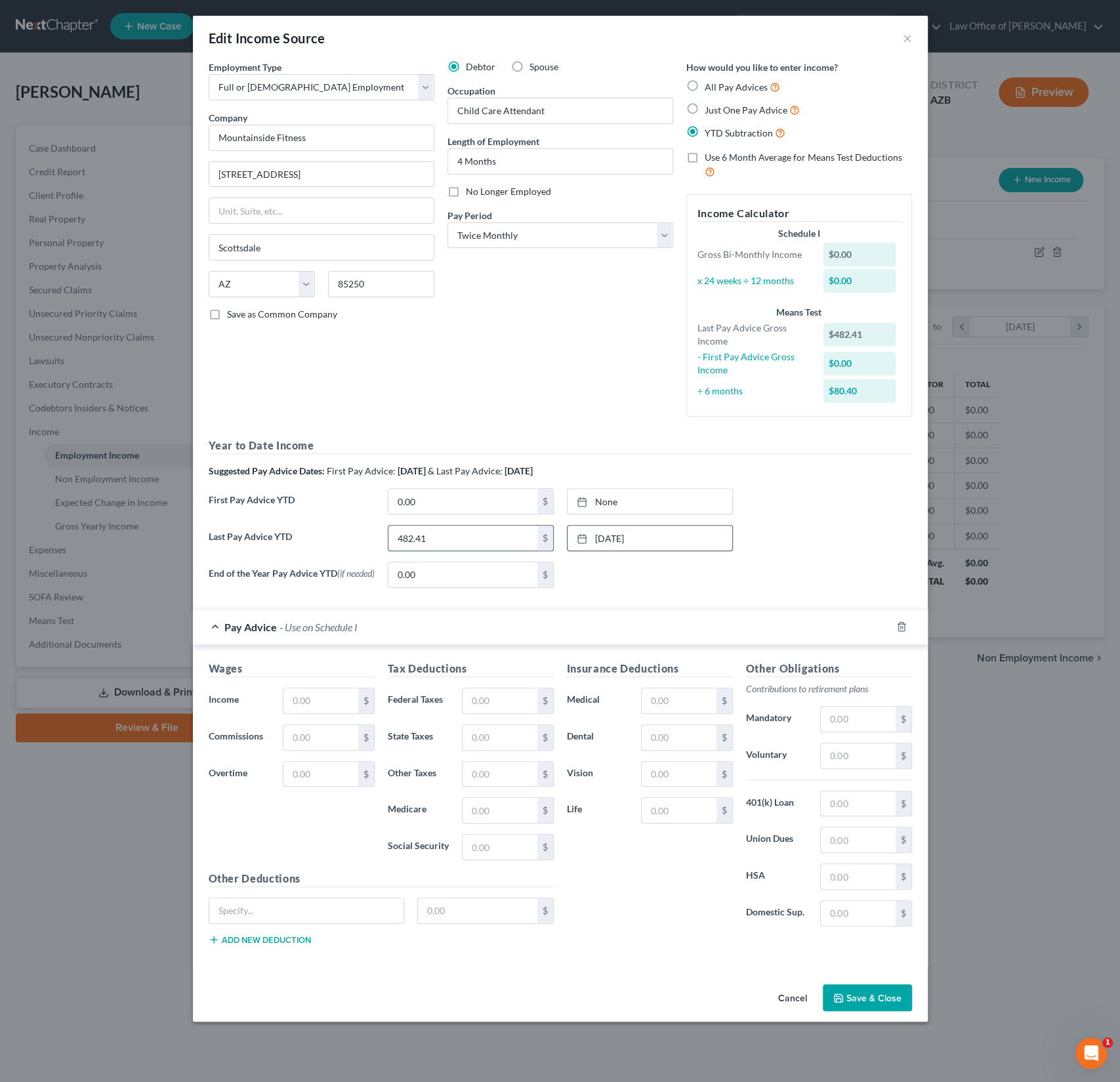
drag, startPoint x: 454, startPoint y: 538, endPoint x: 413, endPoint y: 540, distance: 41.0
click at [413, 540] on input "482.41" at bounding box center [463, 538] width 149 height 25
drag, startPoint x: 441, startPoint y: 540, endPoint x: 358, endPoint y: 533, distance: 83.3
click at [358, 533] on div "Last Pay Advice YTD 482.41 $ [DATE] close Date [DATE] Time 12:00 AM chevron_lef…" at bounding box center [560, 543] width 717 height 37
type input "4,231.65"
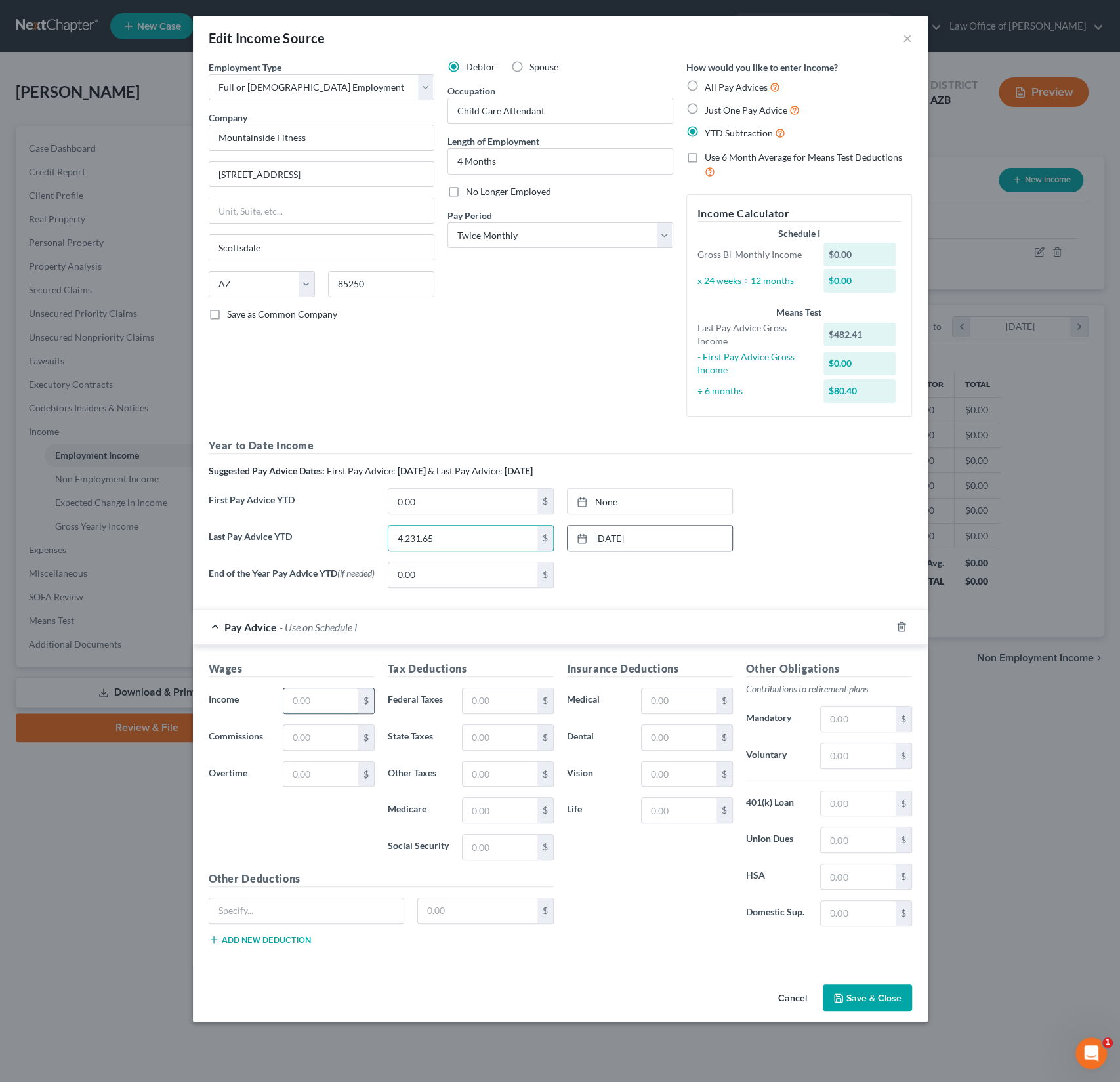
click at [323, 708] on input "text" at bounding box center [320, 701] width 74 height 25
type input "482.41"
click at [503, 709] on input "text" at bounding box center [499, 701] width 74 height 25
click at [380, 823] on div "Wages Income * 482.41 $ Commissions $ Overtime $" at bounding box center [292, 765] width 179 height 210
click at [486, 803] on input "text" at bounding box center [499, 811] width 74 height 25
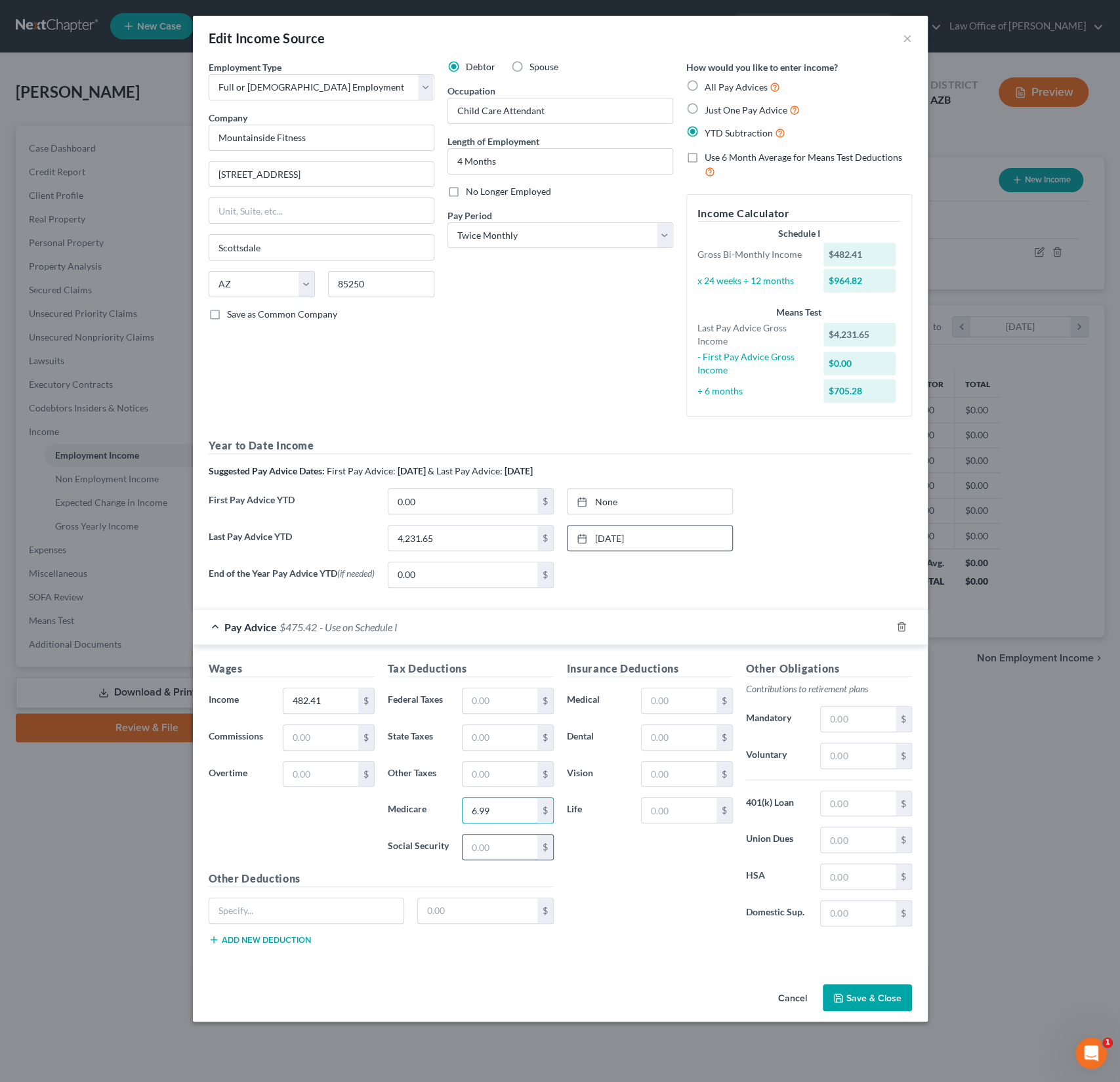
type input "6.99"
click at [498, 846] on input "text" at bounding box center [499, 847] width 74 height 25
type input "29.91"
click at [487, 740] on input "text" at bounding box center [499, 738] width 74 height 25
type input "16.88"
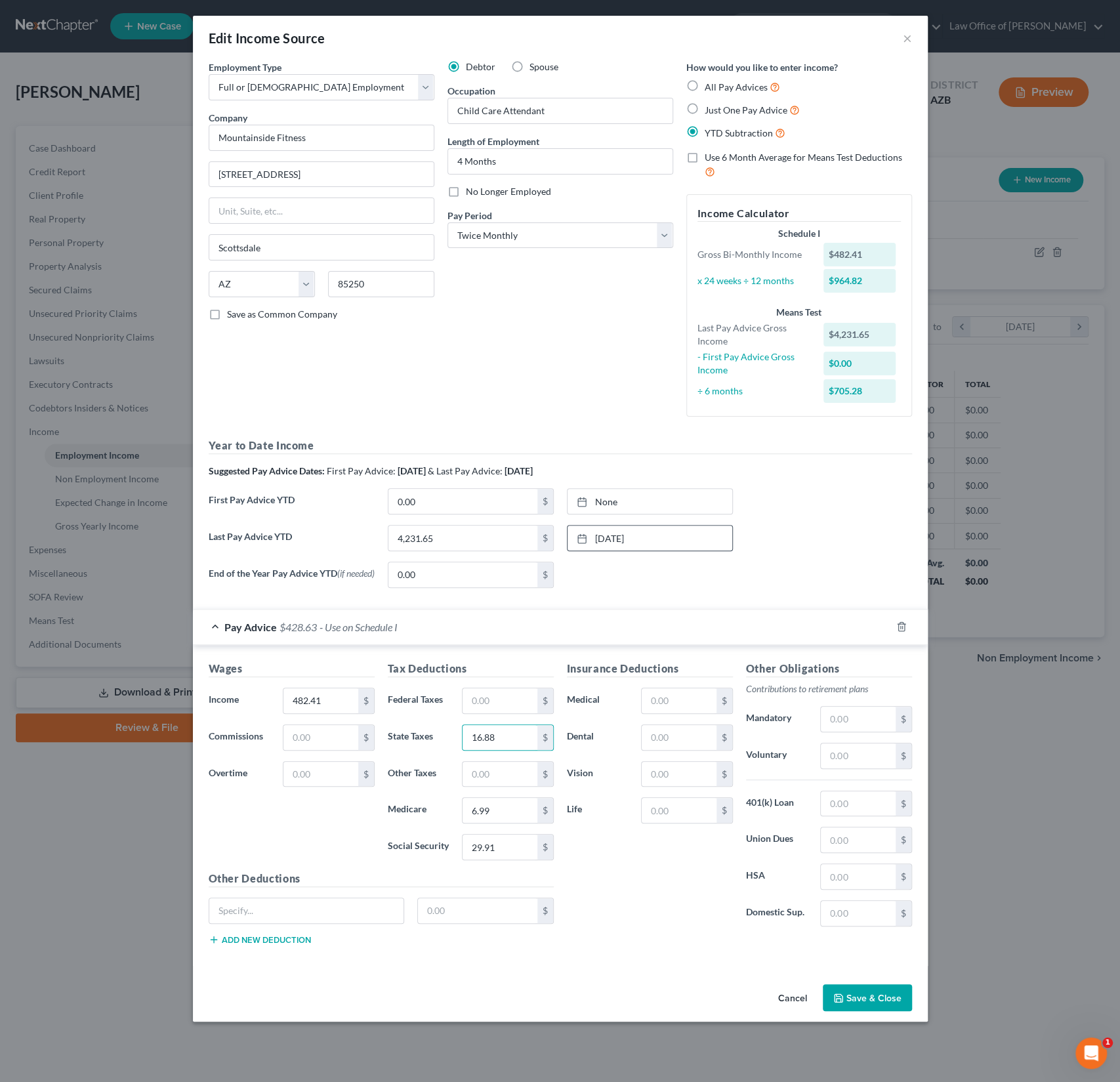
click at [855, 992] on button "Save & Close" at bounding box center [867, 998] width 89 height 27
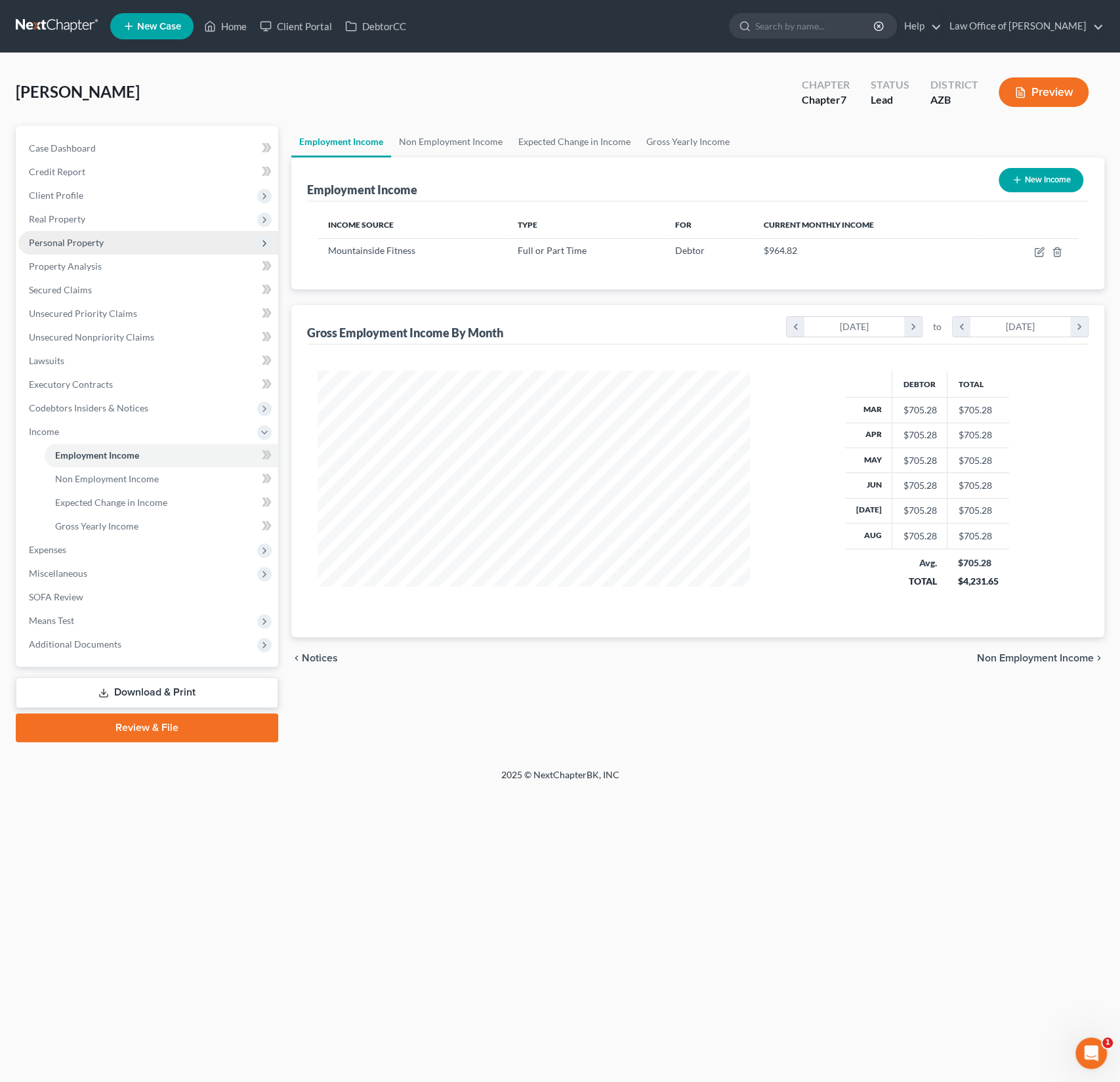
click at [64, 245] on span "Personal Property" at bounding box center [66, 243] width 75 height 11
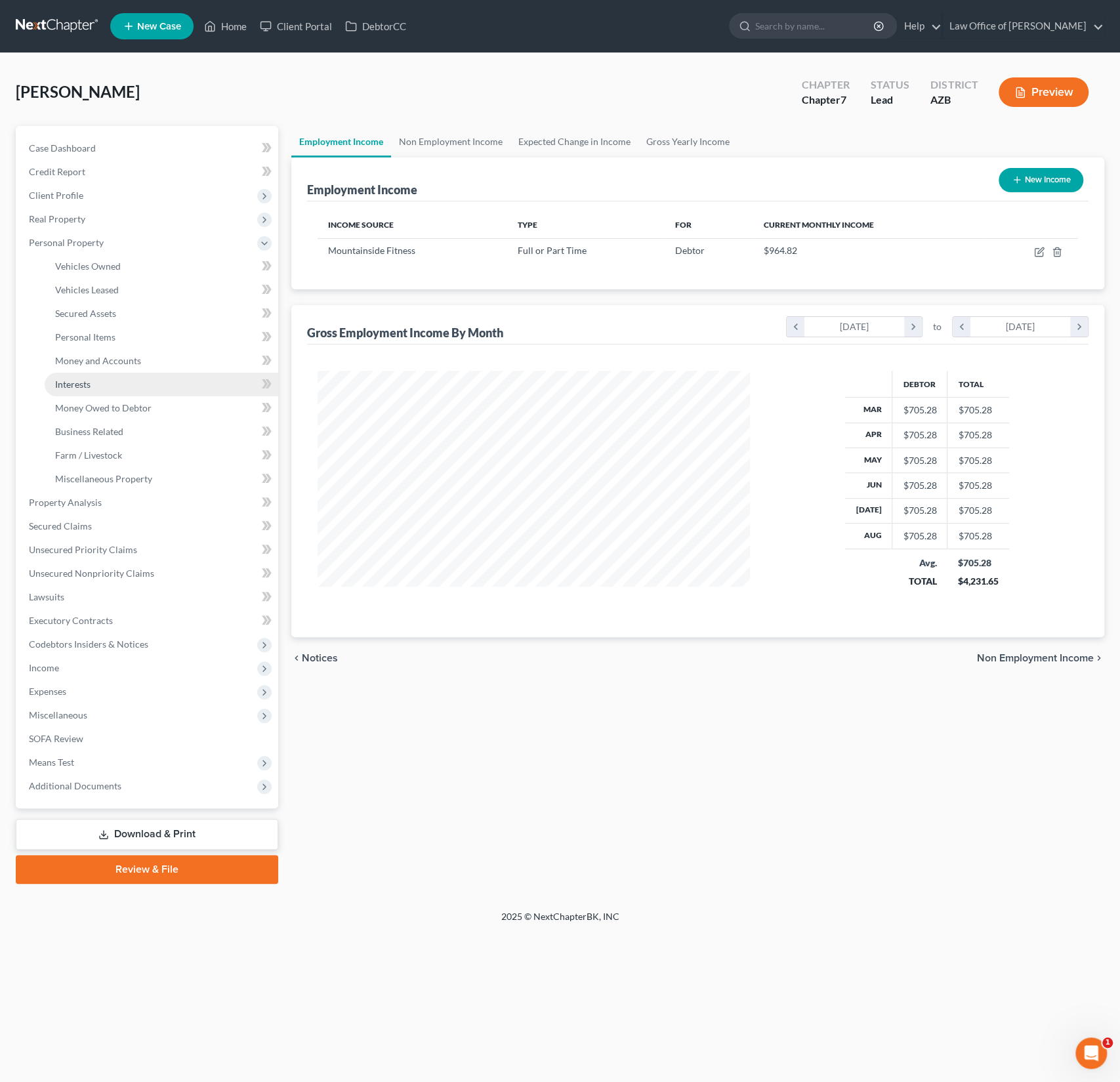
click at [118, 373] on link "Interests" at bounding box center [161, 385] width 234 height 23
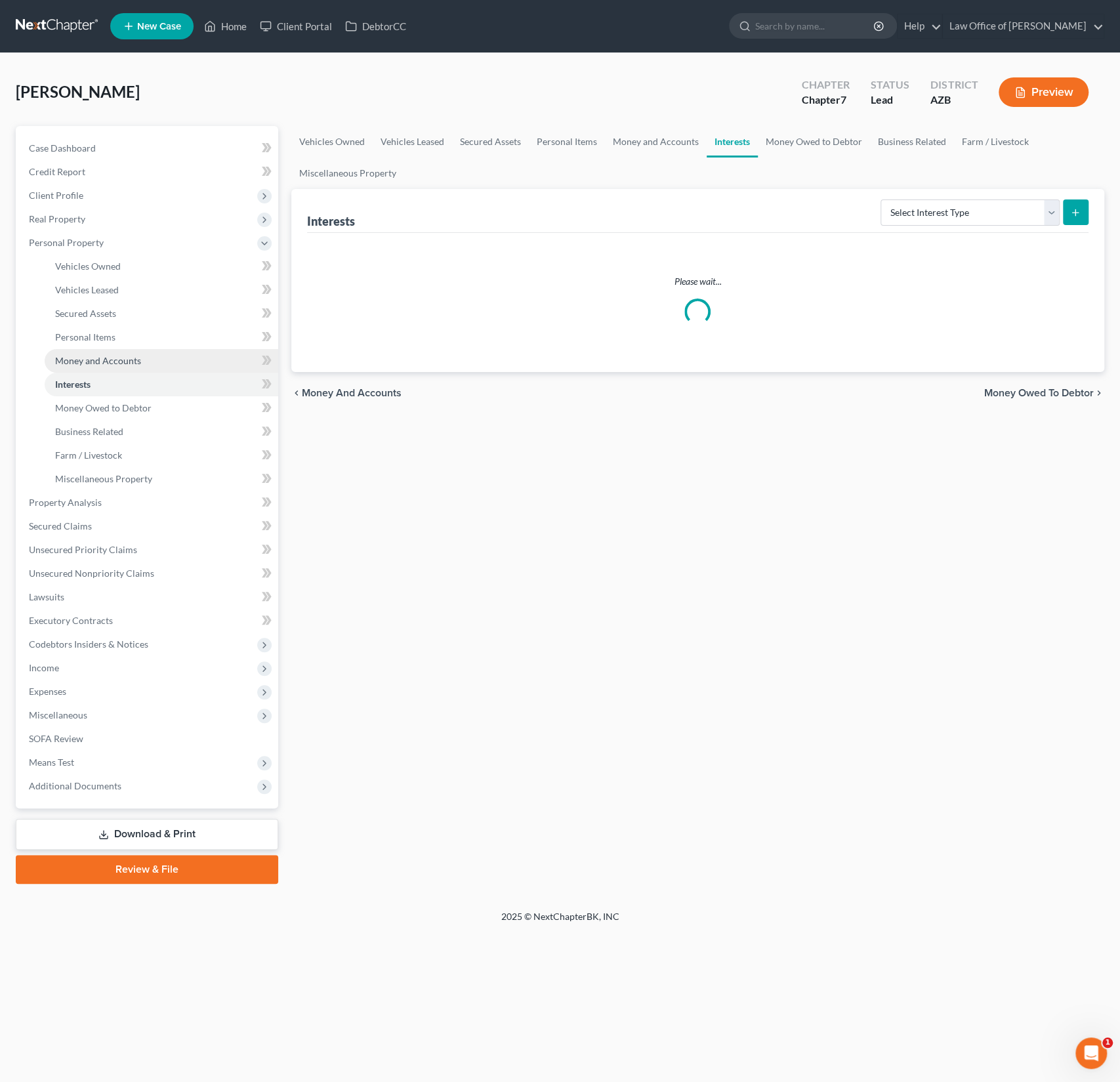
click at [122, 360] on span "Money and Accounts" at bounding box center [98, 360] width 86 height 11
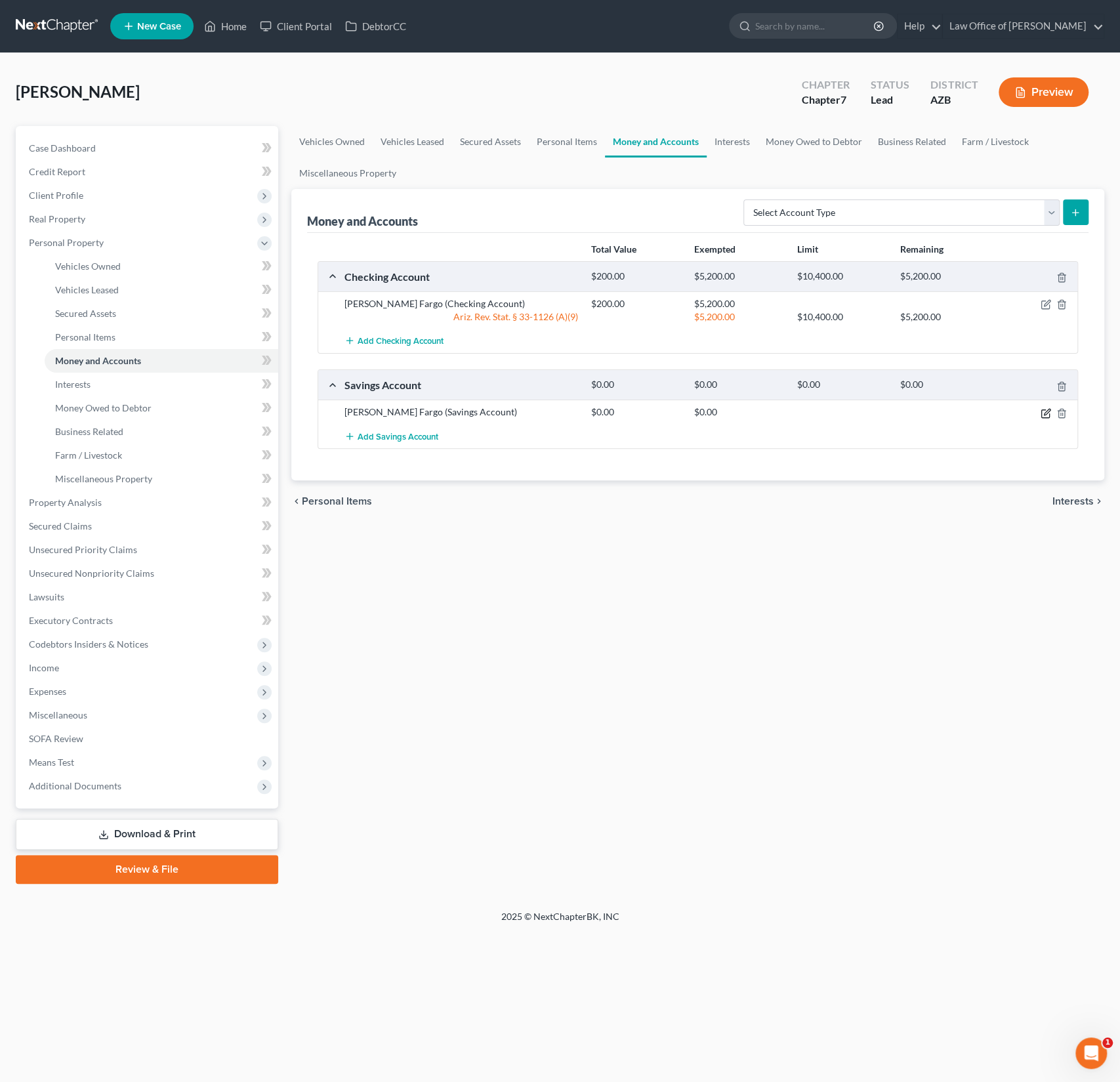
click at [1043, 408] on icon "button" at bounding box center [1045, 413] width 10 height 10
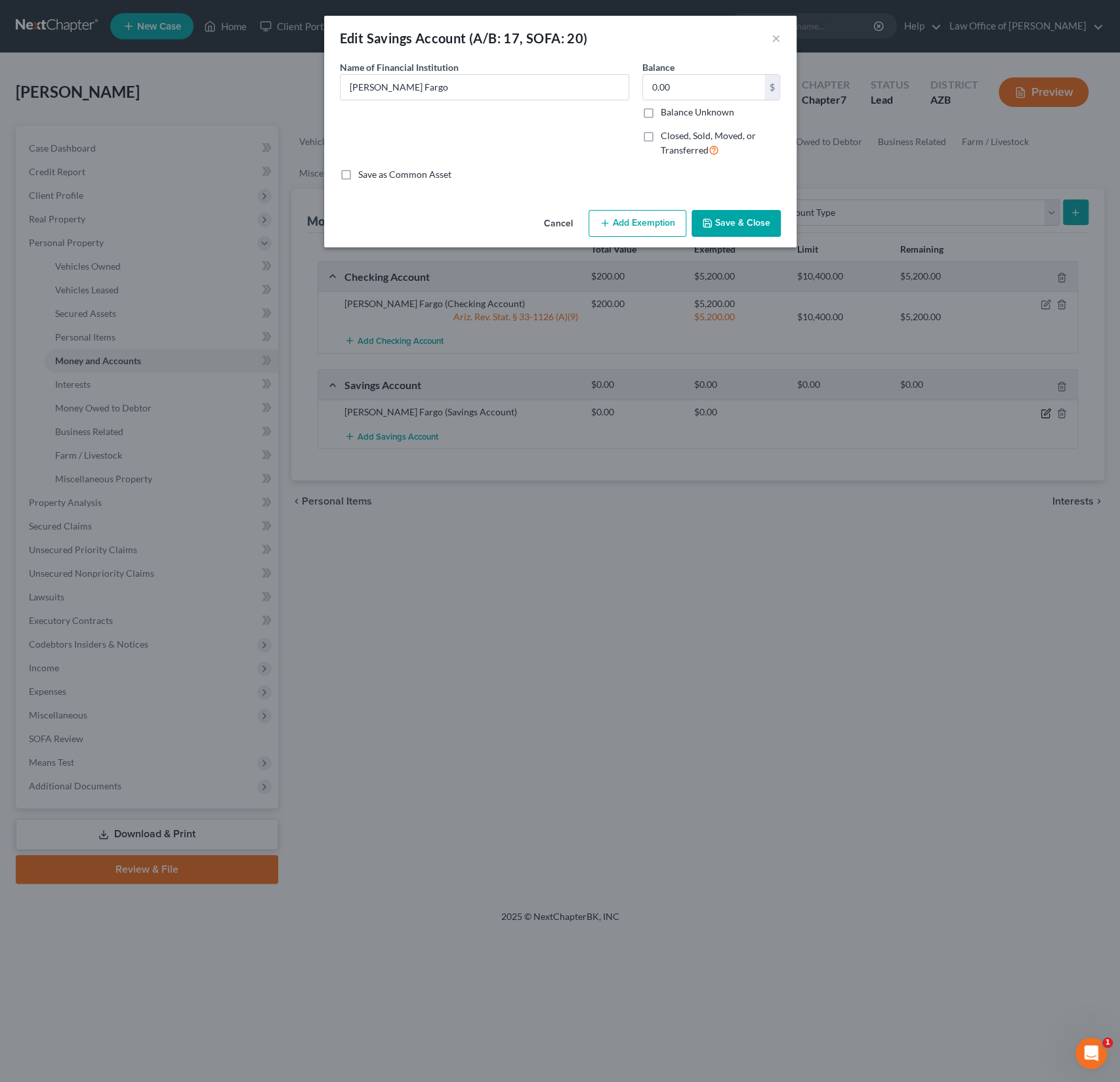
click at [1045, 412] on div "Edit Savings Account (A/B: 17, SOFA: 20) × An exemption set must first be selec…" at bounding box center [560, 541] width 1120 height 1082
click at [665, 151] on span "Closed, Sold, Moved, or Transferred" at bounding box center [708, 143] width 95 height 26
click at [666, 138] on input "Closed, Sold, Moved, or Transferred" at bounding box center [670, 133] width 9 height 9
checkbox input "true"
select select "1"
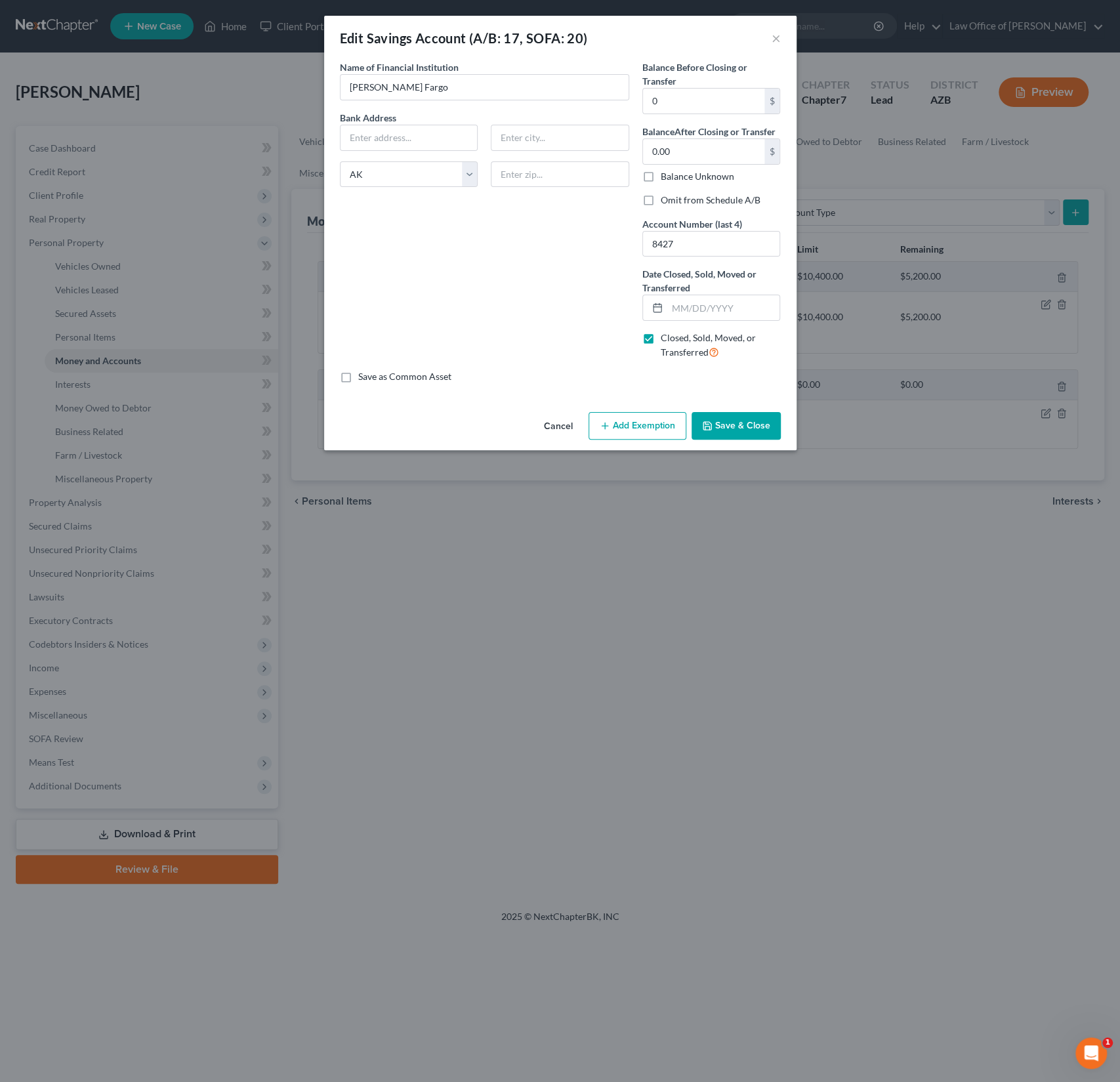
click at [661, 338] on label "Closed, Sold, Moved, or Transferred" at bounding box center [721, 346] width 120 height 28
click at [666, 338] on input "Closed, Sold, Moved, or Transferred" at bounding box center [670, 335] width 9 height 9
checkbox input "false"
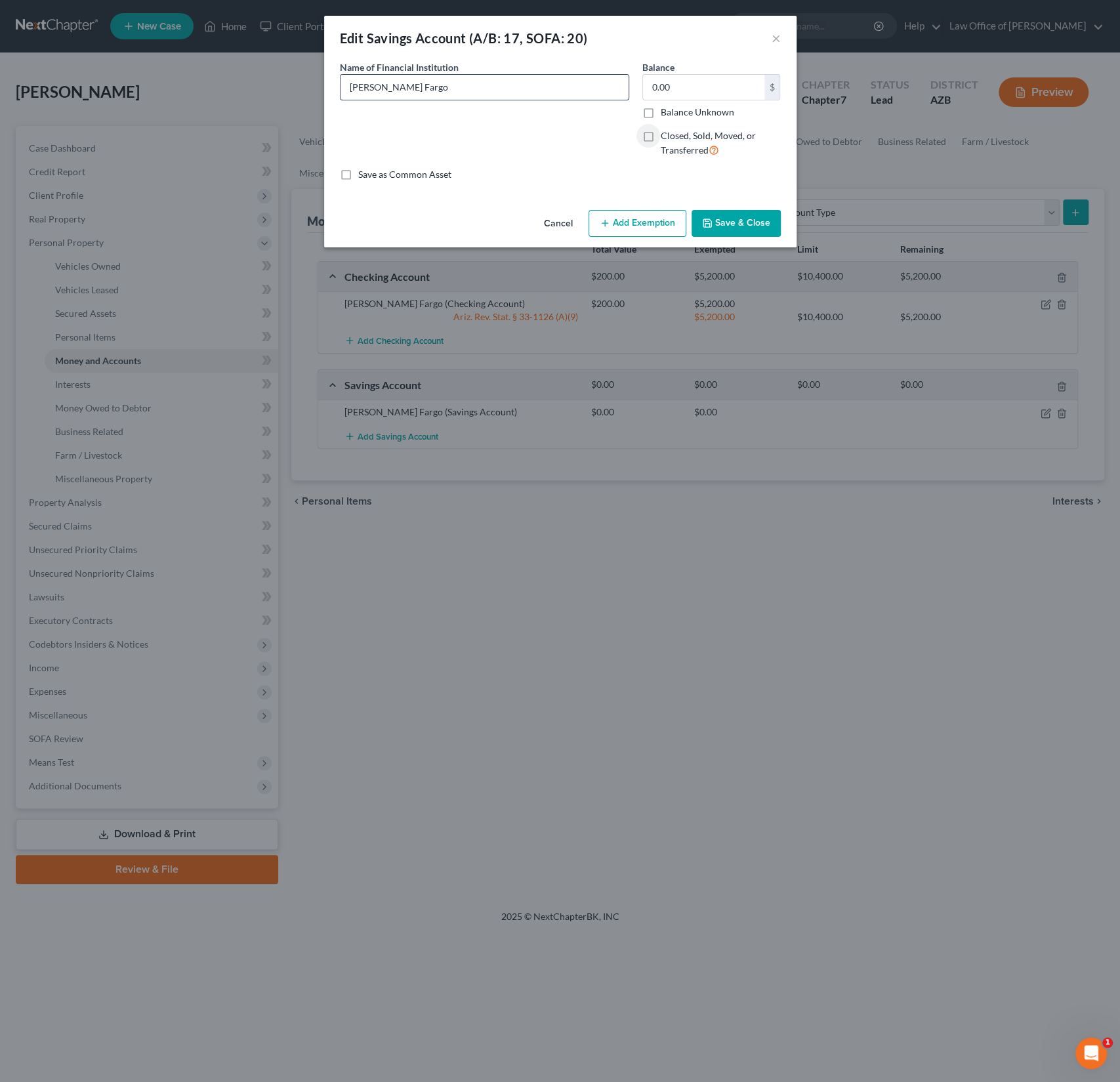
click at [461, 85] on input "[PERSON_NAME] Fargo" at bounding box center [484, 87] width 288 height 25
type input "[PERSON_NAME] Fargo 8427"
click at [745, 226] on button "Save & Close" at bounding box center [736, 223] width 89 height 27
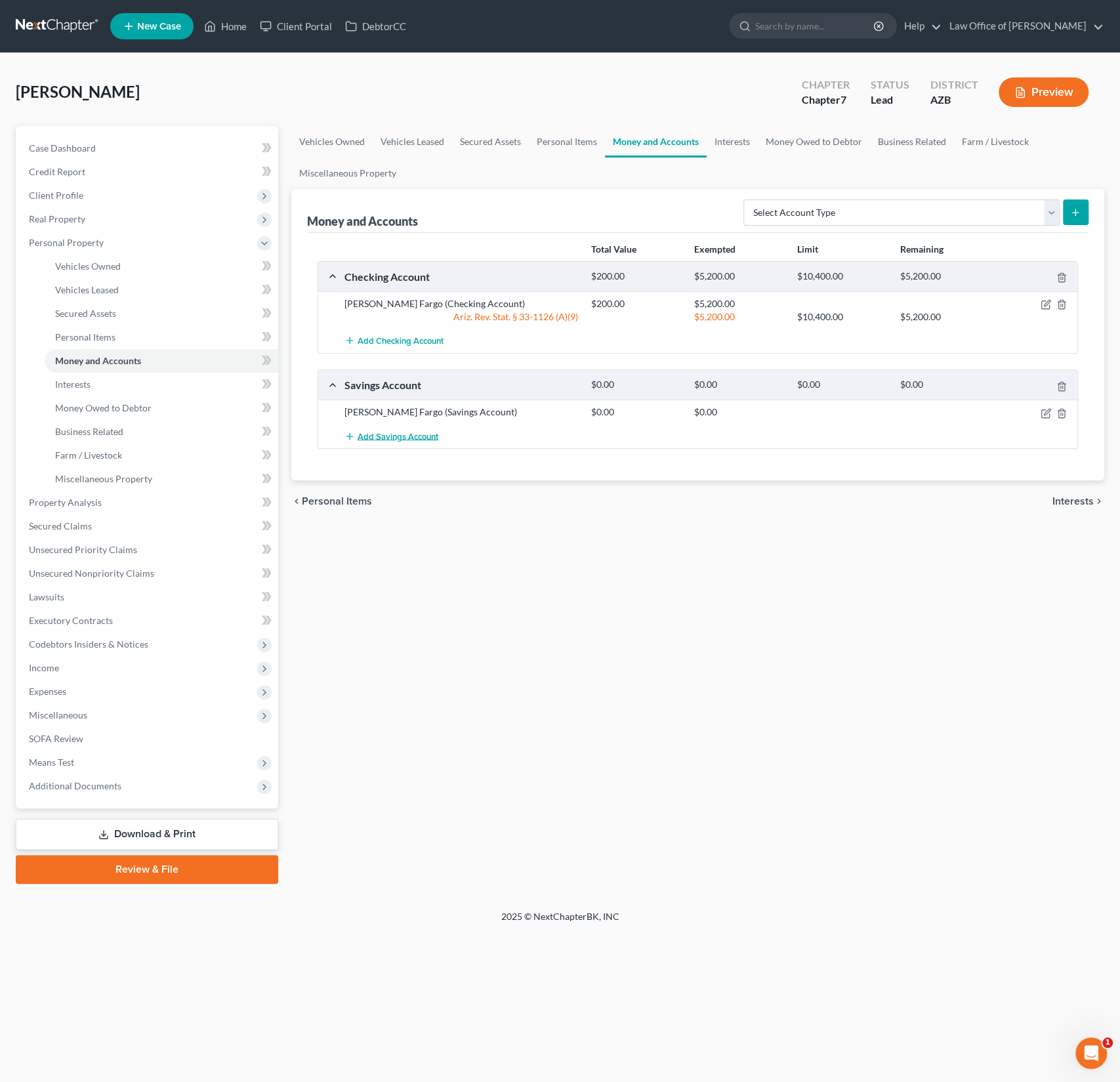
click at [401, 433] on span "Add Savings Account" at bounding box center [398, 436] width 80 height 10
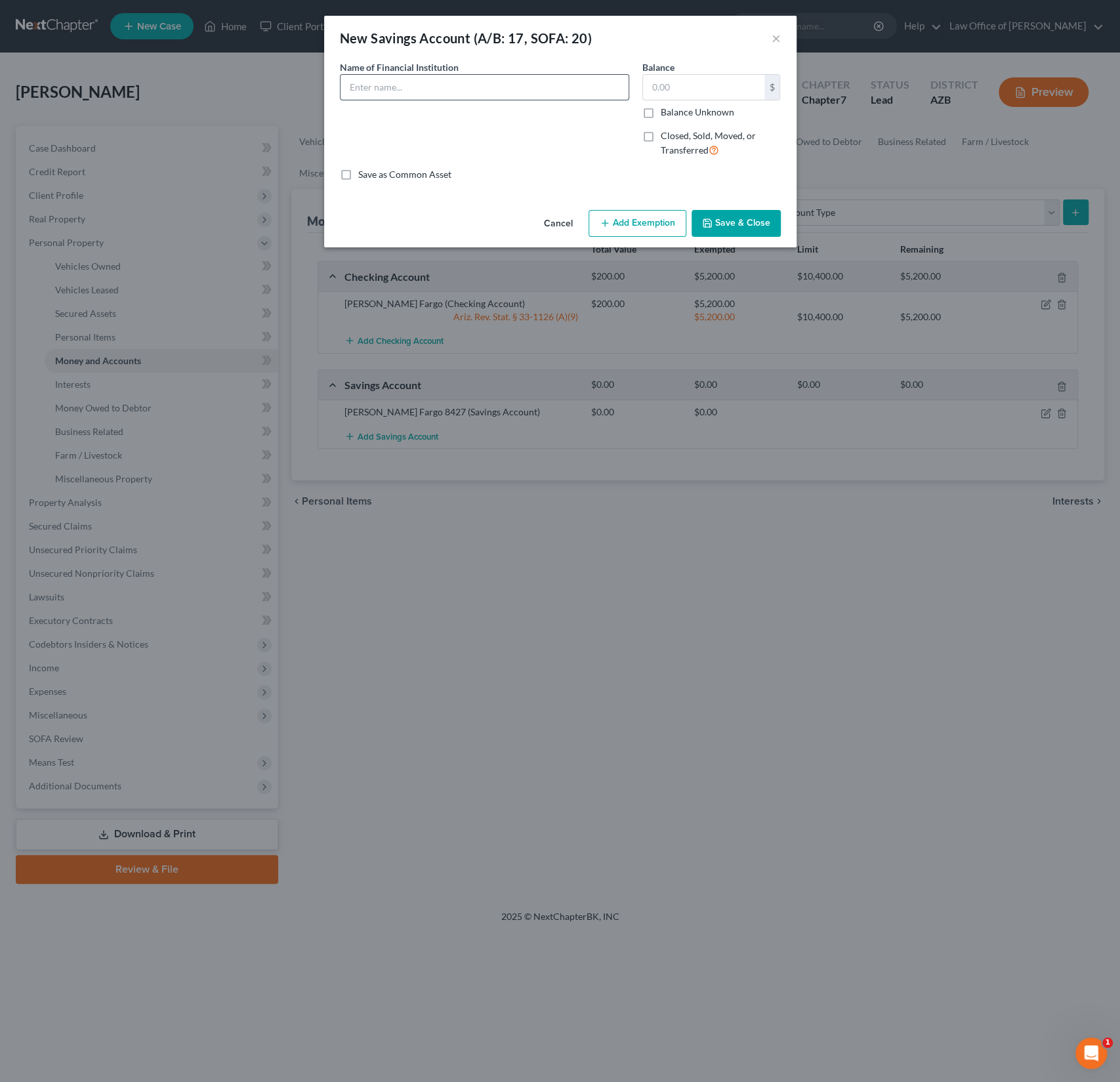
click at [381, 98] on input "text" at bounding box center [484, 87] width 288 height 25
type input "[PERSON_NAME] Fargo 4684"
click at [725, 218] on button "Save & Close" at bounding box center [736, 223] width 89 height 27
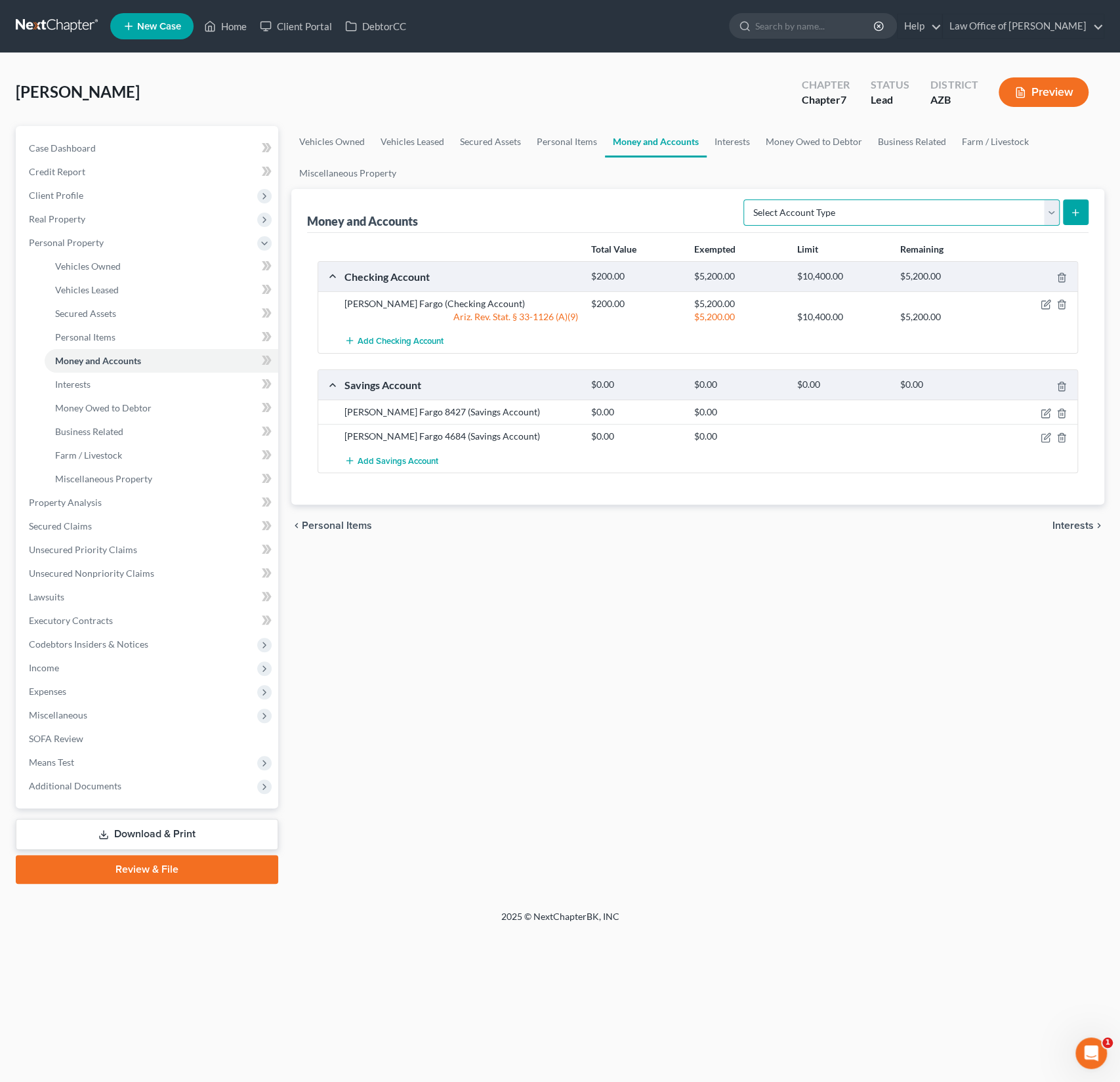
click at [1049, 214] on select "Select Account Type Brokerage (A/B: 18, SOFA: 20) Cash on Hand (A/B: 16) Certif…" at bounding box center [902, 213] width 317 height 27
select select "checking"
click at [747, 200] on select "Select Account Type Brokerage (A/B: 18, SOFA: 20) Cash on Hand (A/B: 16) Certif…" at bounding box center [902, 213] width 317 height 27
click at [1082, 213] on button "submit" at bounding box center [1076, 212] width 26 height 26
click at [1074, 218] on button "submit" at bounding box center [1076, 212] width 26 height 26
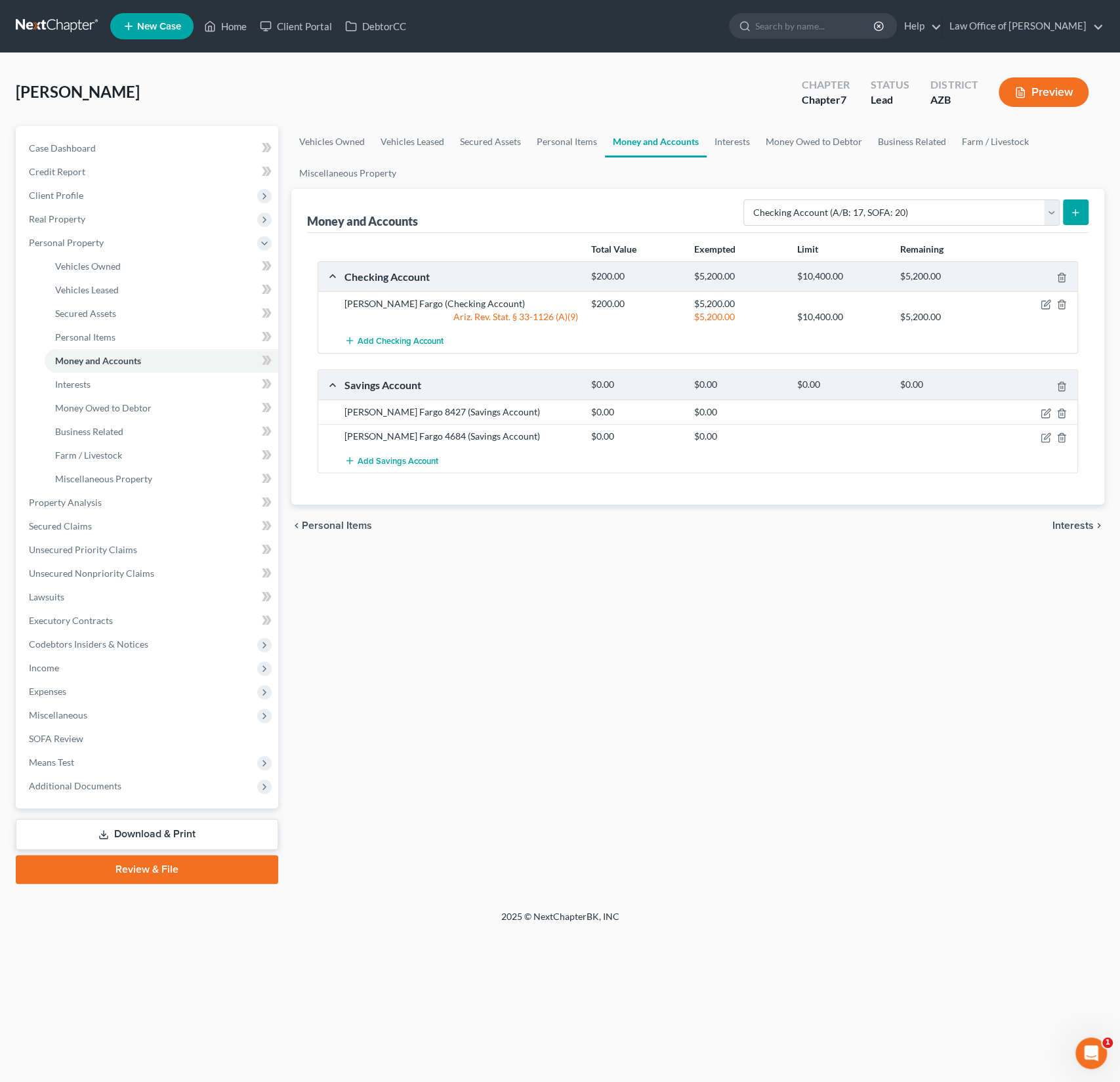
click at [1074, 218] on button "submit" at bounding box center [1076, 212] width 26 height 26
click at [873, 215] on select "Select Account Type Brokerage (A/B: 18, SOFA: 20) Cash on Hand (A/B: 16) Certif…" at bounding box center [902, 213] width 317 height 27
select select "checking"
click at [747, 200] on select "Select Account Type Brokerage (A/B: 18, SOFA: 20) Cash on Hand (A/B: 16) Certif…" at bounding box center [902, 213] width 317 height 27
click at [1075, 208] on icon "submit" at bounding box center [1075, 212] width 10 height 10
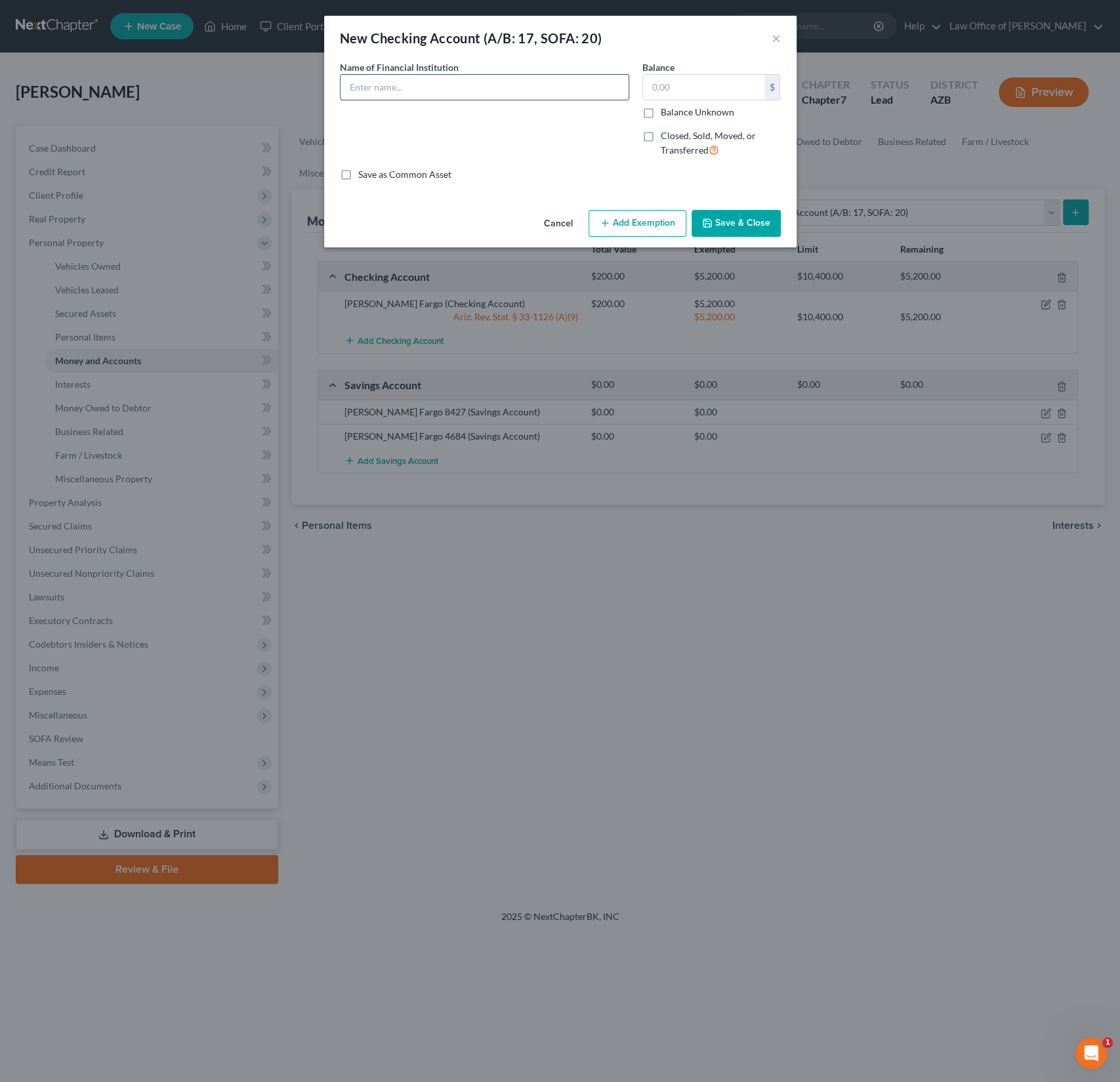
click at [436, 87] on input "text" at bounding box center [484, 87] width 288 height 25
type input "Capital One 4923"
click at [754, 222] on button "Save & Close" at bounding box center [736, 223] width 89 height 27
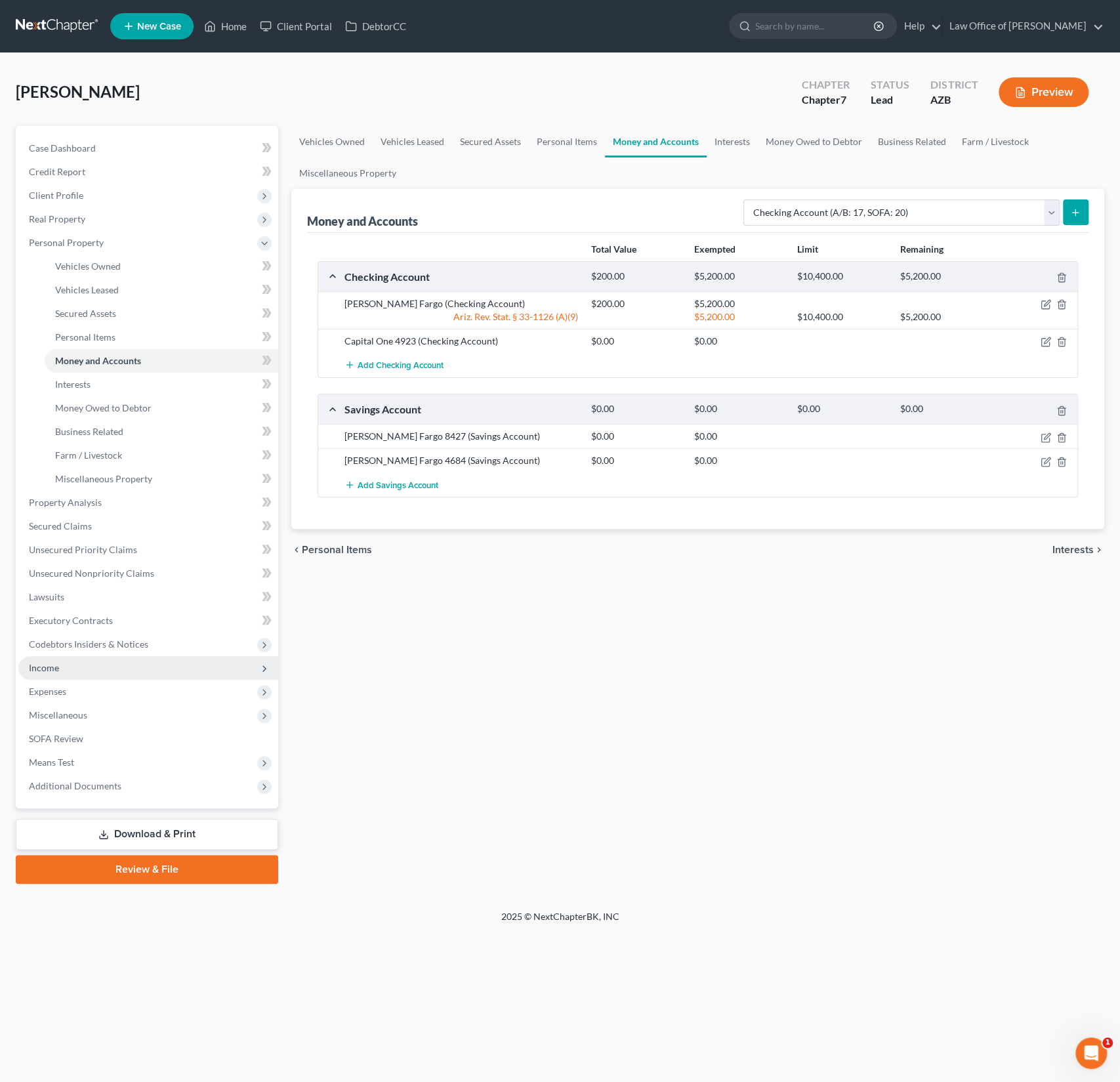
click at [59, 672] on span "Income" at bounding box center [148, 668] width 260 height 23
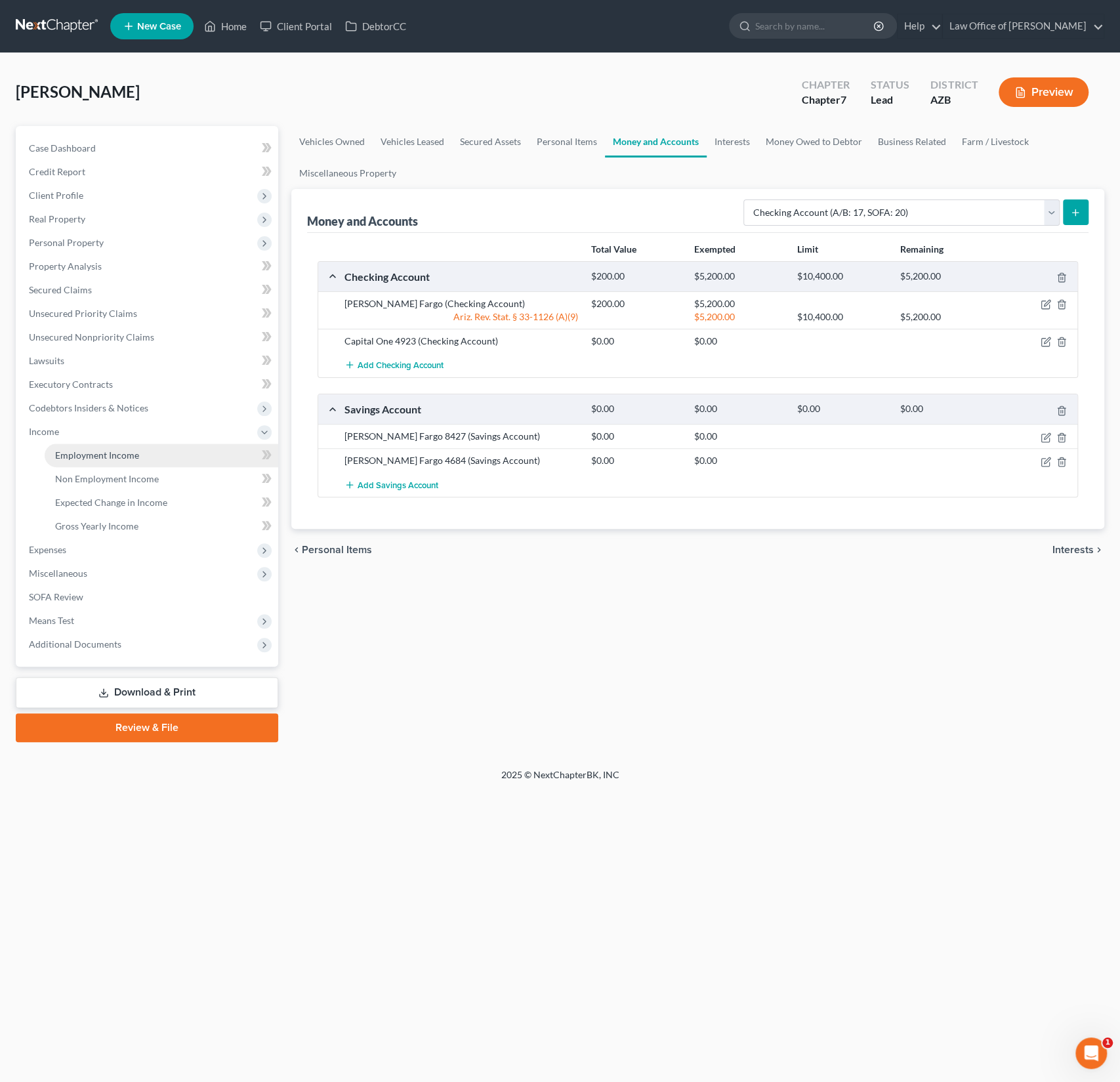
click at [118, 460] on link "Employment Income" at bounding box center [161, 456] width 234 height 23
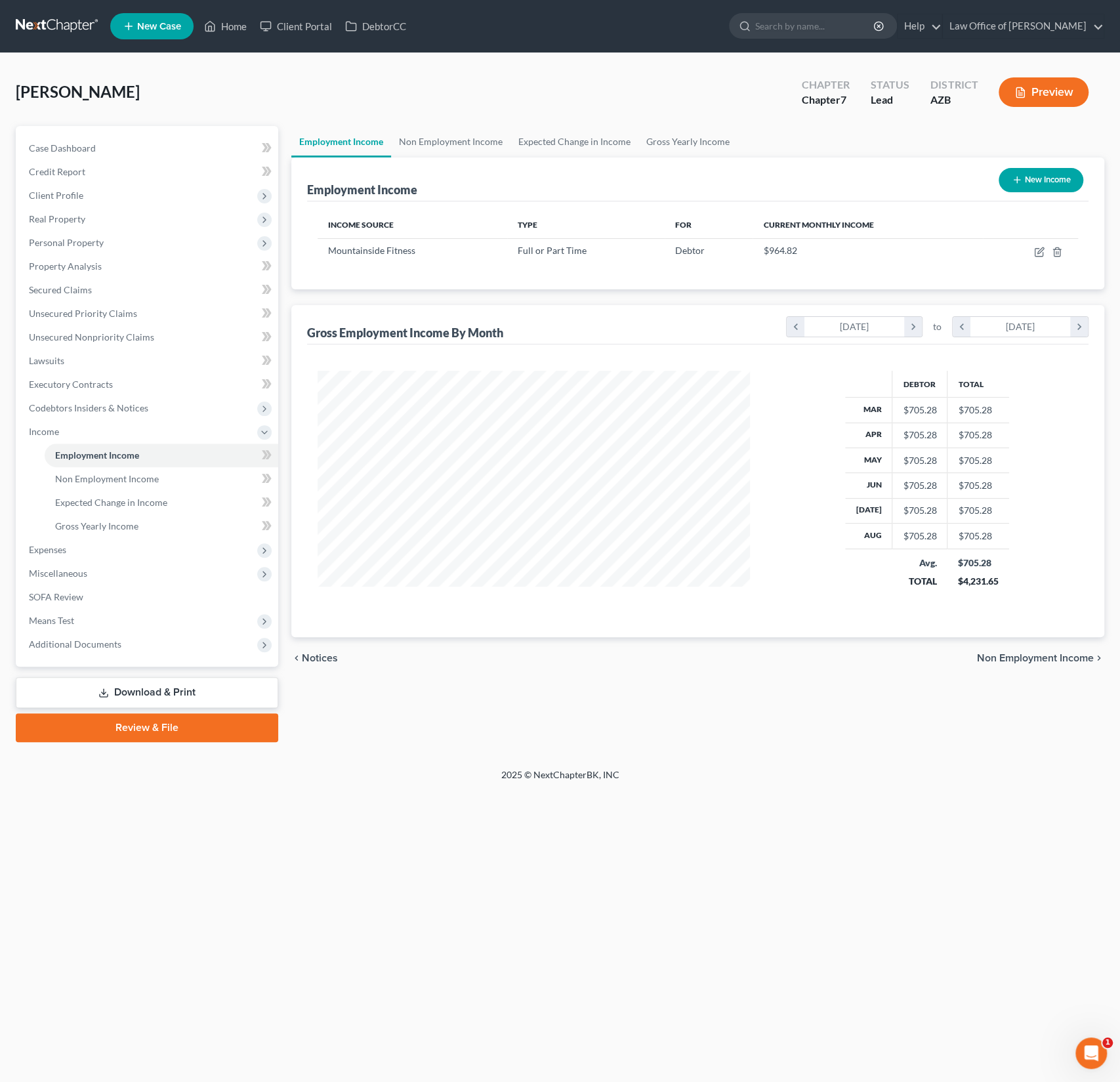
scroll to position [234, 459]
click at [1037, 182] on button "New Income" at bounding box center [1041, 179] width 85 height 24
select select "0"
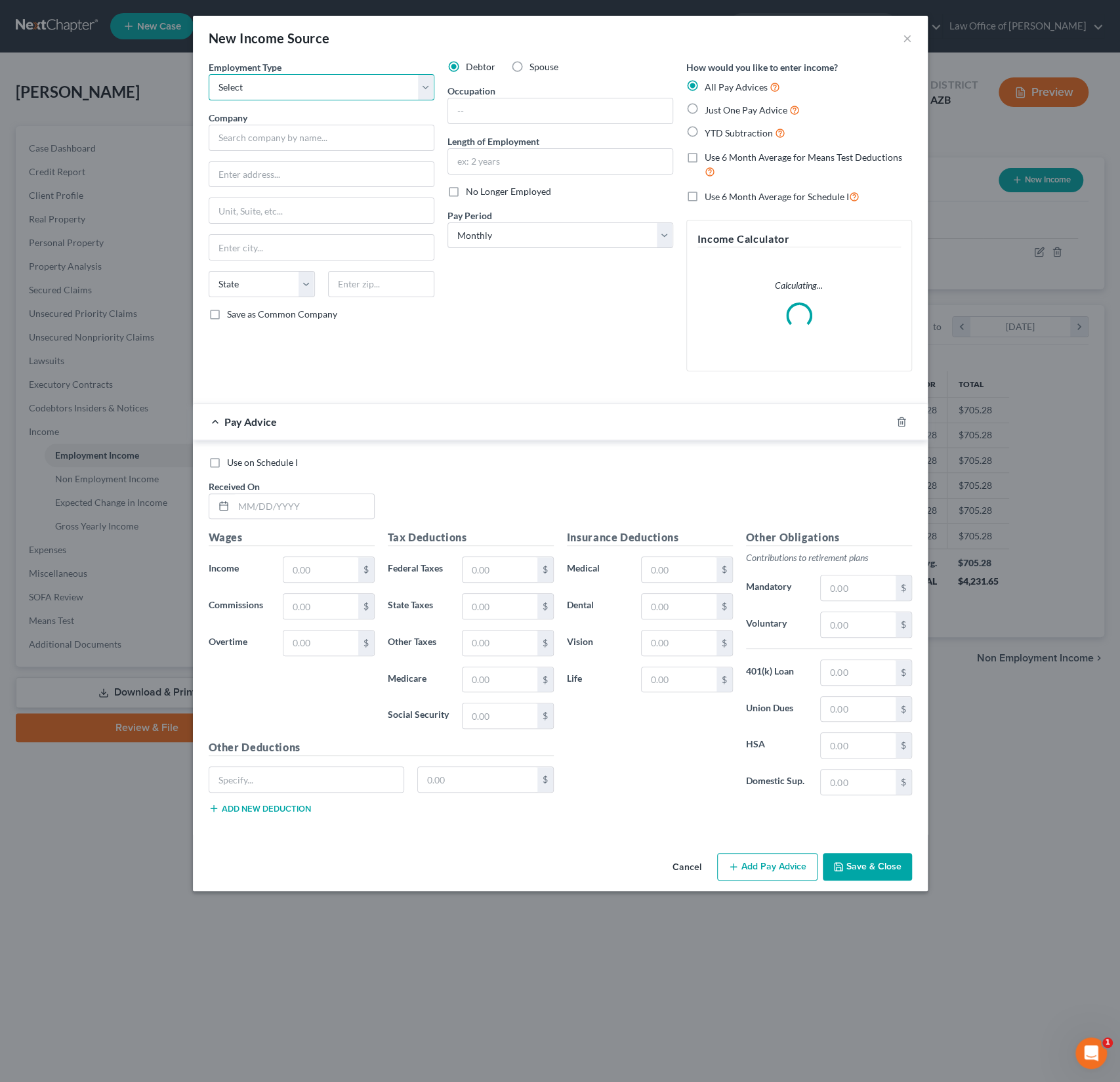
click at [239, 81] on select "Select Full or Part Time Employment Self Employment" at bounding box center [321, 87] width 225 height 27
select select "0"
click at [209, 74] on select "Select Full or Part Time Employment Self Employment" at bounding box center [321, 87] width 225 height 27
click at [245, 139] on input "text" at bounding box center [321, 138] width 225 height 27
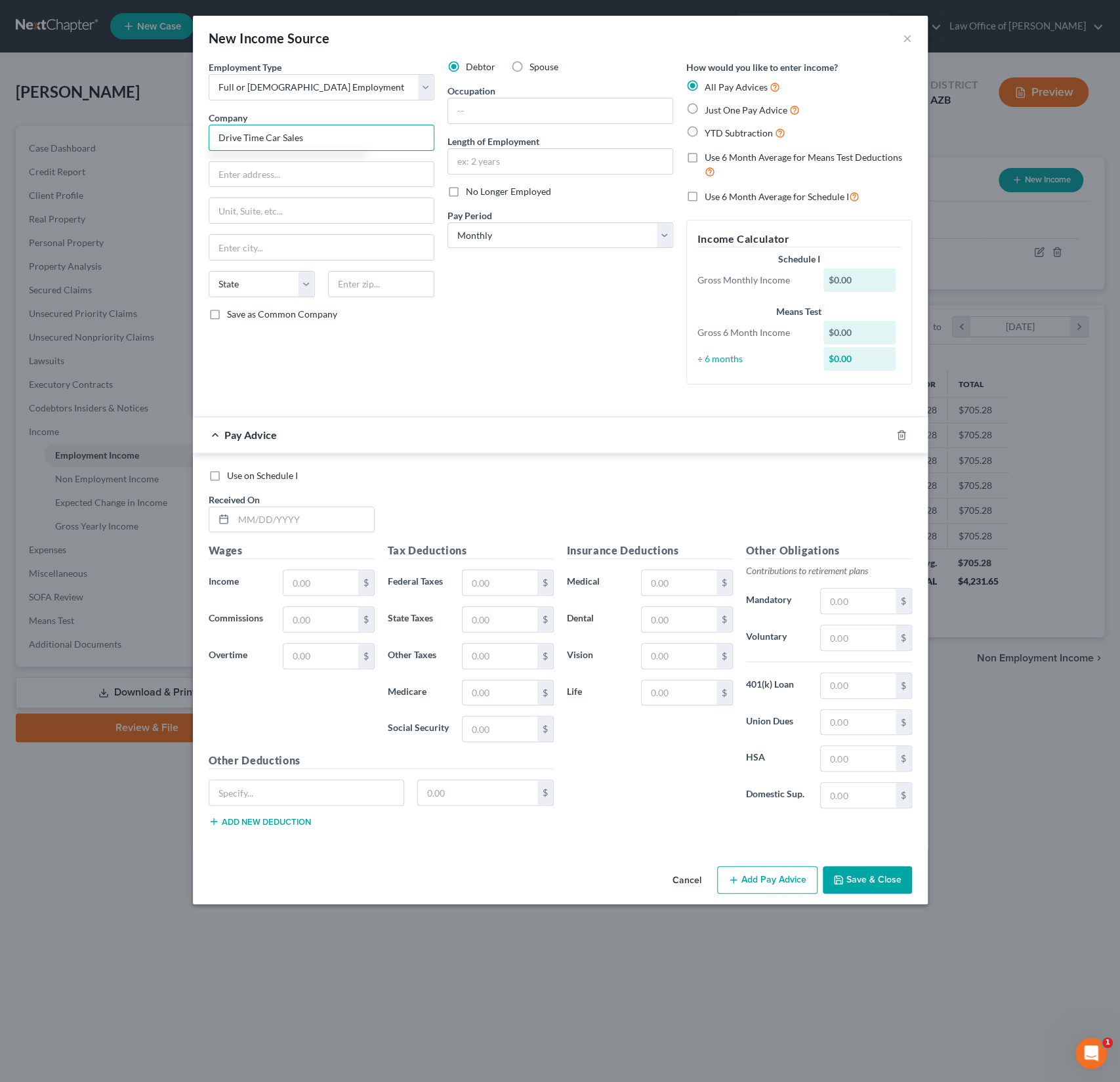
type input "Drive Time Car Sales"
type input "1720 West Rio Salado Parkway"
type input "85225"
type input "[PERSON_NAME]"
select select "3"
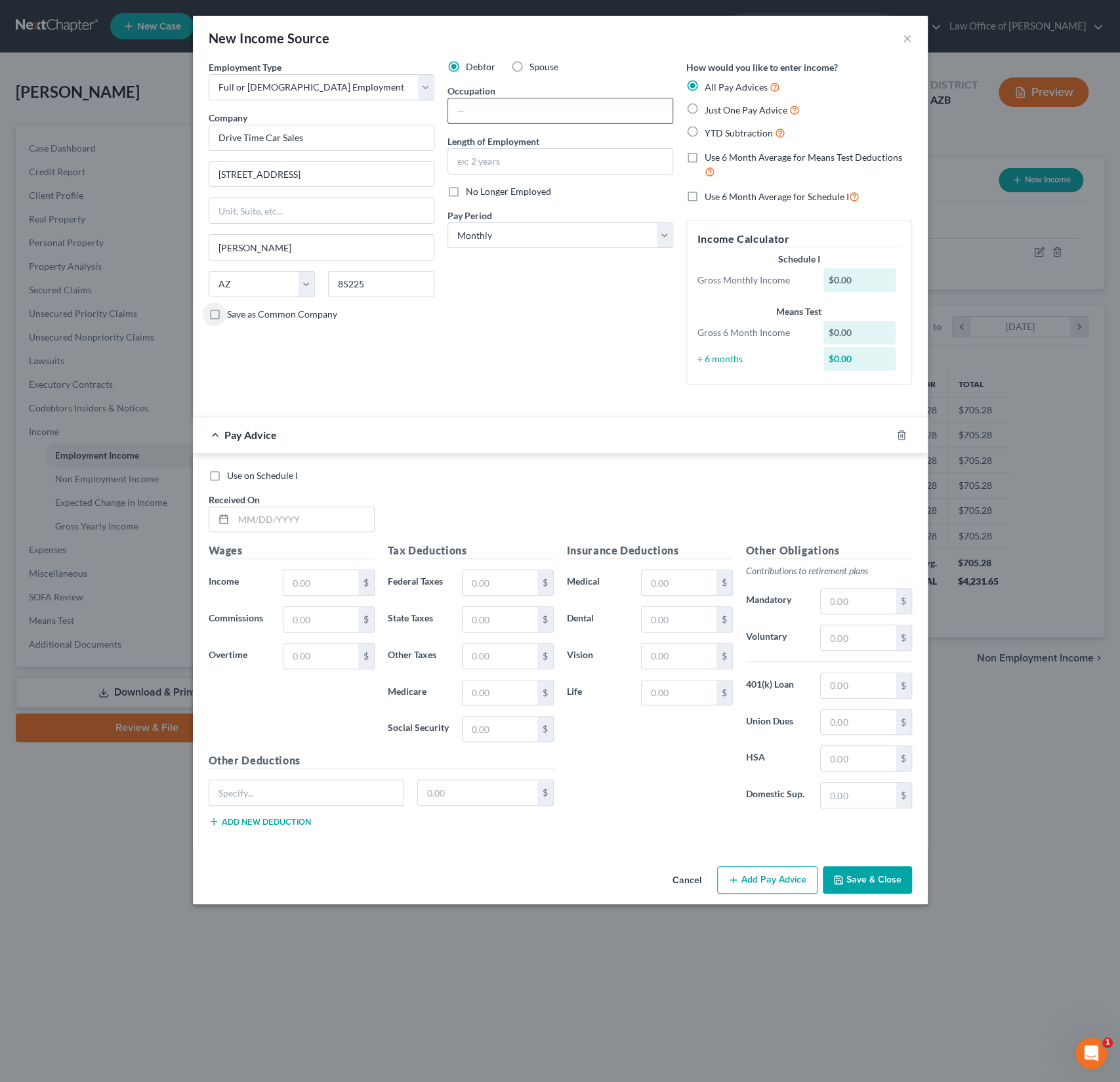
click at [509, 105] on input "text" at bounding box center [561, 111] width 225 height 25
type input "Sales"
click at [488, 161] on input "text" at bounding box center [561, 161] width 225 height 25
type input "2.5 years"
click at [564, 360] on div "Debtor Spouse Occupation Sales Length of Employment 2.5 years No Longer Employe…" at bounding box center [560, 227] width 239 height 335
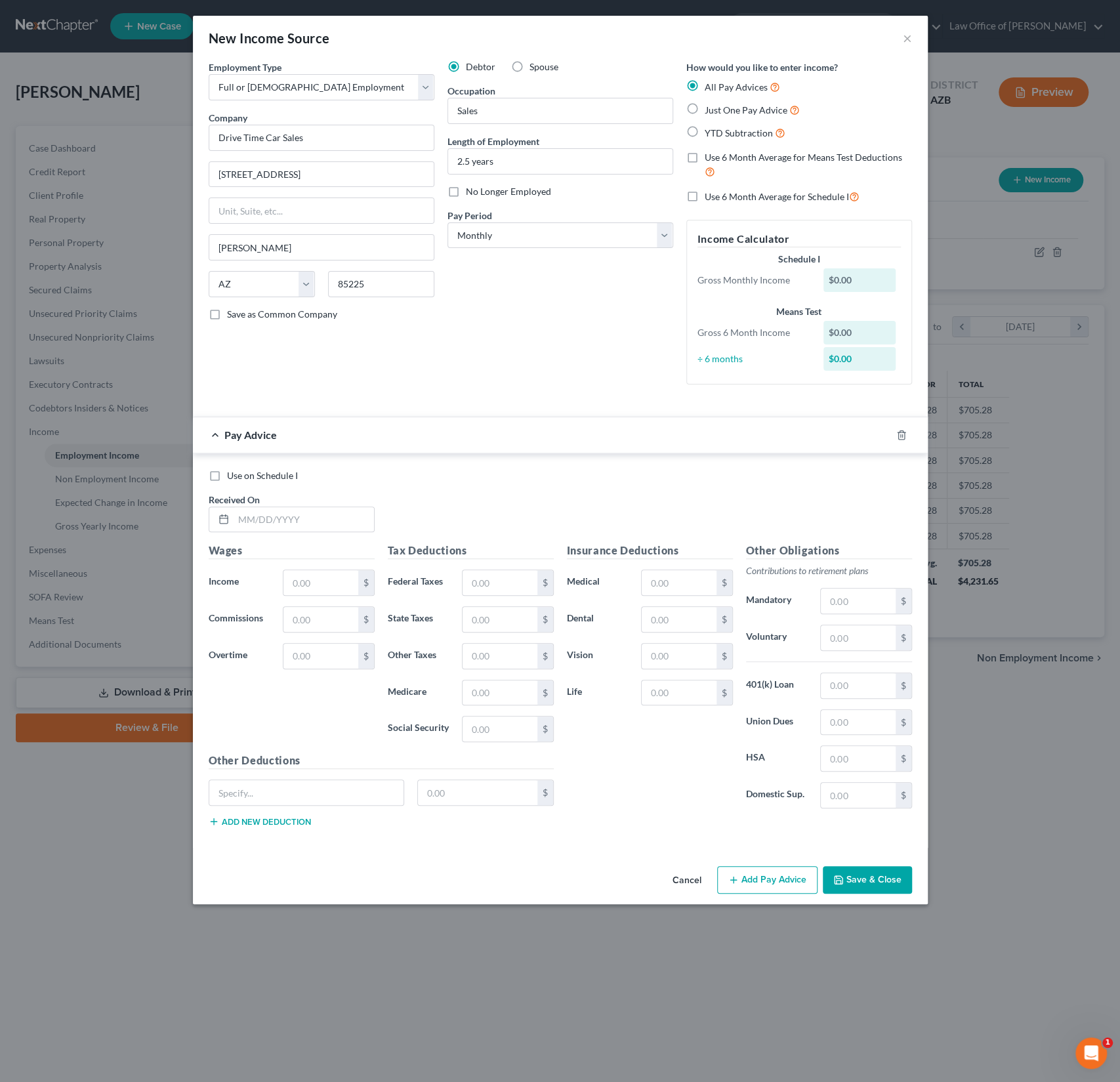
click at [725, 119] on div "All Pay Advices Just One Pay Advice YTD Subtraction" at bounding box center [799, 110] width 225 height 61
click at [710, 130] on span "YTD Subtraction" at bounding box center [739, 133] width 69 height 11
click at [710, 130] on input "YTD Subtraction" at bounding box center [714, 129] width 9 height 9
radio input "true"
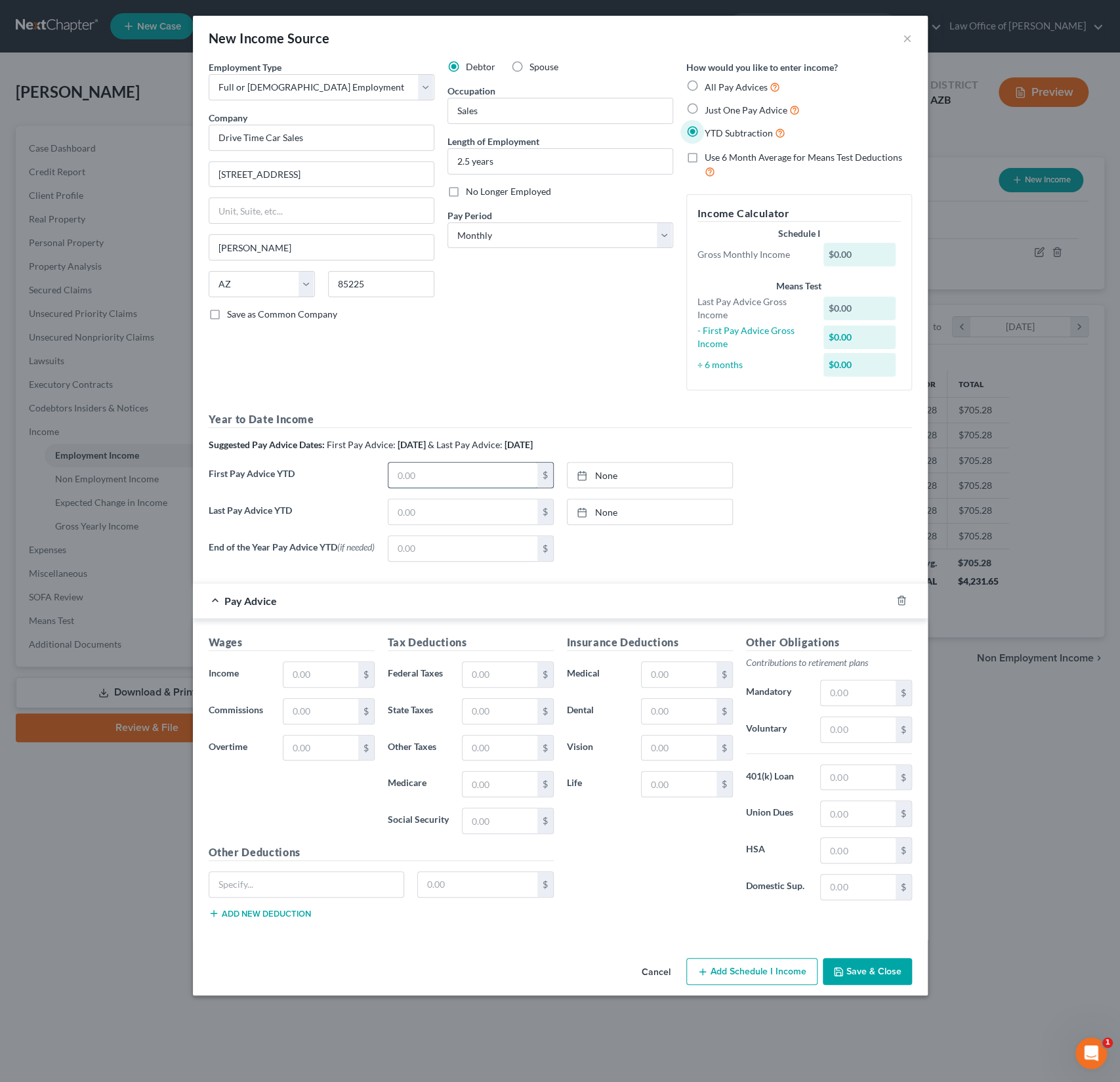
click at [439, 474] on input "text" at bounding box center [463, 475] width 149 height 25
type input "6,292.11"
click at [636, 466] on link "None" at bounding box center [650, 475] width 165 height 25
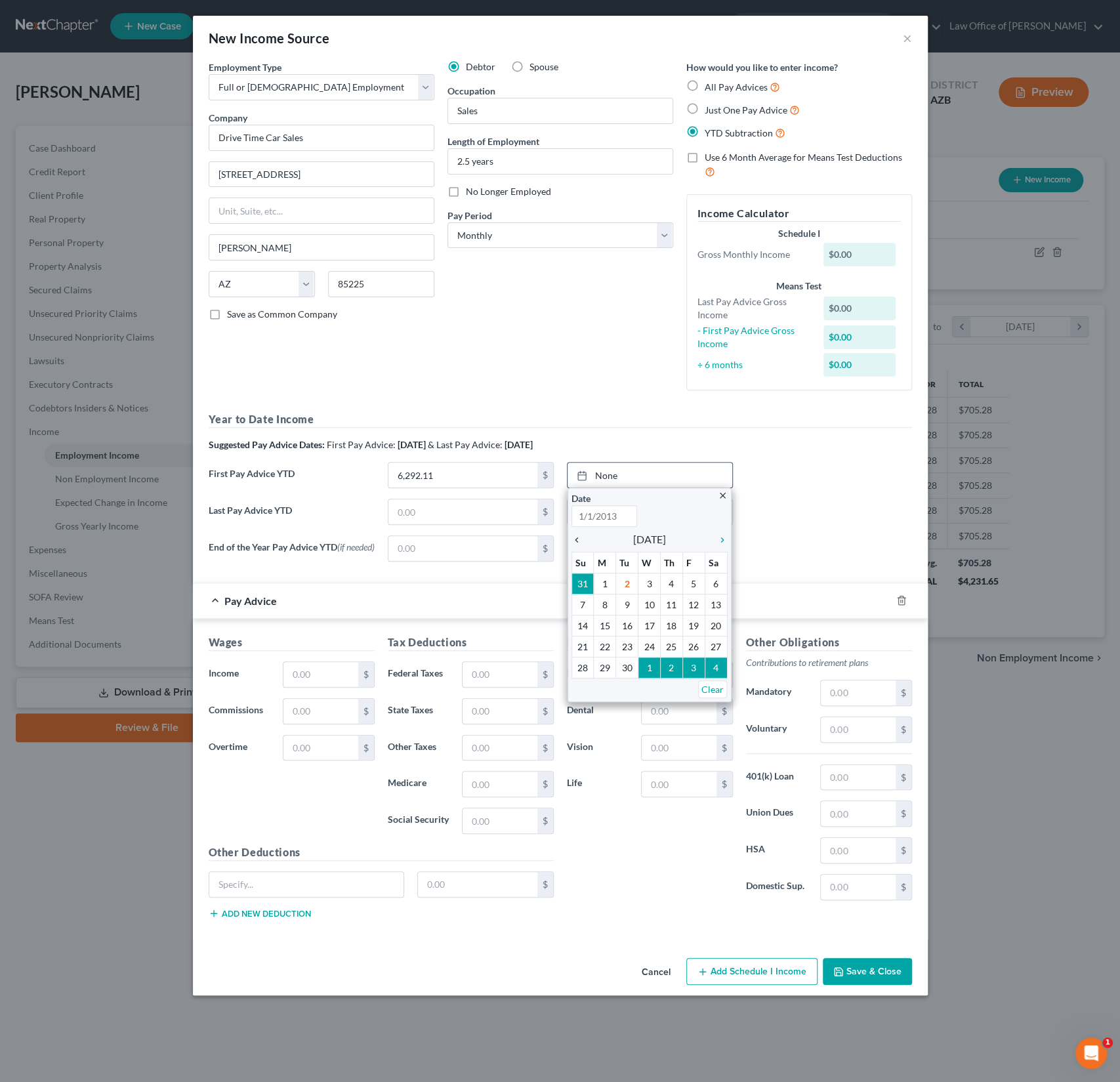
click at [586, 541] on icon "chevron_left" at bounding box center [580, 540] width 17 height 10
type input "[DATE]"
click at [586, 541] on icon "chevron_left" at bounding box center [580, 540] width 17 height 10
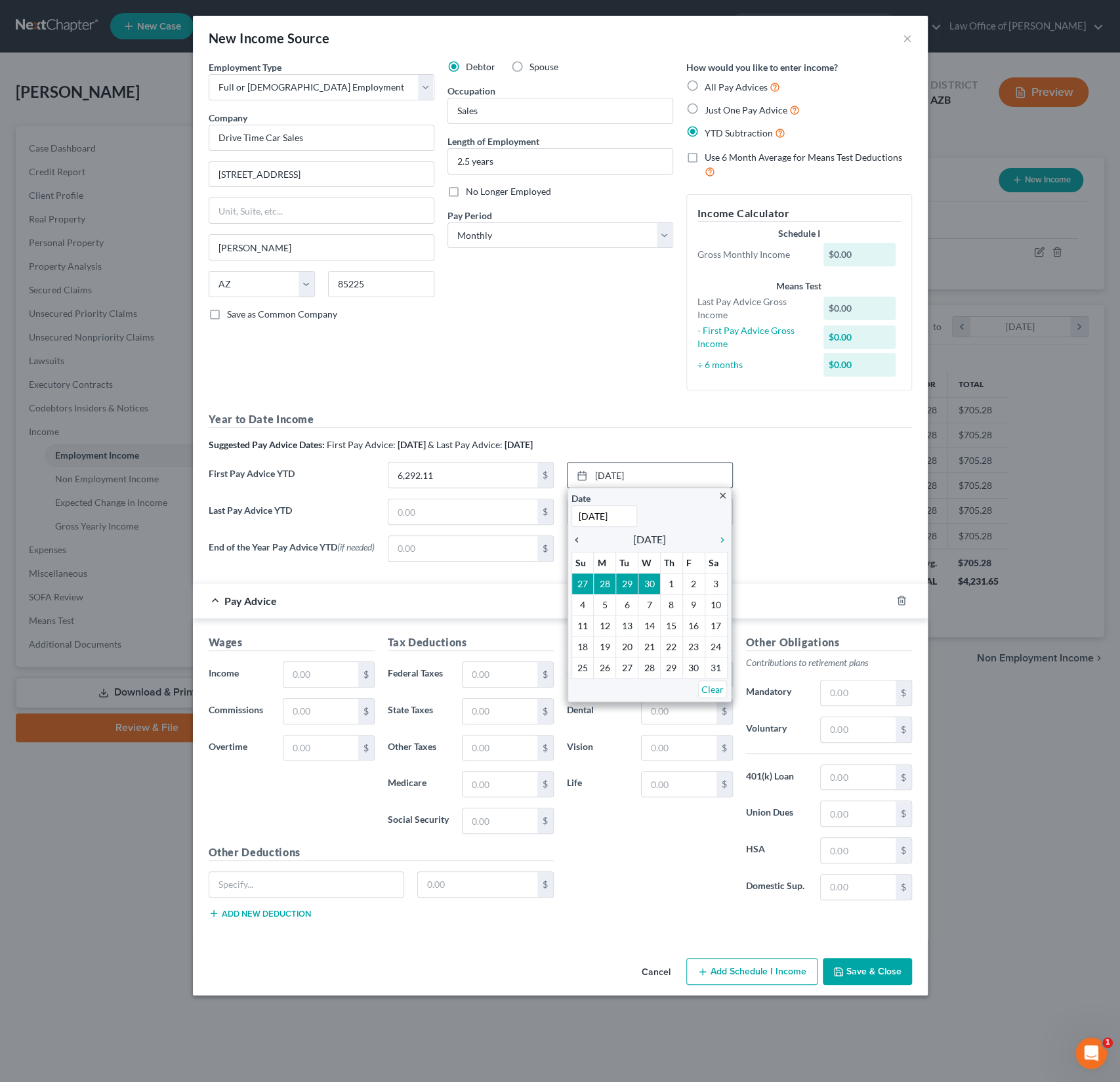
click at [586, 541] on icon "chevron_left" at bounding box center [580, 540] width 17 height 10
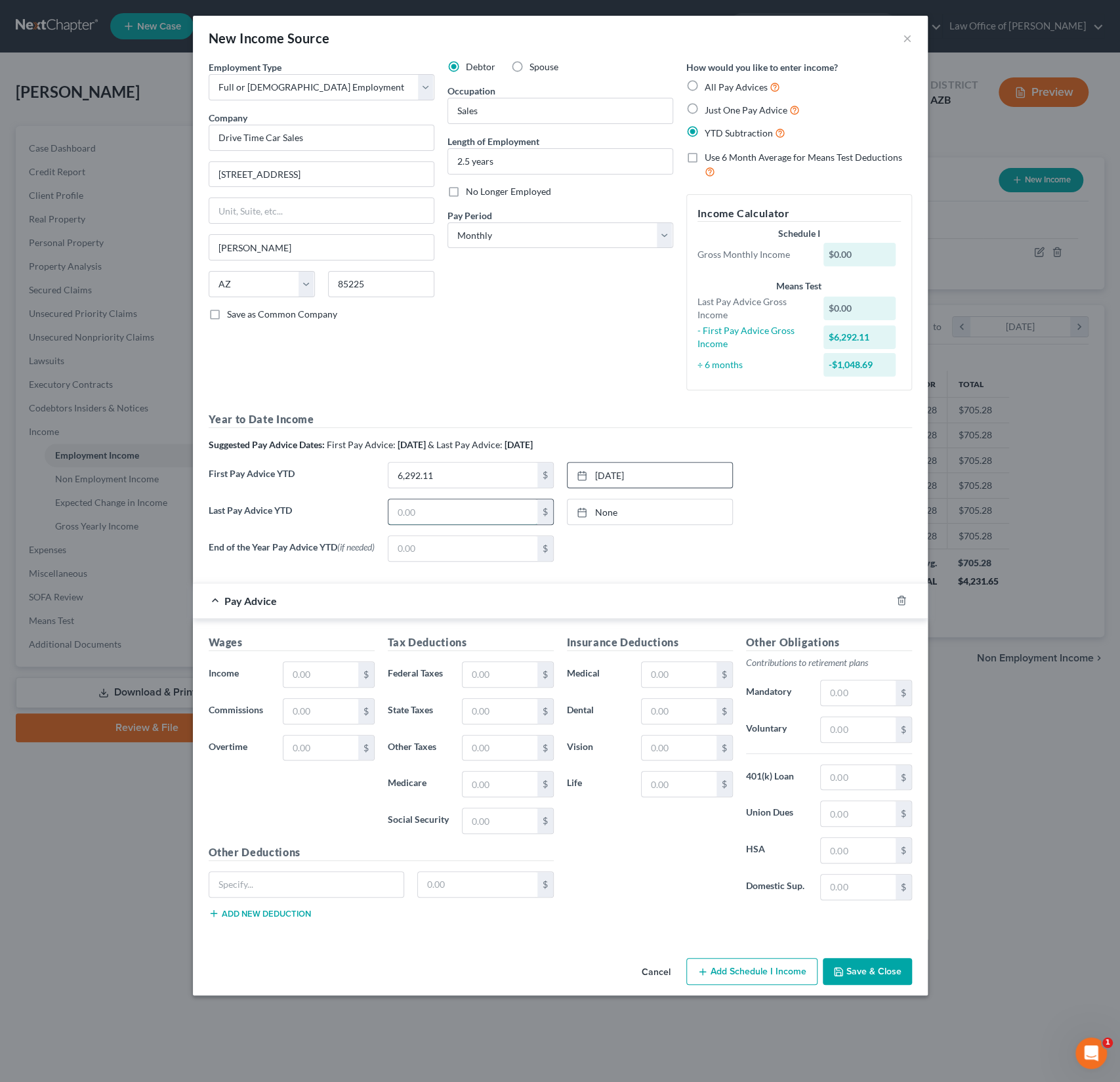
click at [422, 513] on input "text" at bounding box center [463, 512] width 149 height 25
type input "28,276.91"
click at [608, 513] on link "None" at bounding box center [650, 512] width 165 height 25
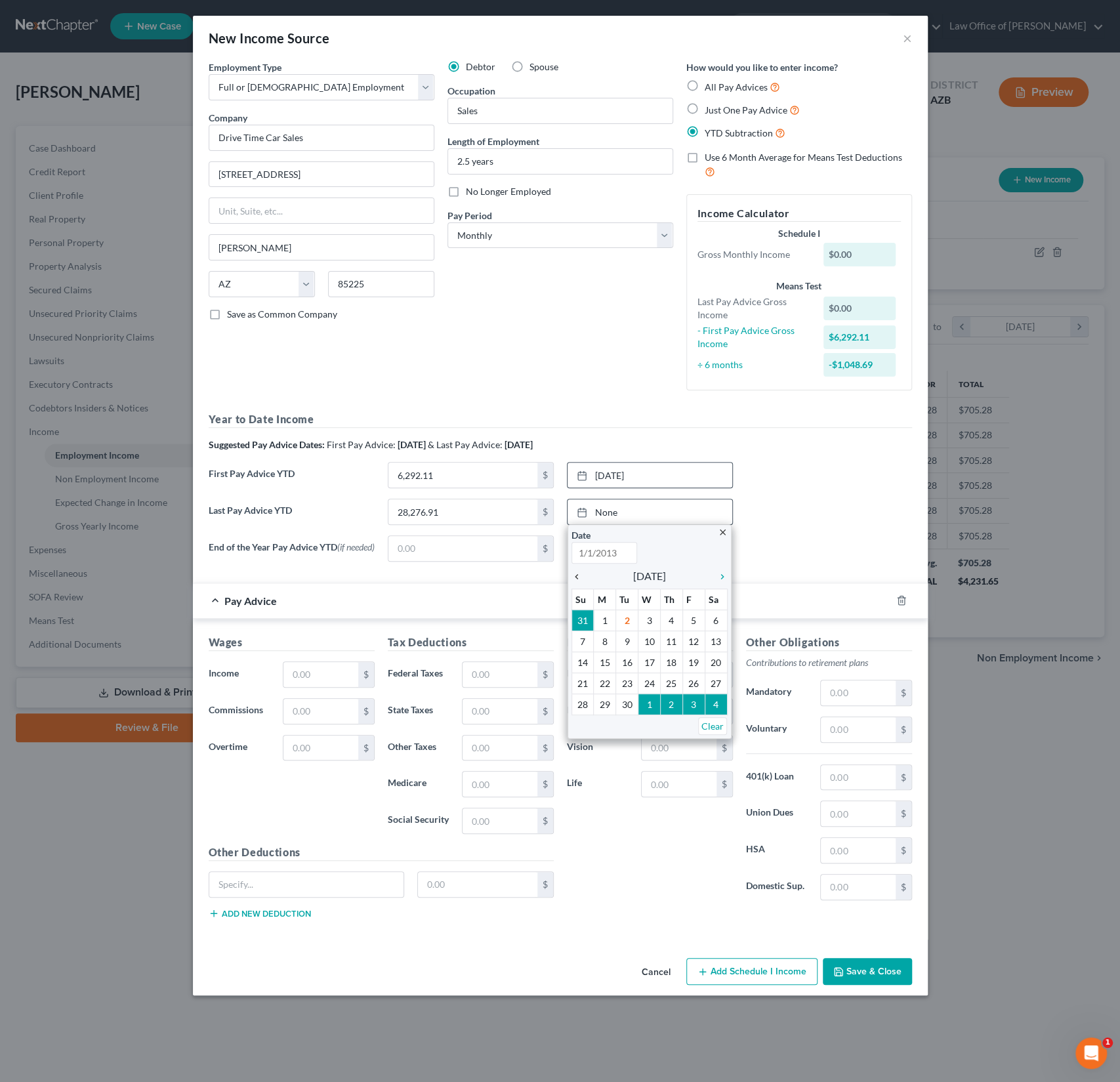
click at [586, 573] on icon "chevron_left" at bounding box center [580, 576] width 17 height 10
type input "[DATE]"
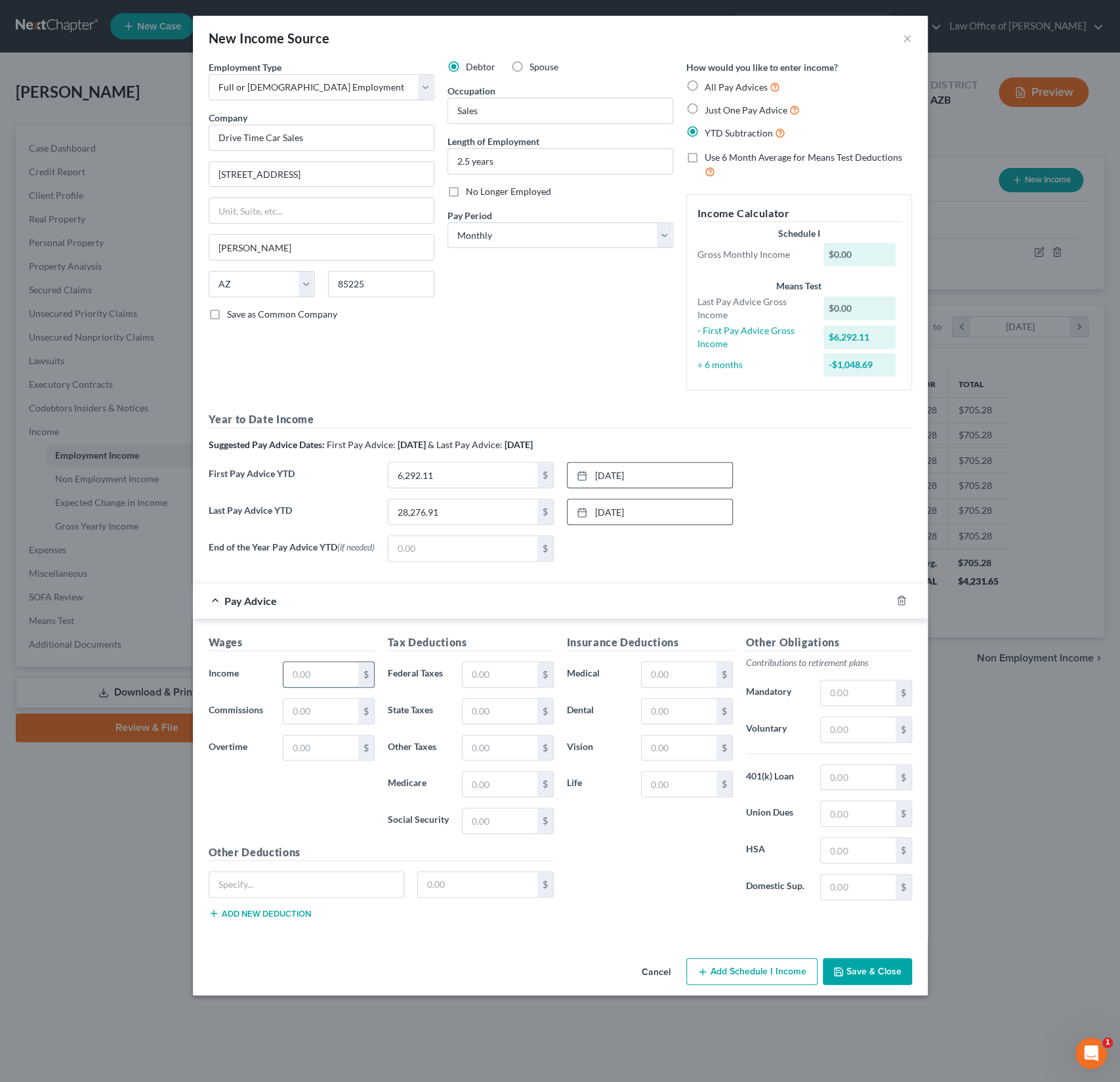
click at [317, 672] on input "text" at bounding box center [320, 675] width 74 height 25
type input "1,854.51"
click at [536, 227] on select "Select Monthly Twice Monthly Every Other Week Weekly" at bounding box center [560, 236] width 225 height 27
select select "2"
click at [448, 222] on select "Select Monthly Twice Monthly Every Other Week Weekly" at bounding box center [560, 236] width 225 height 27
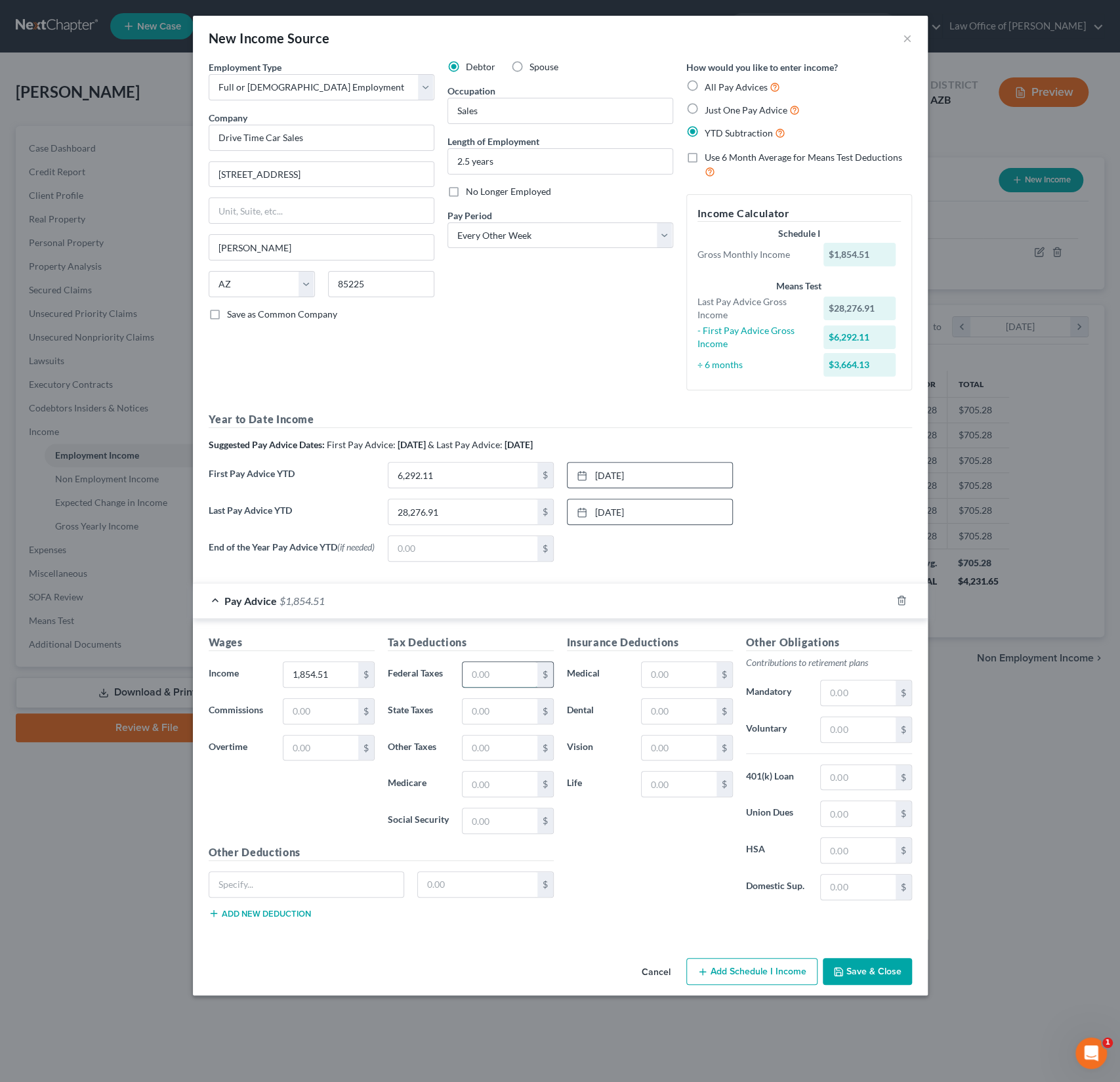
click at [473, 677] on input "text" at bounding box center [499, 675] width 74 height 25
type input "8.45"
click at [483, 700] on input "text" at bounding box center [499, 711] width 74 height 25
click at [481, 706] on input "text" at bounding box center [499, 711] width 74 height 25
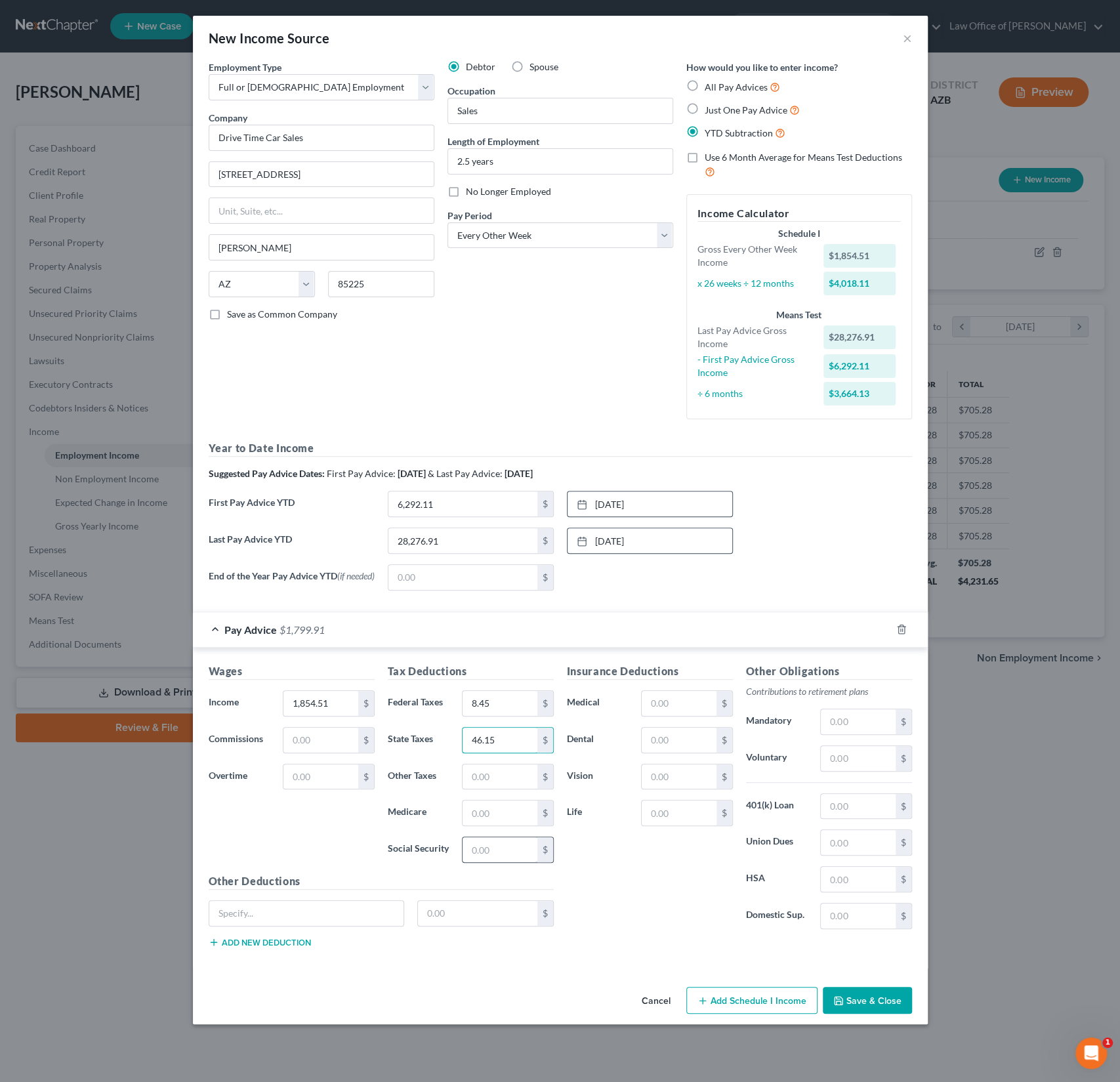
type input "46.15"
click at [507, 857] on input "text" at bounding box center [499, 850] width 74 height 25
click at [513, 840] on input "114.45" at bounding box center [499, 850] width 74 height 25
type input "114.45"
click at [482, 810] on input "text" at bounding box center [499, 814] width 74 height 25
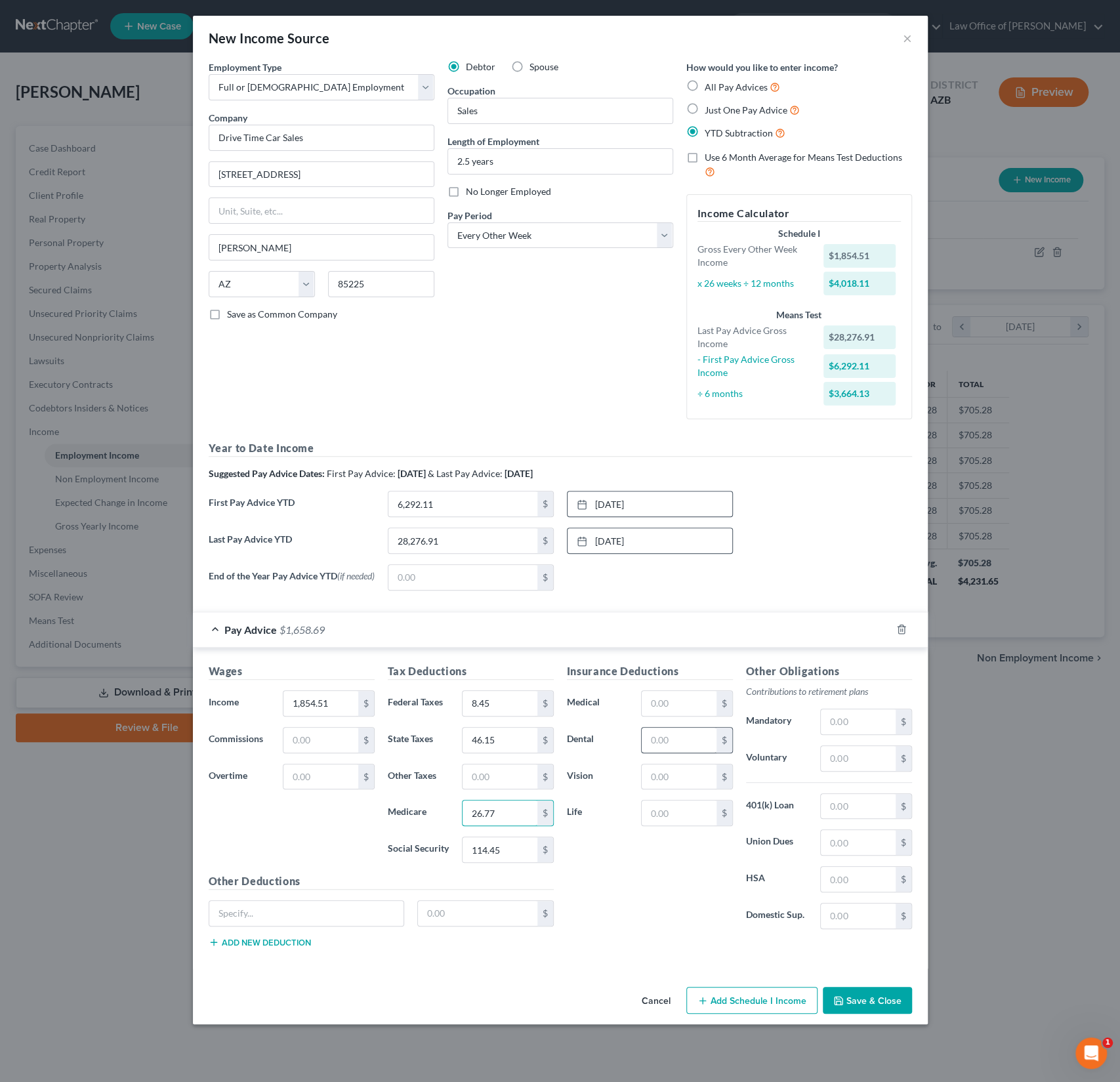
type input "26.77"
click at [691, 740] on input "text" at bounding box center [679, 740] width 74 height 25
type input "8.42"
click at [867, 1002] on button "Save & Close" at bounding box center [867, 1000] width 89 height 27
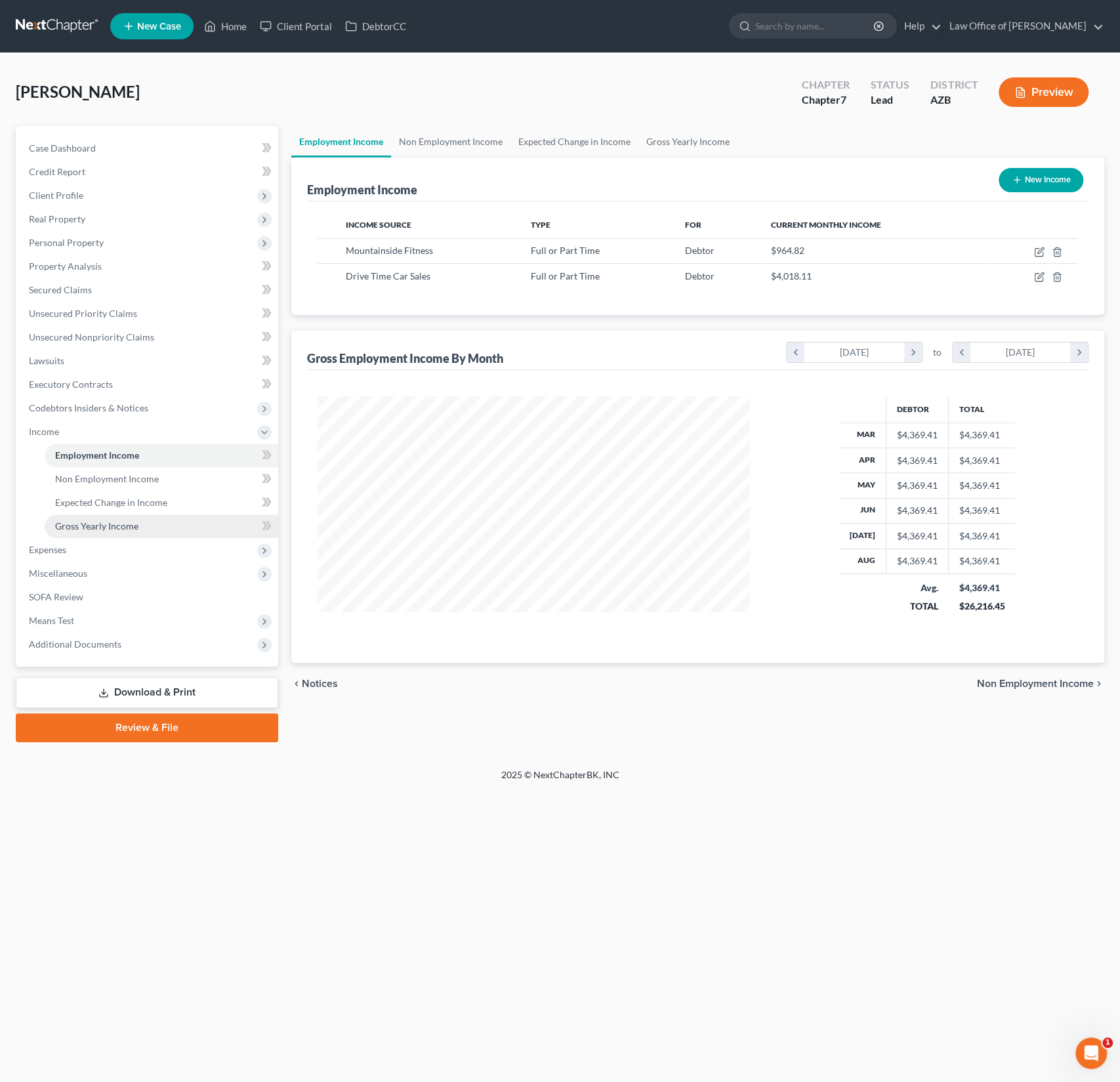
click at [108, 523] on span "Gross Yearly Income" at bounding box center [97, 526] width 83 height 11
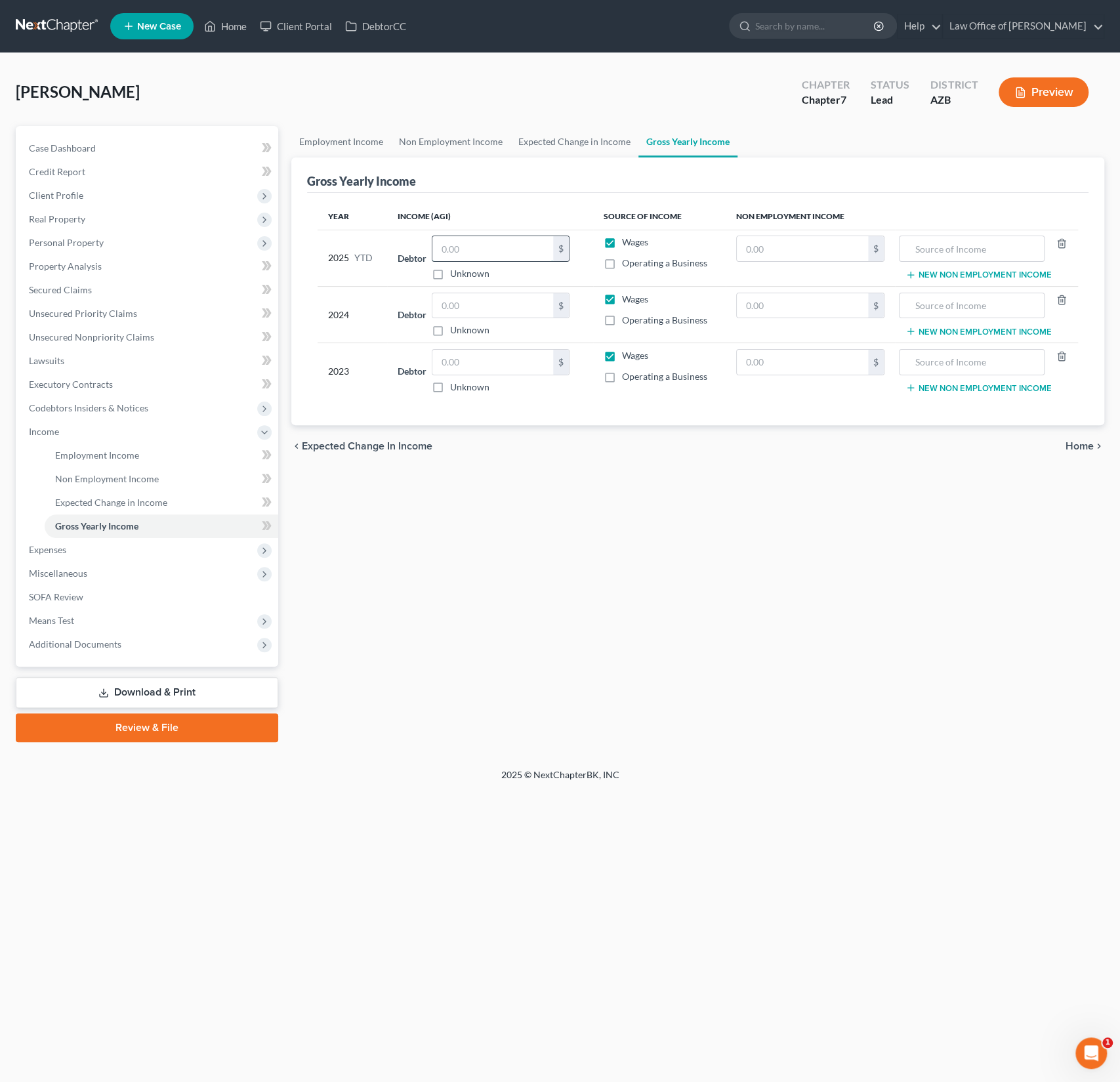
click at [477, 254] on input "text" at bounding box center [492, 249] width 121 height 25
type input "33,000"
click at [491, 304] on input "text" at bounding box center [492, 306] width 121 height 25
type input "47,064"
click at [478, 358] on input "text" at bounding box center [492, 362] width 121 height 25
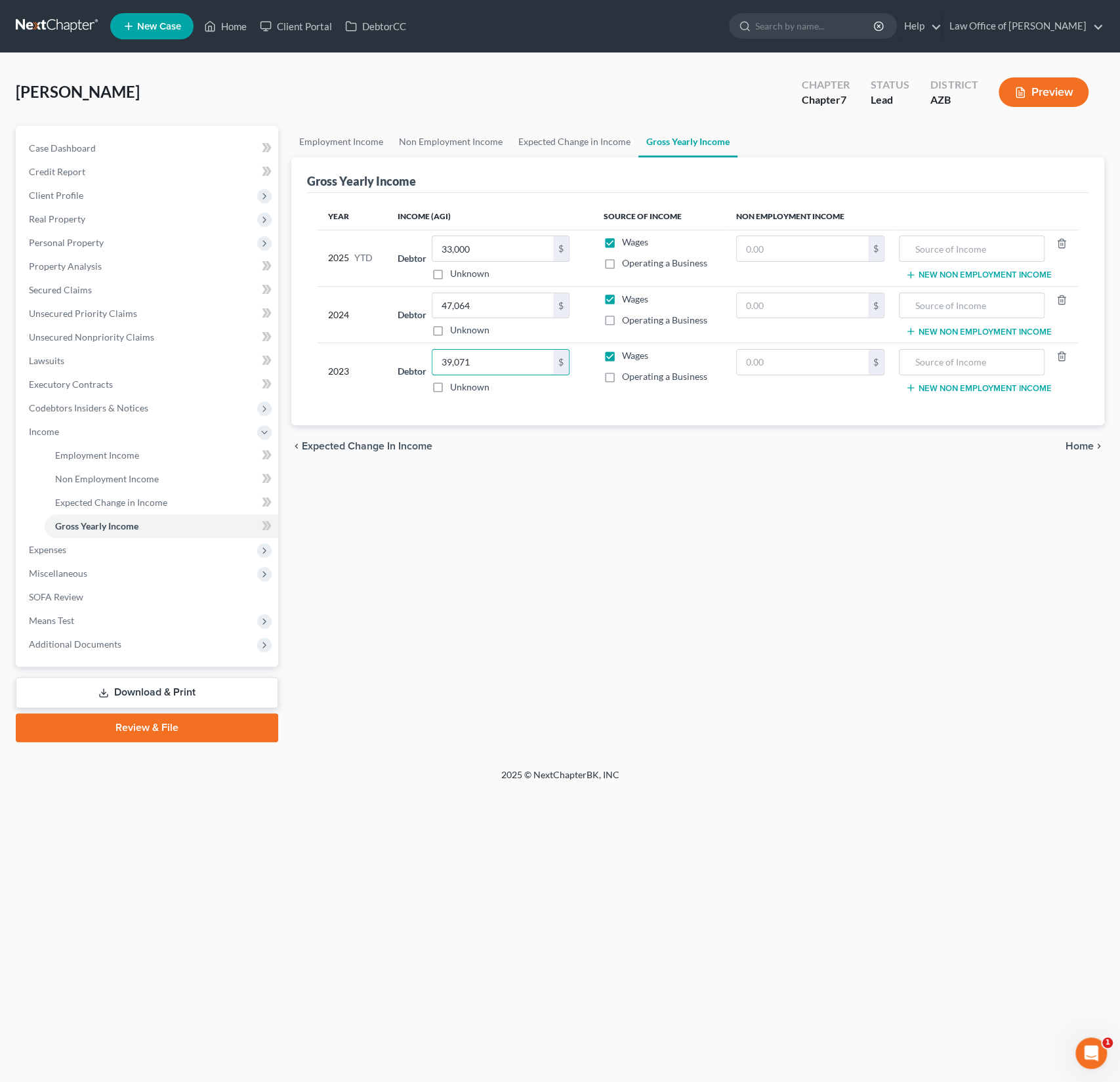
type input "39,071"
click at [578, 642] on div "Employment Income Non Employment Income Expected Change in Income Gross Yearly …" at bounding box center [697, 435] width 826 height 616
click at [80, 551] on span "Expenses" at bounding box center [148, 550] width 260 height 23
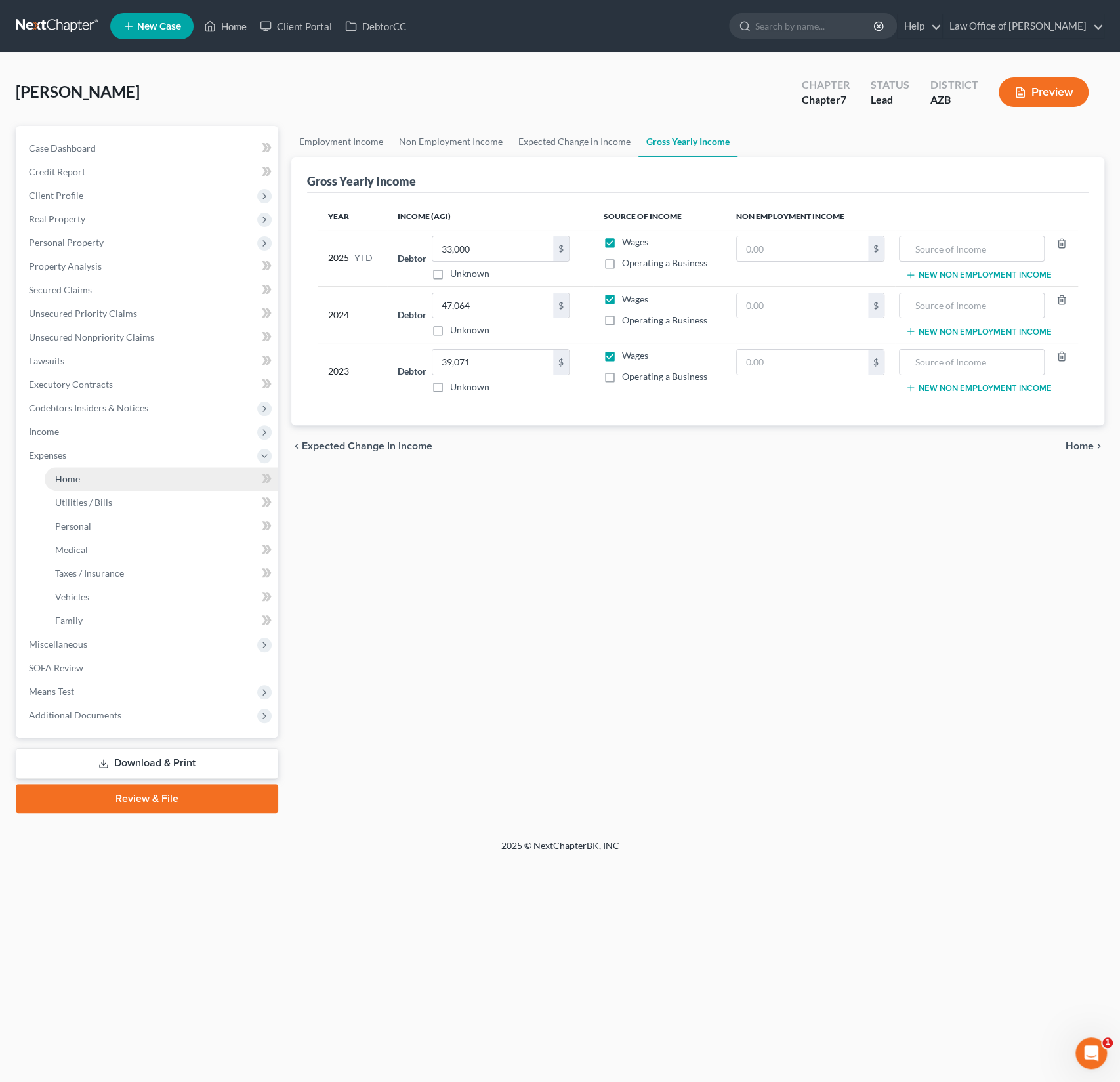
click at [69, 484] on span "Home" at bounding box center [68, 479] width 25 height 11
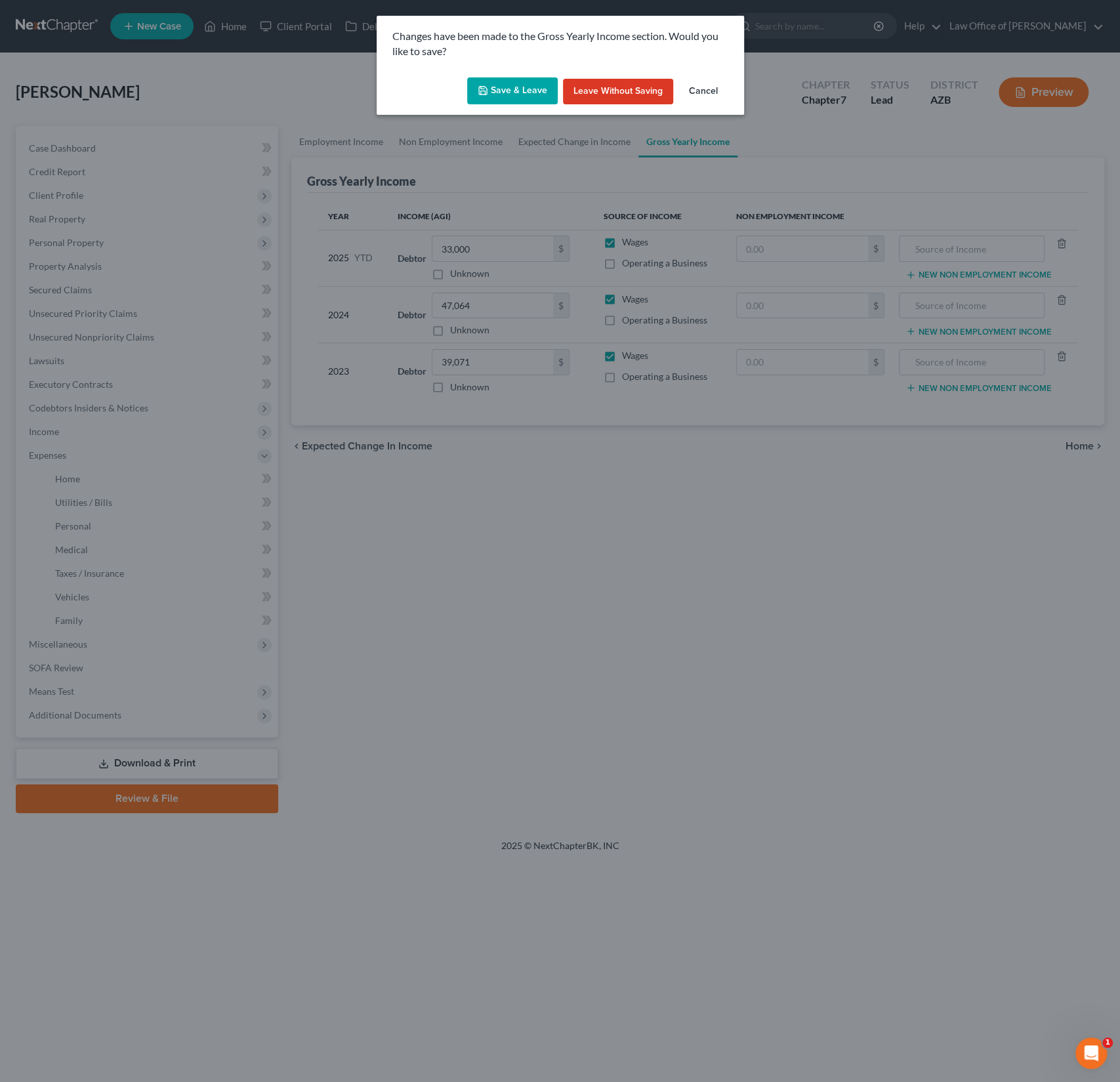
click at [462, 95] on div "Save & Leave Leave without Saving Cancel" at bounding box center [560, 94] width 367 height 44
click at [503, 93] on button "Save & Leave" at bounding box center [512, 90] width 90 height 27
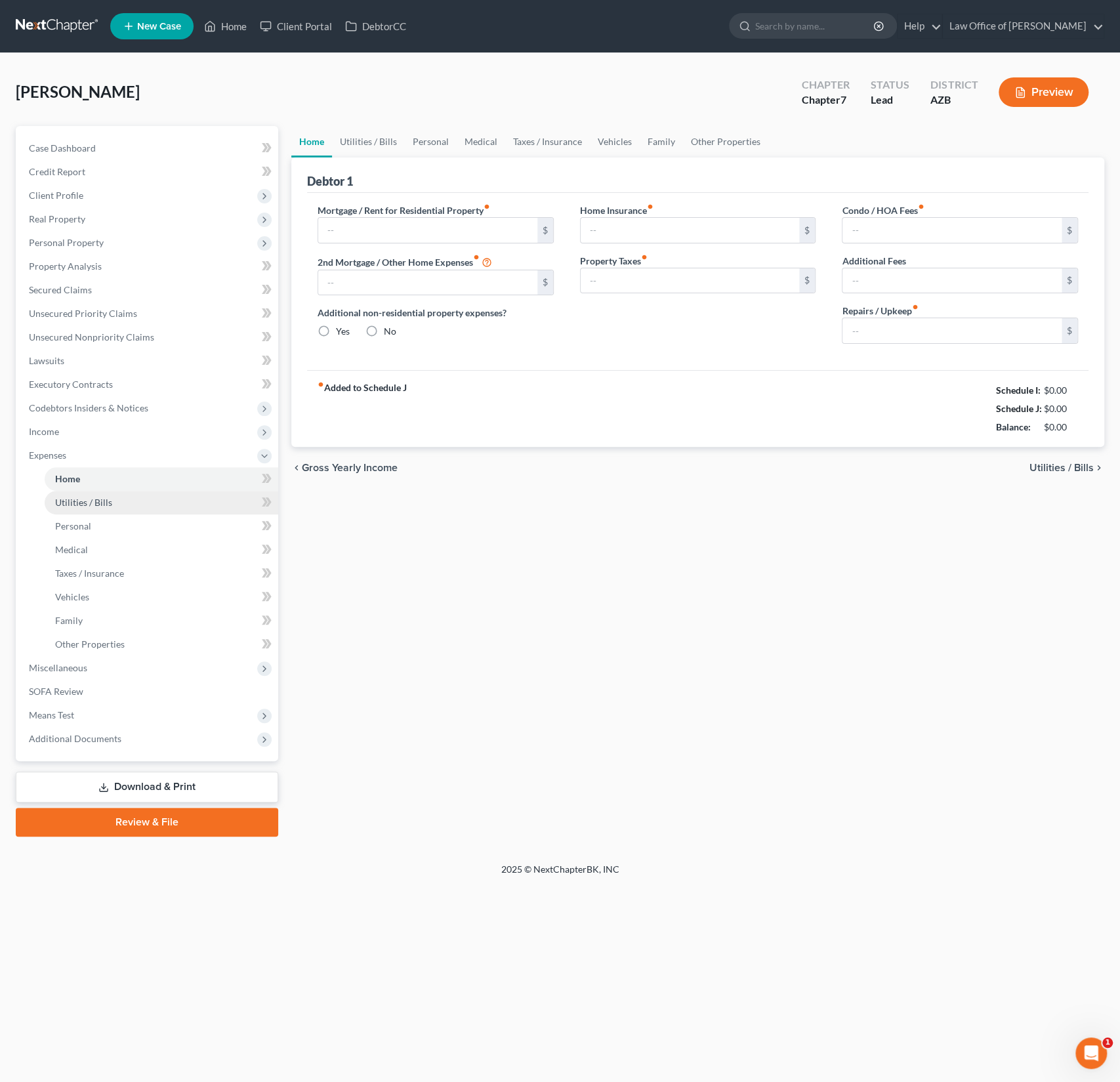
radio input "true"
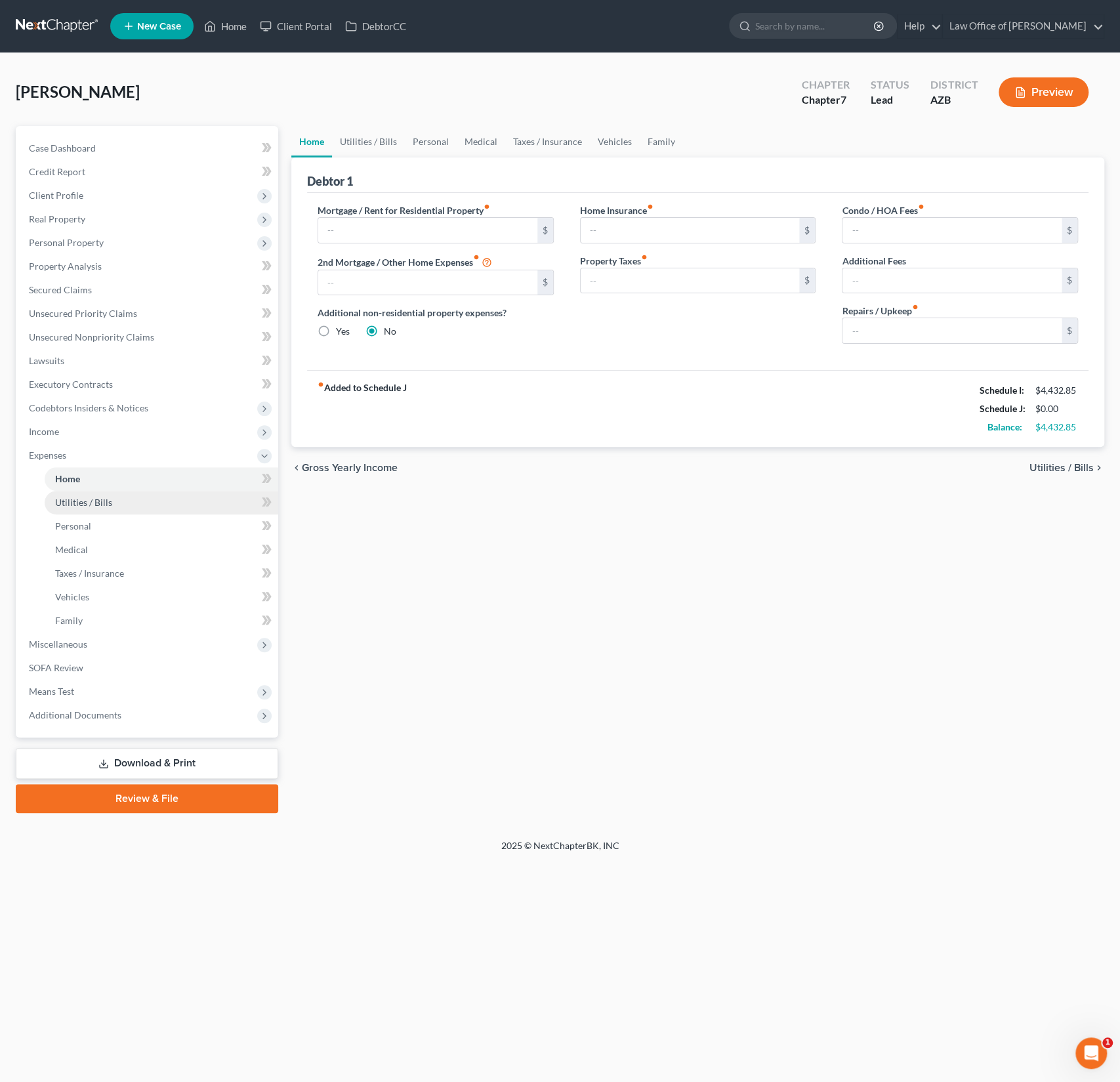
click at [80, 500] on span "Utilities / Bills" at bounding box center [83, 502] width 57 height 11
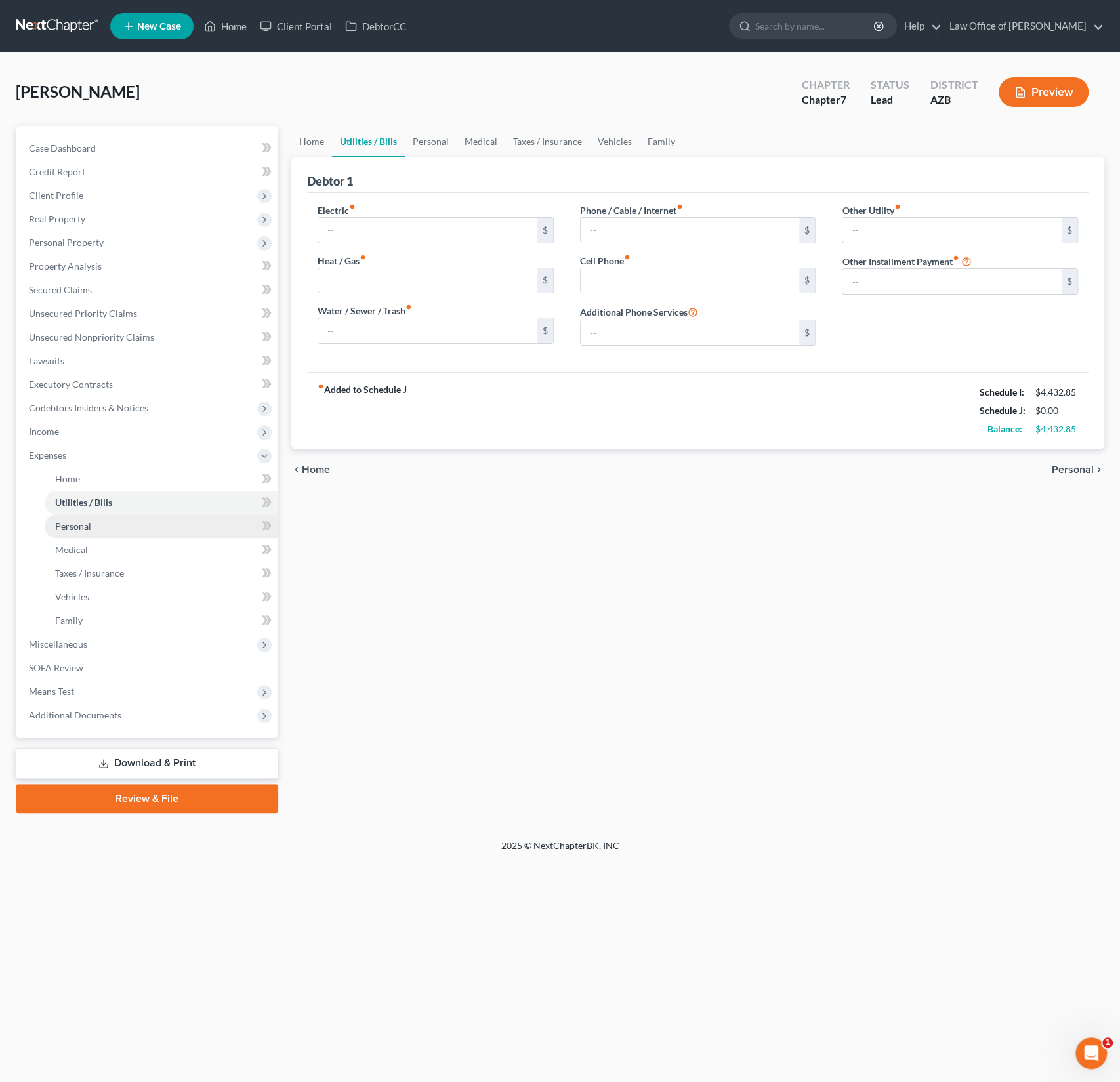
click at [76, 527] on span "Personal" at bounding box center [73, 526] width 36 height 11
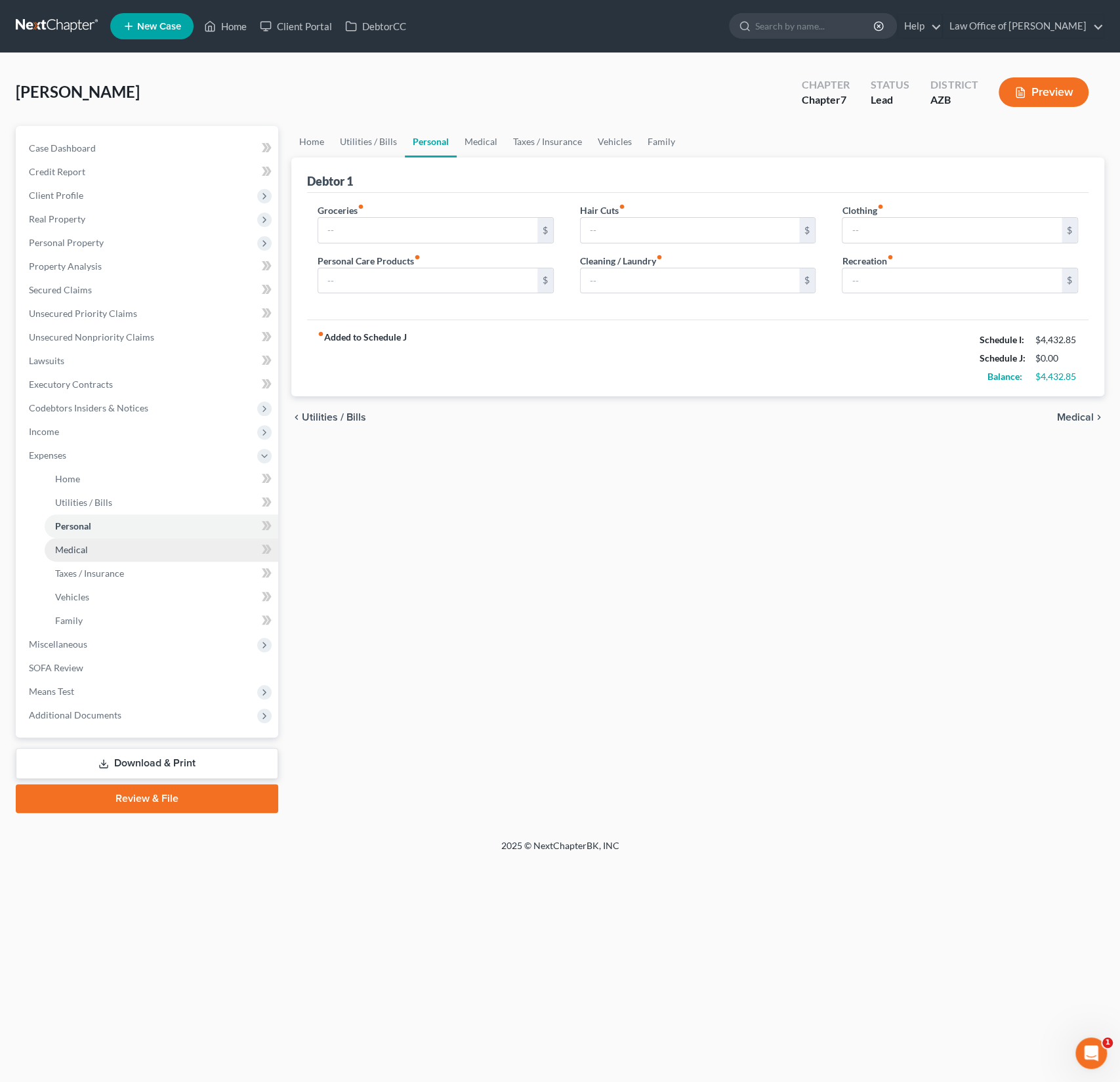
click at [75, 557] on link "Medical" at bounding box center [161, 550] width 234 height 23
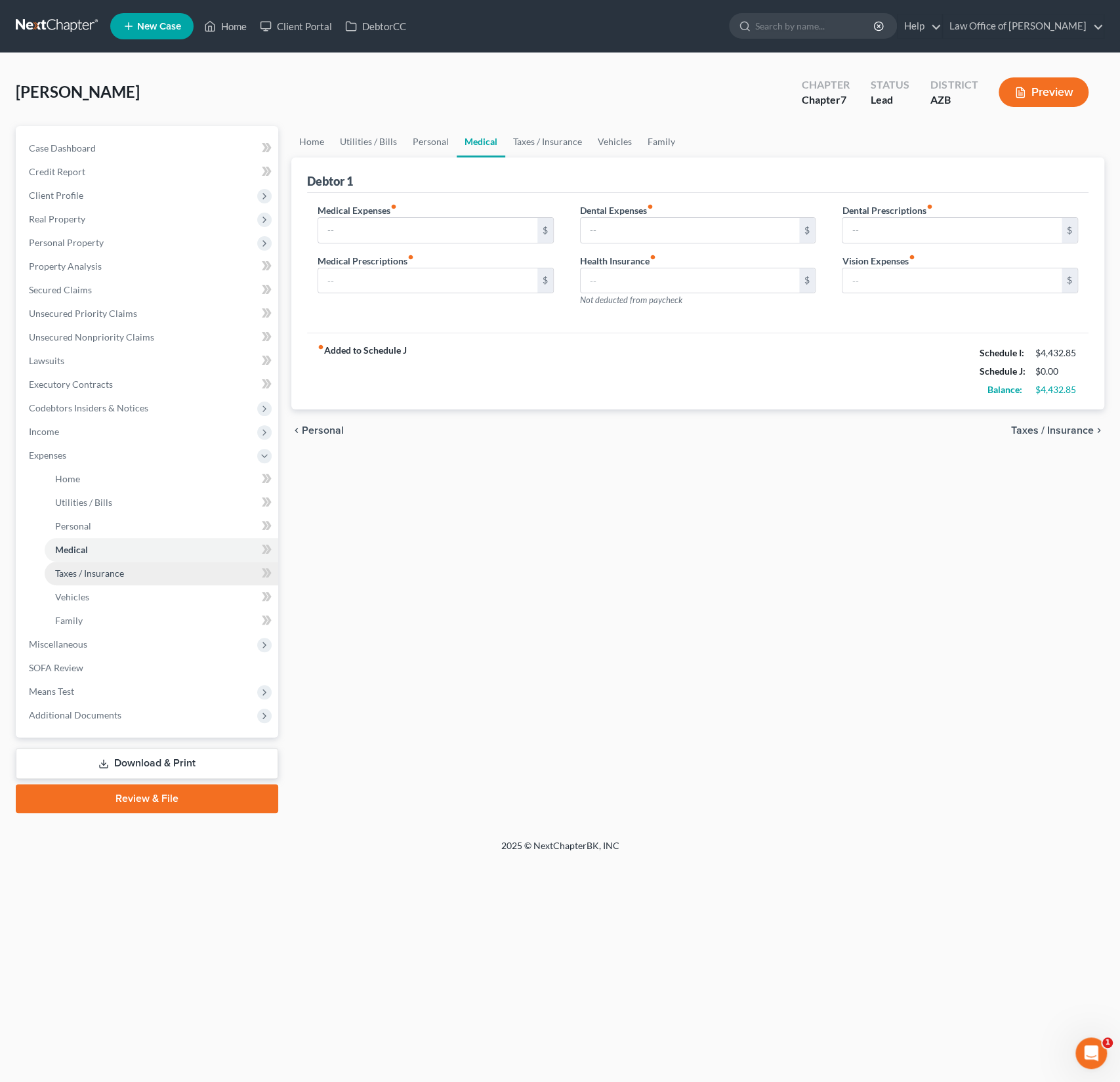
click at [73, 581] on link "Taxes / Insurance" at bounding box center [161, 573] width 234 height 23
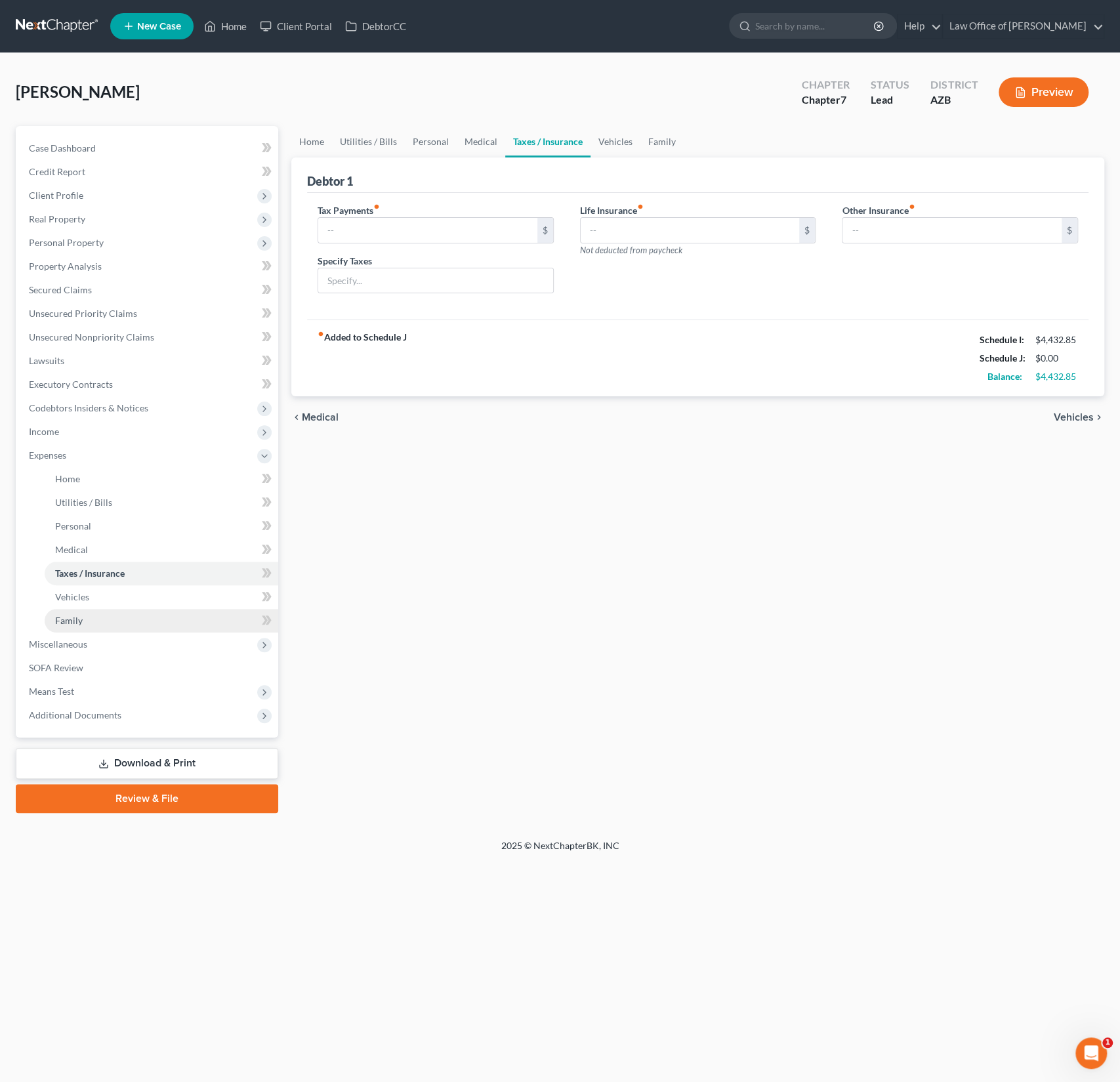
click at [71, 610] on link "Family" at bounding box center [161, 621] width 234 height 23
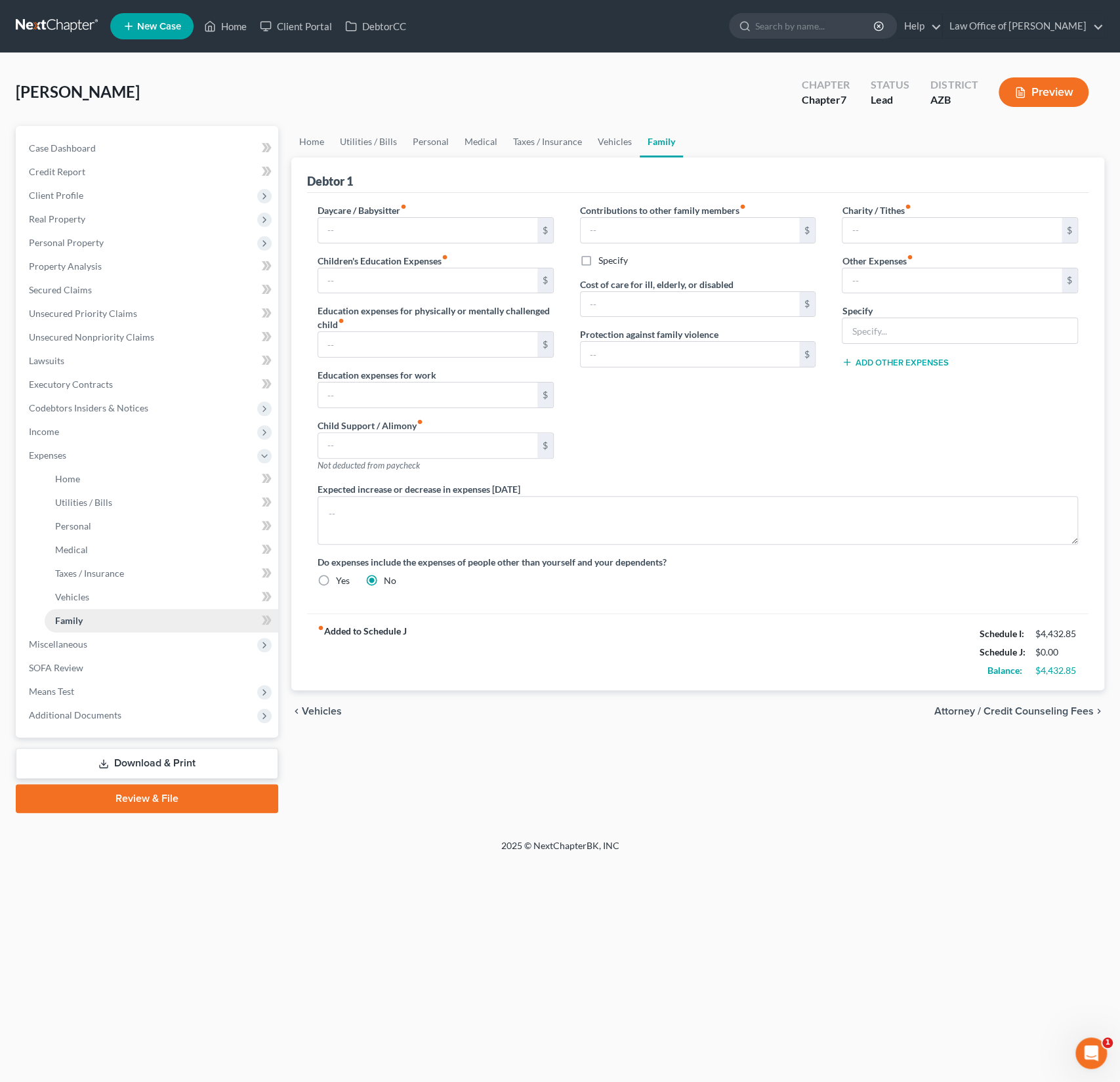
click at [75, 623] on span "Family" at bounding box center [69, 620] width 27 height 11
click at [69, 640] on span "Miscellaneous" at bounding box center [58, 644] width 58 height 11
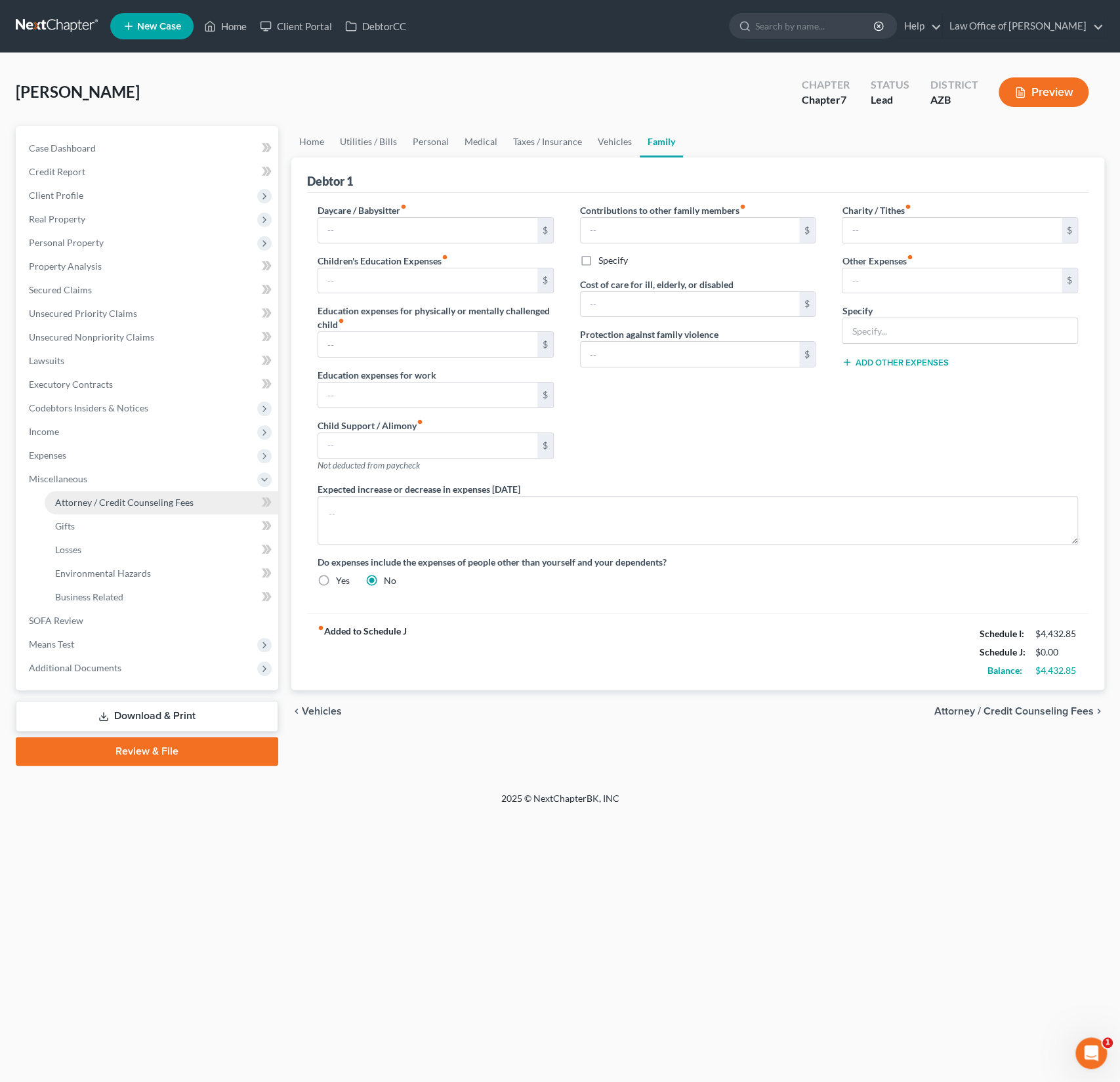
click at [89, 506] on span "Attorney / Credit Counseling Fees" at bounding box center [125, 502] width 139 height 11
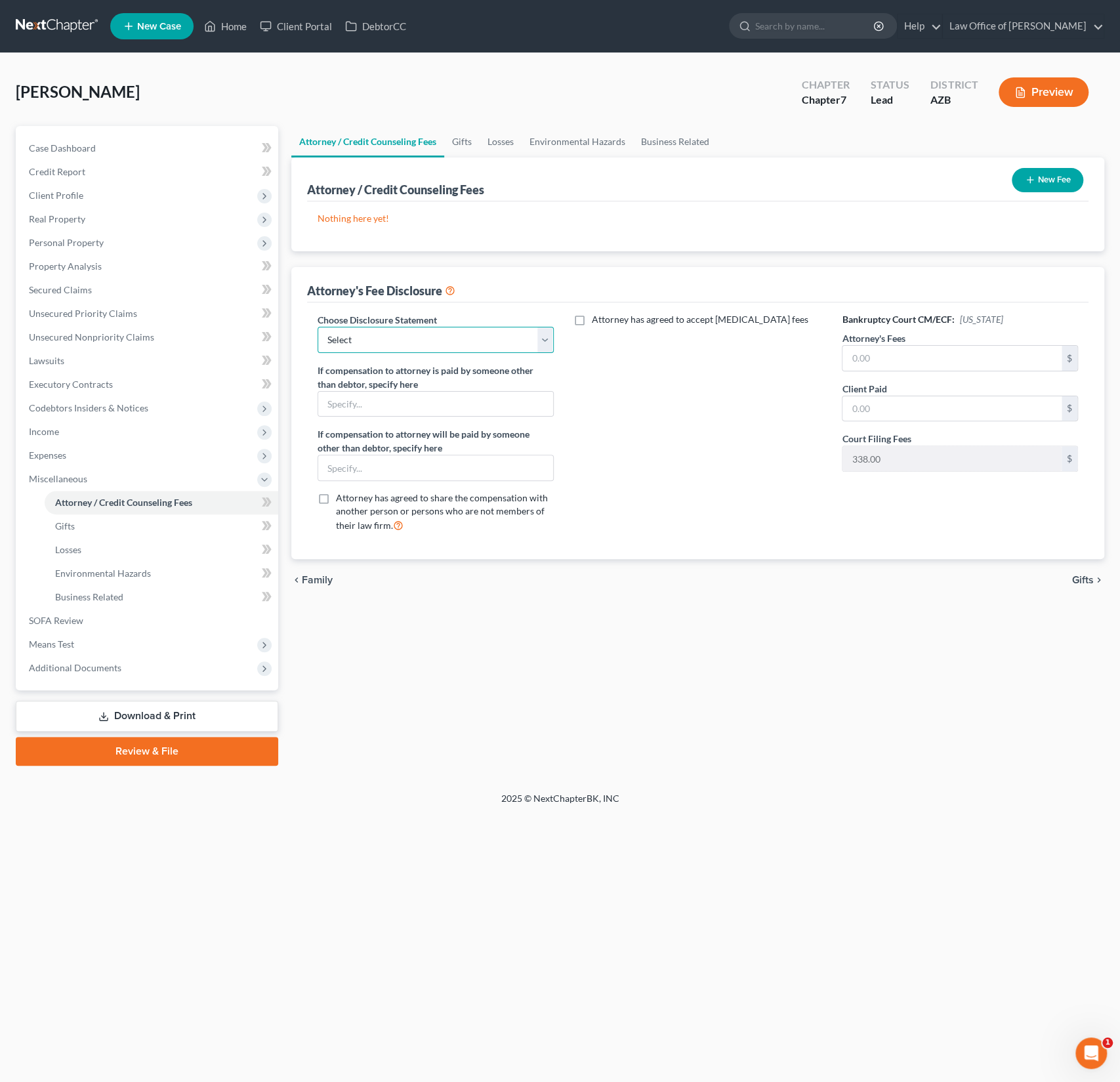
click at [412, 340] on select "Select Chapter 7 Chapter 13 Disclosure" at bounding box center [435, 340] width 236 height 27
select select "0"
click at [317, 327] on select "Select Chapter 7 Chapter 13 Disclosure" at bounding box center [435, 340] width 236 height 27
click at [933, 352] on input "text" at bounding box center [952, 358] width 219 height 25
type input "928"
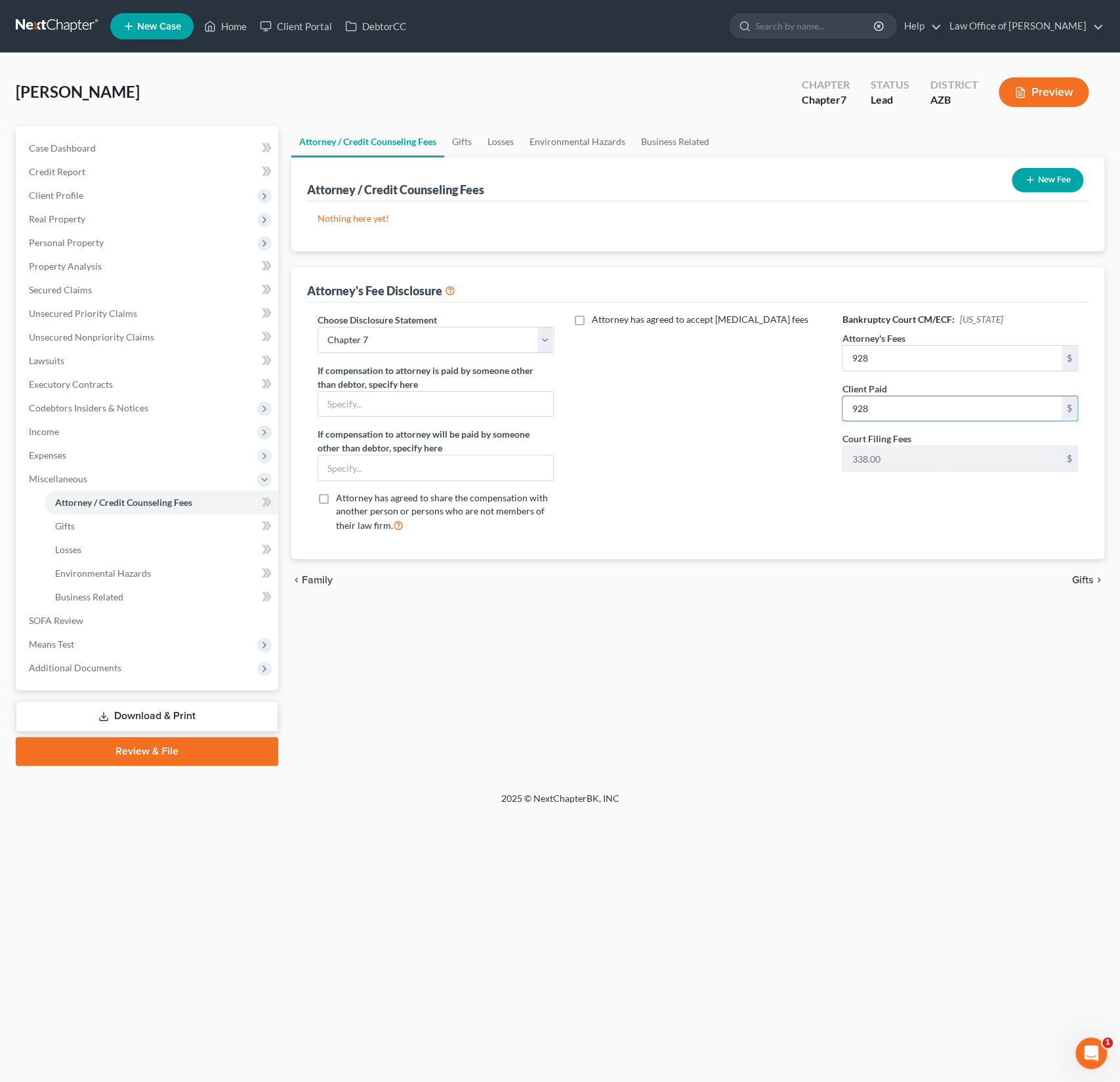
type input "928"
click at [1046, 185] on button "New Fee" at bounding box center [1047, 179] width 72 height 24
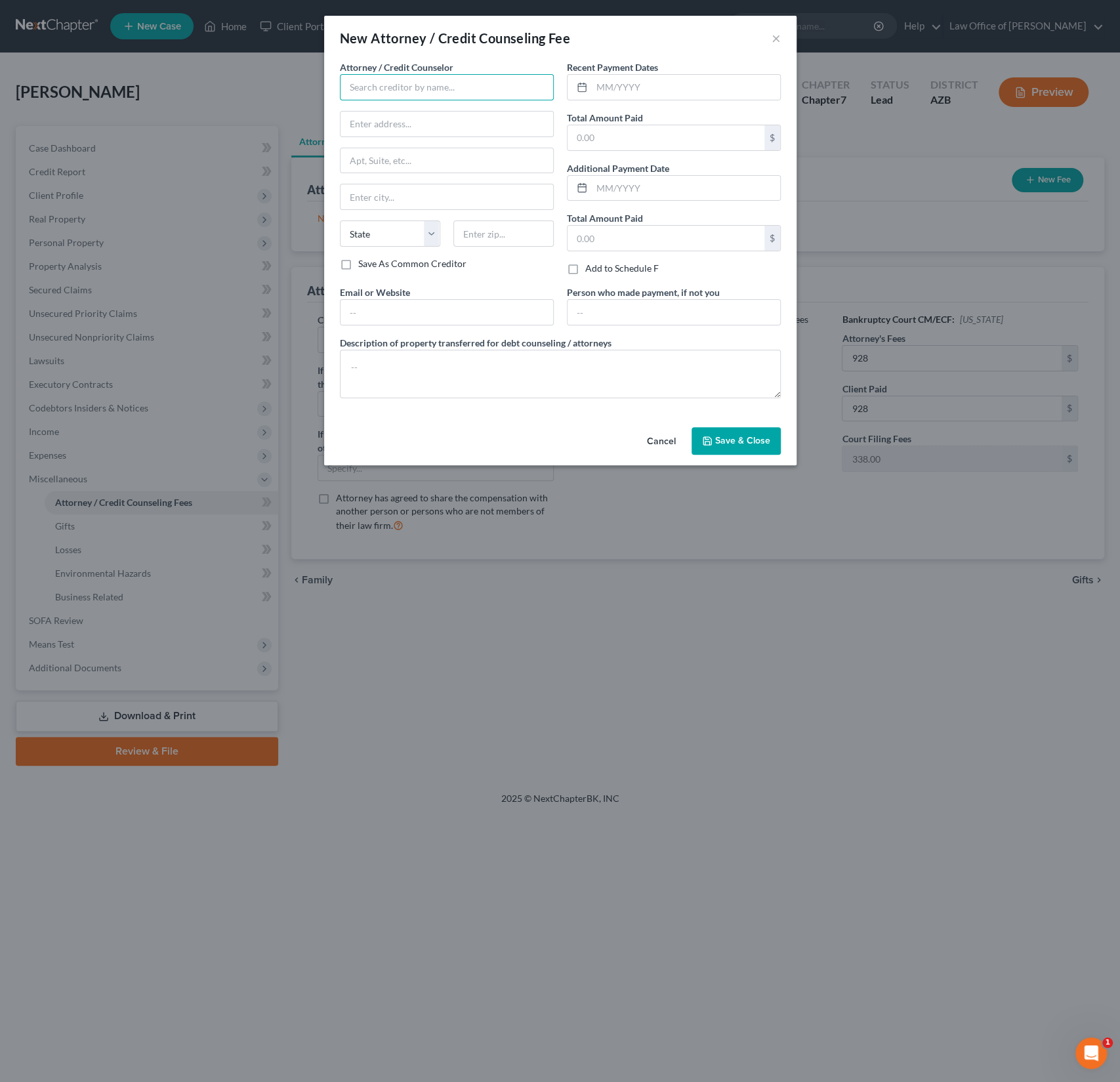
click at [384, 90] on input "text" at bounding box center [447, 87] width 214 height 27
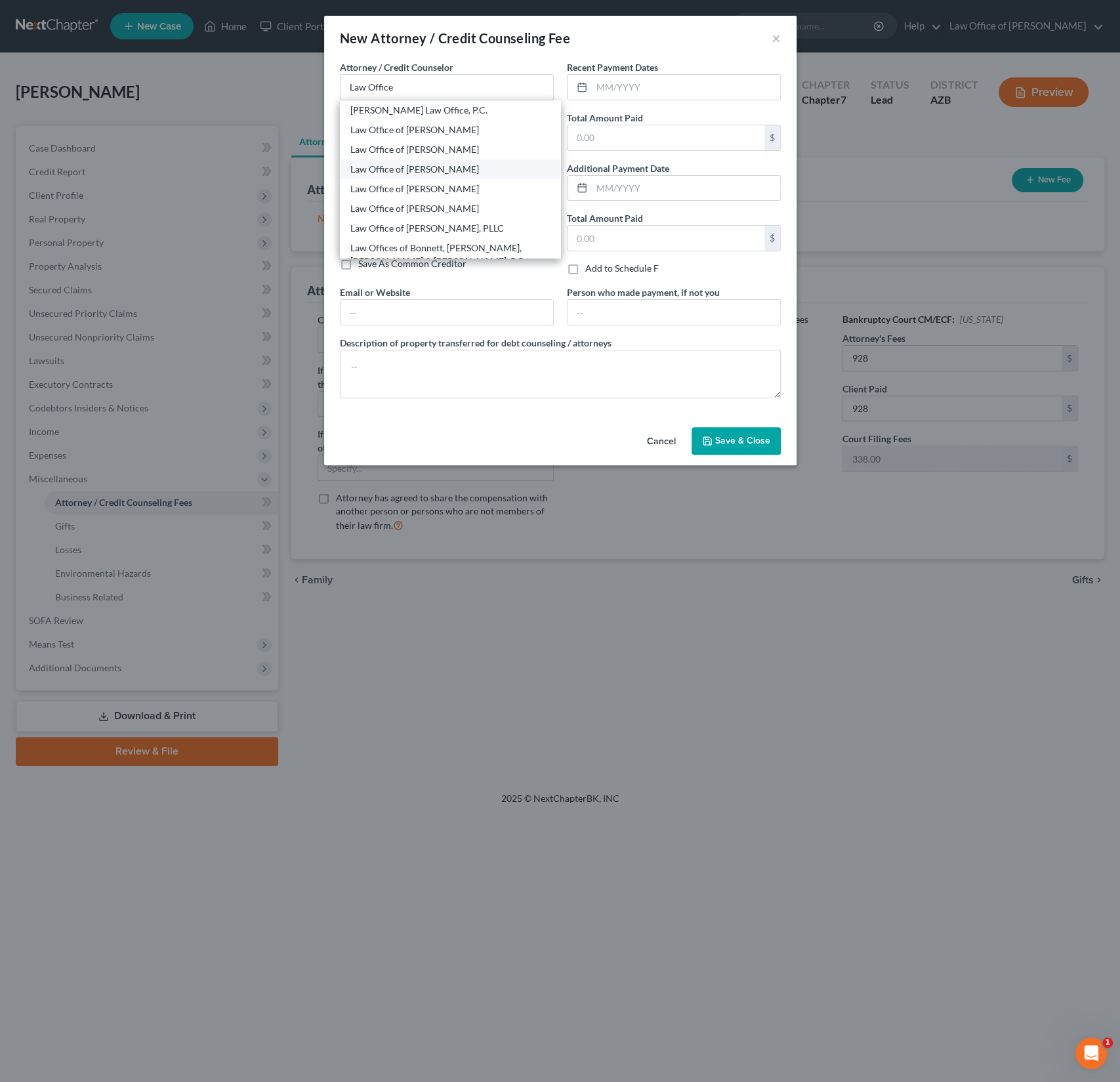
click at [478, 172] on div "Law Office of [PERSON_NAME]" at bounding box center [450, 169] width 200 height 13
type input "Law Office of [PERSON_NAME]"
type input "4186 W 2200 S"
type input "Ogden"
select select "46"
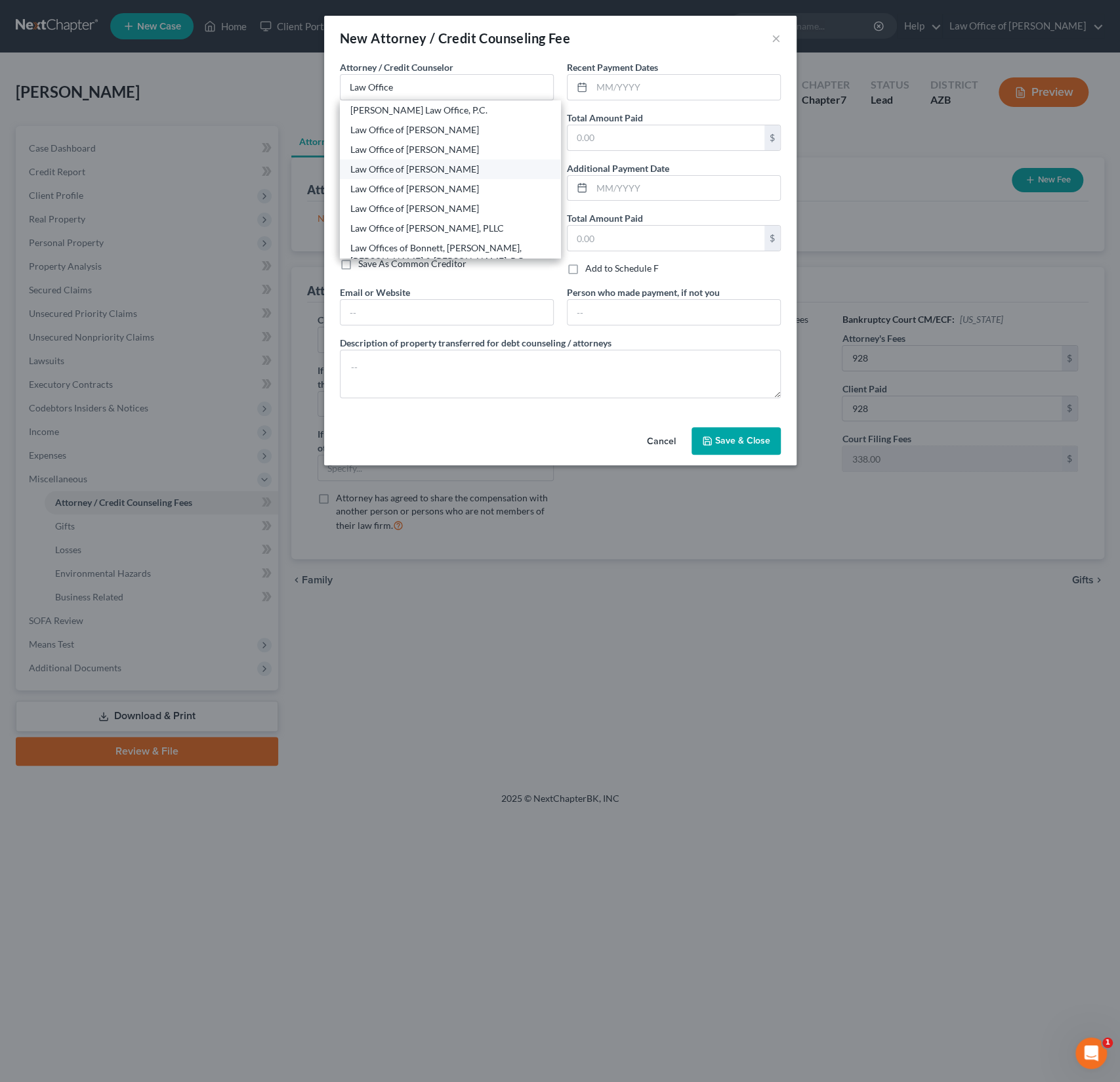
type input "84401"
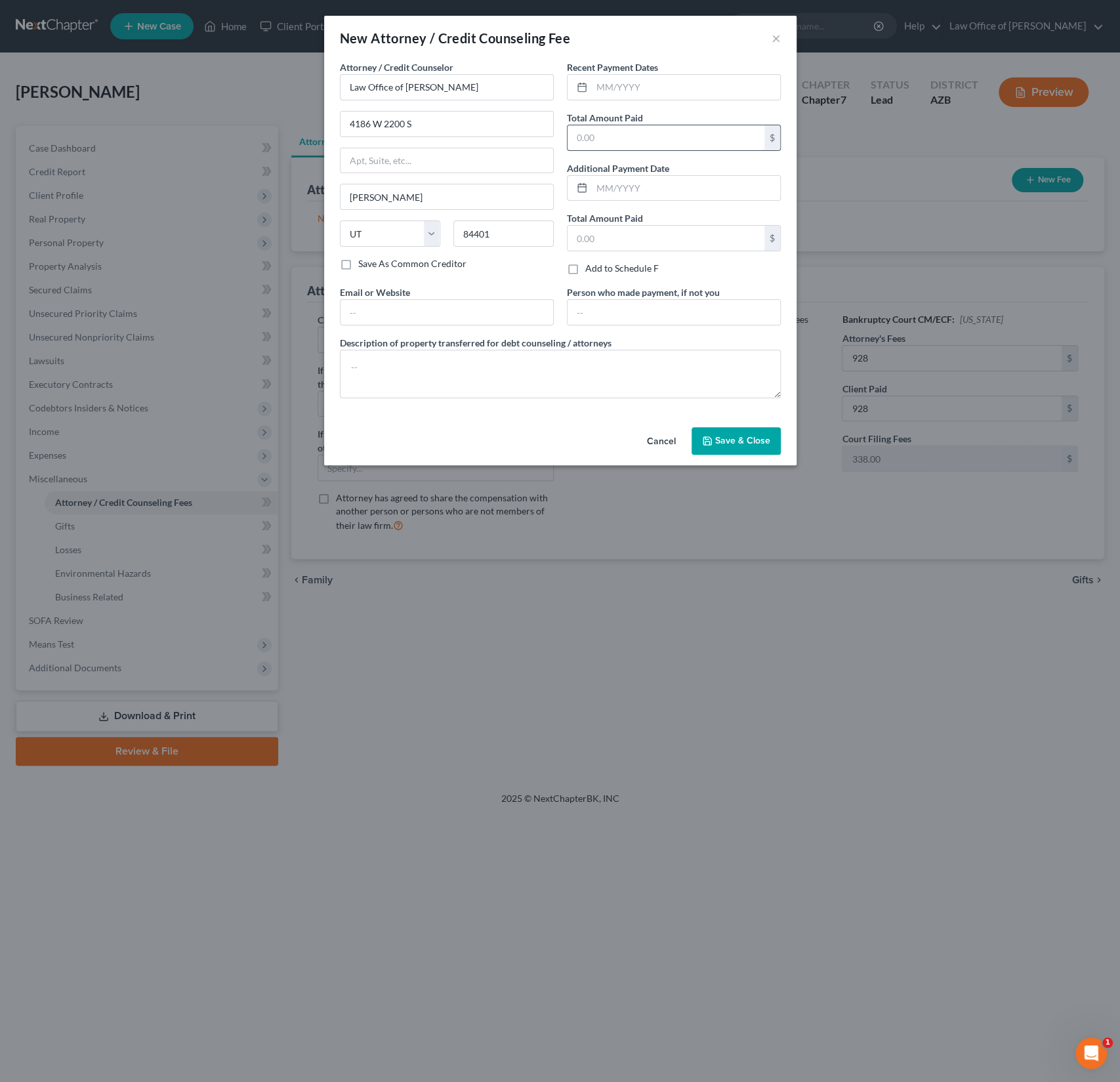
click at [609, 139] on input "text" at bounding box center [666, 138] width 197 height 25
type input "9"
type input "928"
click at [723, 436] on span "Save & Close" at bounding box center [743, 441] width 55 height 11
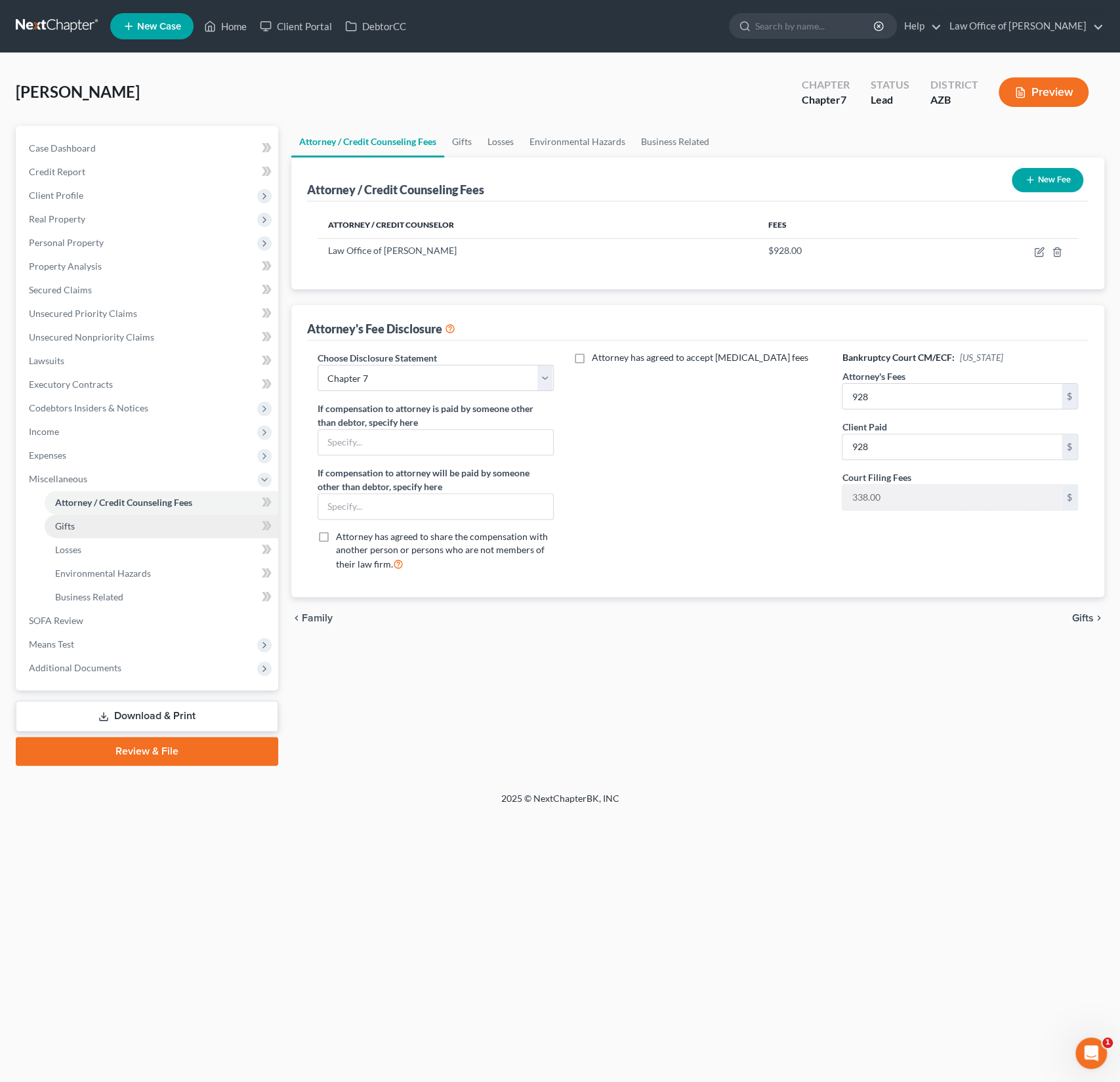
click at [126, 527] on link "Gifts" at bounding box center [161, 527] width 234 height 23
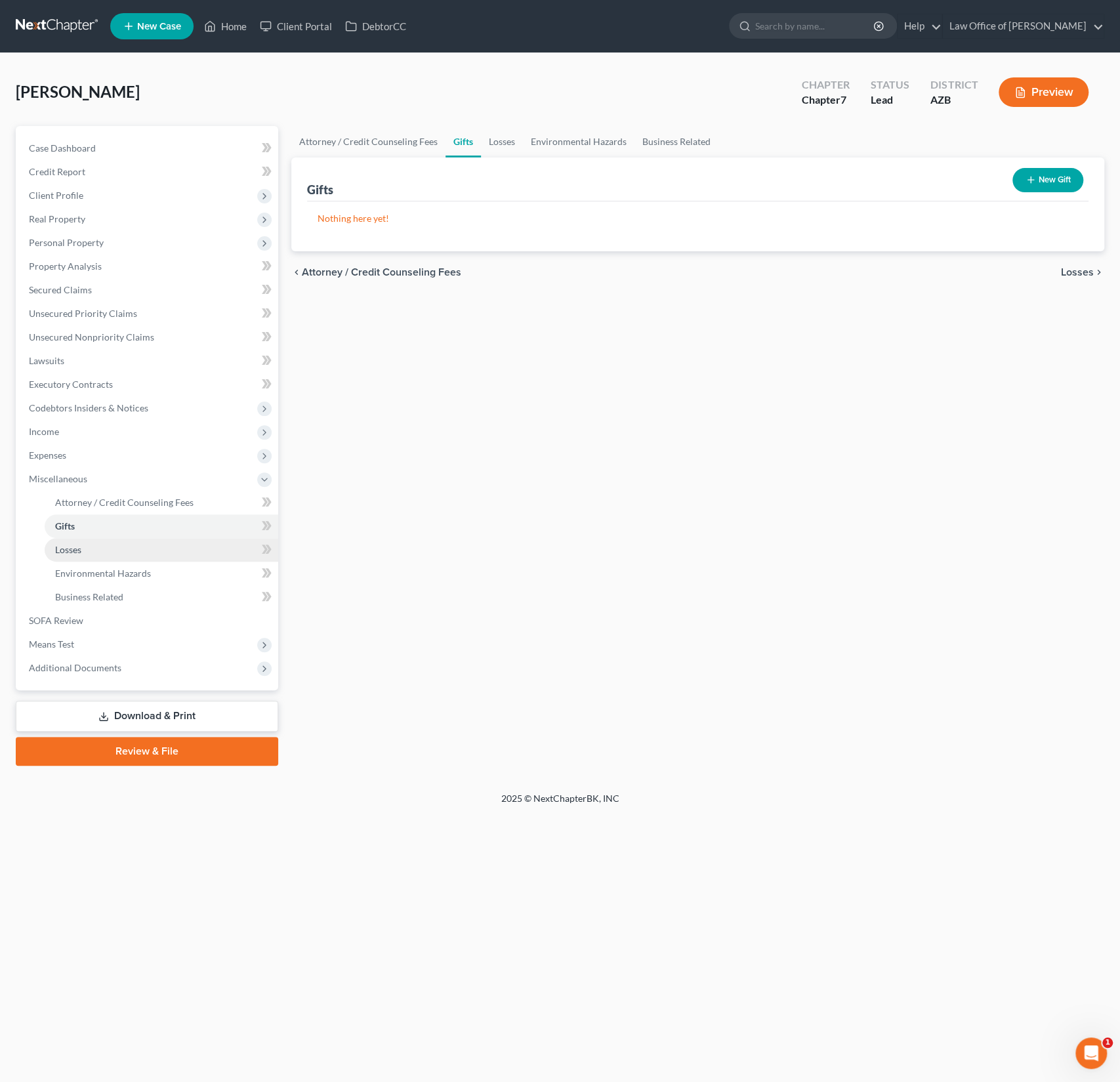
click at [119, 548] on link "Losses" at bounding box center [161, 550] width 234 height 23
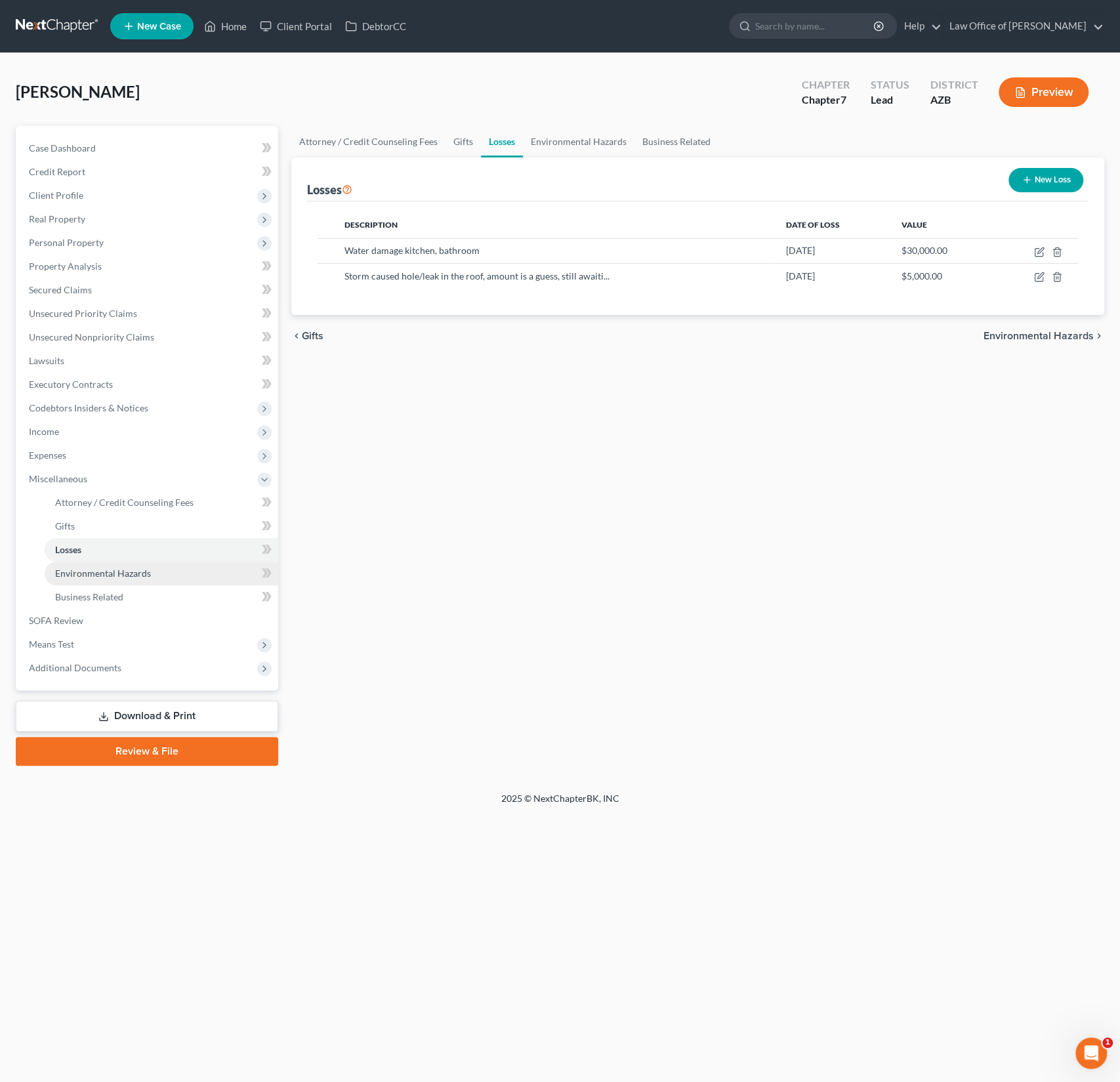
click at [75, 578] on link "Environmental Hazards" at bounding box center [161, 573] width 234 height 23
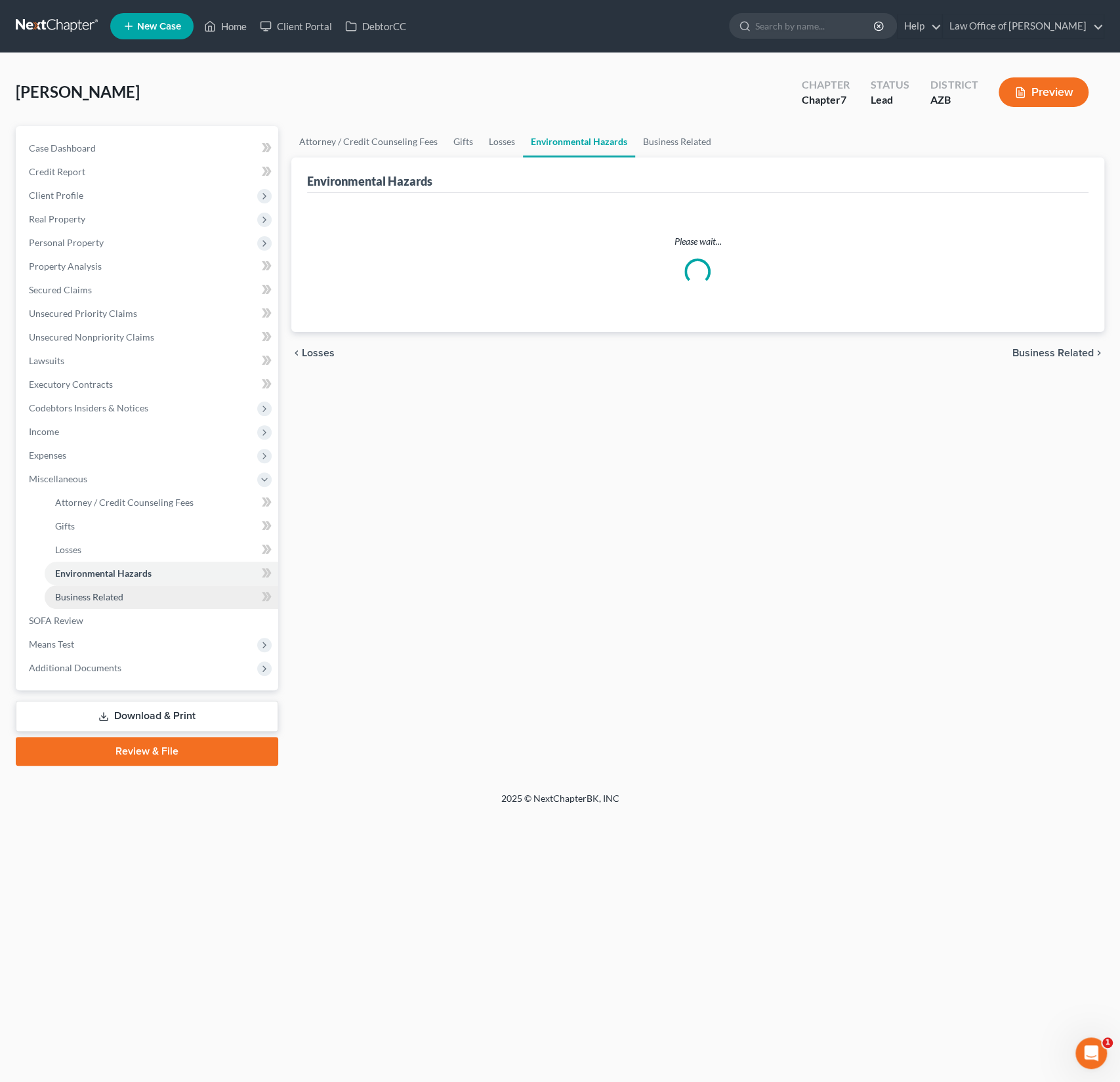
click at [83, 597] on span "Business Related" at bounding box center [90, 597] width 69 height 11
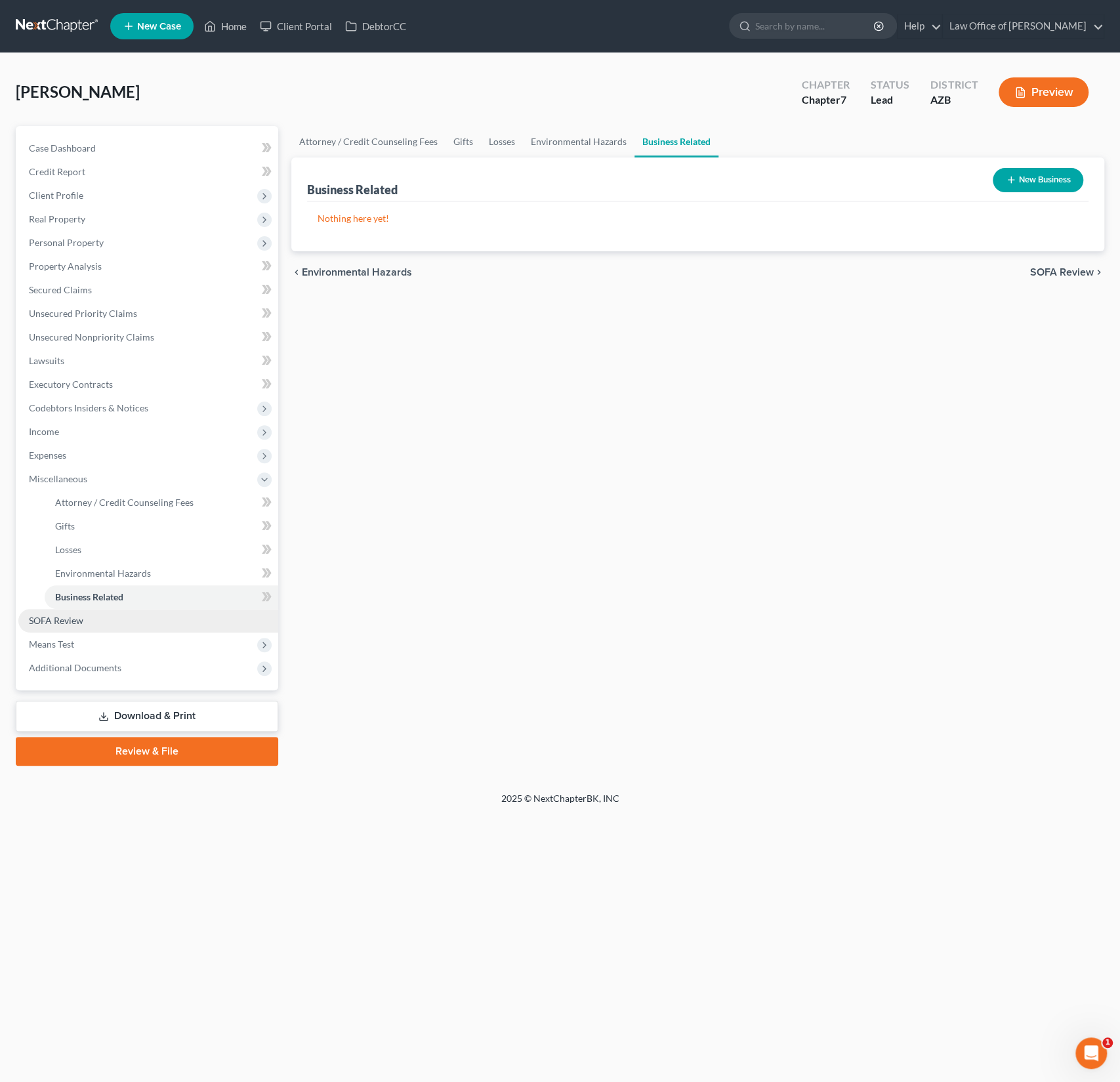
click at [59, 623] on span "SOFA Review" at bounding box center [56, 620] width 55 height 11
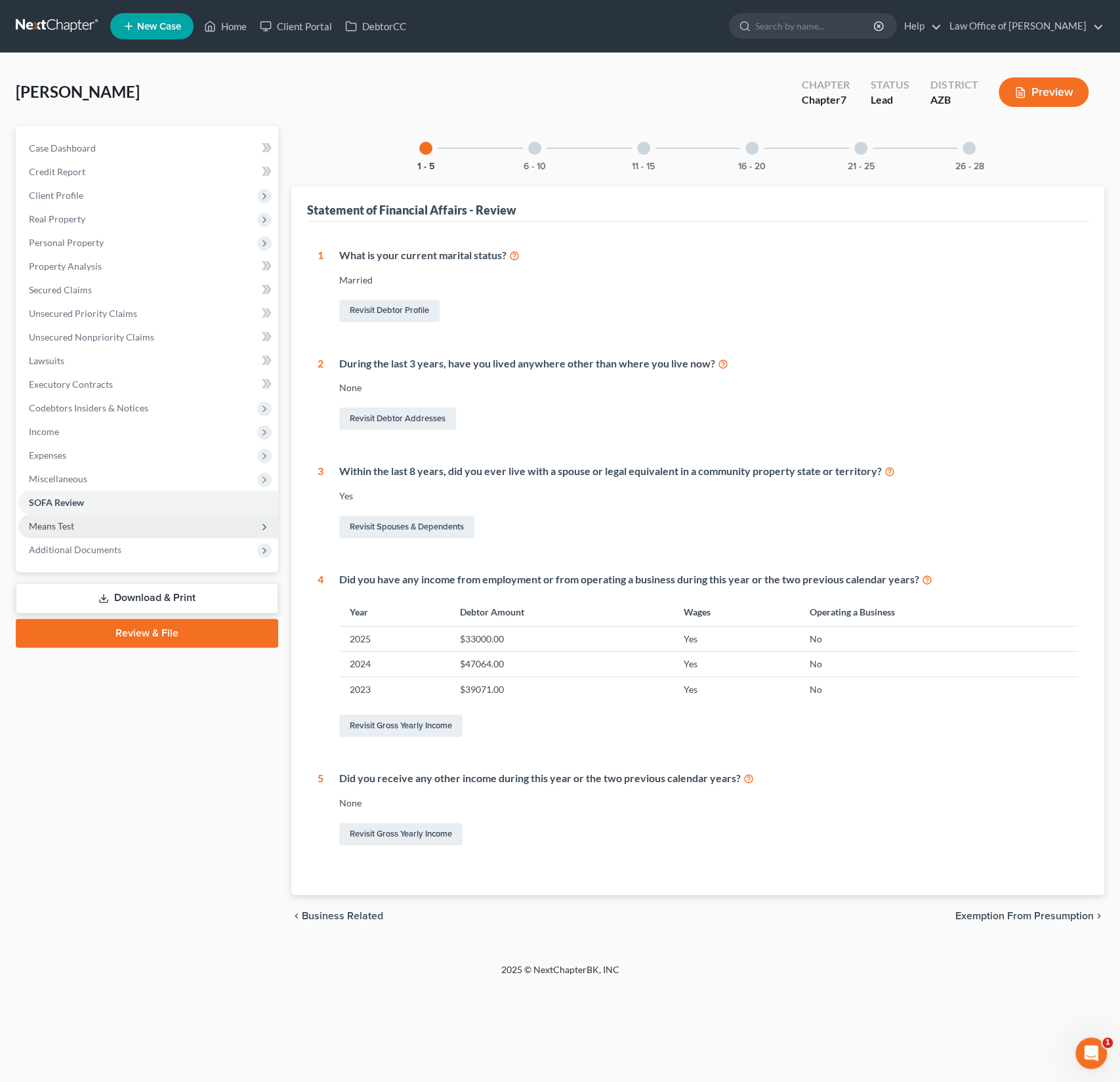
click at [64, 519] on span "Means Test" at bounding box center [148, 527] width 260 height 23
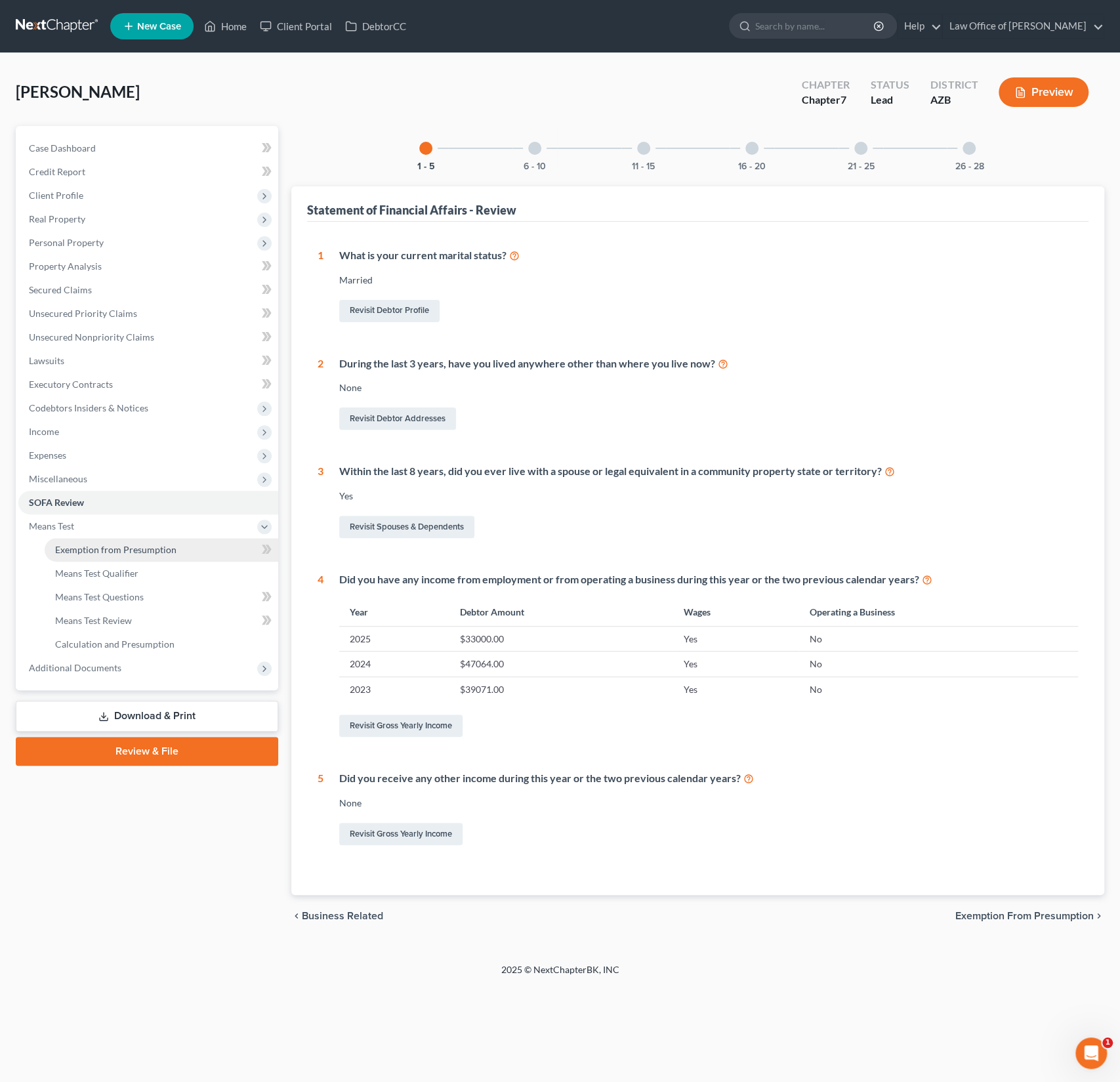
click at [89, 548] on span "Exemption from Presumption" at bounding box center [116, 550] width 122 height 11
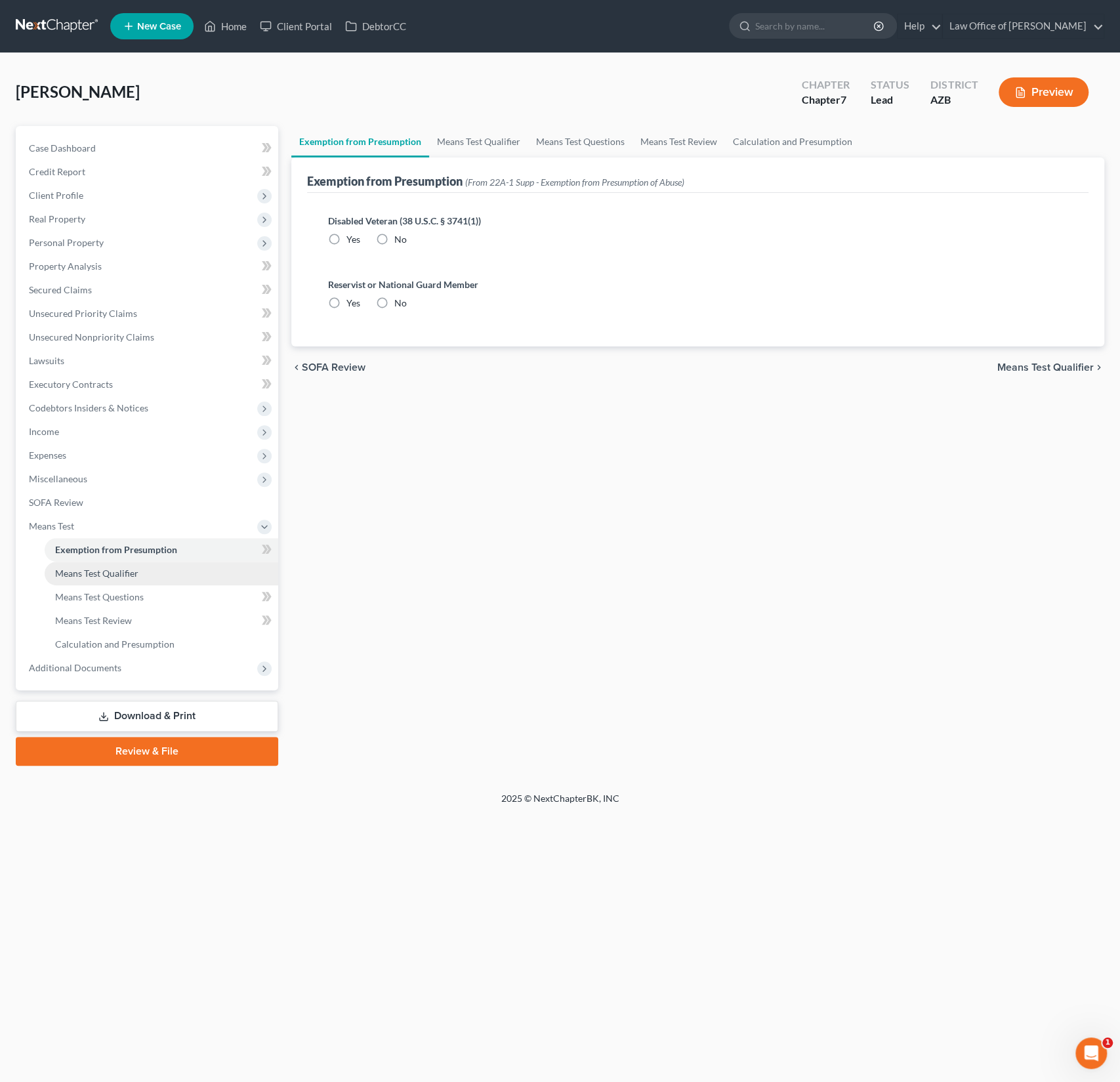
click at [94, 564] on link "Means Test Qualifier" at bounding box center [161, 573] width 234 height 23
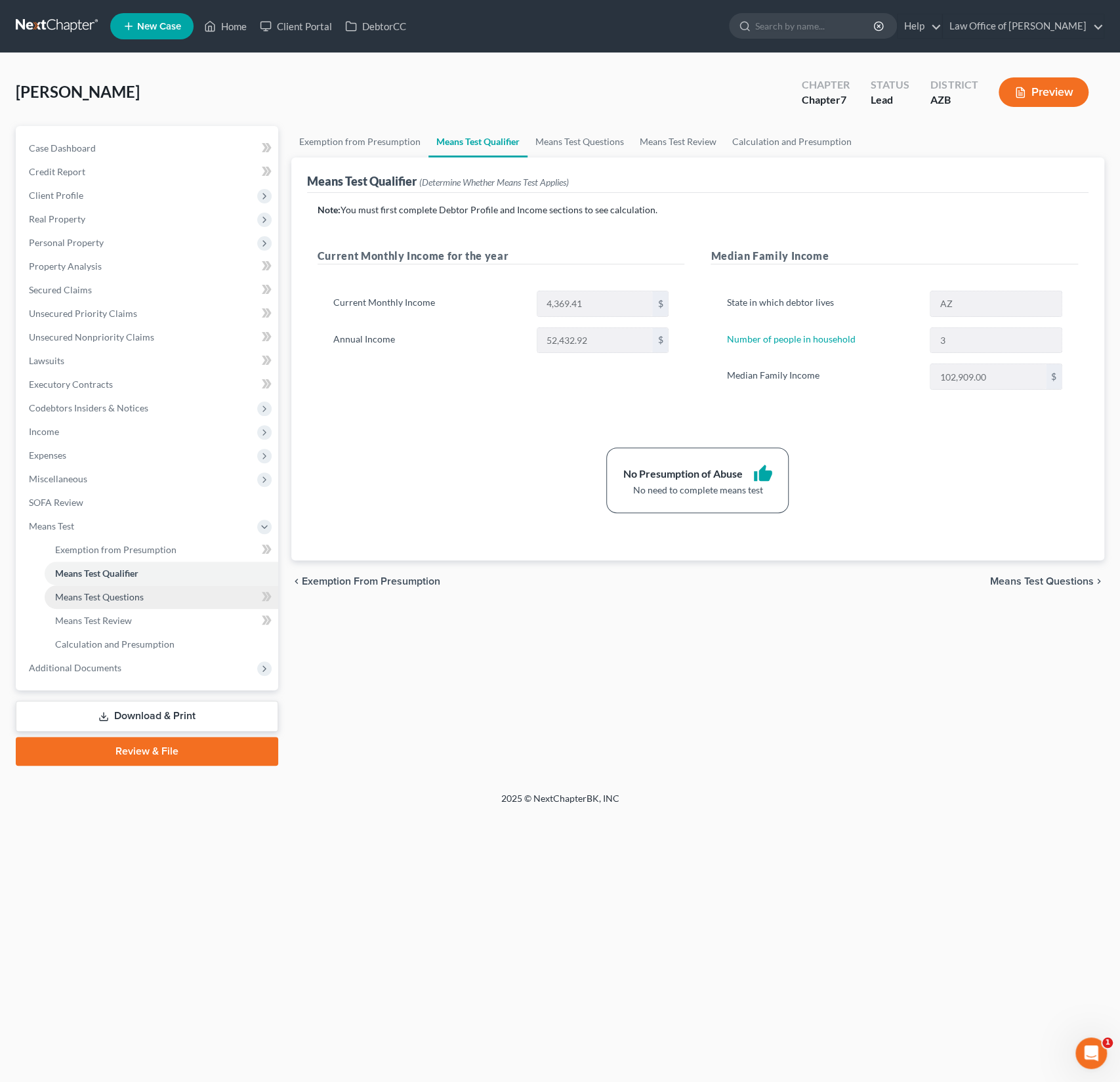
click at [97, 589] on link "Means Test Questions" at bounding box center [161, 598] width 234 height 23
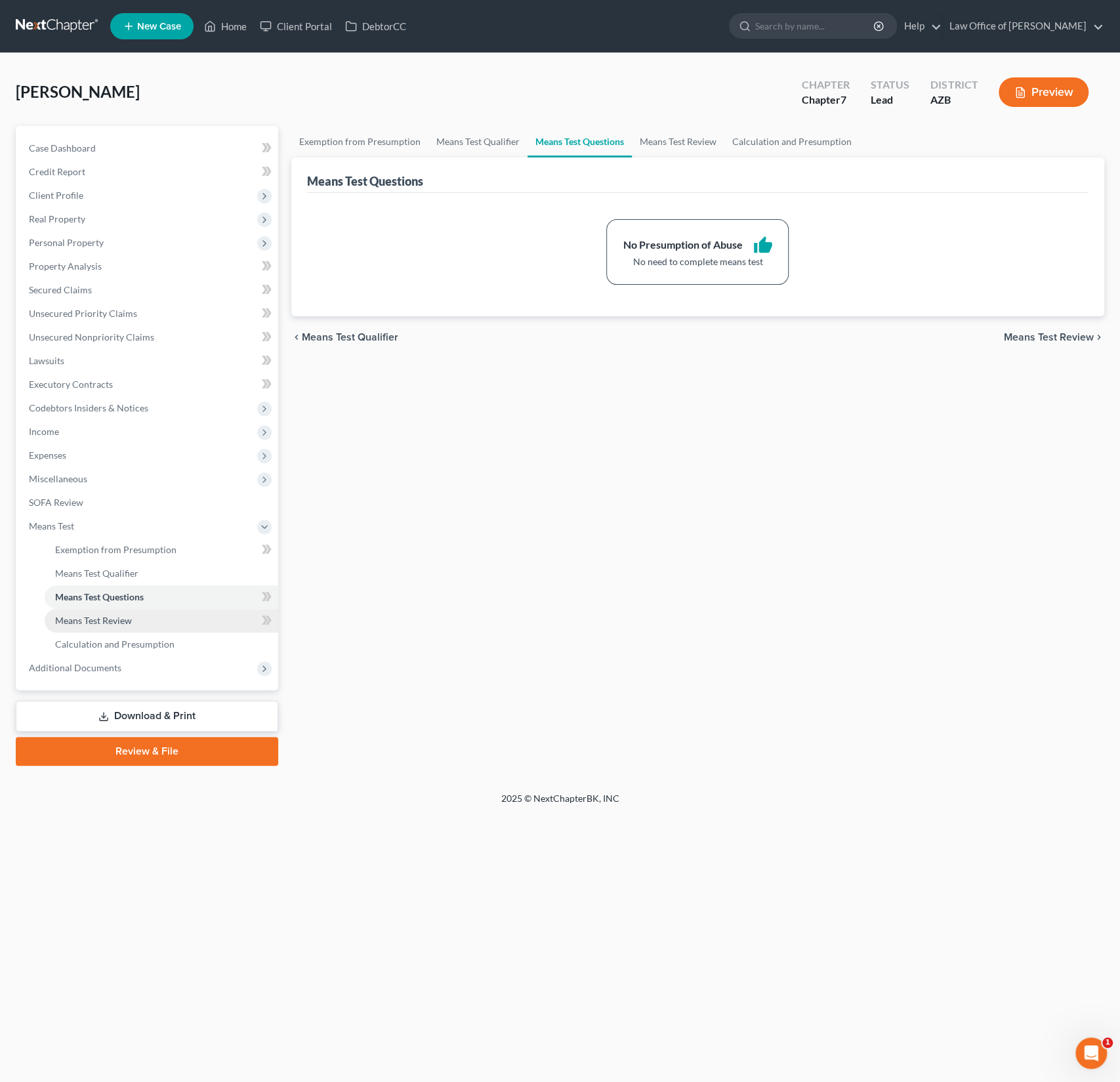
click at [97, 613] on link "Means Test Review" at bounding box center [161, 621] width 234 height 23
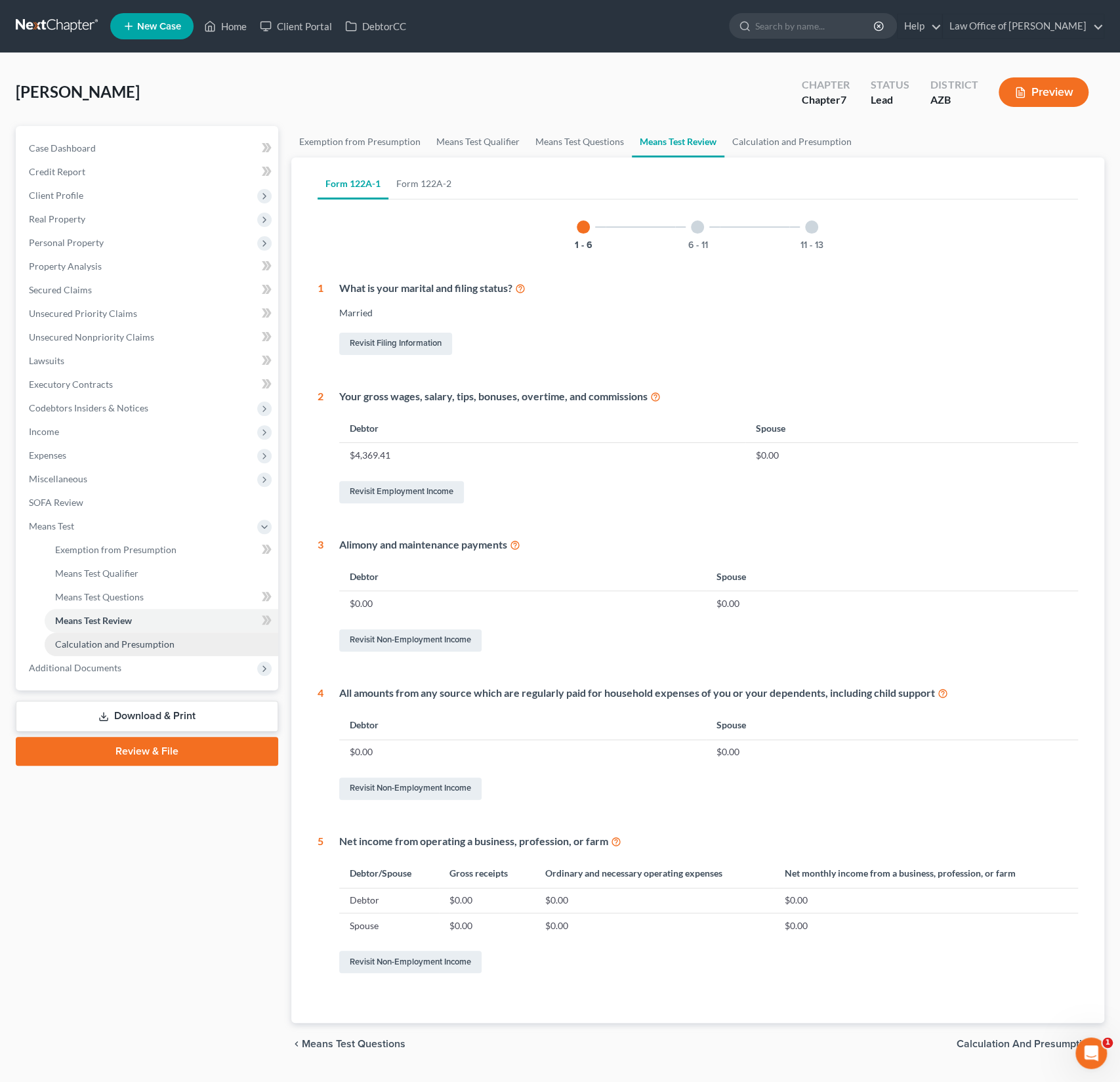
click at [105, 648] on span "Calculation and Presumption" at bounding box center [115, 644] width 119 height 11
